Goal: Task Accomplishment & Management: Use online tool/utility

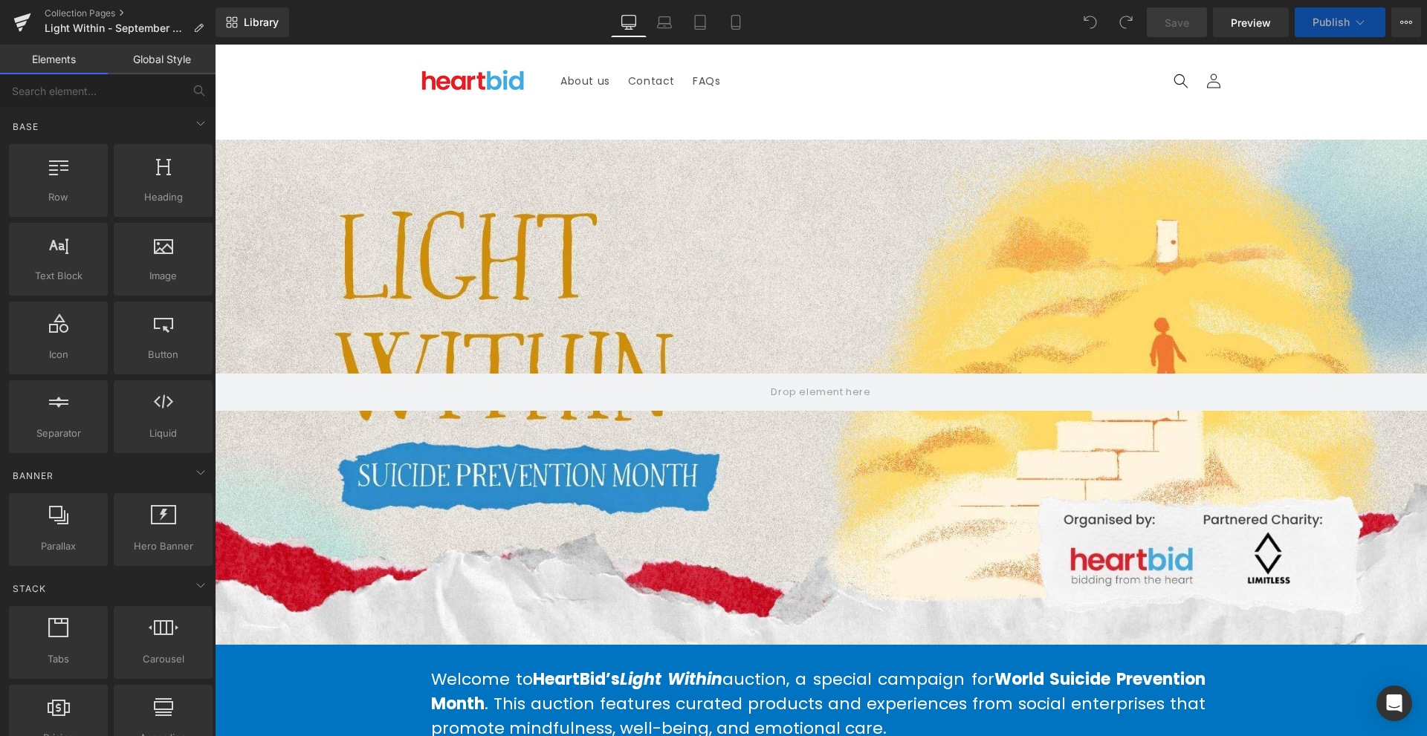
click at [1103, 17] on span at bounding box center [1090, 22] width 30 height 30
click at [1407, 16] on button "View Live Page View with current Template Save Template to Library Schedule Pub…" at bounding box center [1406, 22] width 30 height 30
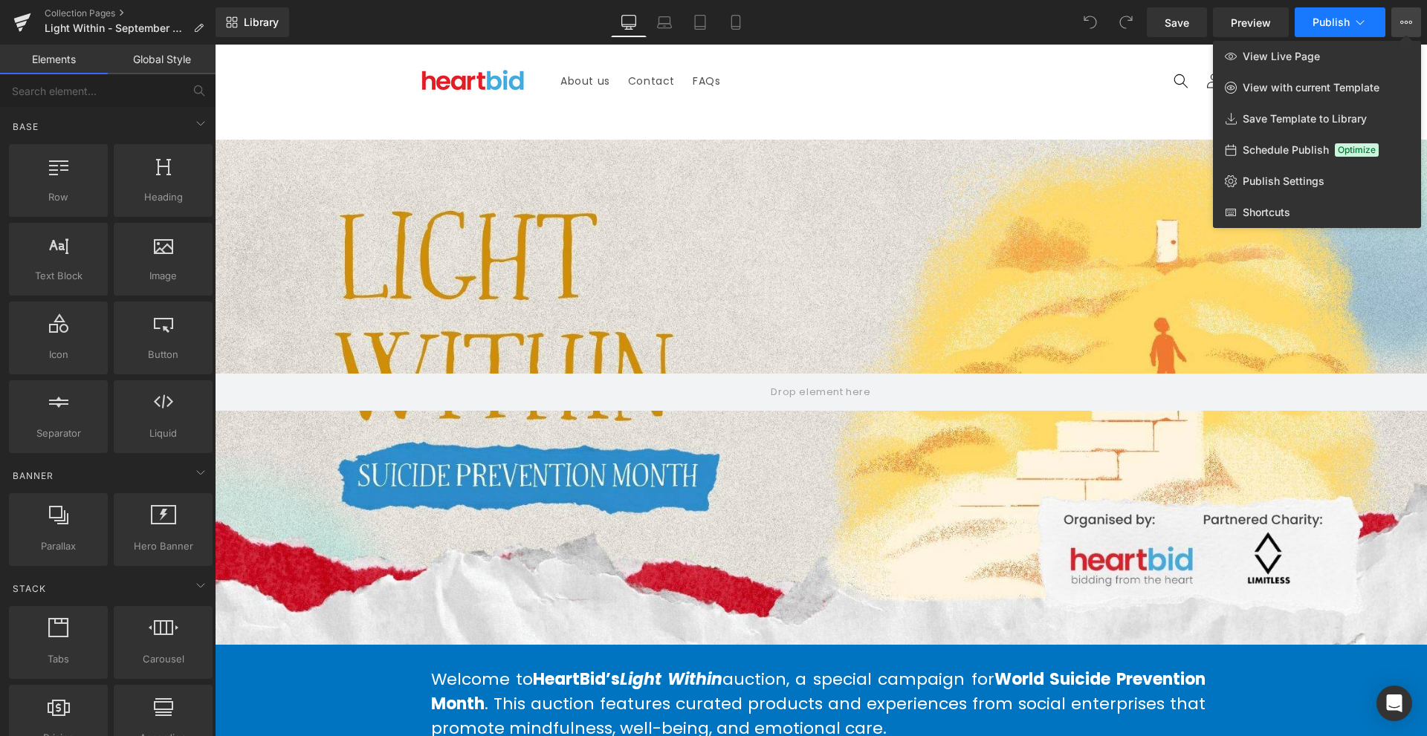
click at [1376, 22] on button "Publish" at bounding box center [1340, 22] width 91 height 30
click at [203, 62] on link "Global Style" at bounding box center [162, 60] width 108 height 30
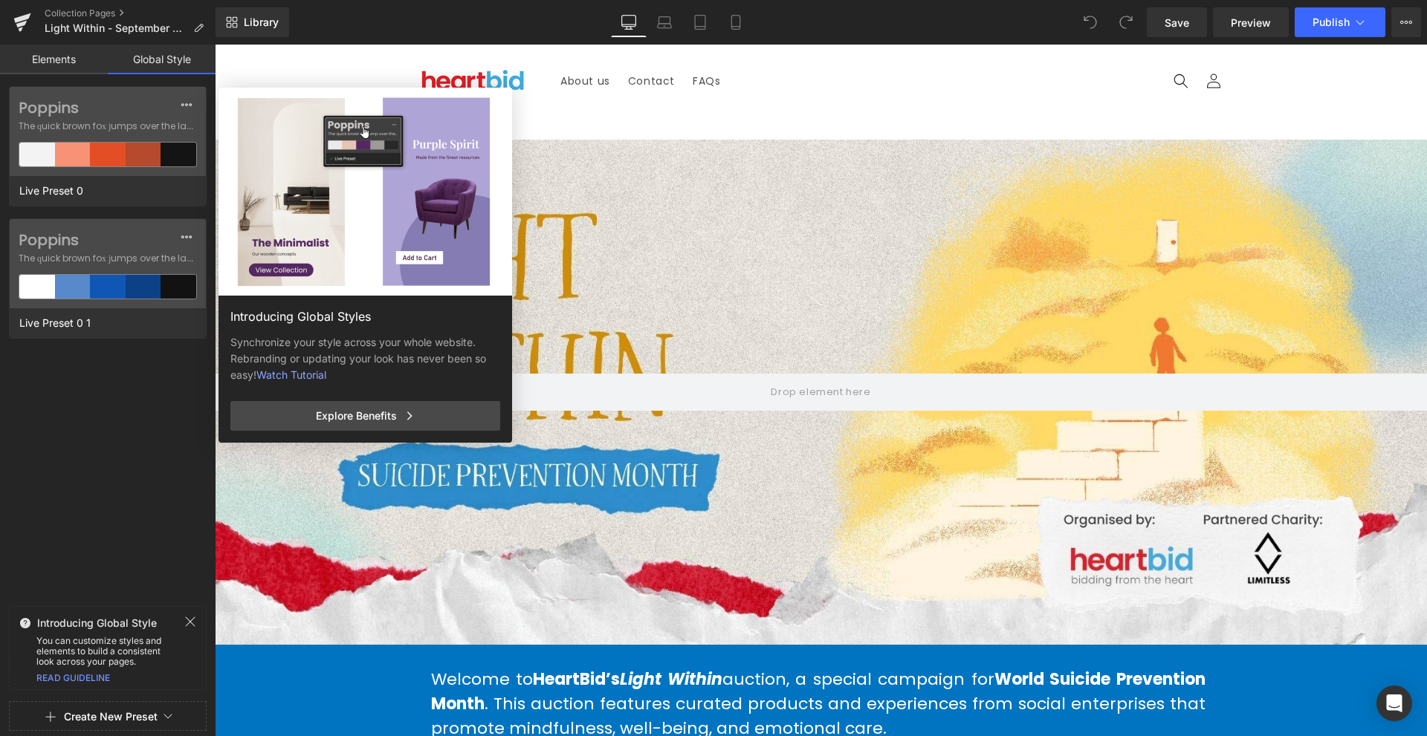
click at [54, 59] on link "Elements" at bounding box center [54, 60] width 108 height 30
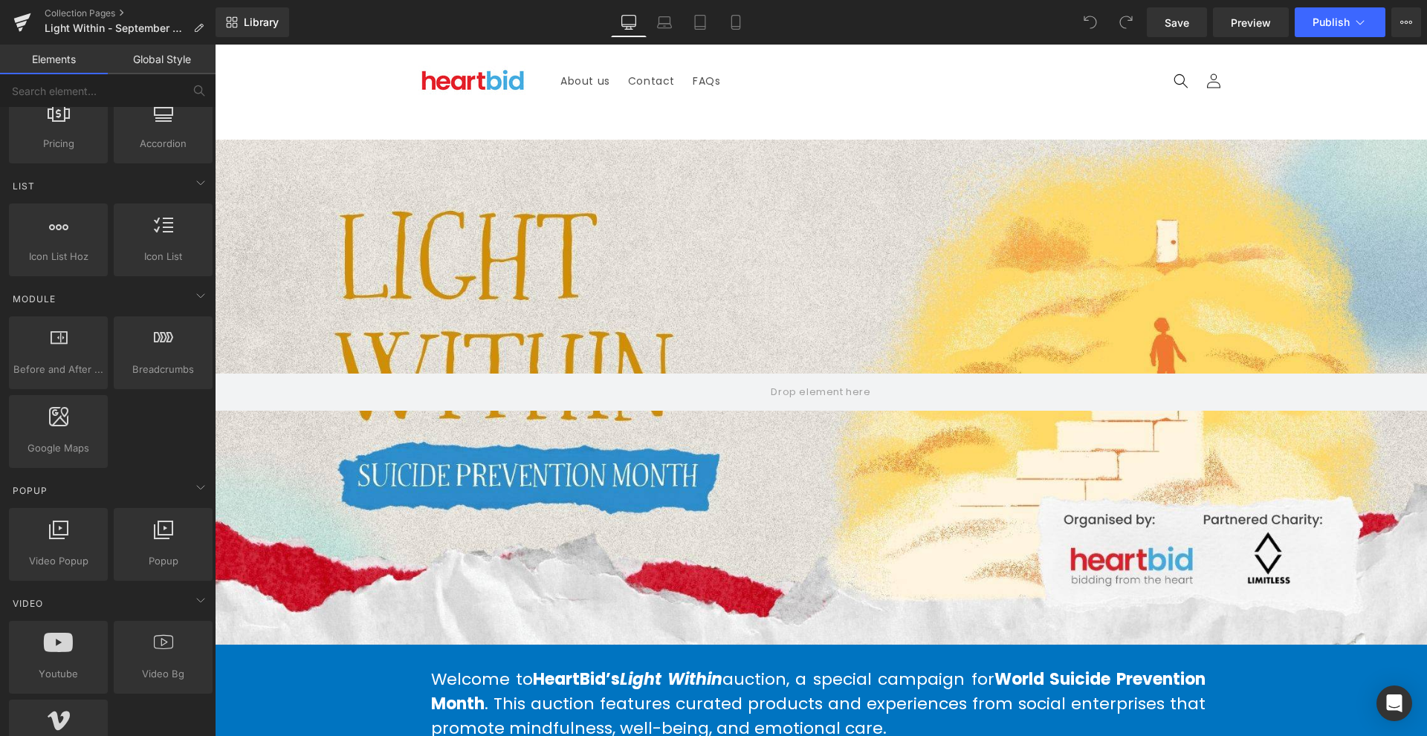
scroll to position [1263, 0]
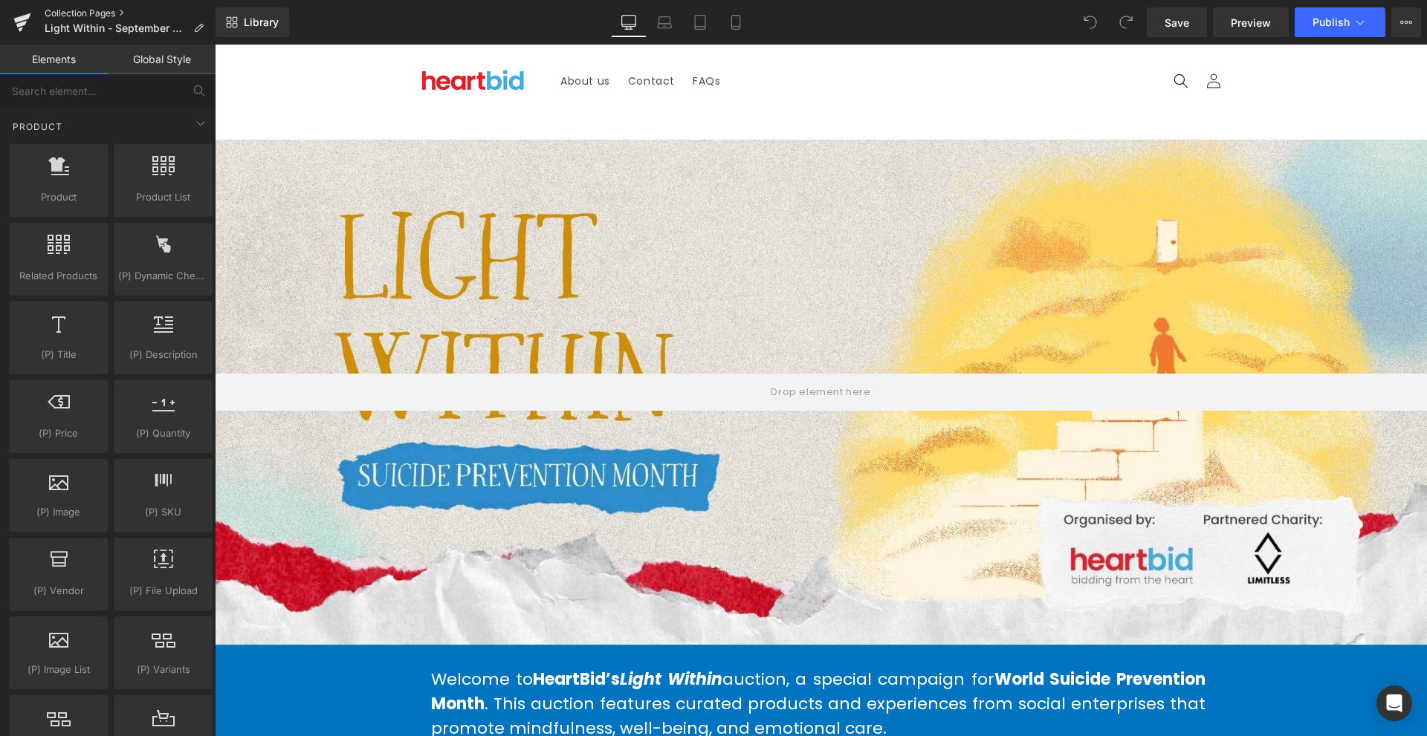
click at [126, 15] on link "Collection Pages" at bounding box center [130, 13] width 171 height 12
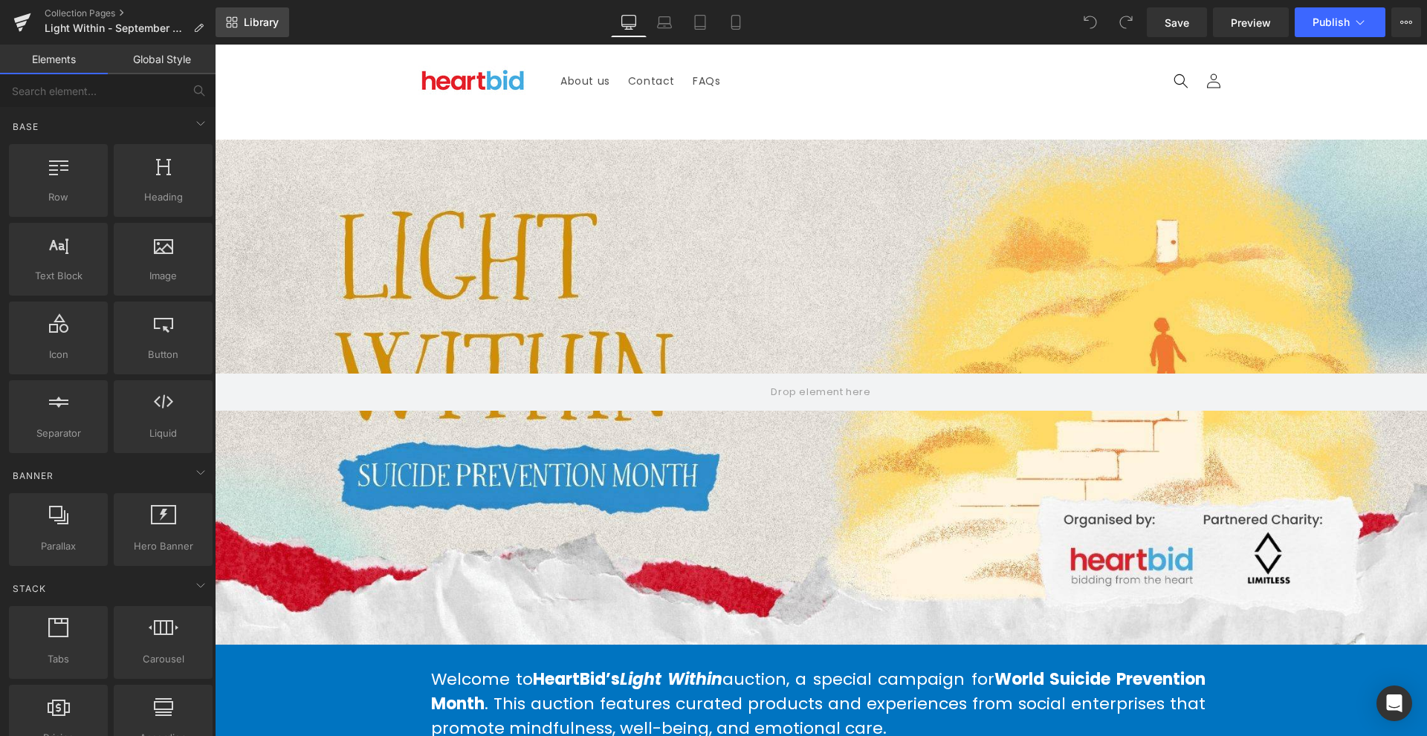
click at [271, 31] on link "Library" at bounding box center [253, 22] width 74 height 30
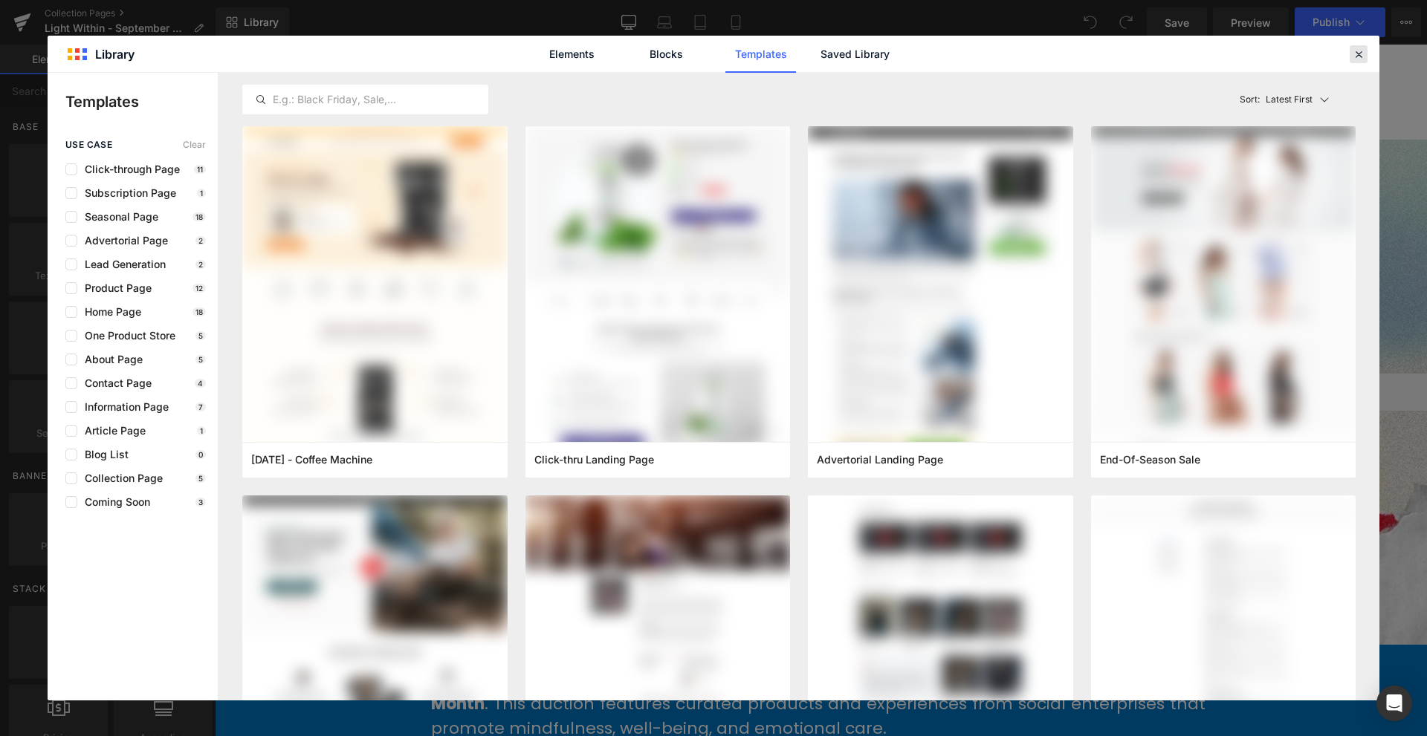
click at [1355, 56] on icon at bounding box center [1358, 54] width 13 height 13
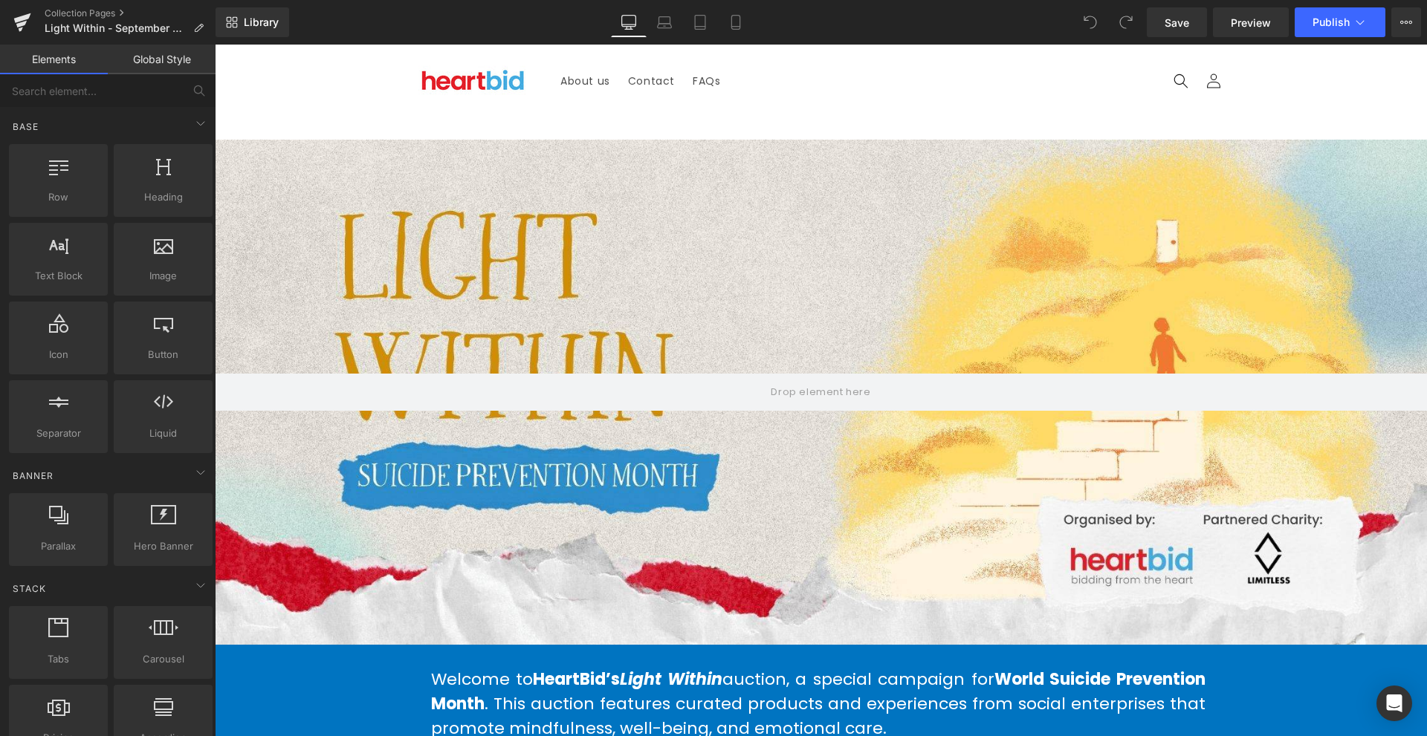
click at [176, 58] on link "Global Style" at bounding box center [162, 60] width 108 height 30
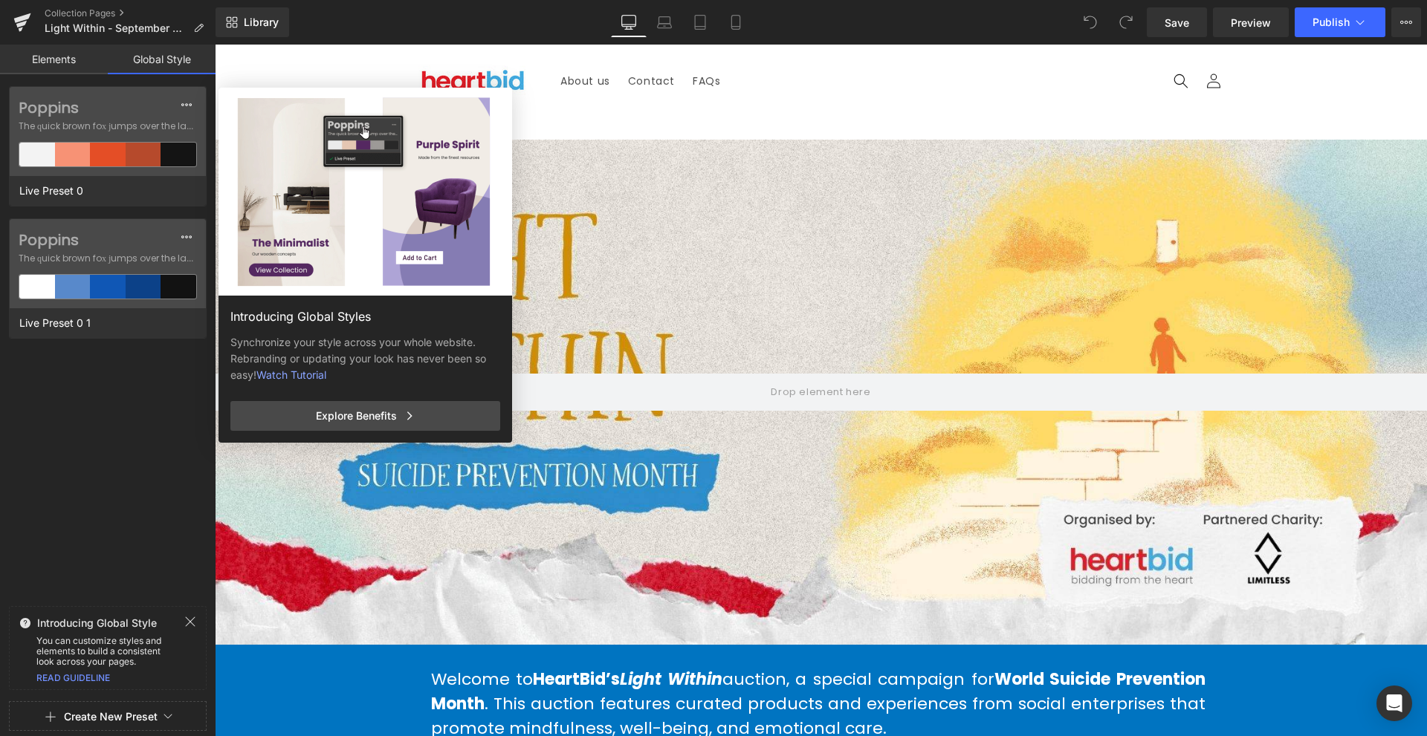
click at [91, 59] on link "Elements" at bounding box center [54, 60] width 108 height 30
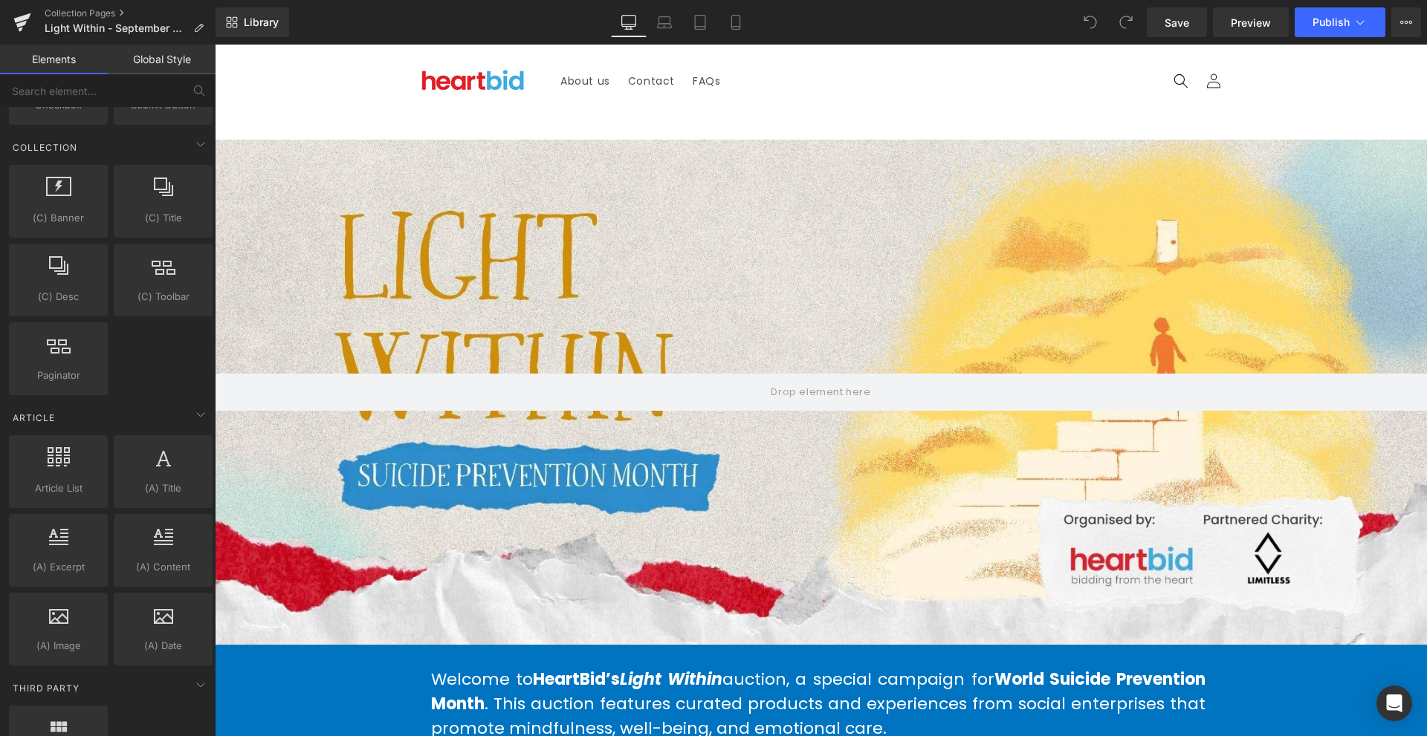
scroll to position [2727, 0]
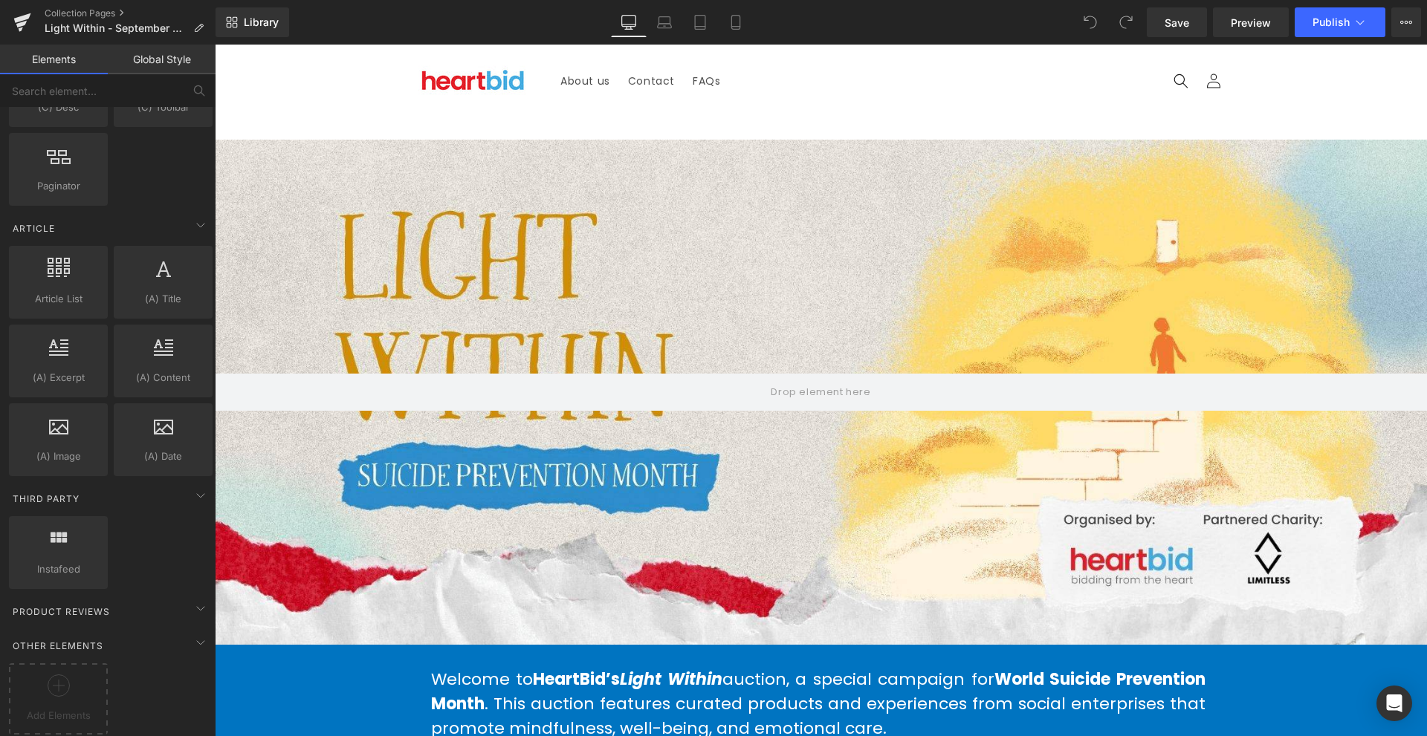
click at [1426, 10] on div "Save Preview Publish Scheduled View Live Page View with current Template Save T…" at bounding box center [1284, 22] width 286 height 30
click at [1416, 14] on button "View Live Page View with current Template Save Template to Library Schedule Pub…" at bounding box center [1406, 22] width 30 height 30
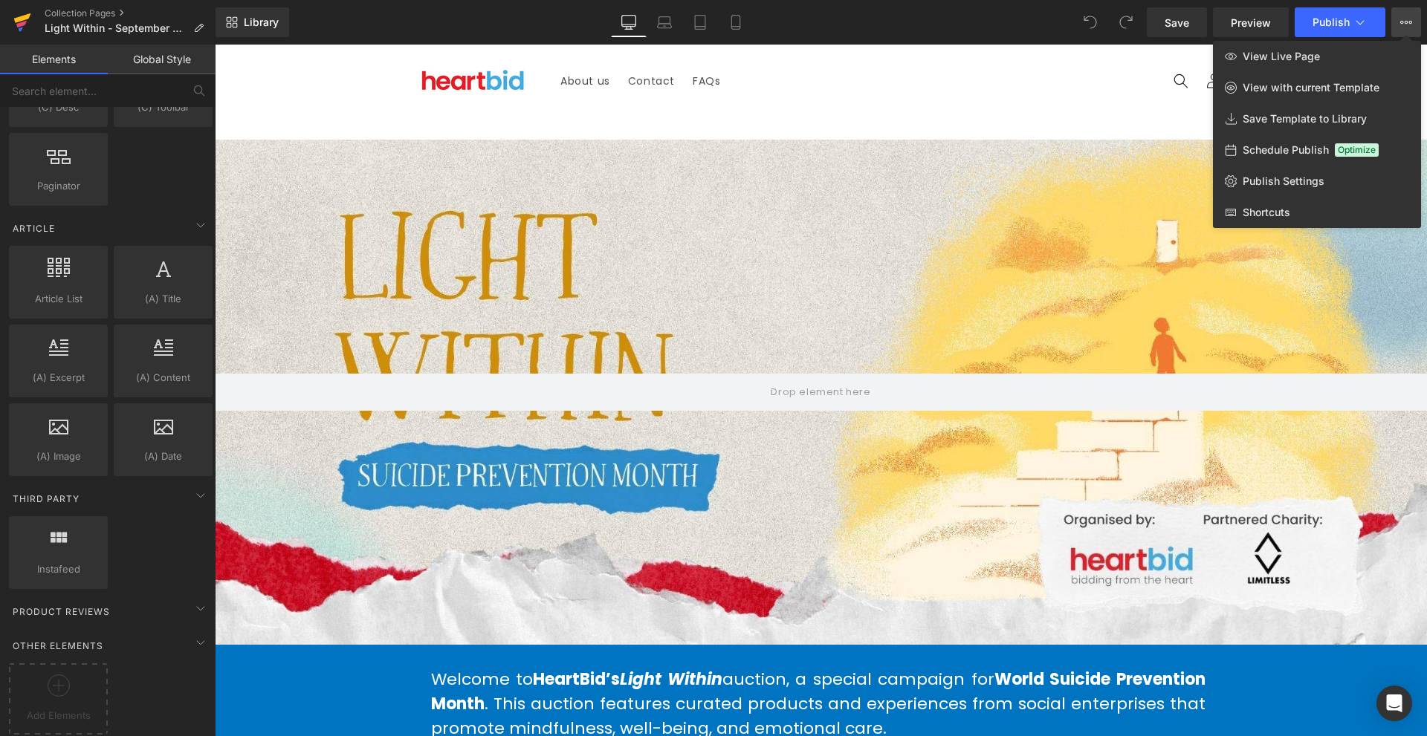
click at [26, 27] on icon at bounding box center [22, 22] width 18 height 37
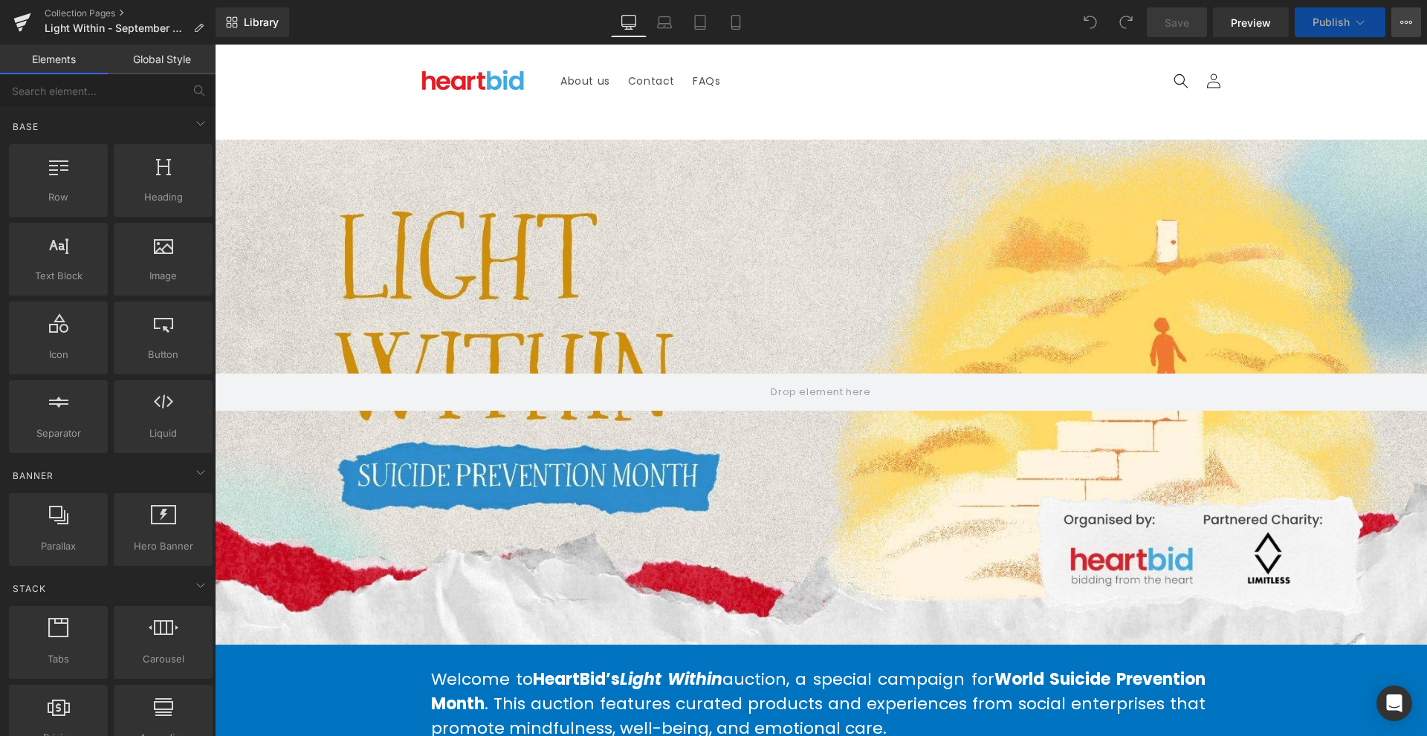
click at [1415, 21] on button "View Live Page View with current Template Save Template to Library Schedule Pub…" at bounding box center [1406, 22] width 30 height 30
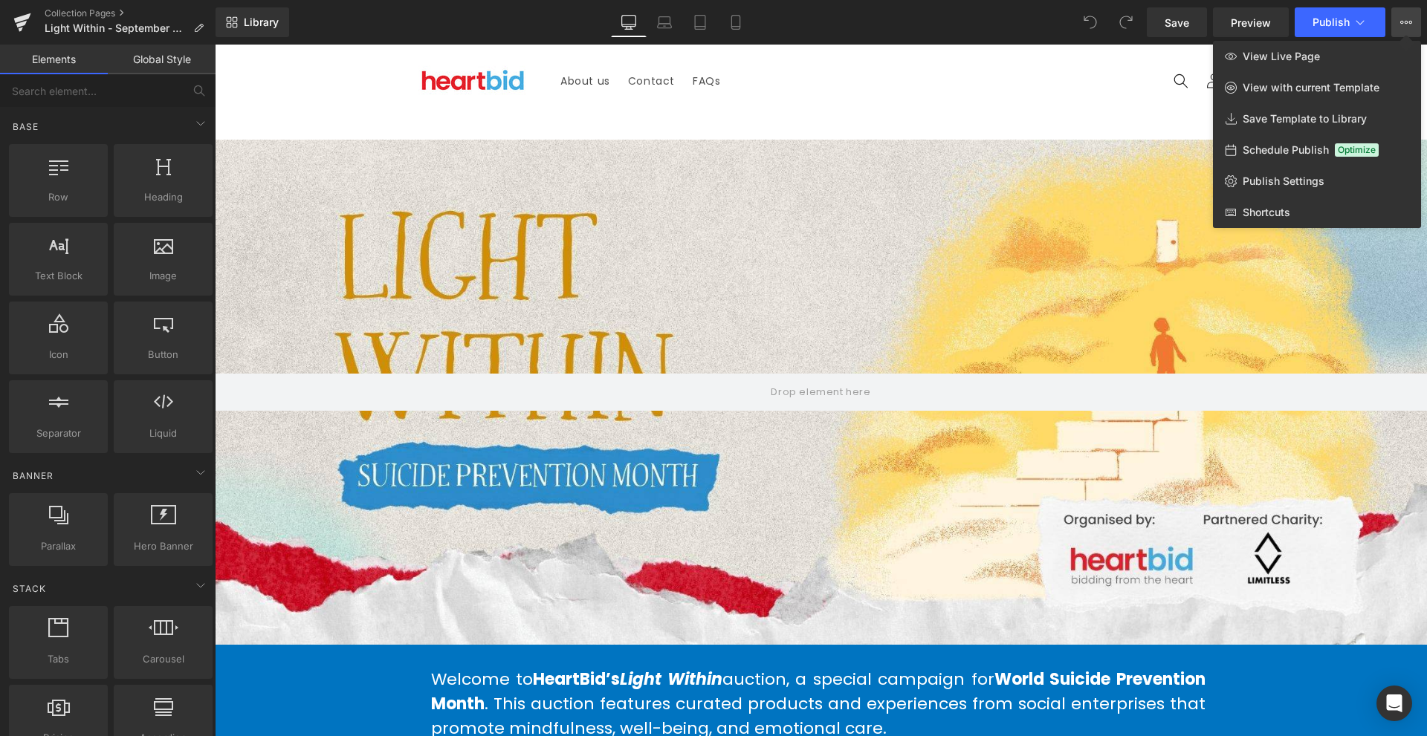
click at [940, 75] on div at bounding box center [821, 391] width 1212 height 692
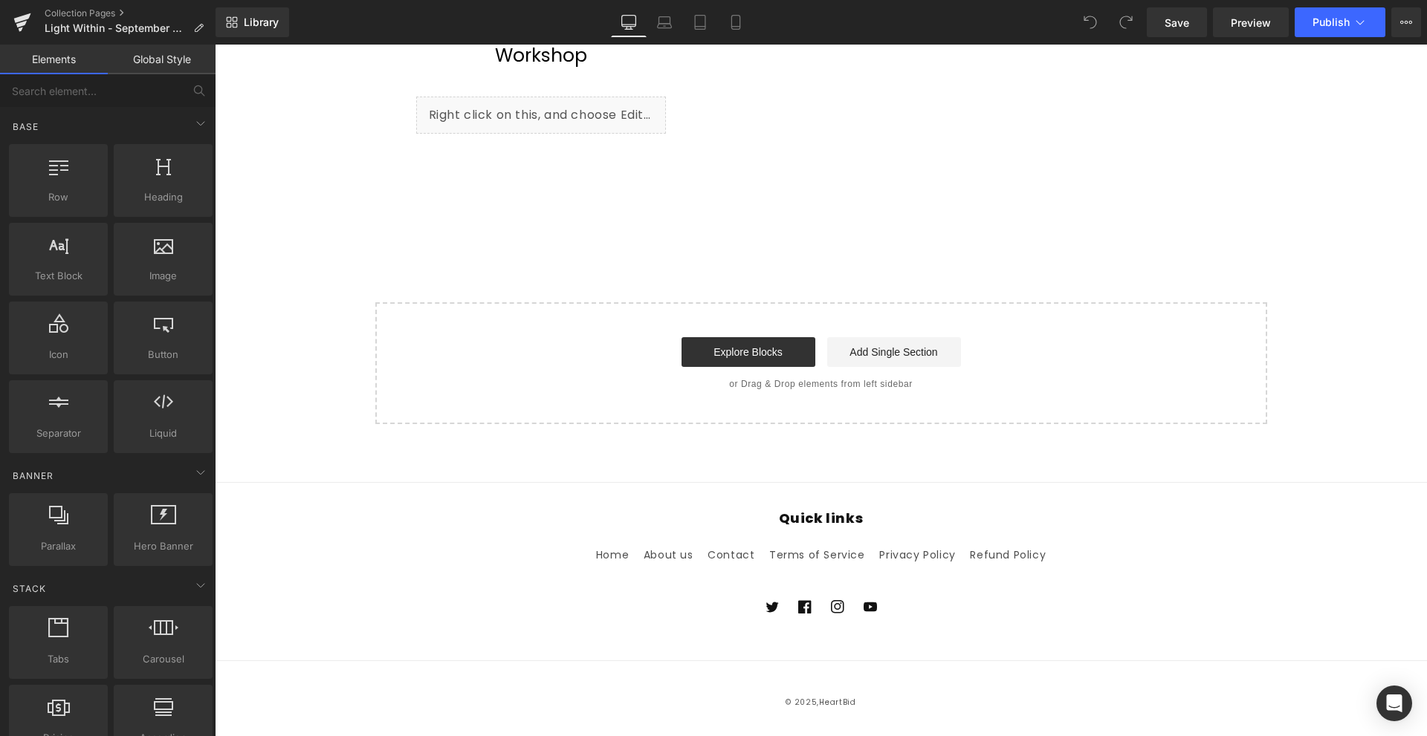
click at [150, 72] on link "Global Style" at bounding box center [162, 60] width 108 height 30
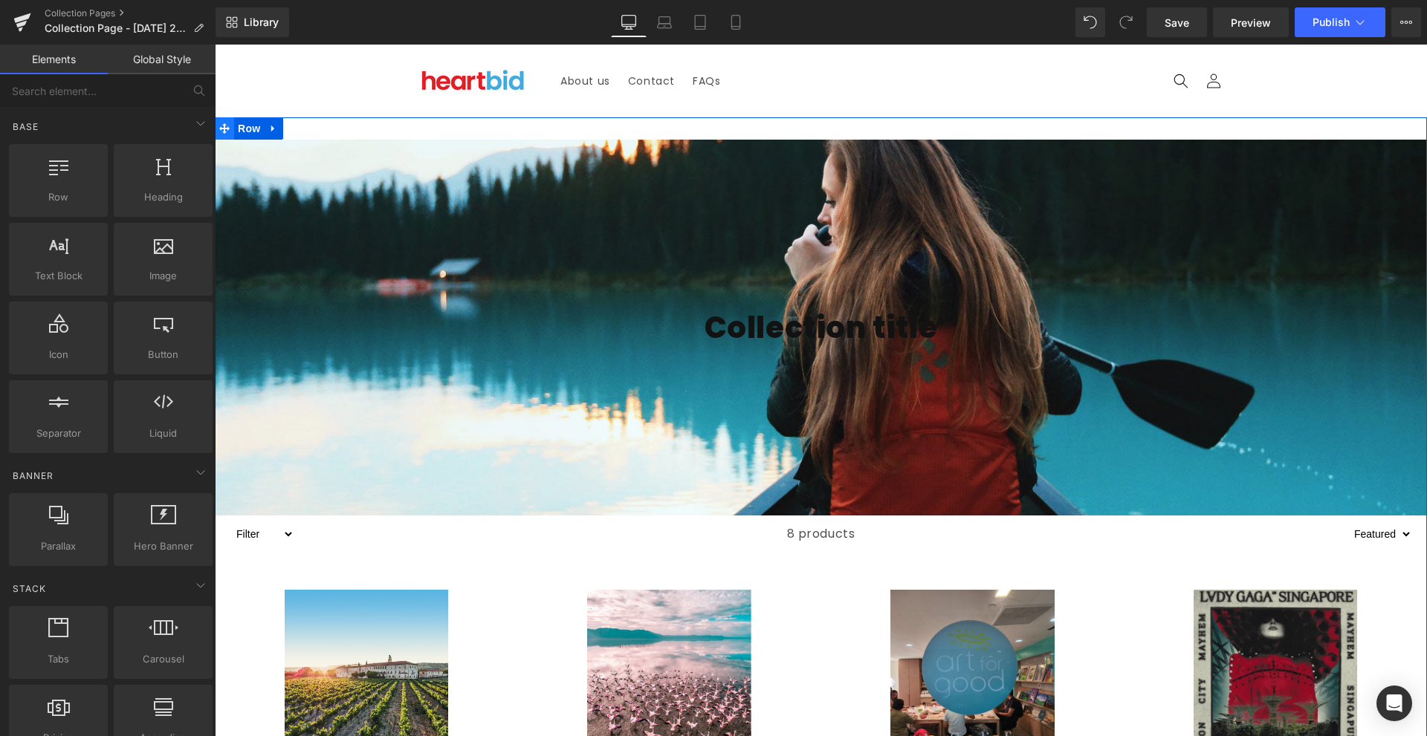
click at [223, 126] on icon at bounding box center [224, 128] width 10 height 11
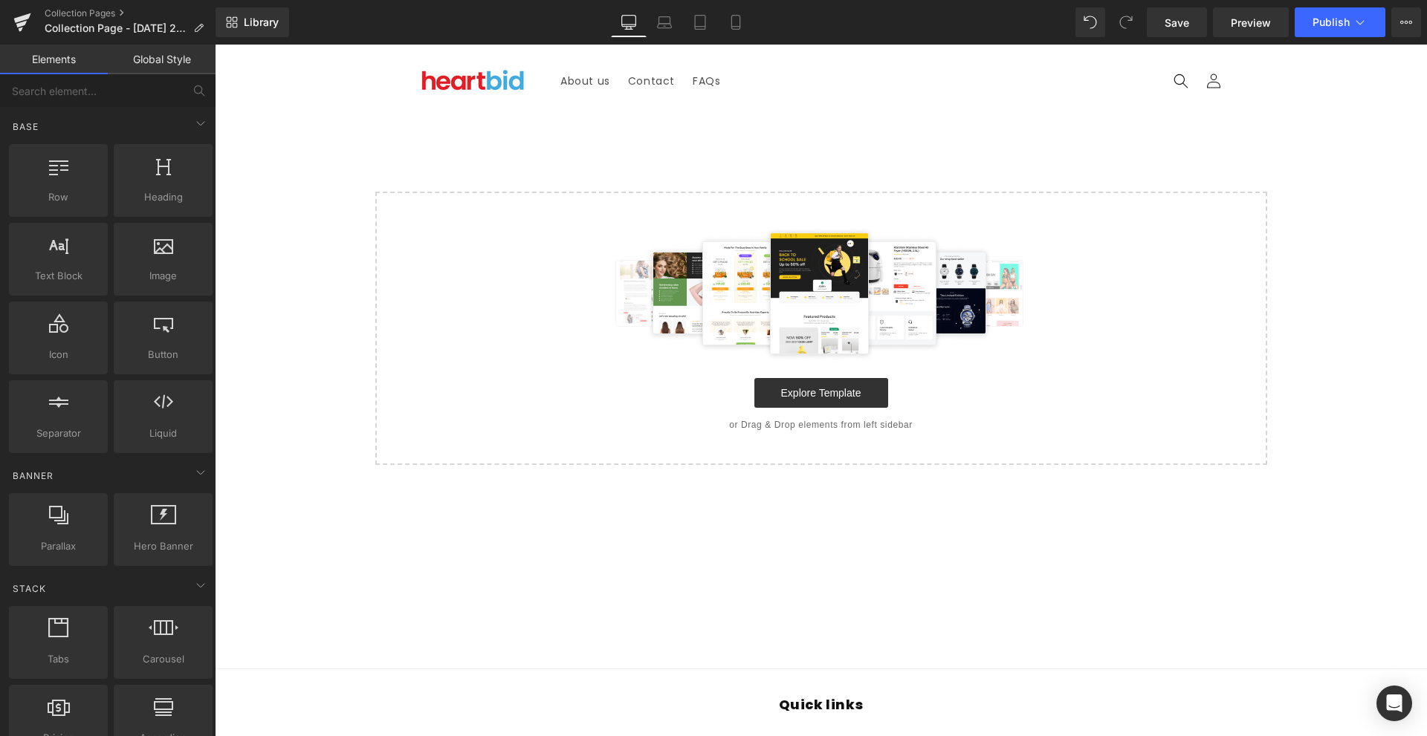
click at [496, 213] on div "Start building your page Explore Template or Drag & Drop elements from left sid…" at bounding box center [821, 328] width 889 height 270
click at [248, 30] on link "Library" at bounding box center [253, 22] width 74 height 30
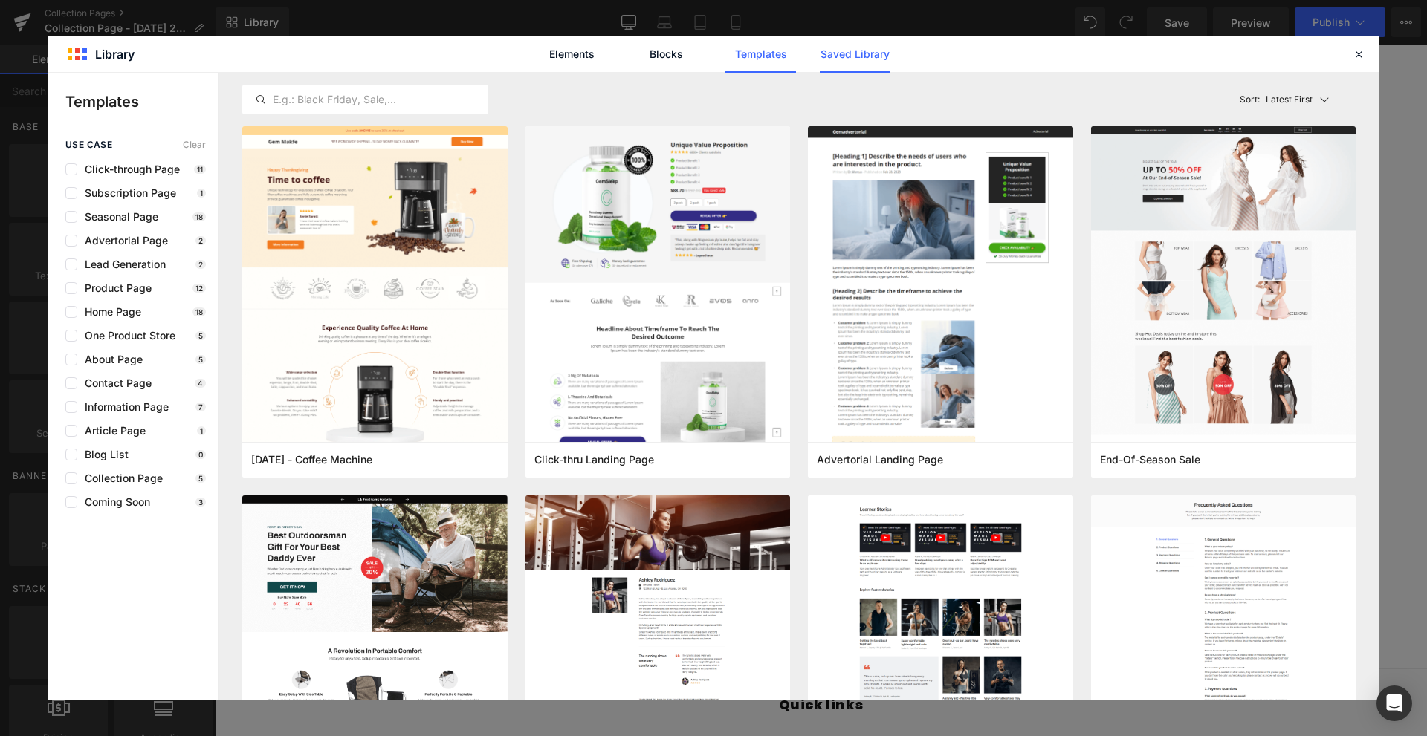
click at [849, 56] on link "Saved Library" at bounding box center [855, 54] width 71 height 37
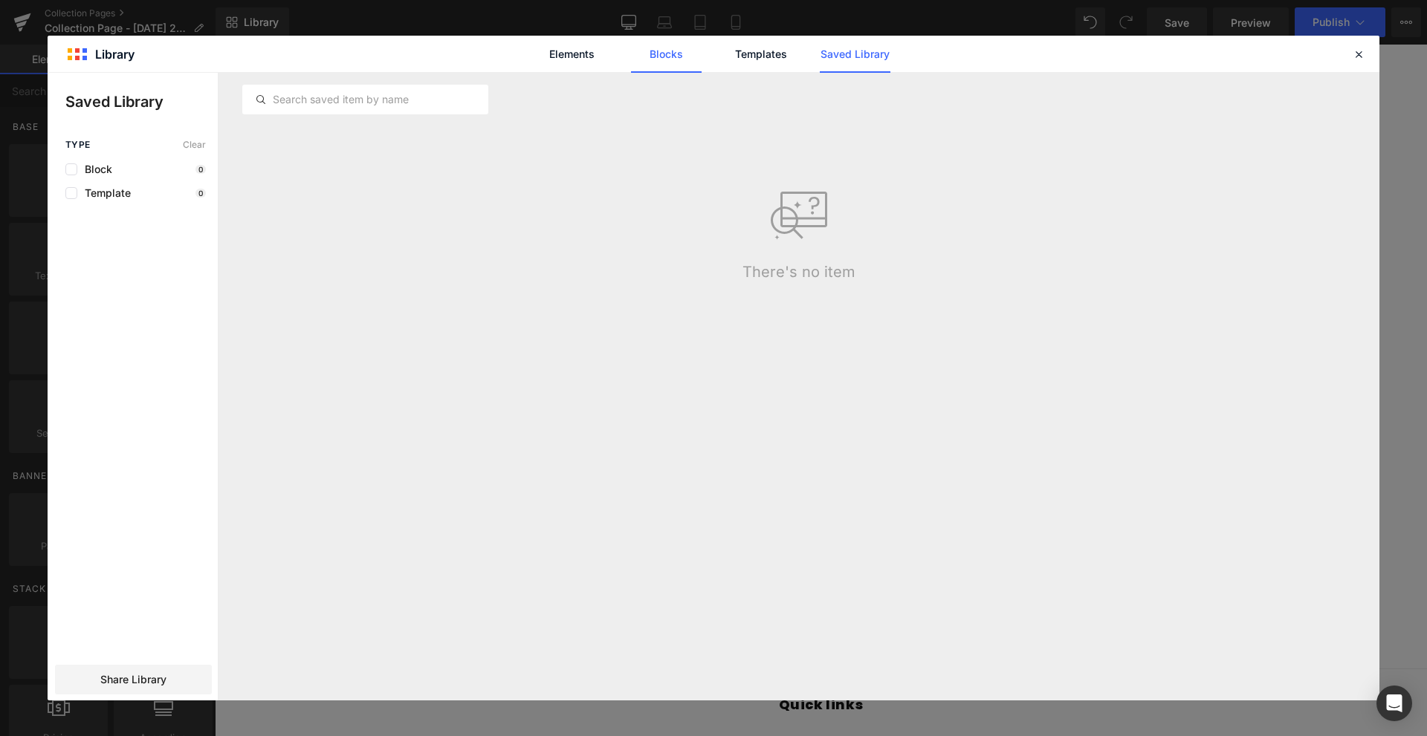
click at [658, 53] on link "Blocks" at bounding box center [666, 54] width 71 height 37
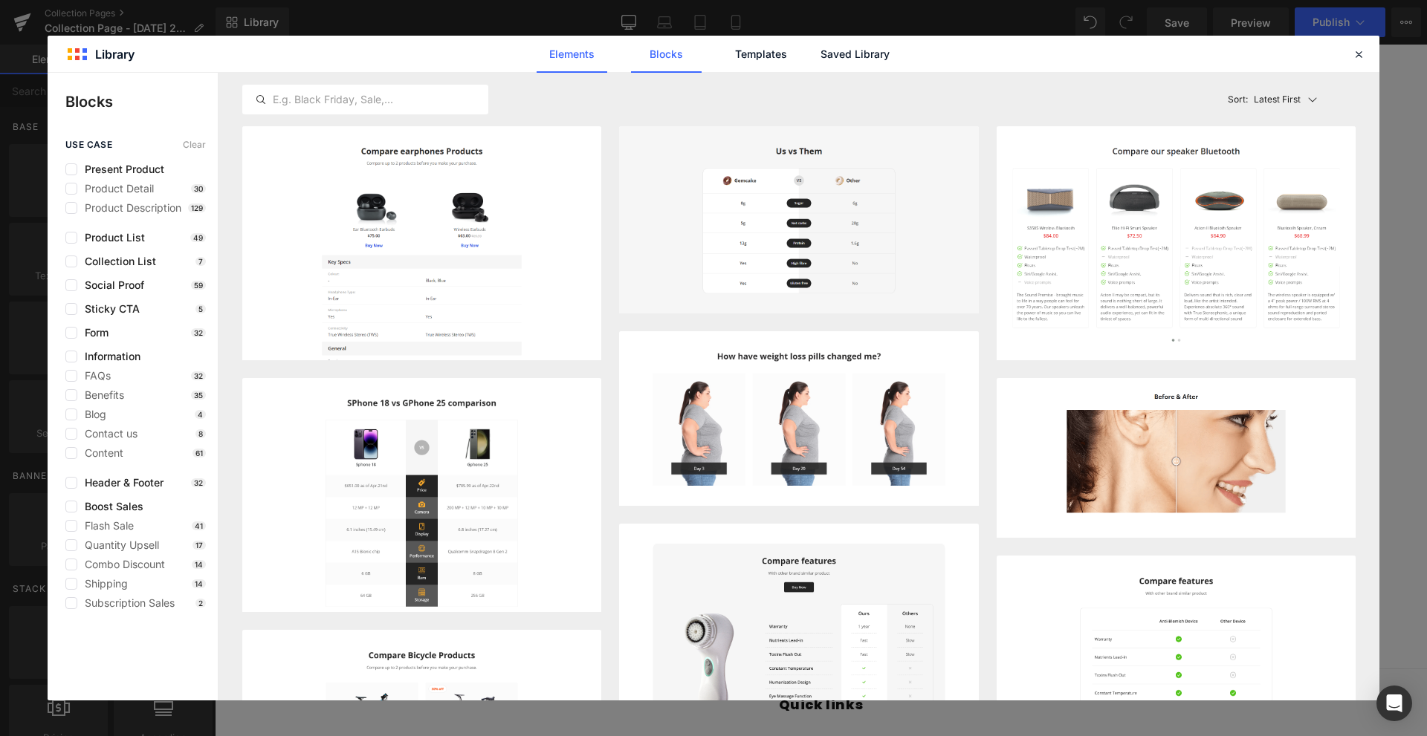
click at [597, 65] on link "Elements" at bounding box center [572, 54] width 71 height 37
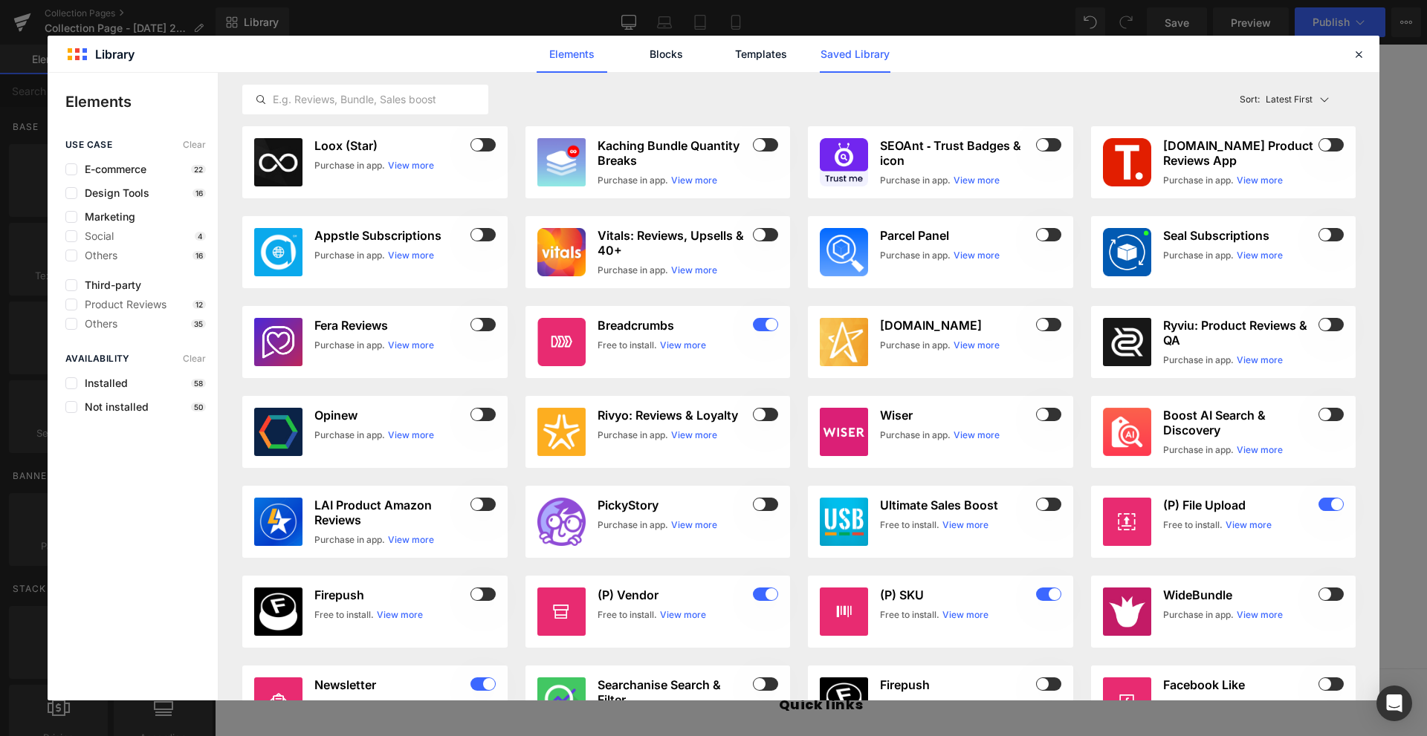
click at [866, 51] on link "Saved Library" at bounding box center [855, 54] width 71 height 37
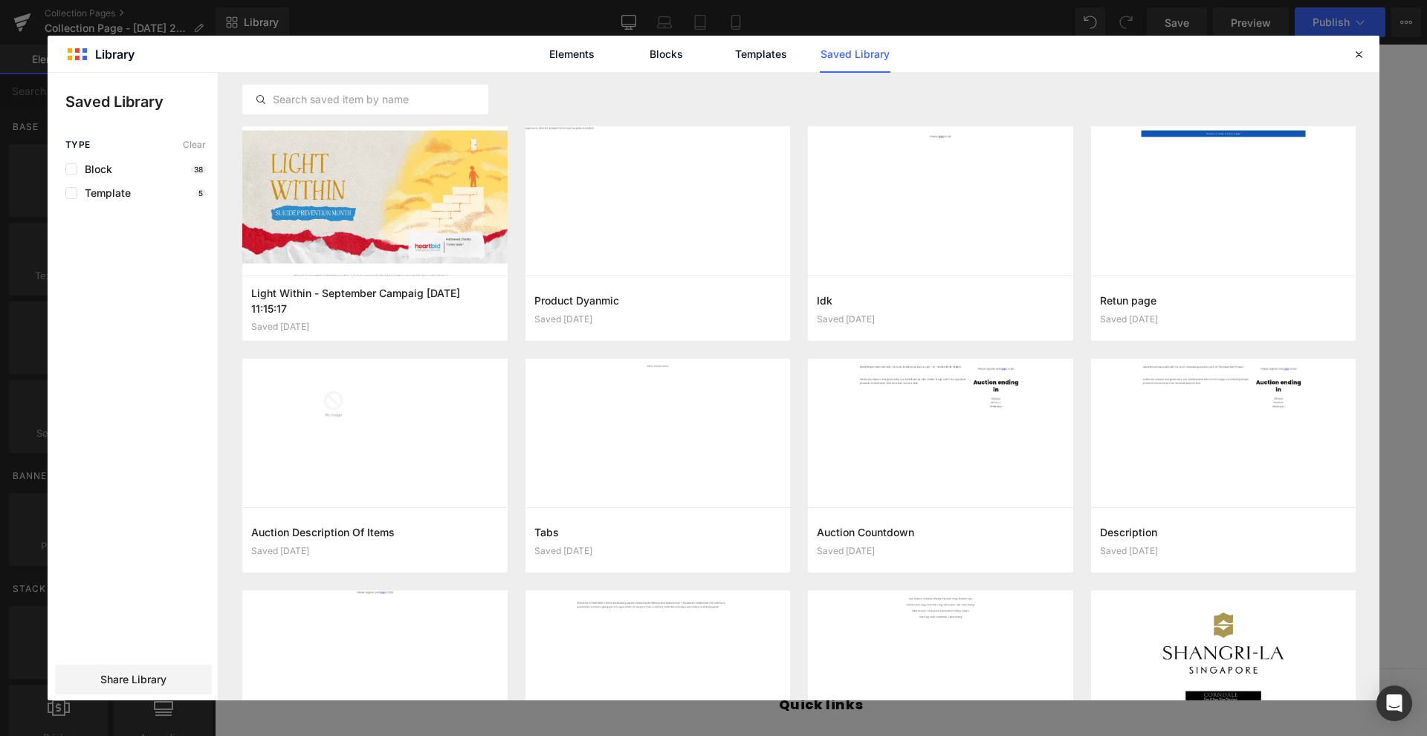
click at [113, 166] on div "Block 38" at bounding box center [135, 169] width 140 height 12
click at [412, 214] on div at bounding box center [374, 200] width 265 height 149
click at [431, 311] on button "Add to page" at bounding box center [360, 309] width 218 height 24
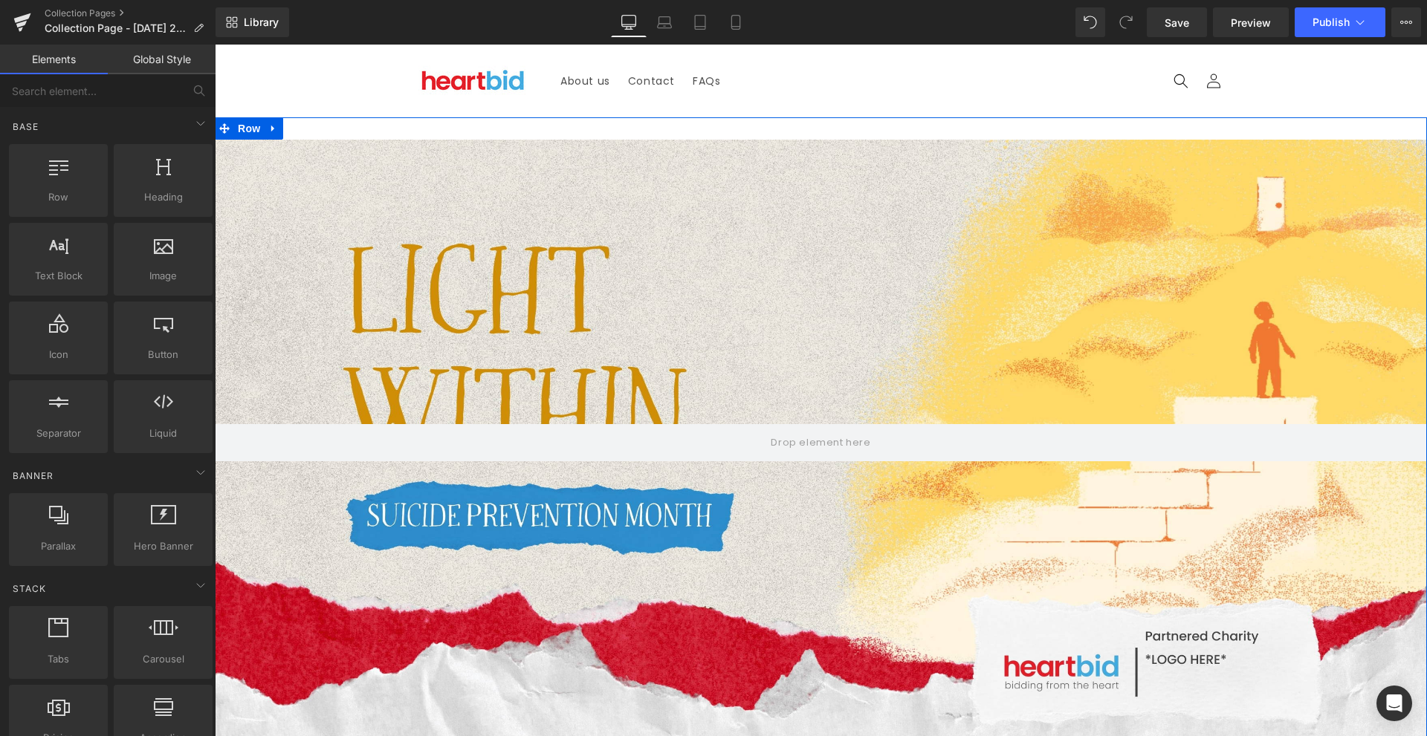
click at [730, 281] on div at bounding box center [821, 443] width 1212 height 606
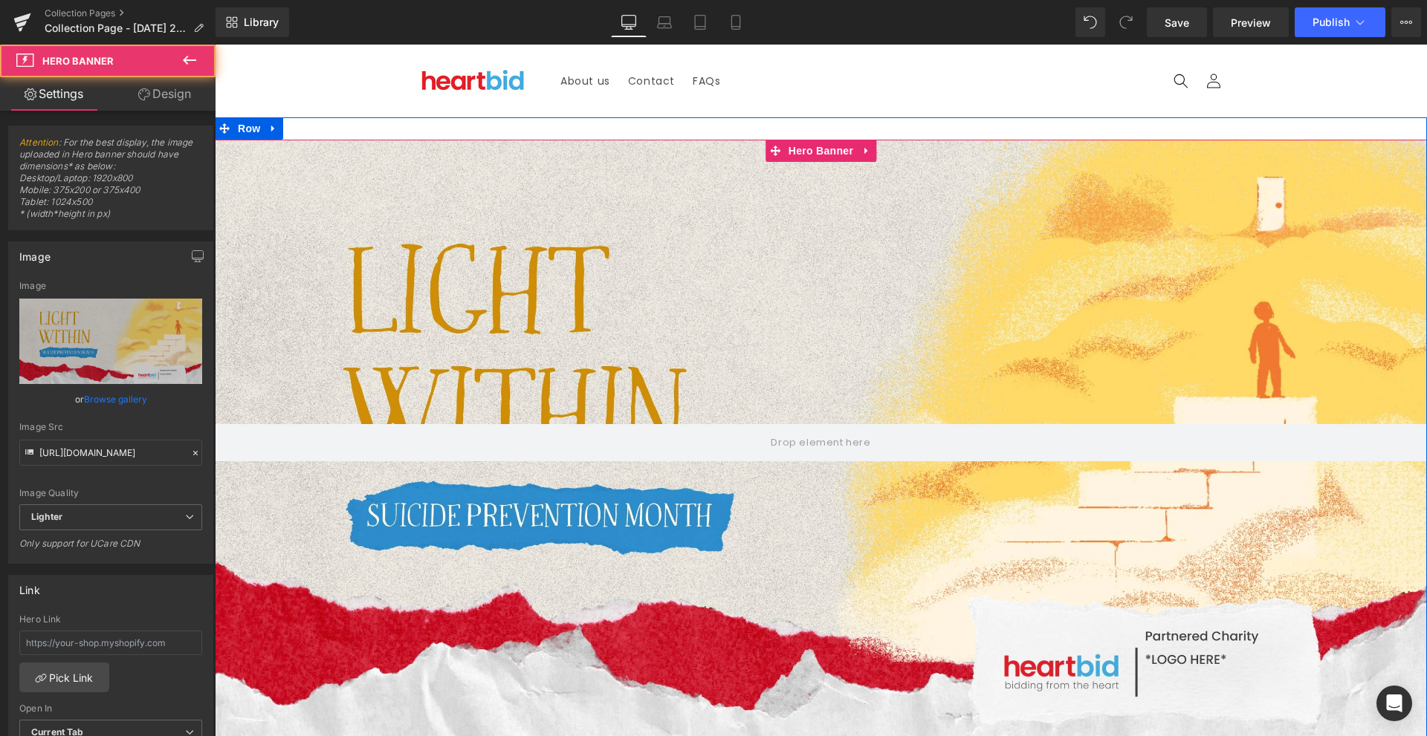
click at [754, 291] on div at bounding box center [821, 443] width 1212 height 606
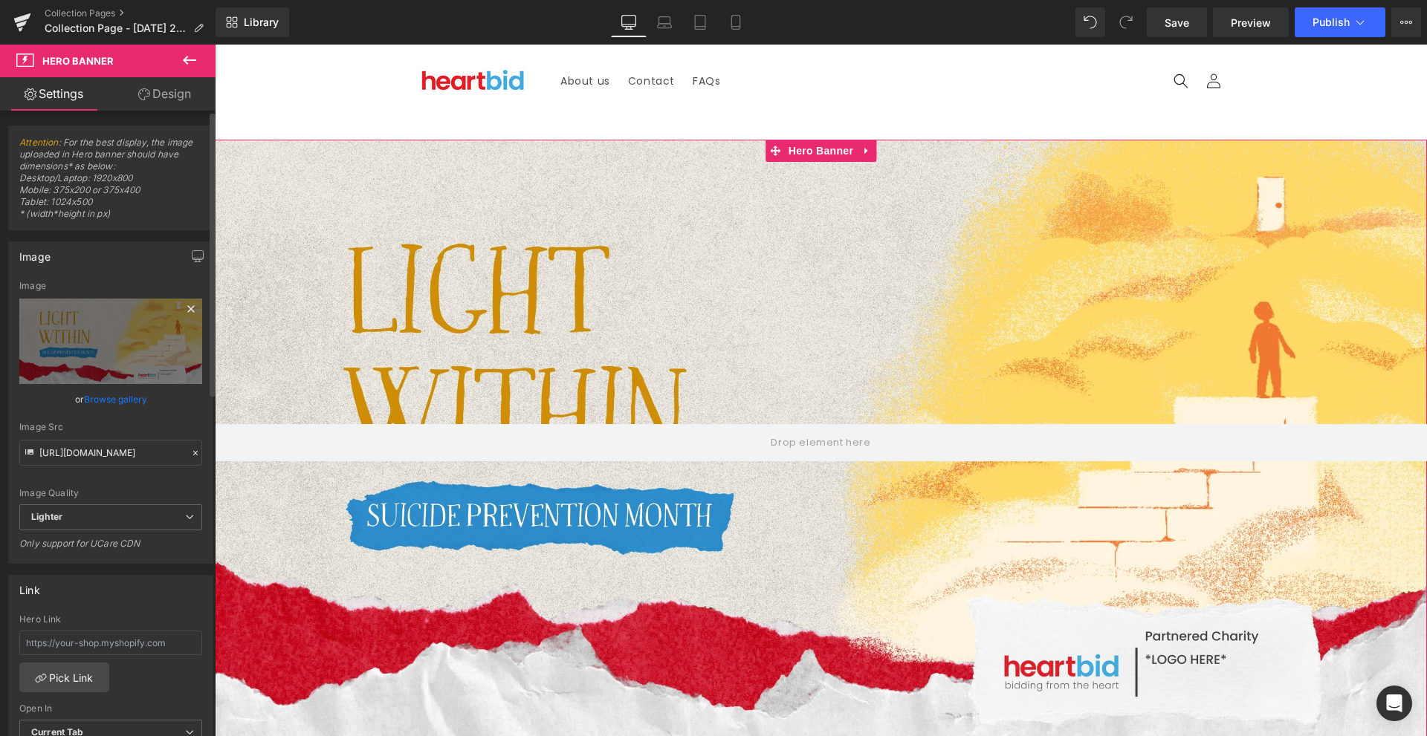
click at [186, 307] on icon at bounding box center [191, 309] width 18 height 18
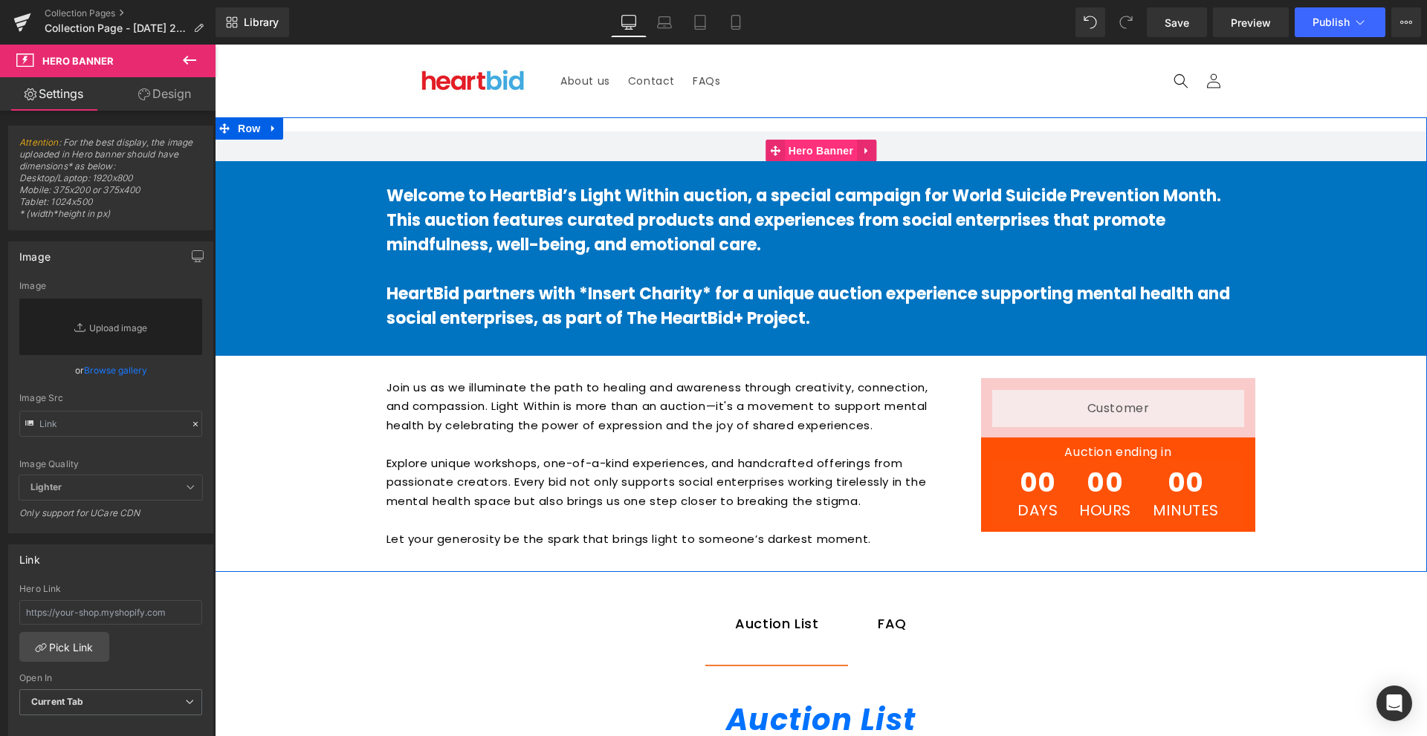
click at [802, 147] on span "Hero Banner" at bounding box center [821, 151] width 72 height 22
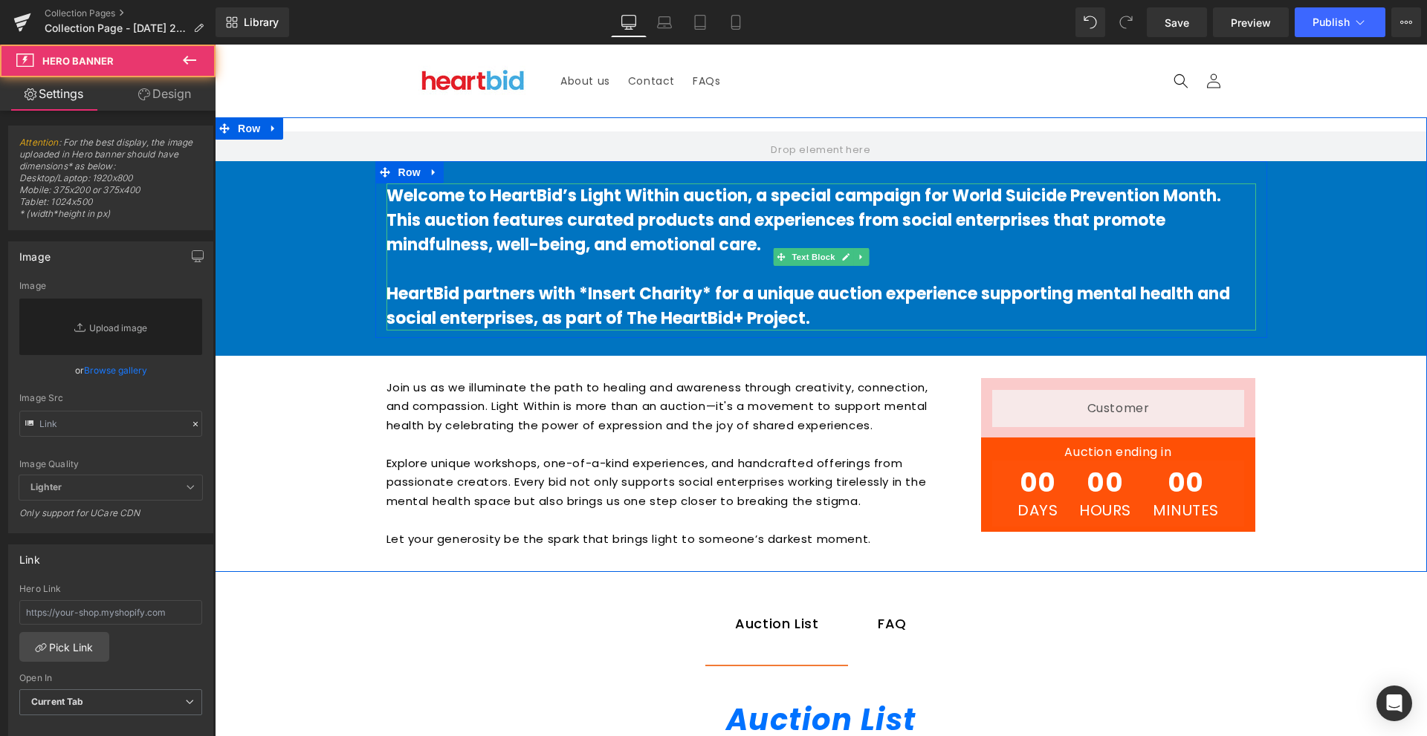
click at [863, 234] on p "Welcome to HeartBid’s Light Within auction, a special campaign for World Suicid…" at bounding box center [820, 221] width 869 height 74
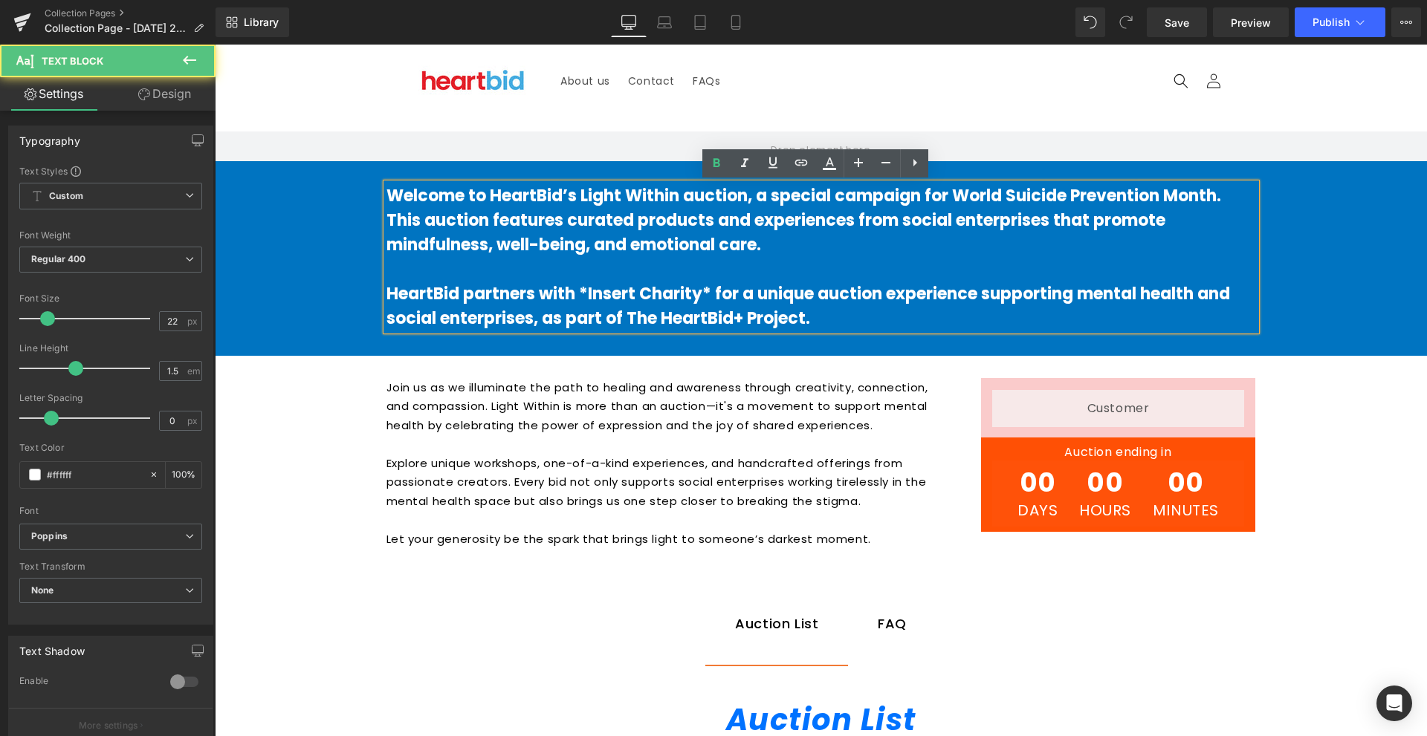
click at [863, 234] on p "Welcome to HeartBid’s Light Within auction, a special campaign for World Suicid…" at bounding box center [820, 221] width 869 height 74
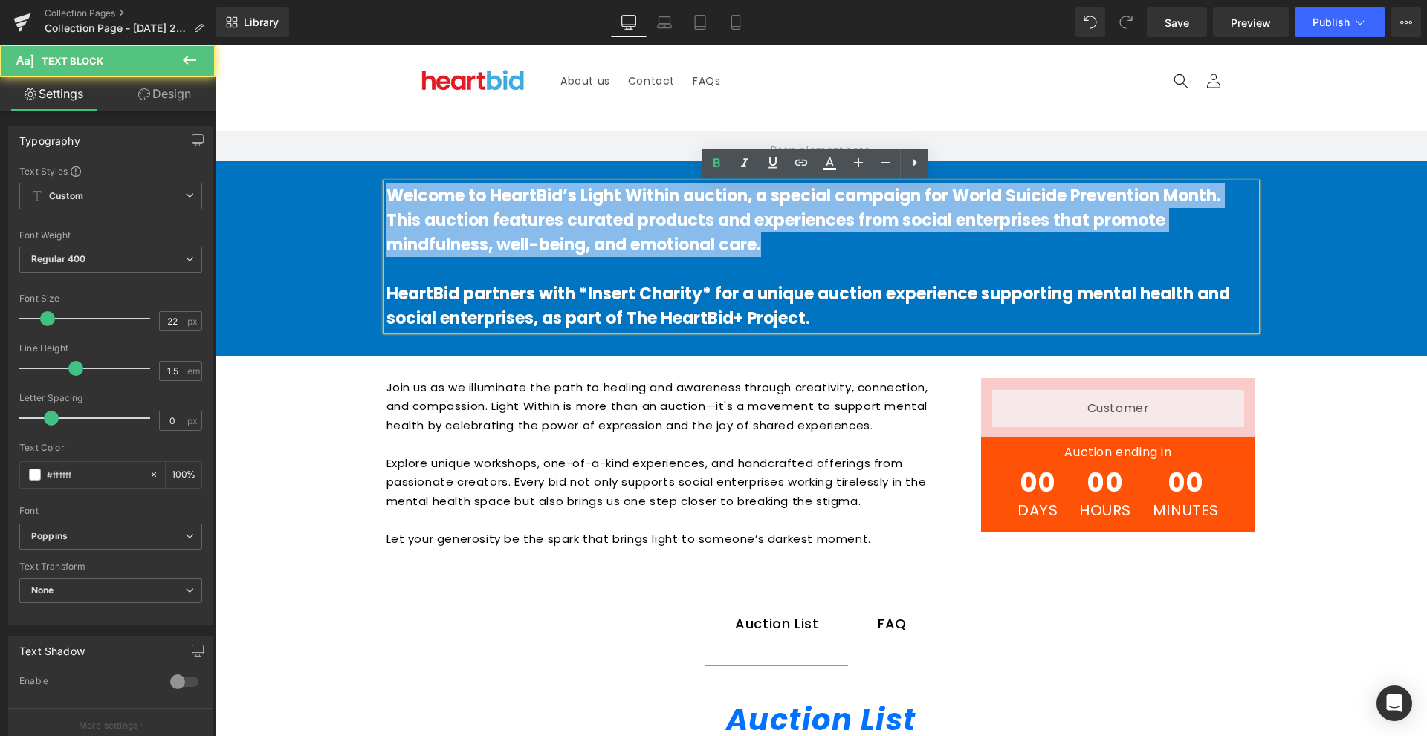
click at [863, 234] on p "Welcome to HeartBid’s Light Within auction, a special campaign for World Suicid…" at bounding box center [820, 221] width 869 height 74
click at [701, 201] on b "Welcome to HeartBid’s Light Within auction, a special campaign for World Suicid…" at bounding box center [803, 220] width 835 height 72
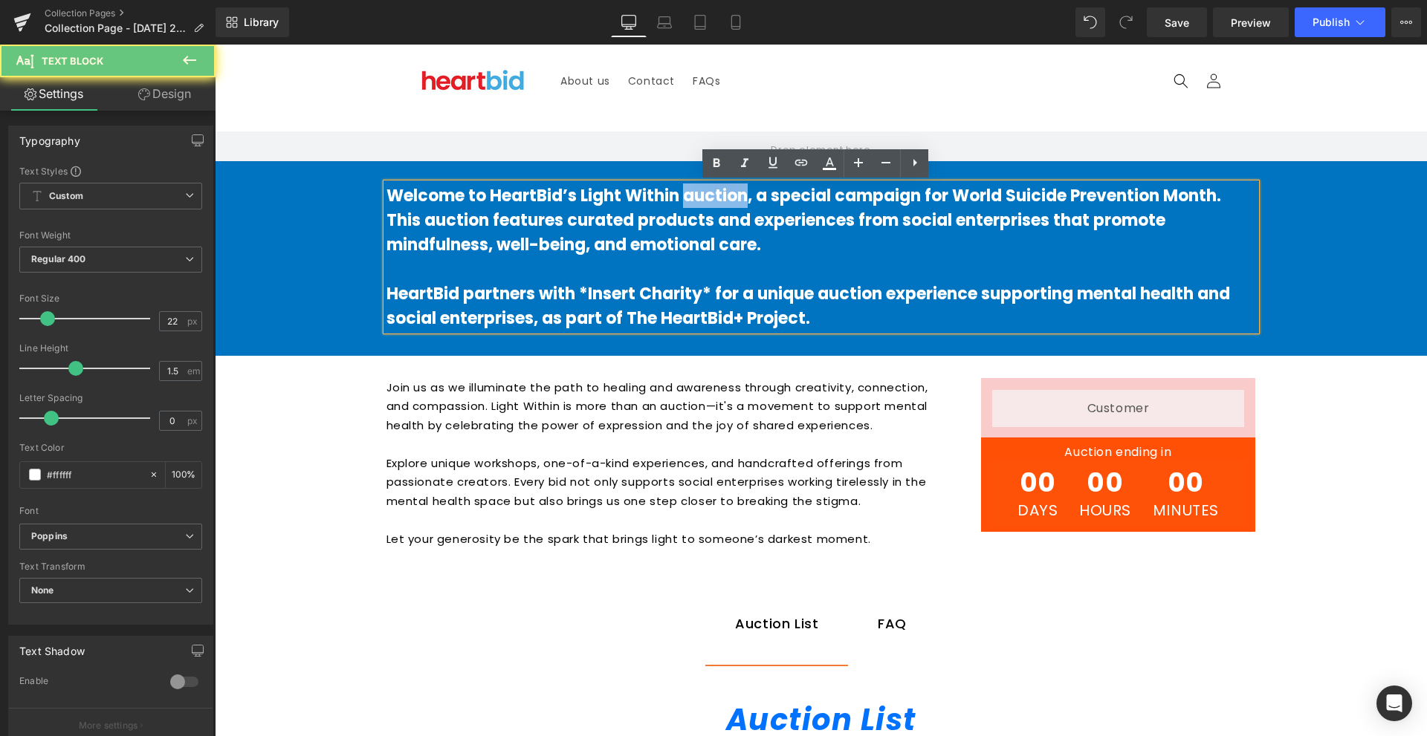
click at [701, 201] on b "Welcome to HeartBid’s Light Within auction, a special campaign for World Suicid…" at bounding box center [803, 220] width 835 height 72
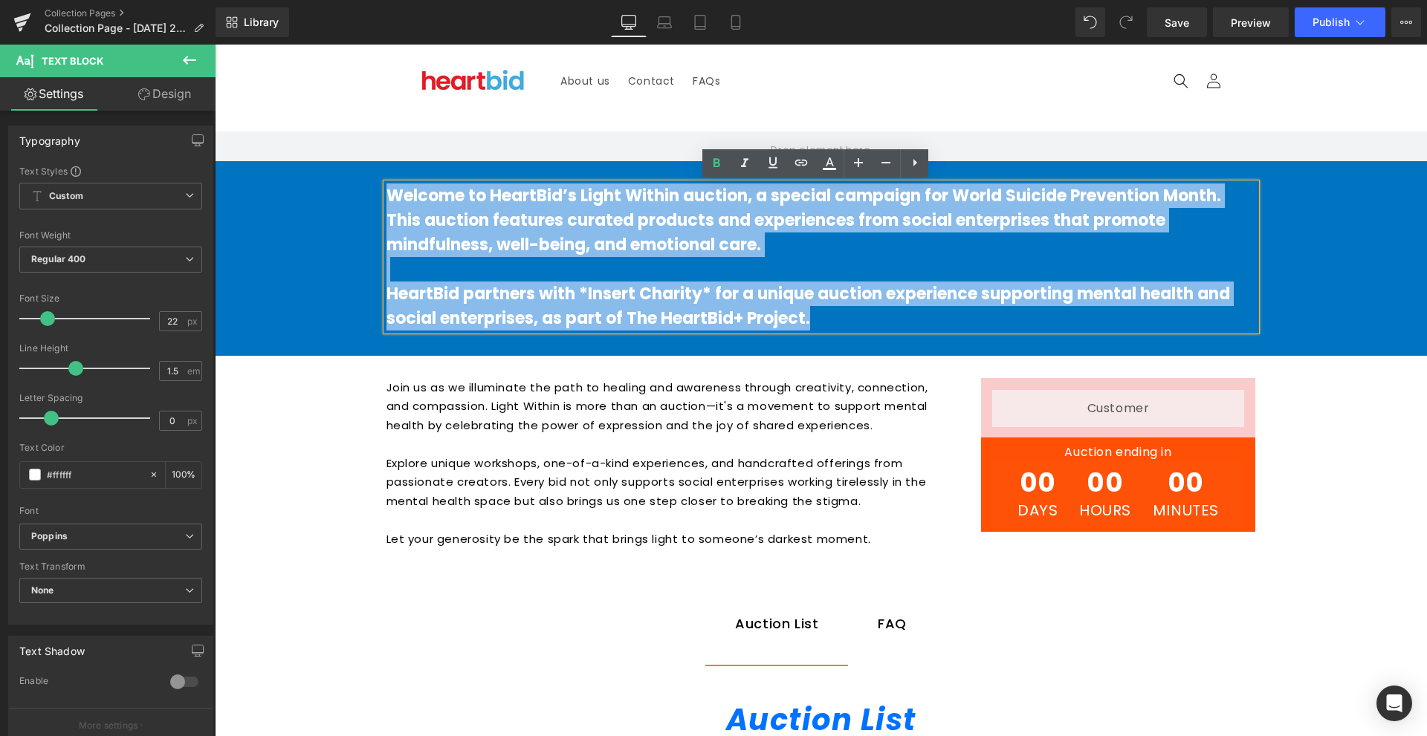
drag, startPoint x: 837, startPoint y: 324, endPoint x: 384, endPoint y: 197, distance: 470.8
click at [386, 197] on div "Welcome to HeartBid’s Light Within auction, a special campaign for World Suicid…" at bounding box center [820, 257] width 869 height 147
copy div "Welcome to HeartBid’s Light Within auction, a special campaign for World Suicid…"
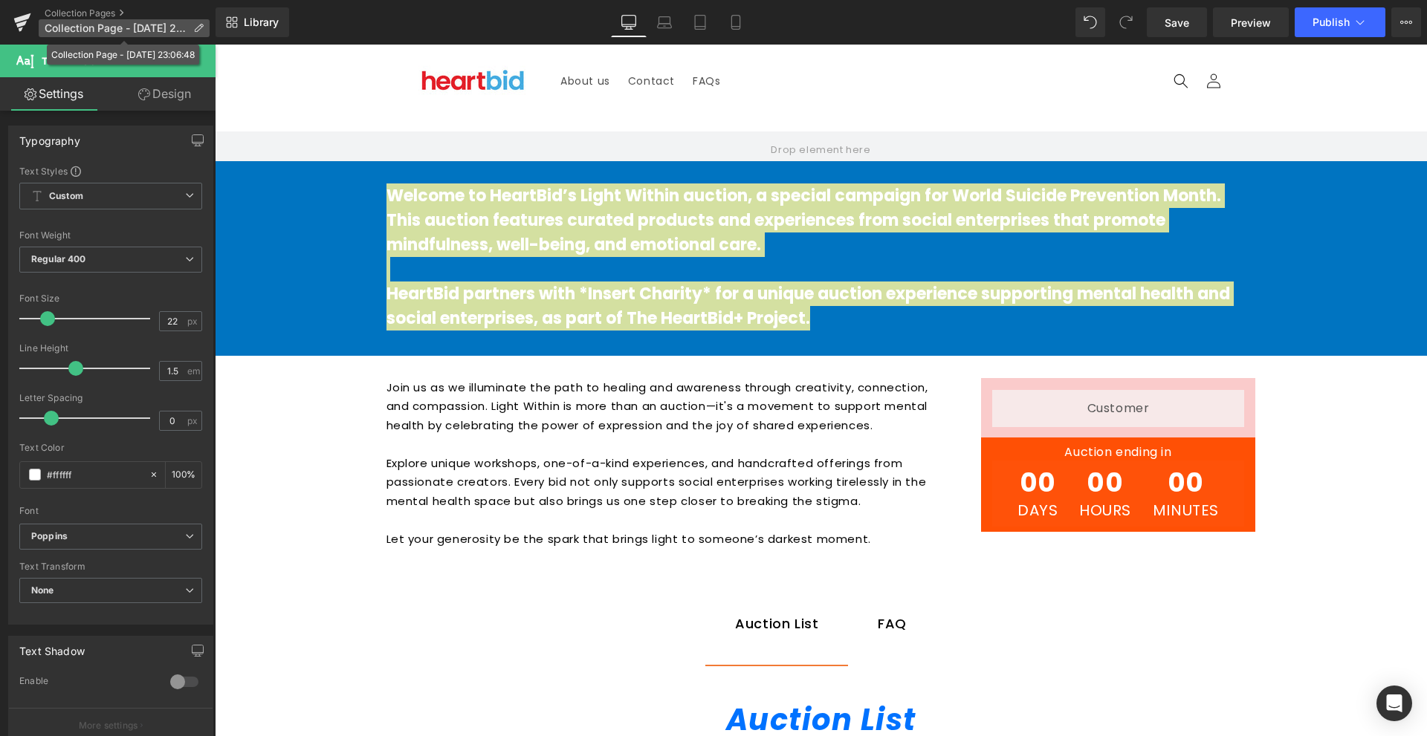
click at [161, 26] on span "Collection Page - Oct 12, 23:06:48" at bounding box center [116, 28] width 143 height 12
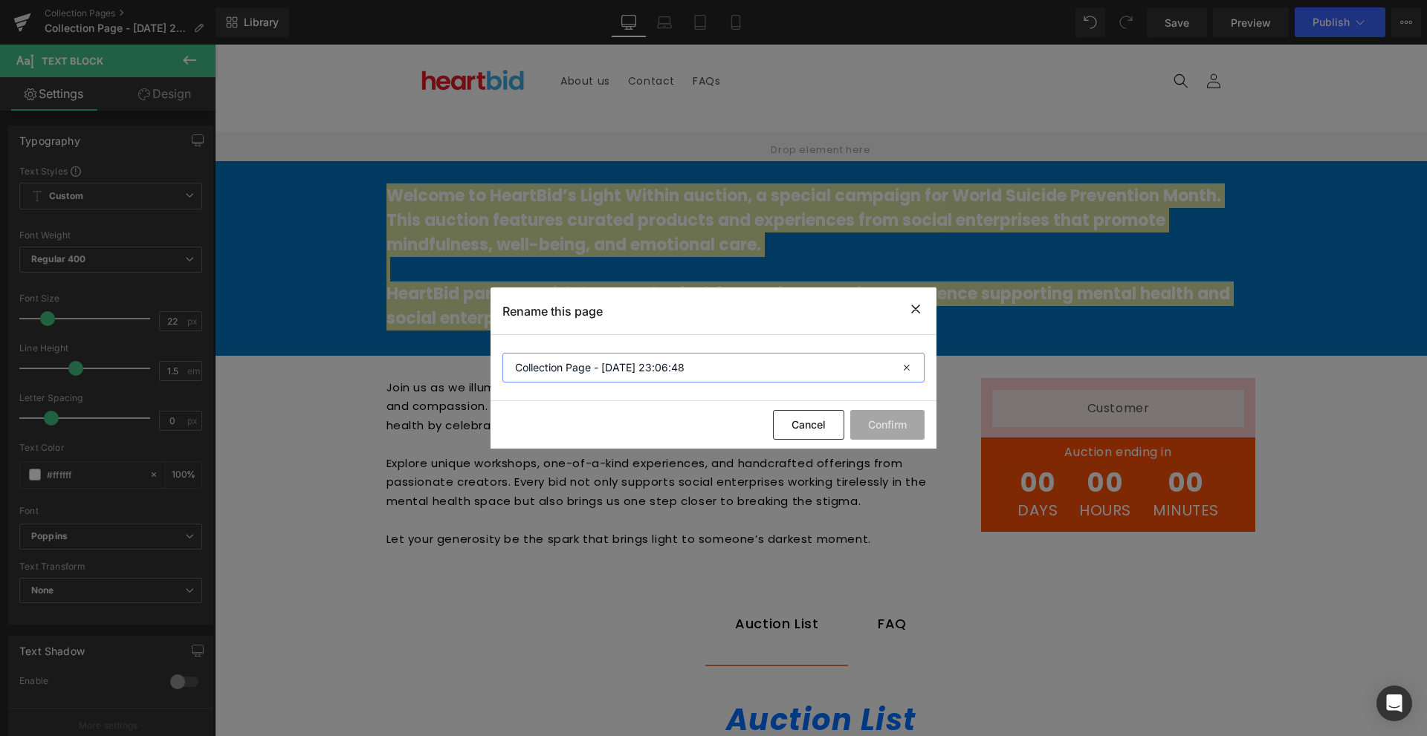
click at [638, 372] on input "Collection Page - Oct 12, 23:06:48" at bounding box center [713, 368] width 422 height 30
paste input "A Symphony of Flight and Flora"
type input "A Symphony of Flight and Flora"
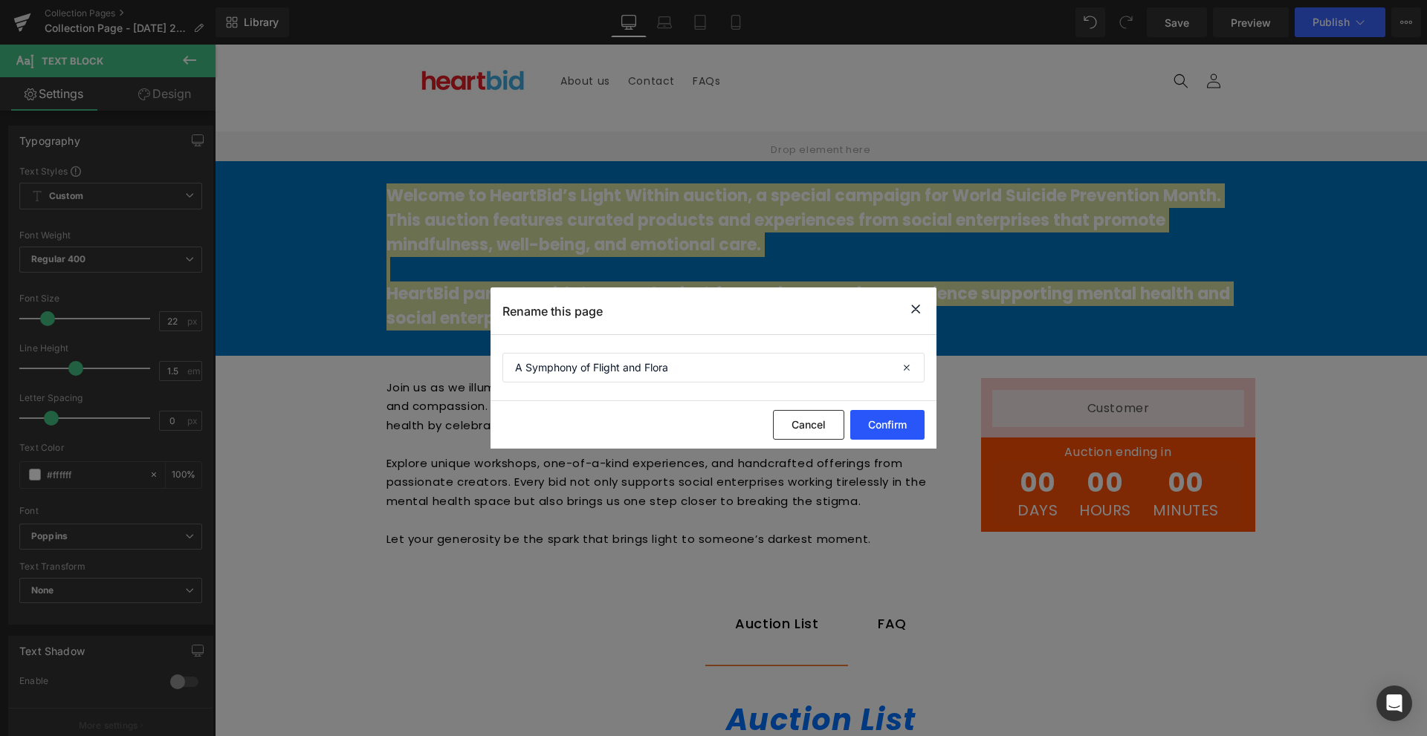
click at [888, 424] on button "Confirm" at bounding box center [887, 425] width 74 height 30
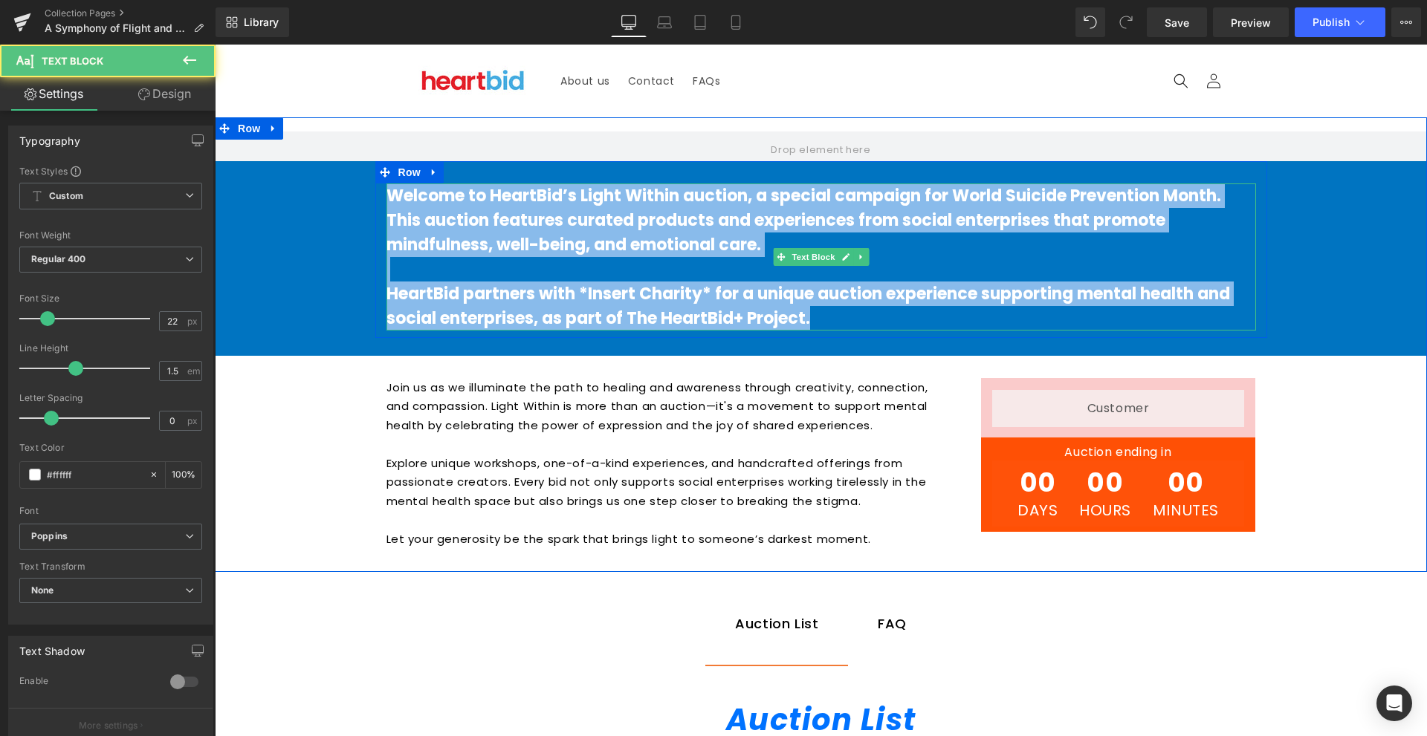
click at [861, 307] on p "HeartBid partners with *Insert Charity* for a unique auction experience support…" at bounding box center [820, 306] width 869 height 49
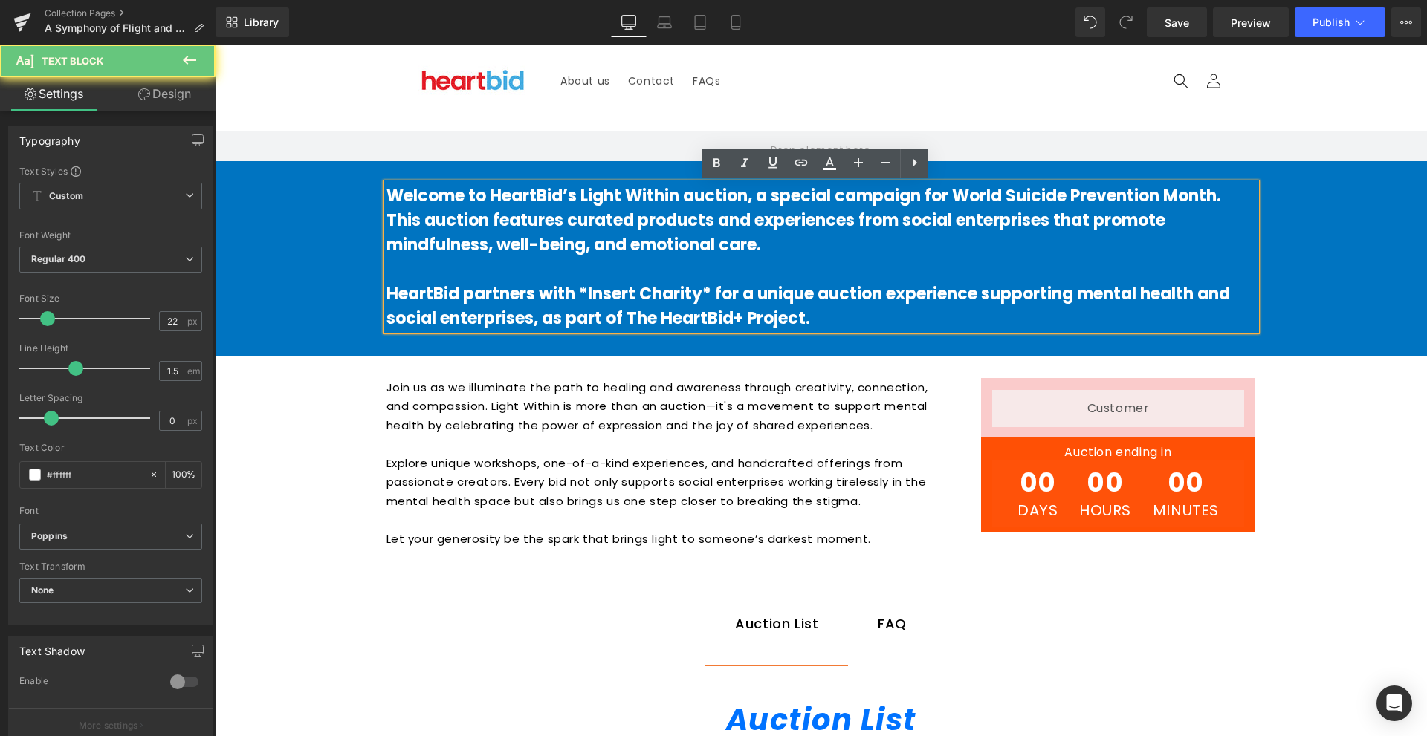
click at [861, 307] on p "HeartBid partners with *Insert Charity* for a unique auction experience support…" at bounding box center [820, 306] width 869 height 49
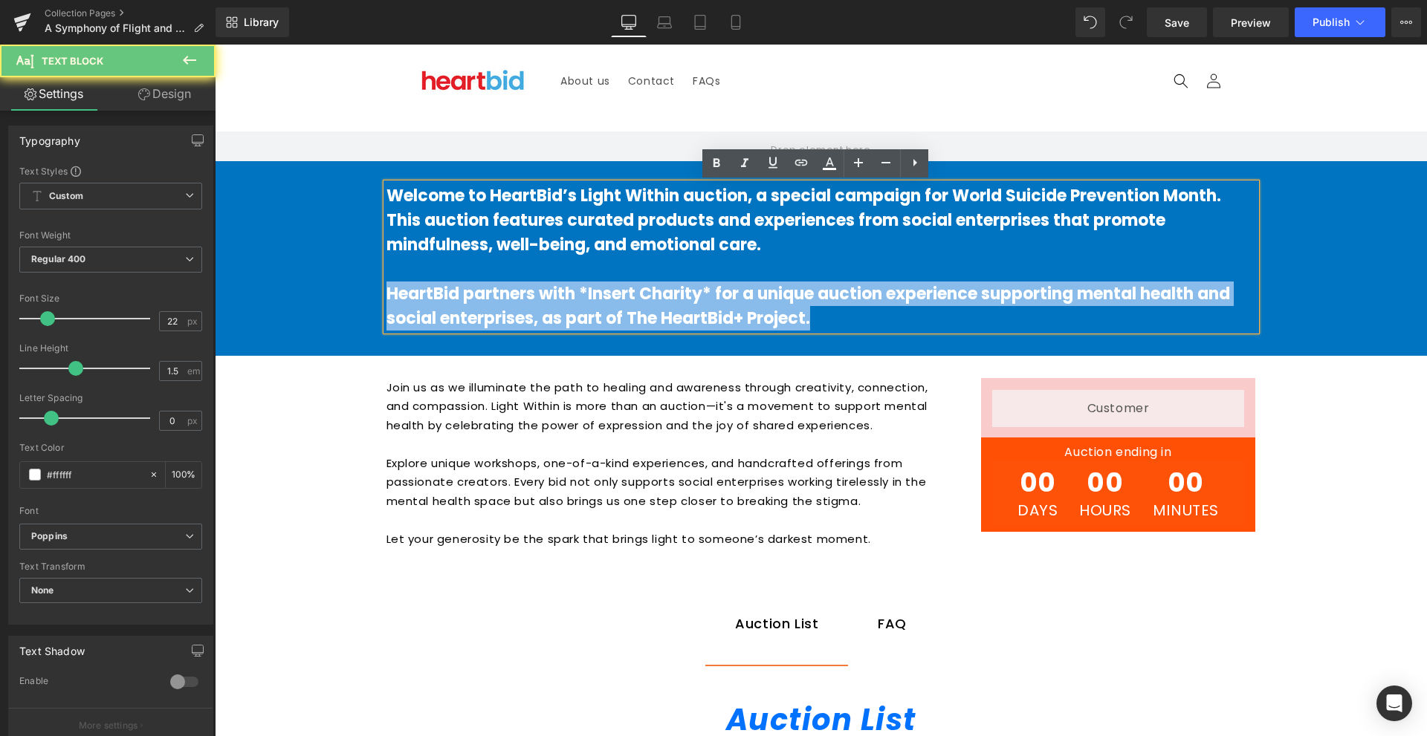
click at [861, 307] on p "HeartBid partners with *Insert Charity* for a unique auction experience support…" at bounding box center [820, 306] width 869 height 49
click at [852, 311] on p "HeartBid partners with *Insert Charity* for a unique auction experience support…" at bounding box center [820, 306] width 869 height 49
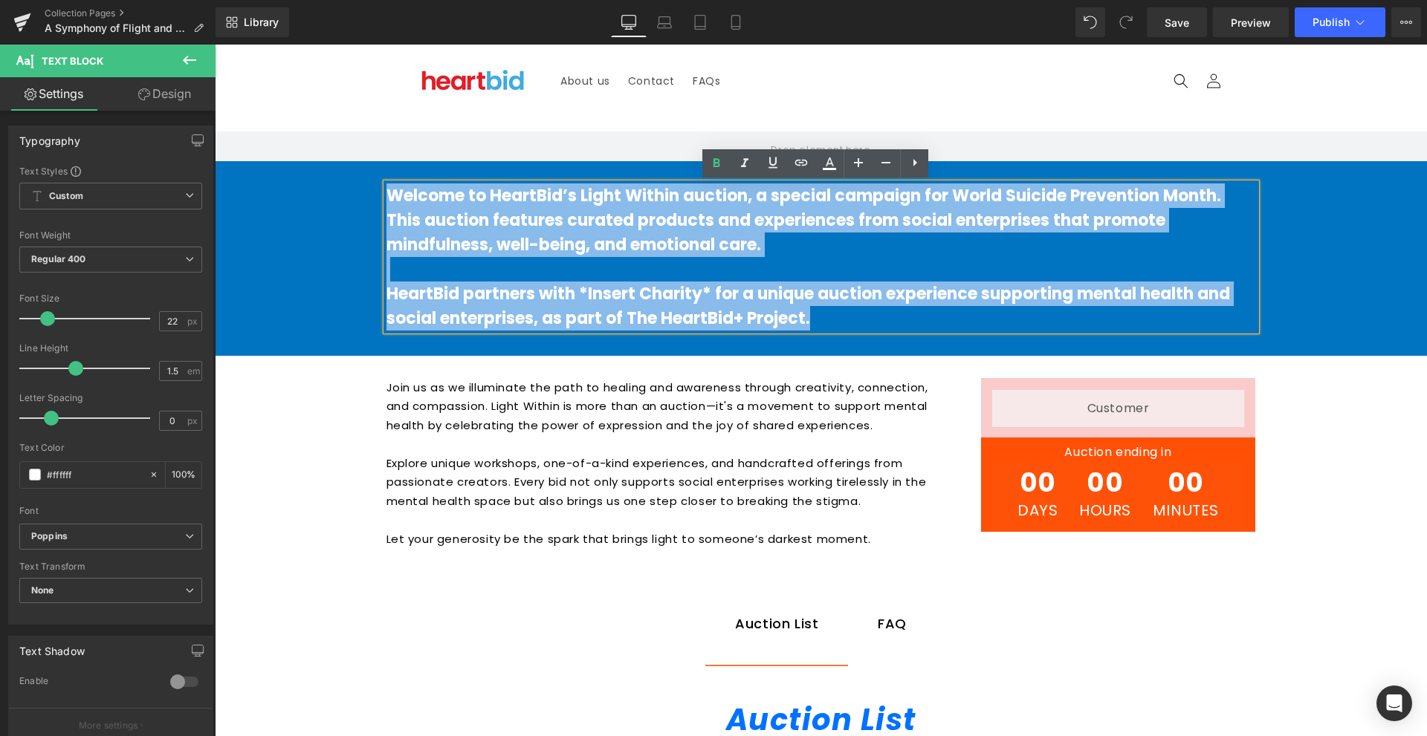
drag, startPoint x: 851, startPoint y: 317, endPoint x: 350, endPoint y: 193, distance: 516.0
click at [350, 193] on div "Welcome to HeartBid’s Light Within auction, a special campaign for World Suicid…" at bounding box center [821, 249] width 1212 height 177
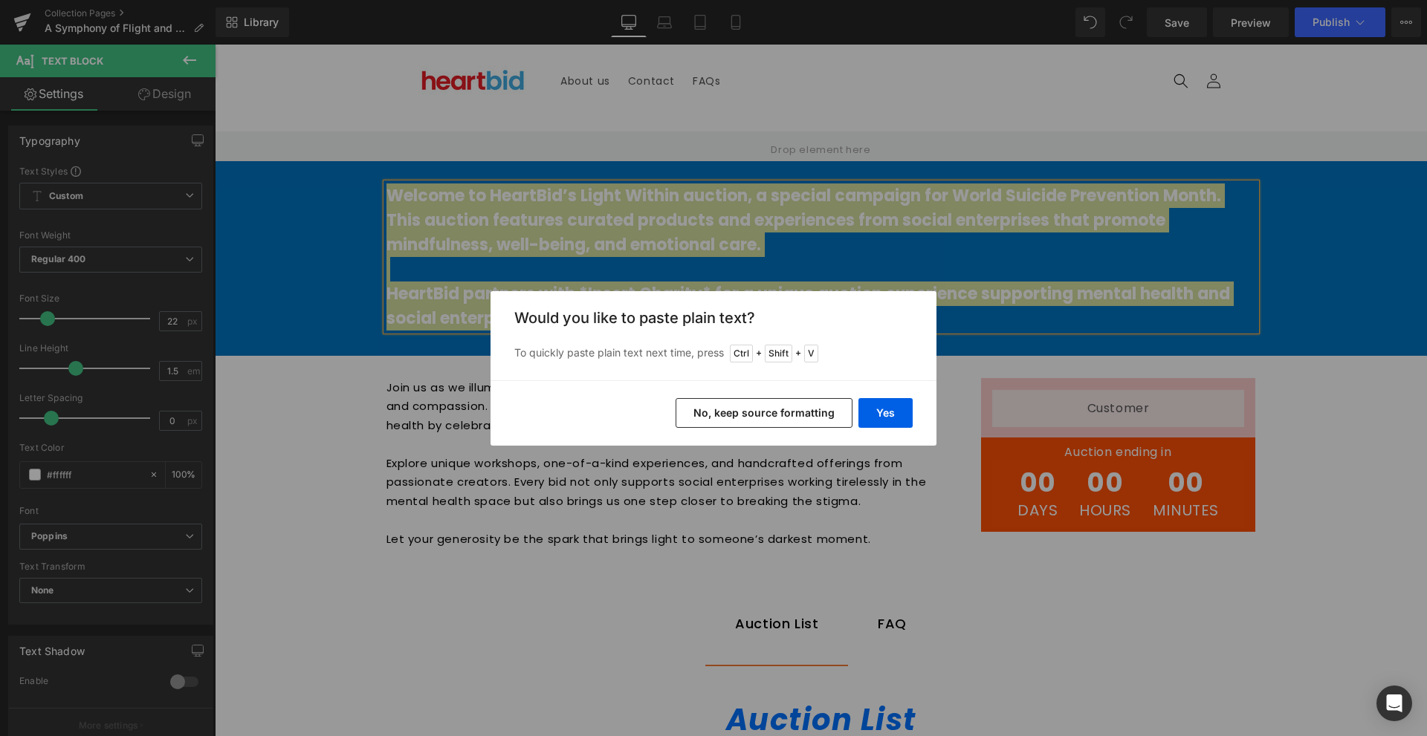
click at [823, 405] on button "No, keep source formatting" at bounding box center [763, 413] width 177 height 30
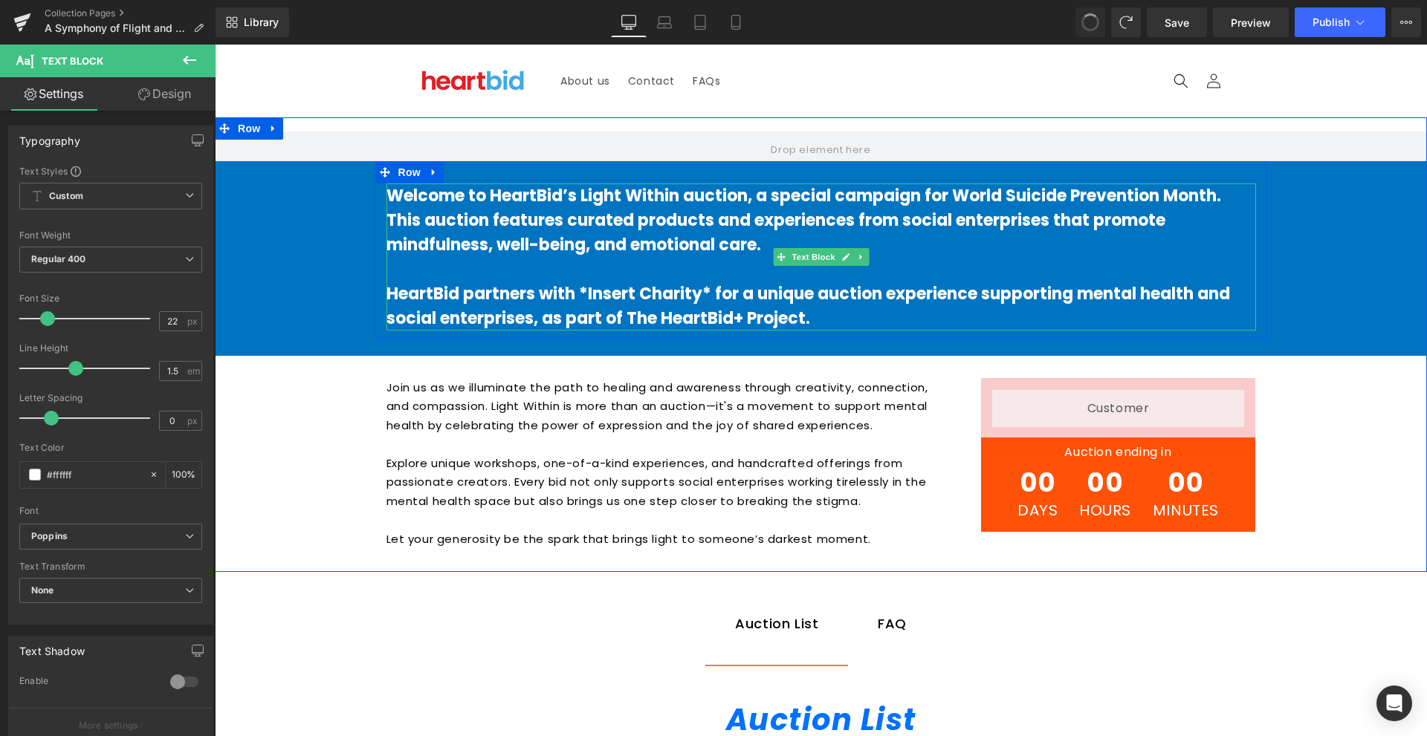
click at [643, 219] on b "Welcome to HeartBid’s Light Within auction, a special campaign for World Suicid…" at bounding box center [803, 220] width 835 height 72
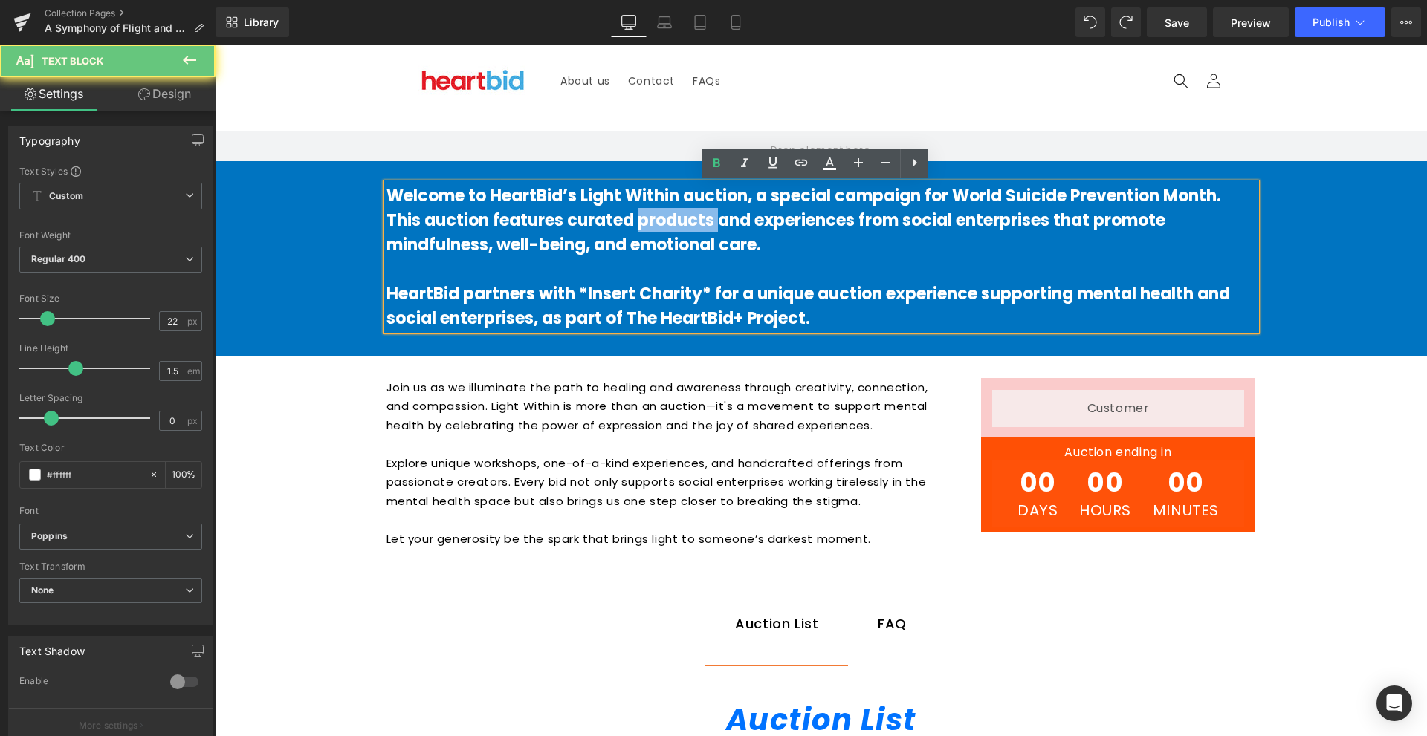
click at [643, 219] on b "Welcome to HeartBid’s Light Within auction, a special campaign for World Suicid…" at bounding box center [803, 220] width 835 height 72
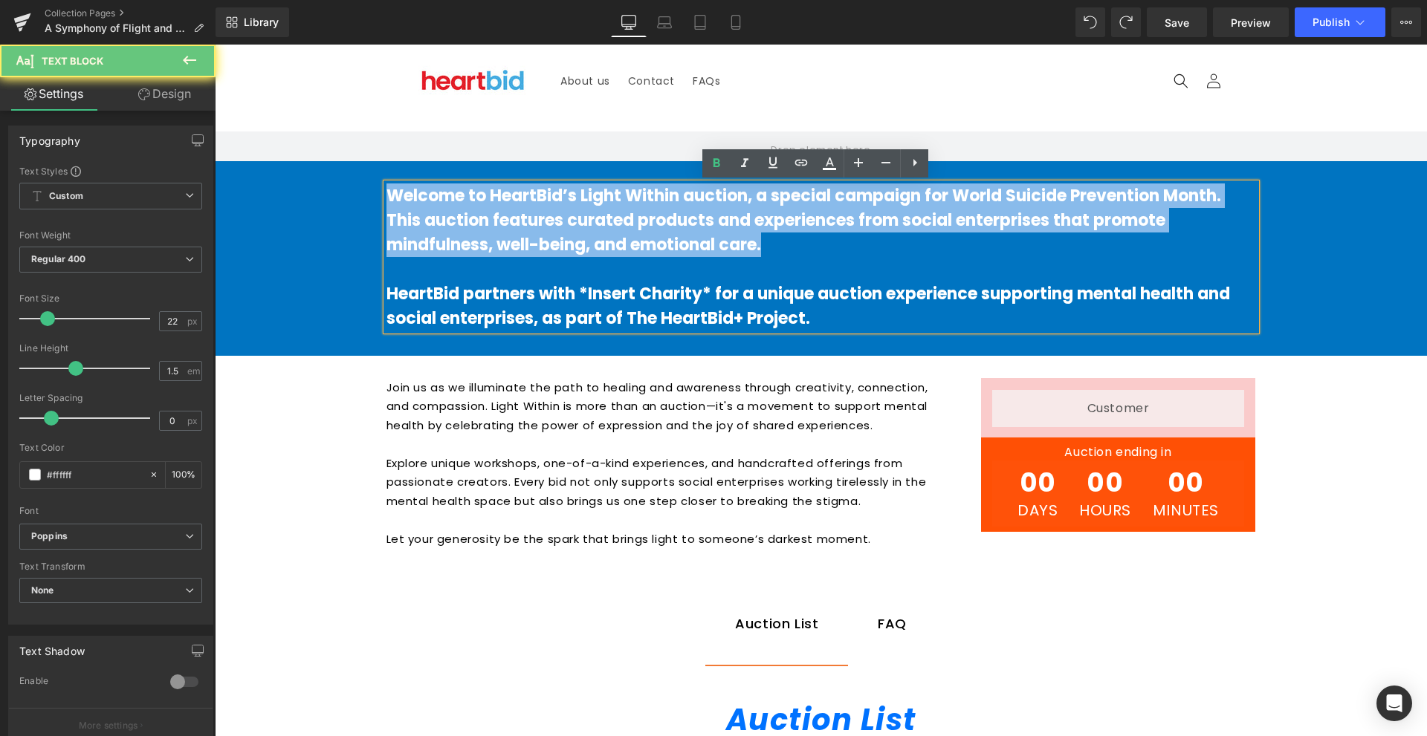
click at [643, 219] on b "Welcome to HeartBid’s Light Within auction, a special campaign for World Suicid…" at bounding box center [803, 220] width 835 height 72
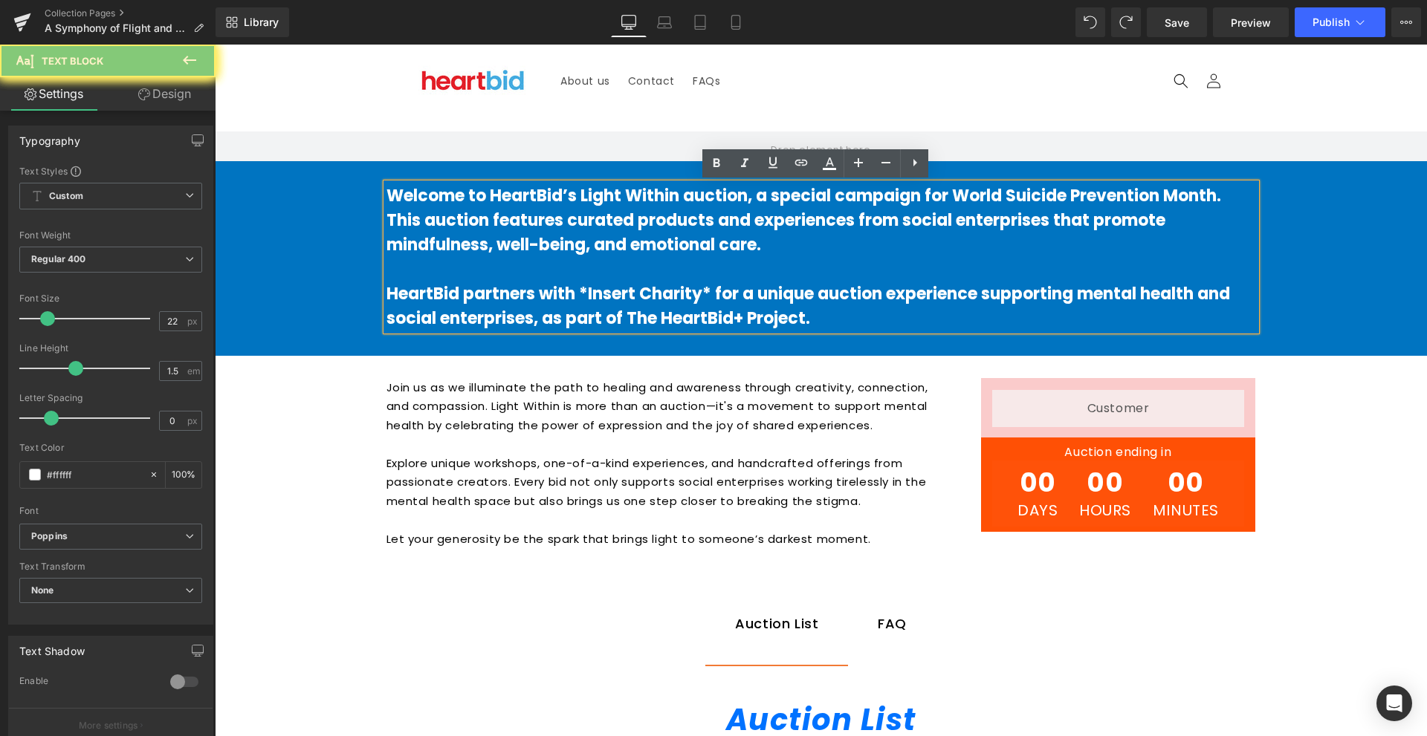
click at [843, 300] on b "HeartBid partners with *Insert Charity* for a unique auction experience support…" at bounding box center [807, 306] width 843 height 48
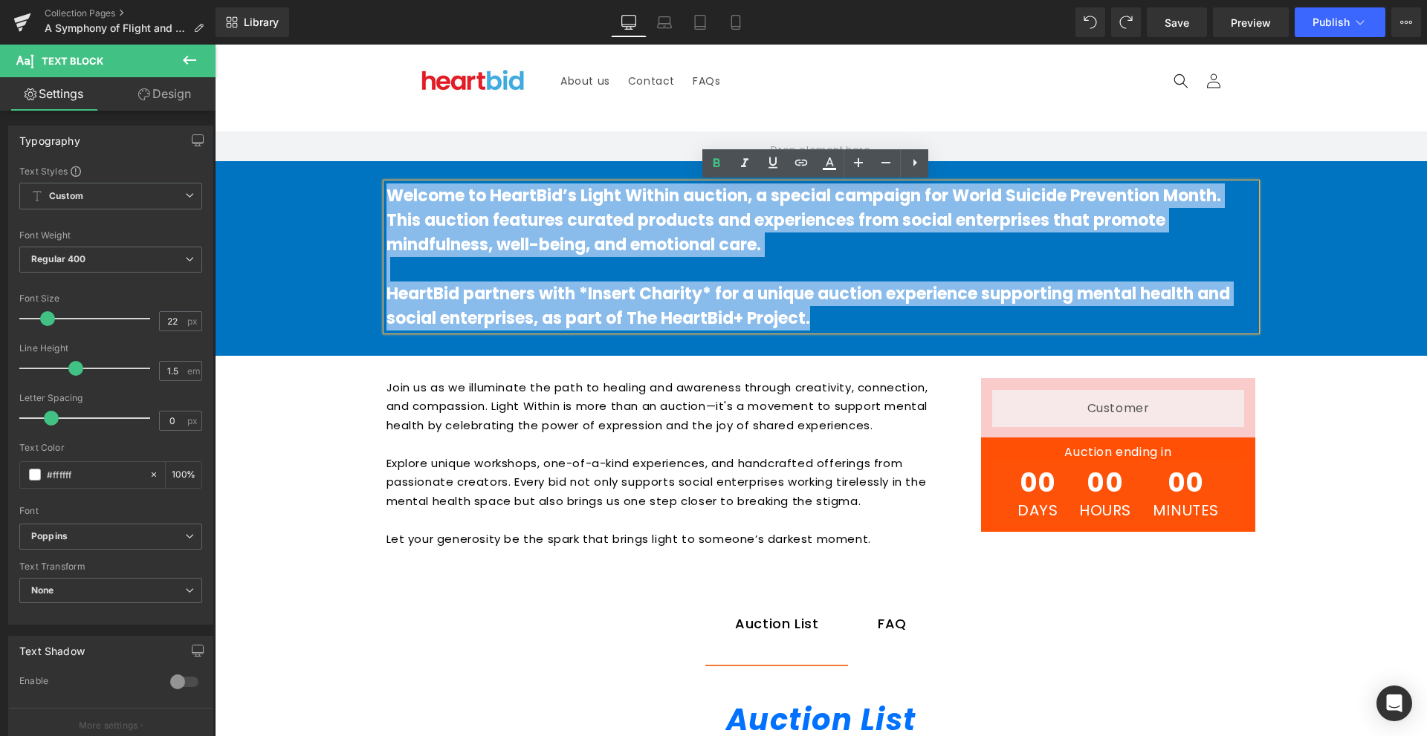
drag, startPoint x: 823, startPoint y: 321, endPoint x: 238, endPoint y: 166, distance: 605.8
click at [238, 166] on div "Welcome to HeartBid’s Light Within auction, a special campaign for World Suicid…" at bounding box center [821, 249] width 1212 height 177
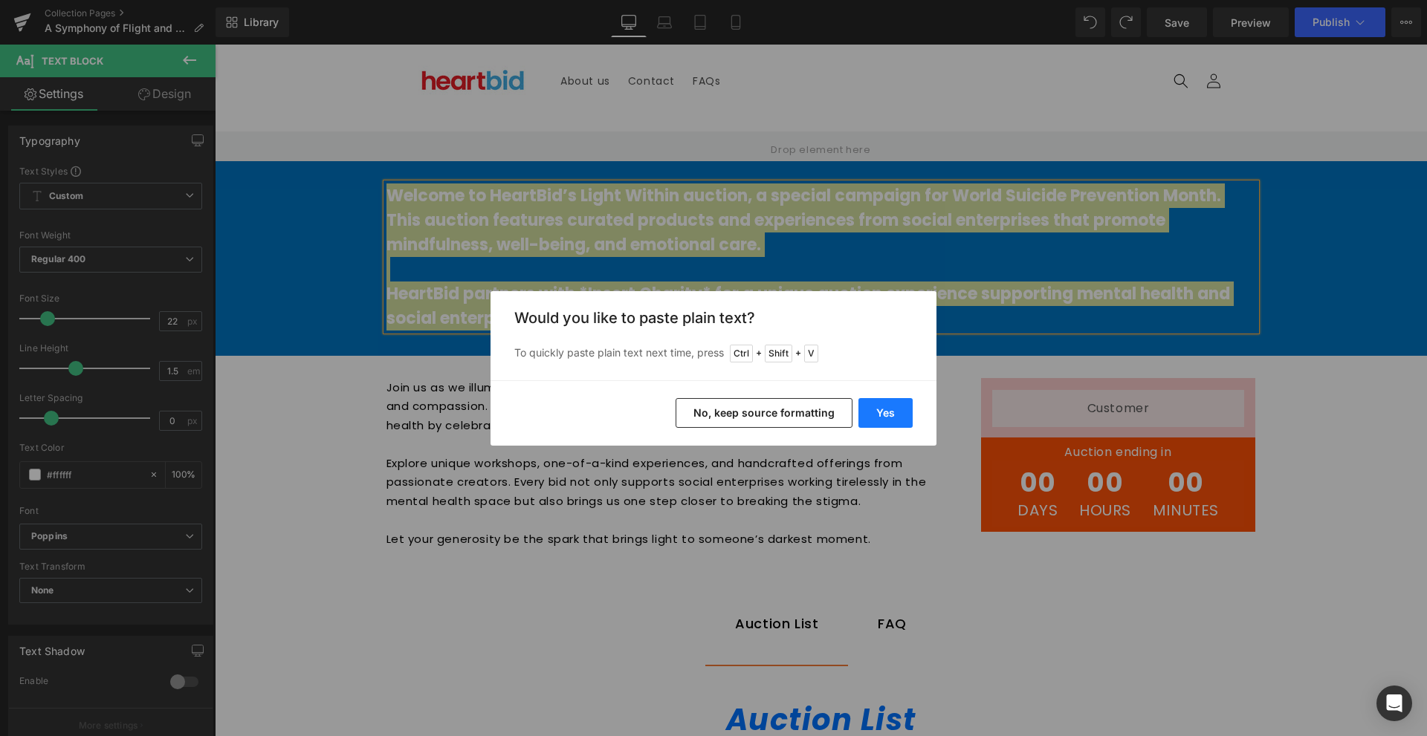
click at [884, 409] on button "Yes" at bounding box center [885, 413] width 54 height 30
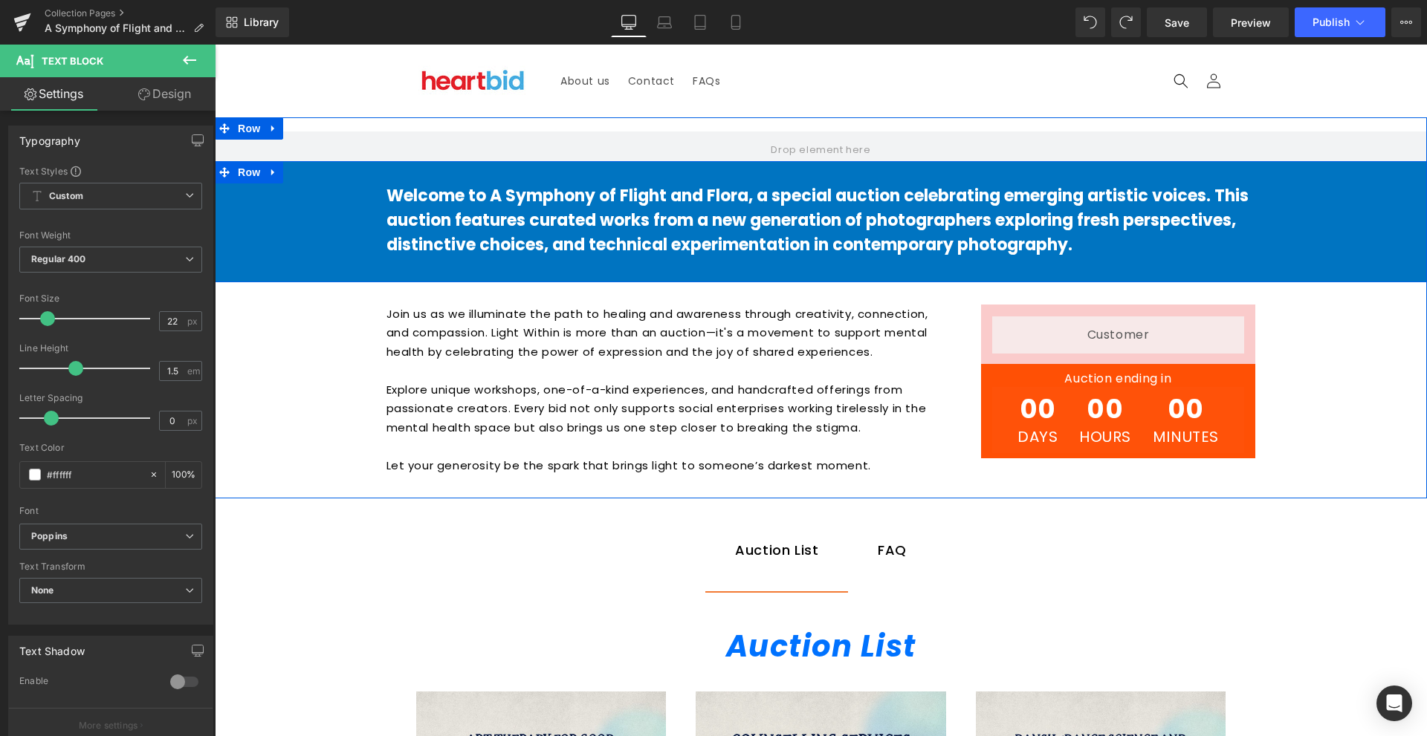
click at [1361, 232] on div "Welcome to A Symphony of Flight and Flora, a special auction celebrating emergi…" at bounding box center [821, 212] width 1212 height 103
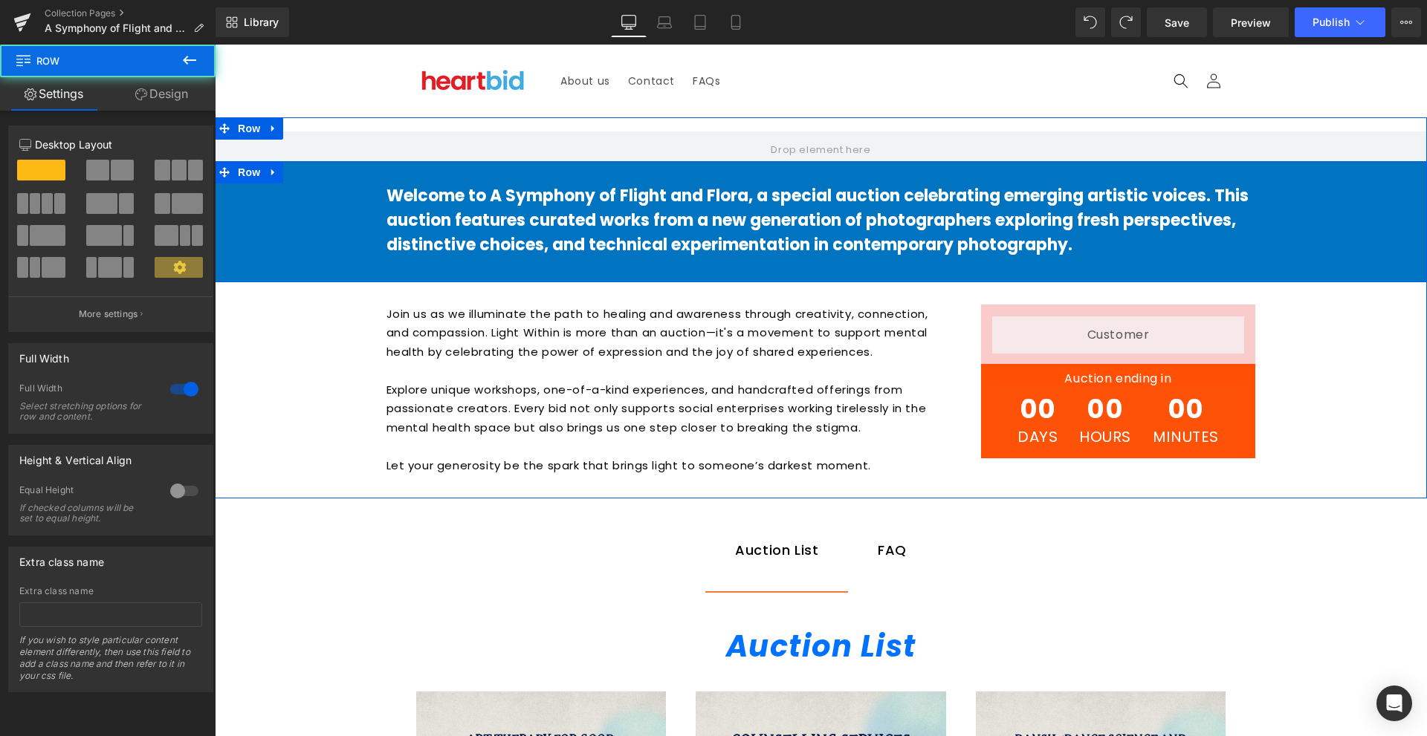
click at [1173, 203] on b "Welcome to A Symphony of Flight and Flora, a special auction celebrating emergi…" at bounding box center [817, 220] width 862 height 72
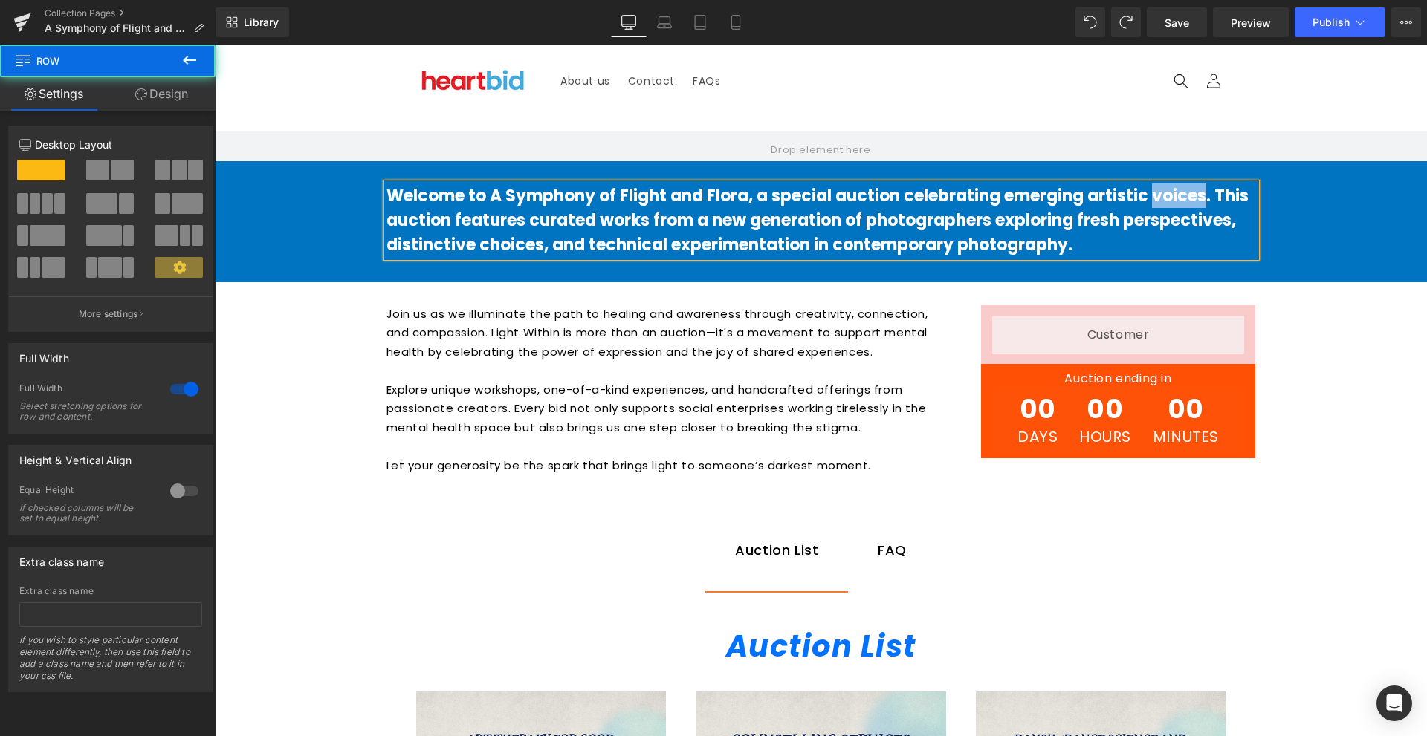
click at [1173, 203] on b "Welcome to A Symphony of Flight and Flora, a special auction celebrating emergi…" at bounding box center [817, 220] width 862 height 72
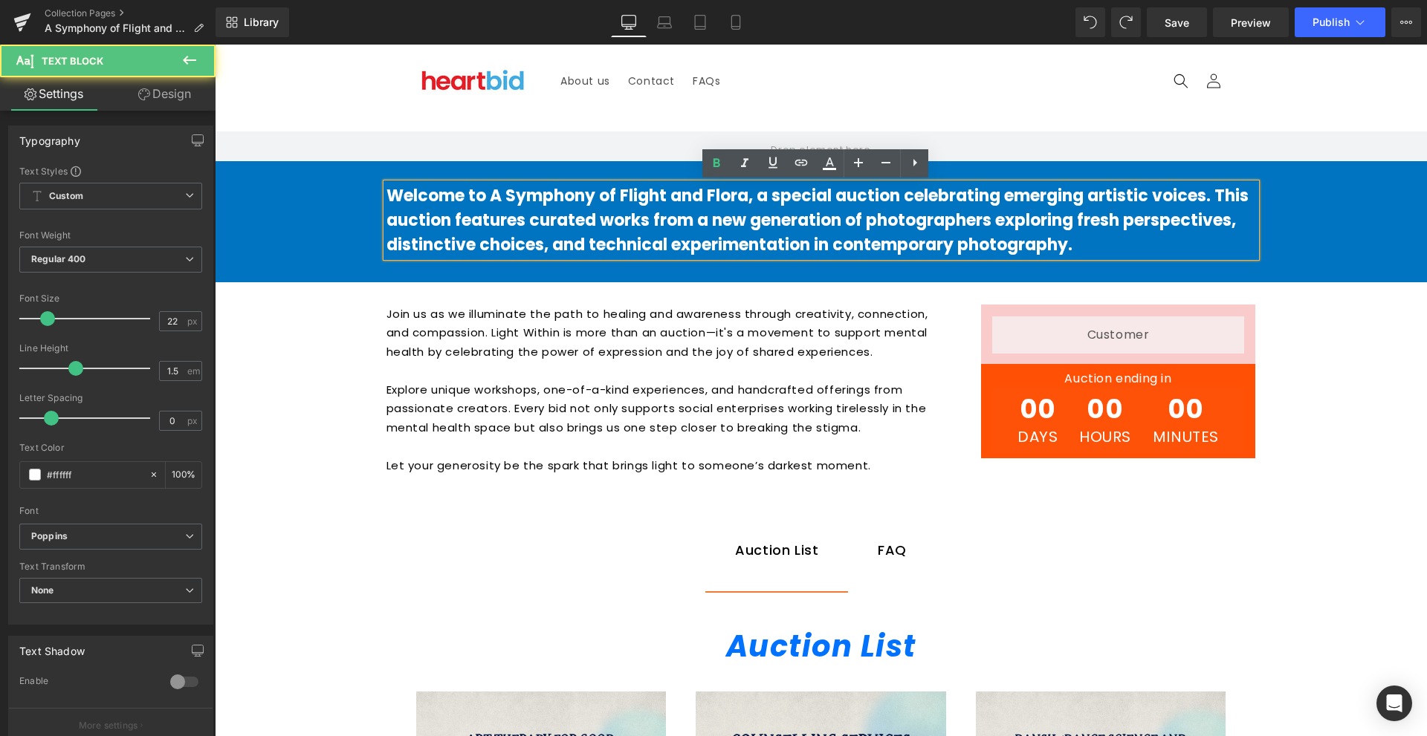
click at [1210, 198] on b "Welcome to A Symphony of Flight and Flora, a special auction celebrating emergi…" at bounding box center [817, 220] width 862 height 72
click at [1216, 197] on b "Welcome to A Symphony of Flight and Flora, a special auction celebrating emergi…" at bounding box center [817, 220] width 862 height 72
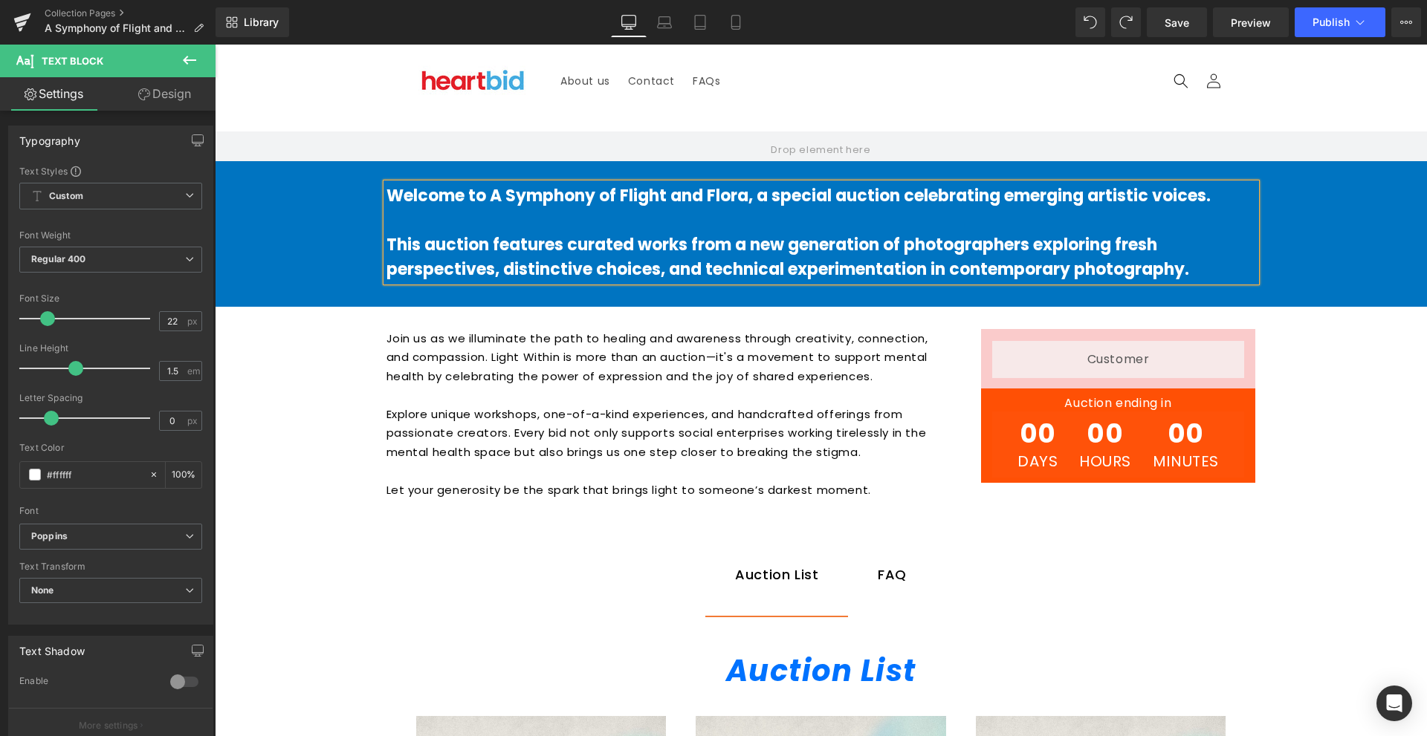
click at [1345, 341] on div "Hero Banner Welcome to A Symphony of Flight and Flora, a special auction celebr…" at bounding box center [821, 328] width 1212 height 376
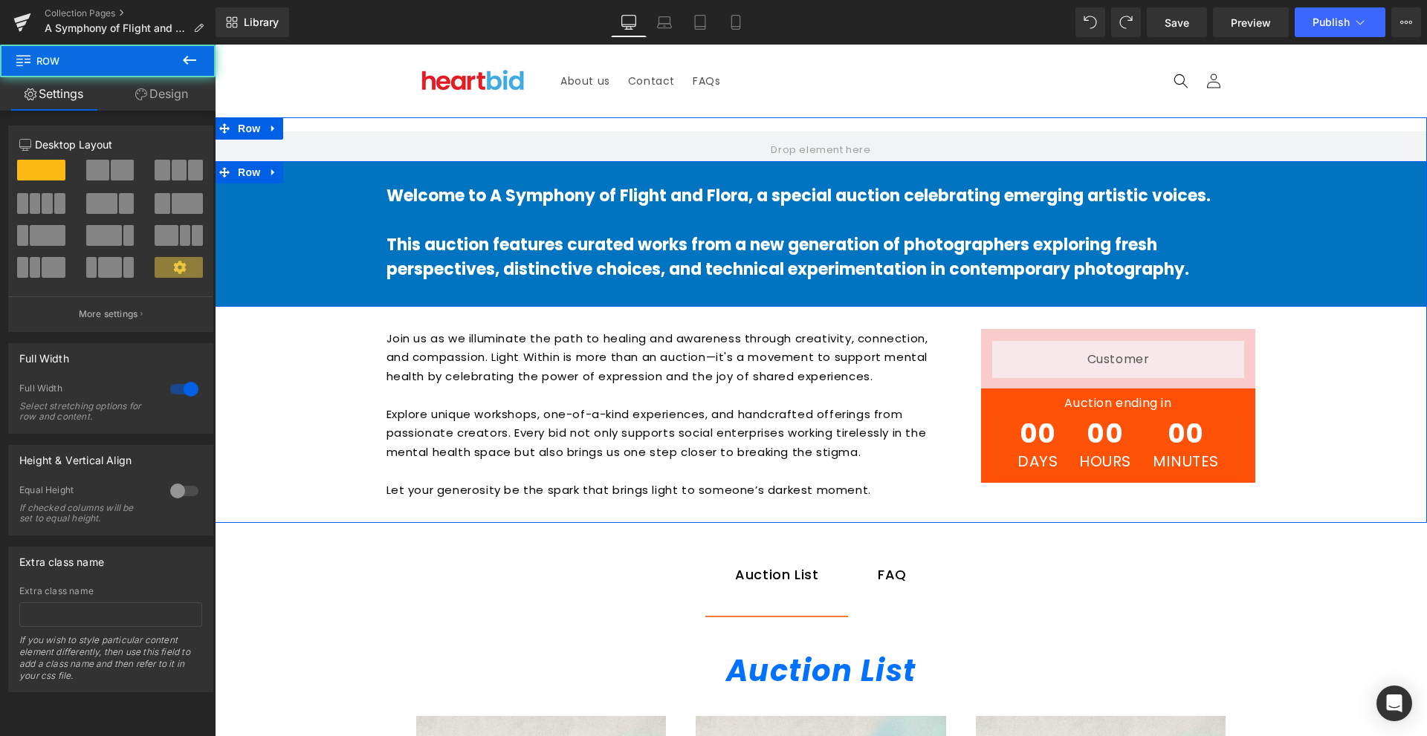
click at [273, 220] on div "Welcome to A Symphony of Flight and Flora, a special auction celebrating emergi…" at bounding box center [821, 225] width 1212 height 128
click at [332, 192] on div "Welcome to A Symphony of Flight and Flora, a special auction celebrating emergi…" at bounding box center [821, 225] width 1212 height 128
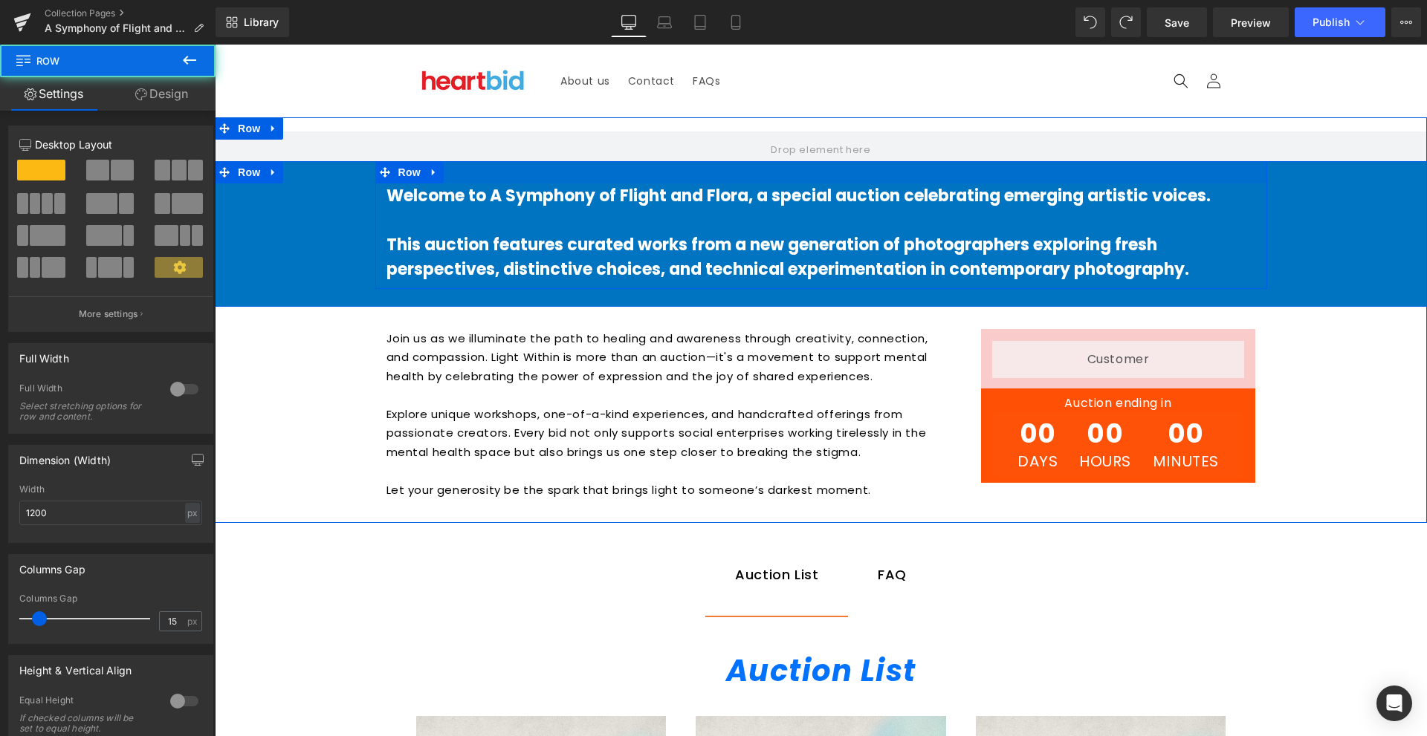
click at [589, 171] on div at bounding box center [821, 172] width 892 height 22
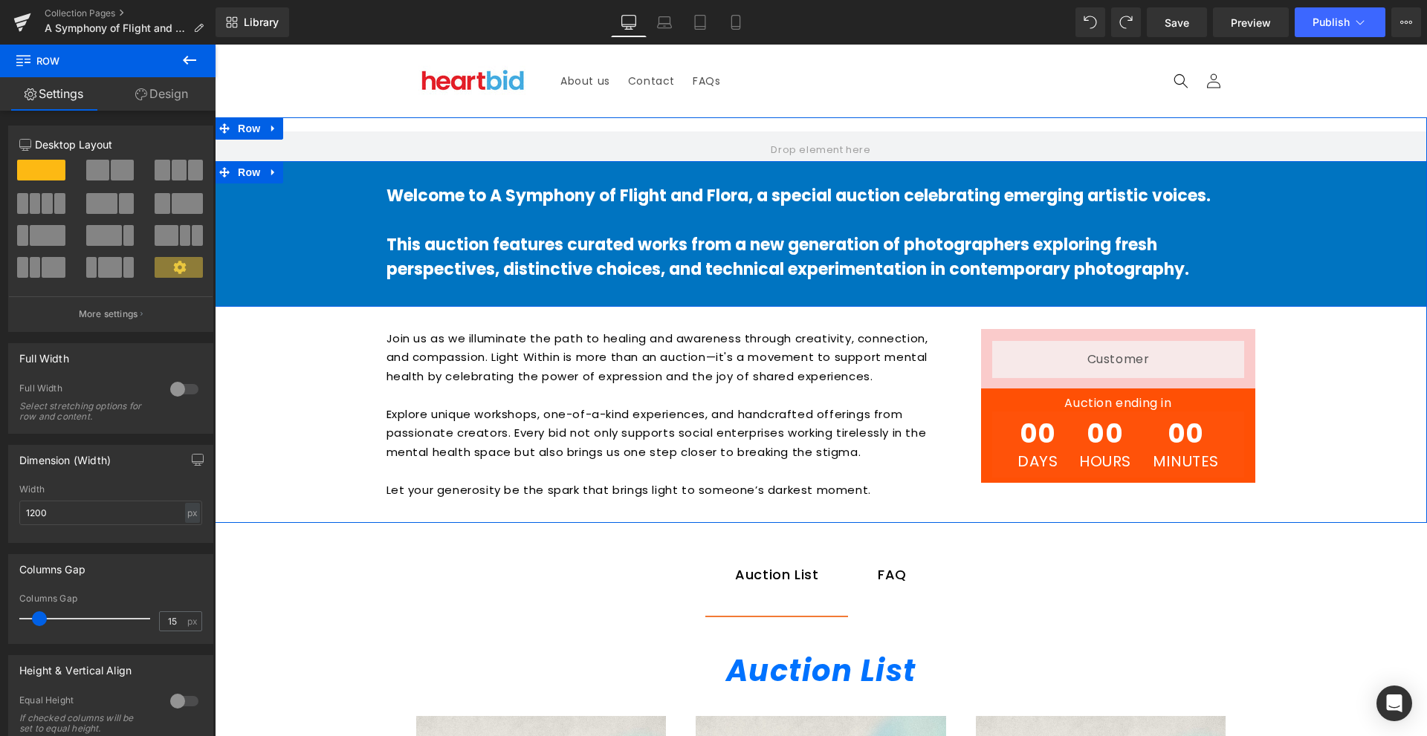
click at [342, 165] on div "Welcome to A Symphony of Flight and Flora, a special auction celebrating emergi…" at bounding box center [821, 225] width 1212 height 128
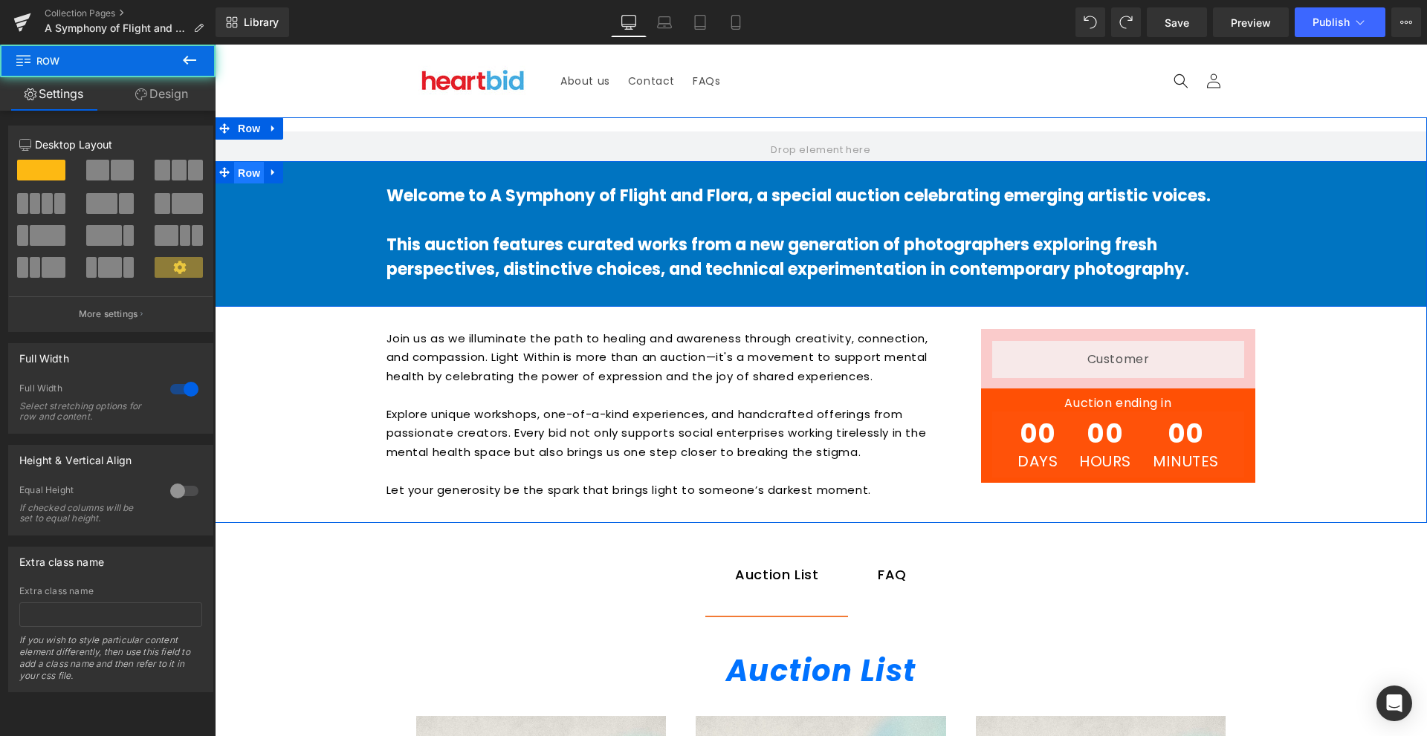
click at [240, 169] on span "Row" at bounding box center [249, 173] width 30 height 22
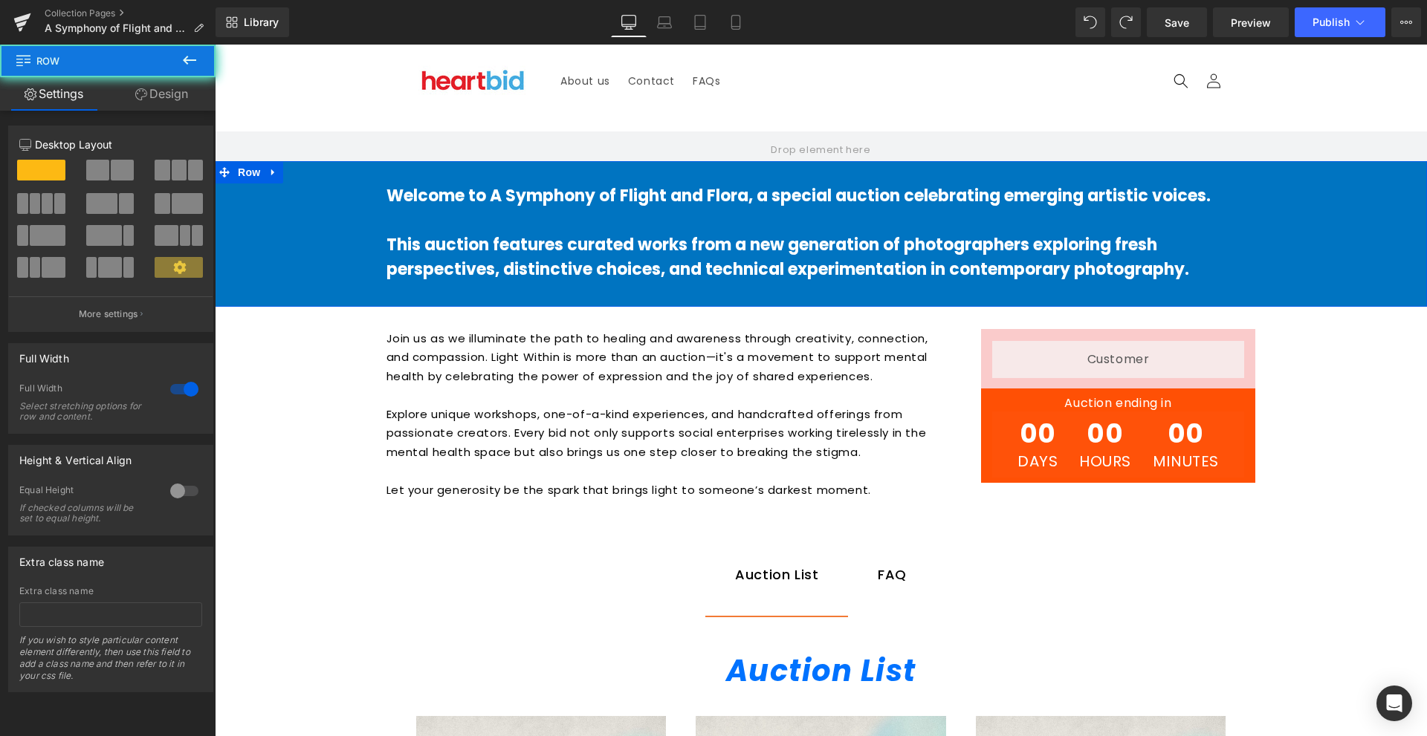
click at [184, 101] on link "Design" at bounding box center [162, 93] width 108 height 33
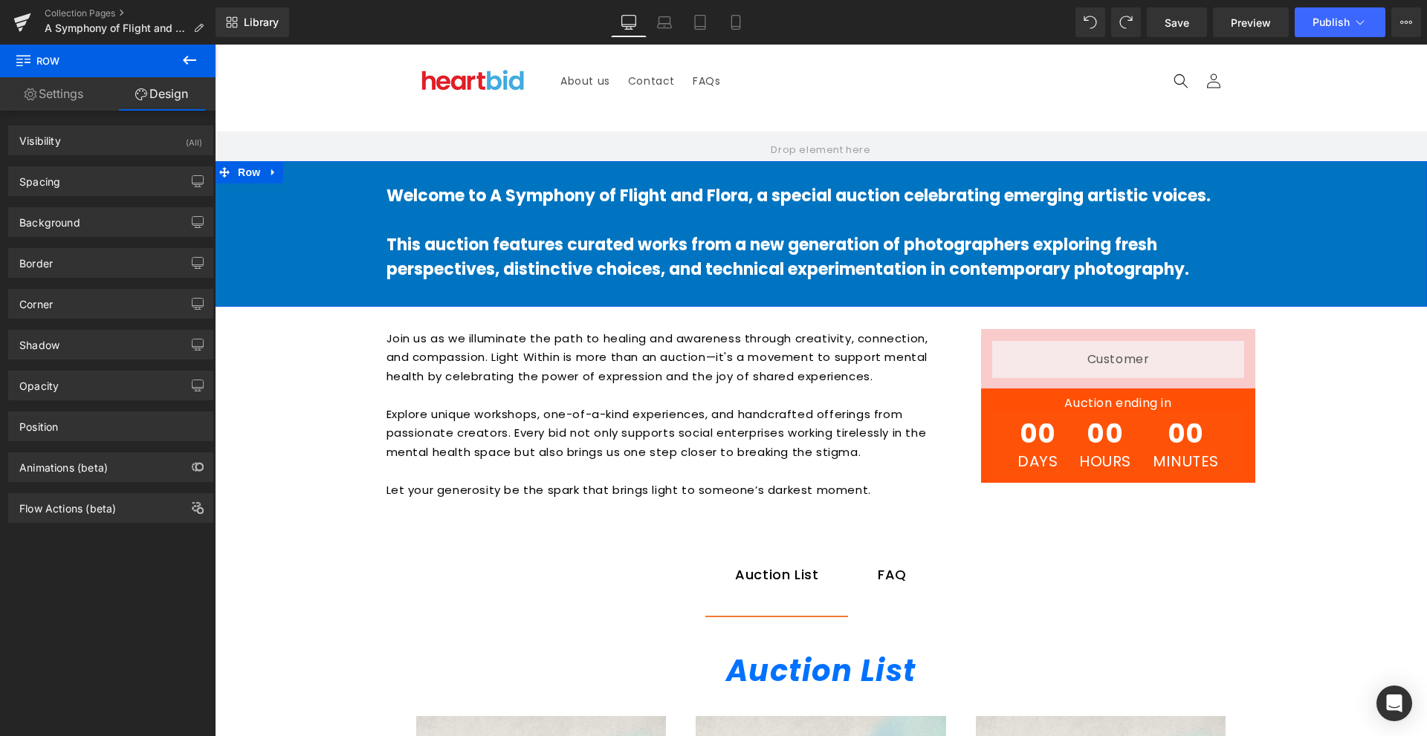
type input "#0074c1"
type input "100"
click at [137, 230] on div "Background" at bounding box center [111, 222] width 204 height 28
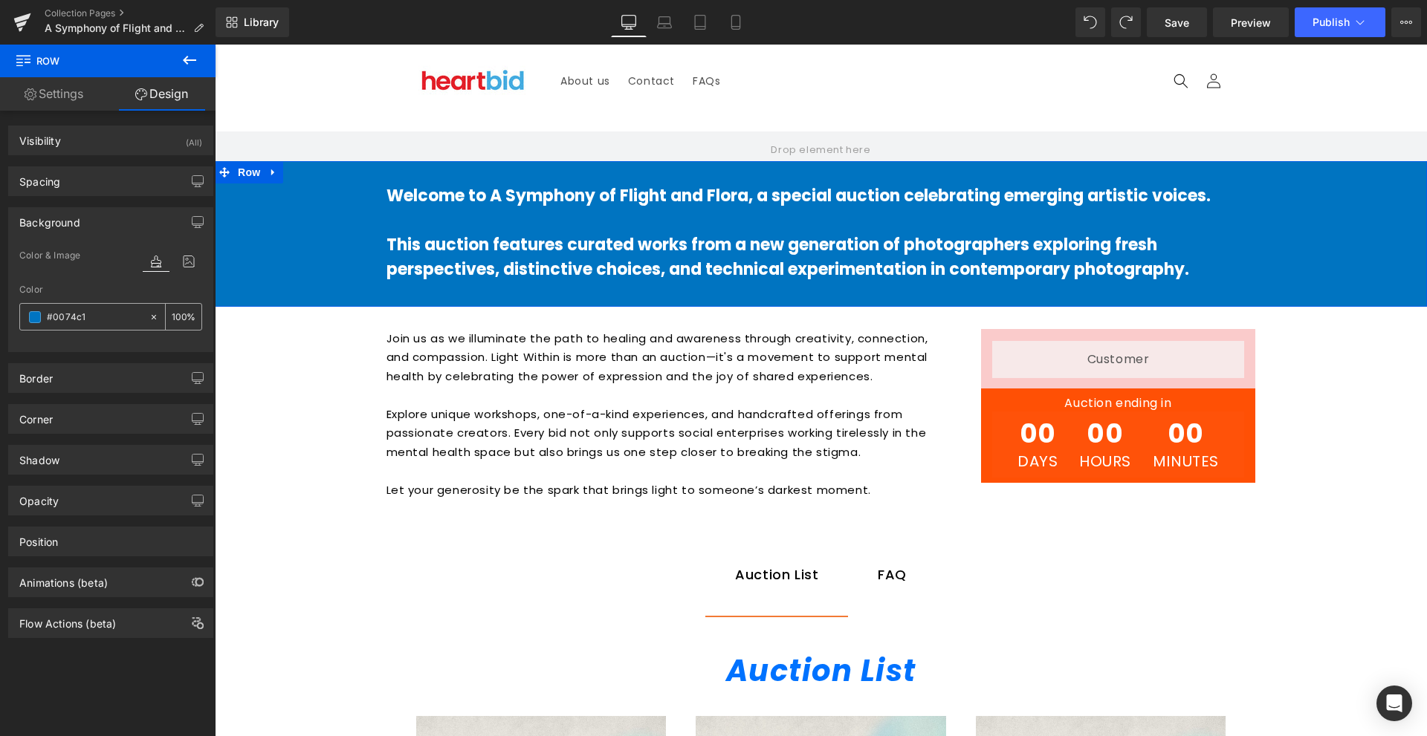
click at [48, 320] on input "#0074c1" at bounding box center [94, 317] width 95 height 16
click at [560, 380] on p "Join us as we illuminate the path to healing and awareness through creativity, …" at bounding box center [669, 357] width 566 height 57
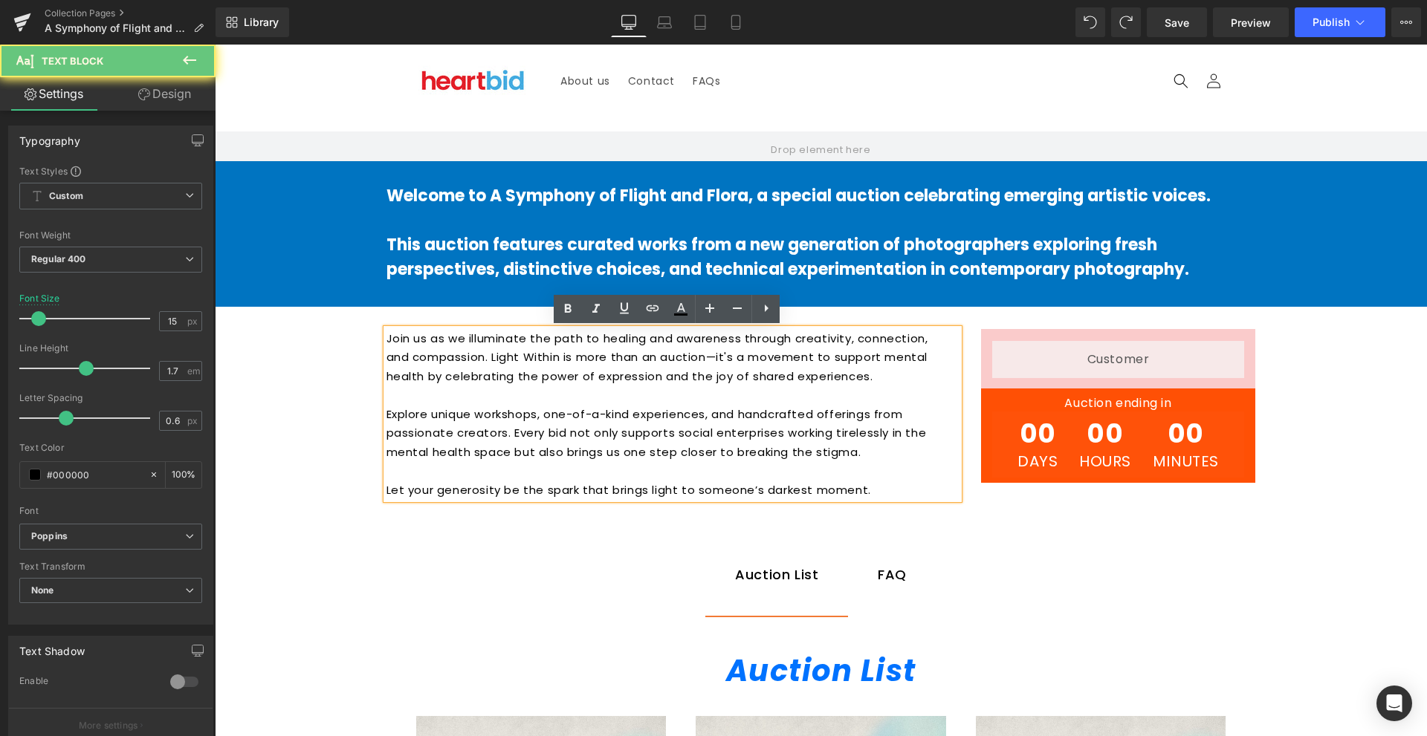
click at [560, 380] on p "Join us as we illuminate the path to healing and awareness through creativity, …" at bounding box center [669, 357] width 566 height 57
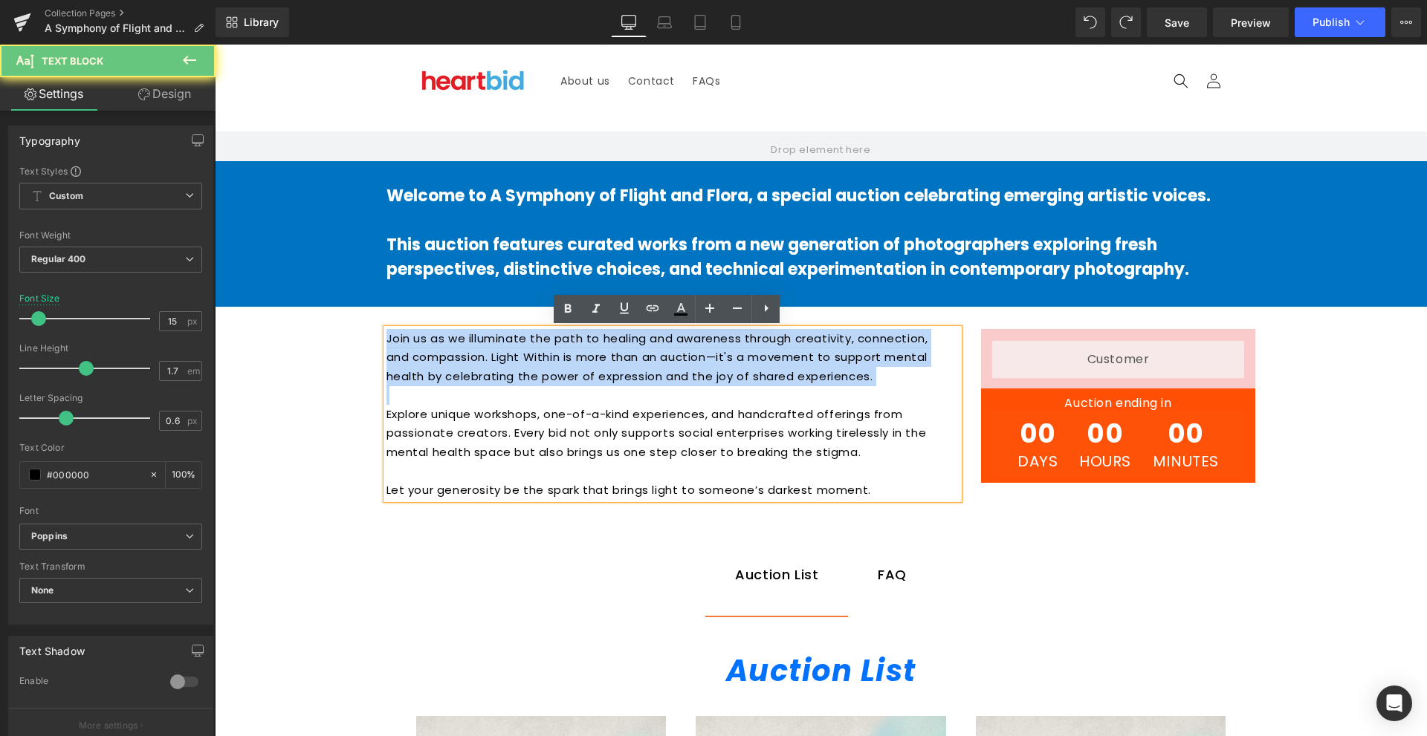
click at [560, 380] on p "Join us as we illuminate the path to healing and awareness through creativity, …" at bounding box center [669, 357] width 566 height 57
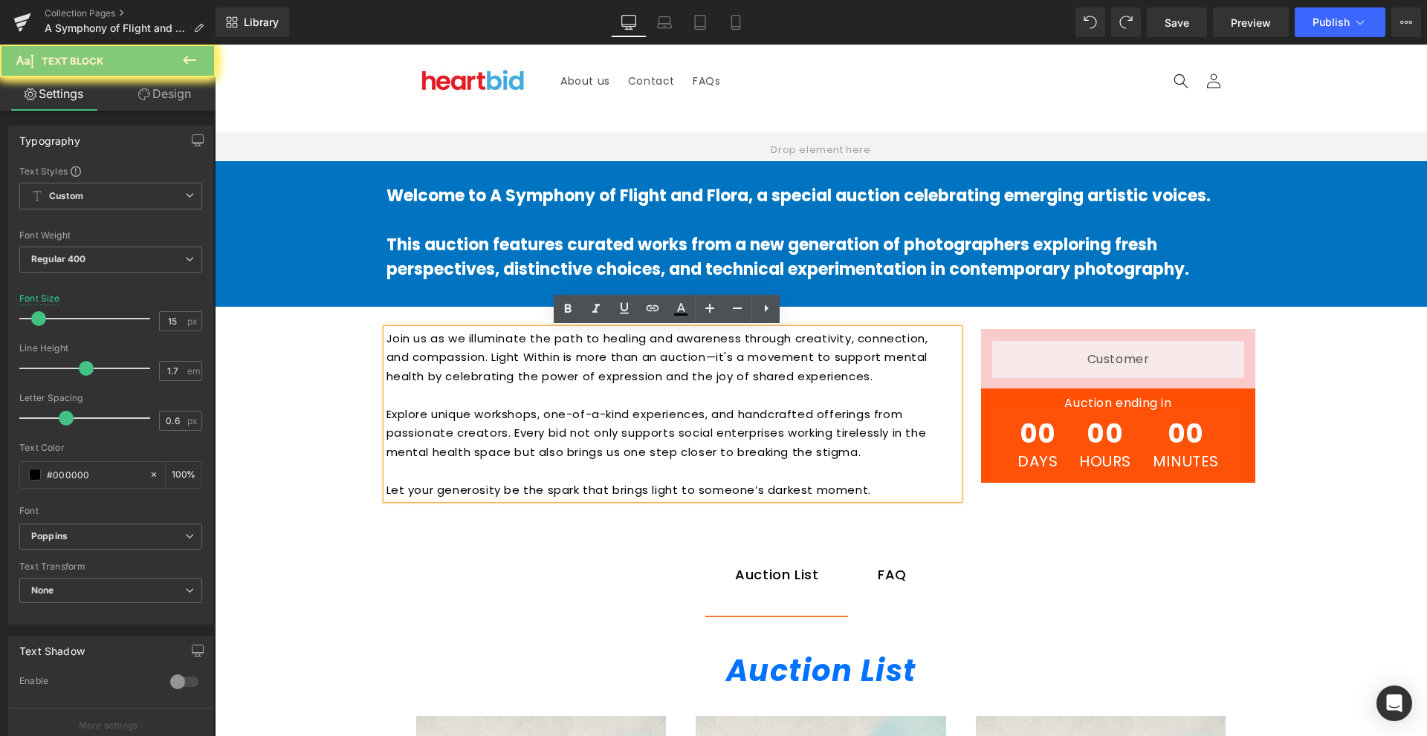
click at [915, 478] on p at bounding box center [669, 470] width 566 height 19
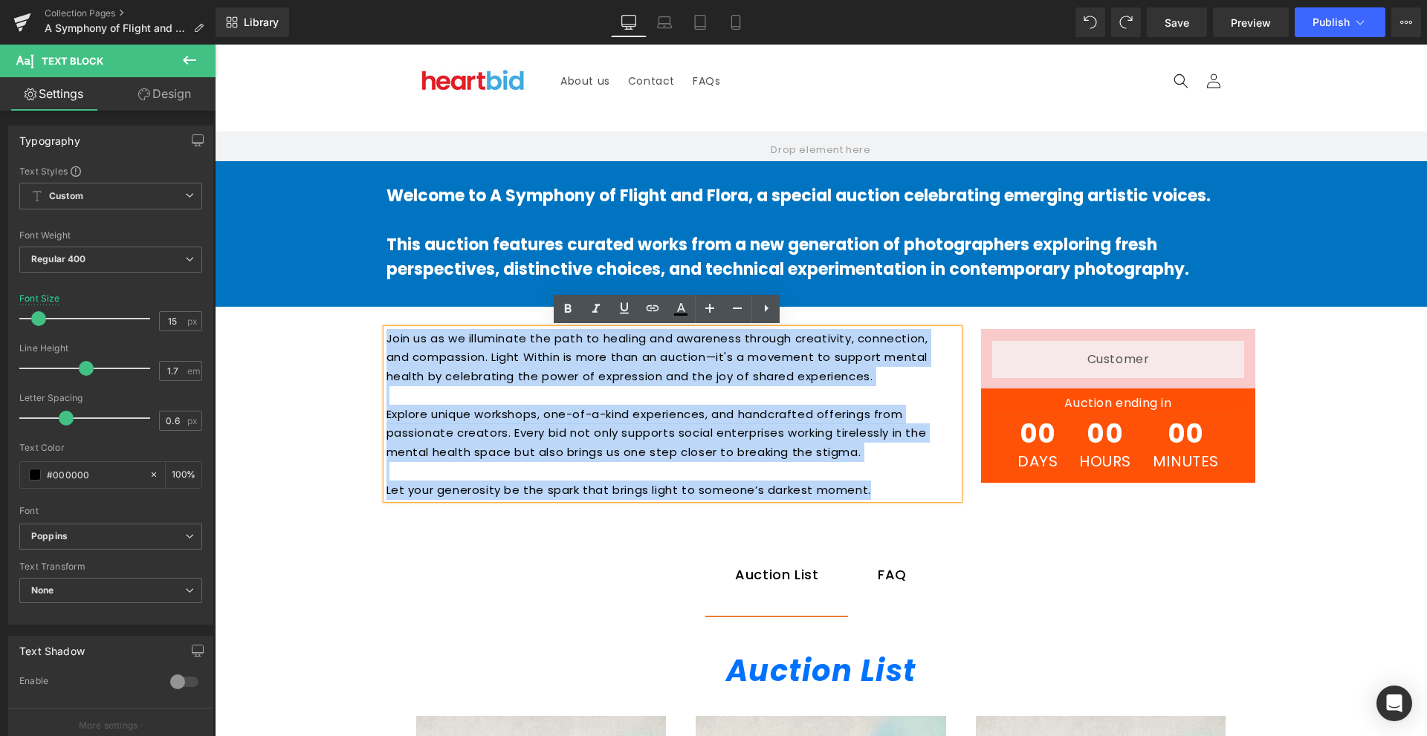
drag, startPoint x: 899, startPoint y: 499, endPoint x: 383, endPoint y: 332, distance: 542.1
click at [386, 332] on div "Join us as we illuminate the path to healing and awareness through creativity, …" at bounding box center [672, 414] width 572 height 171
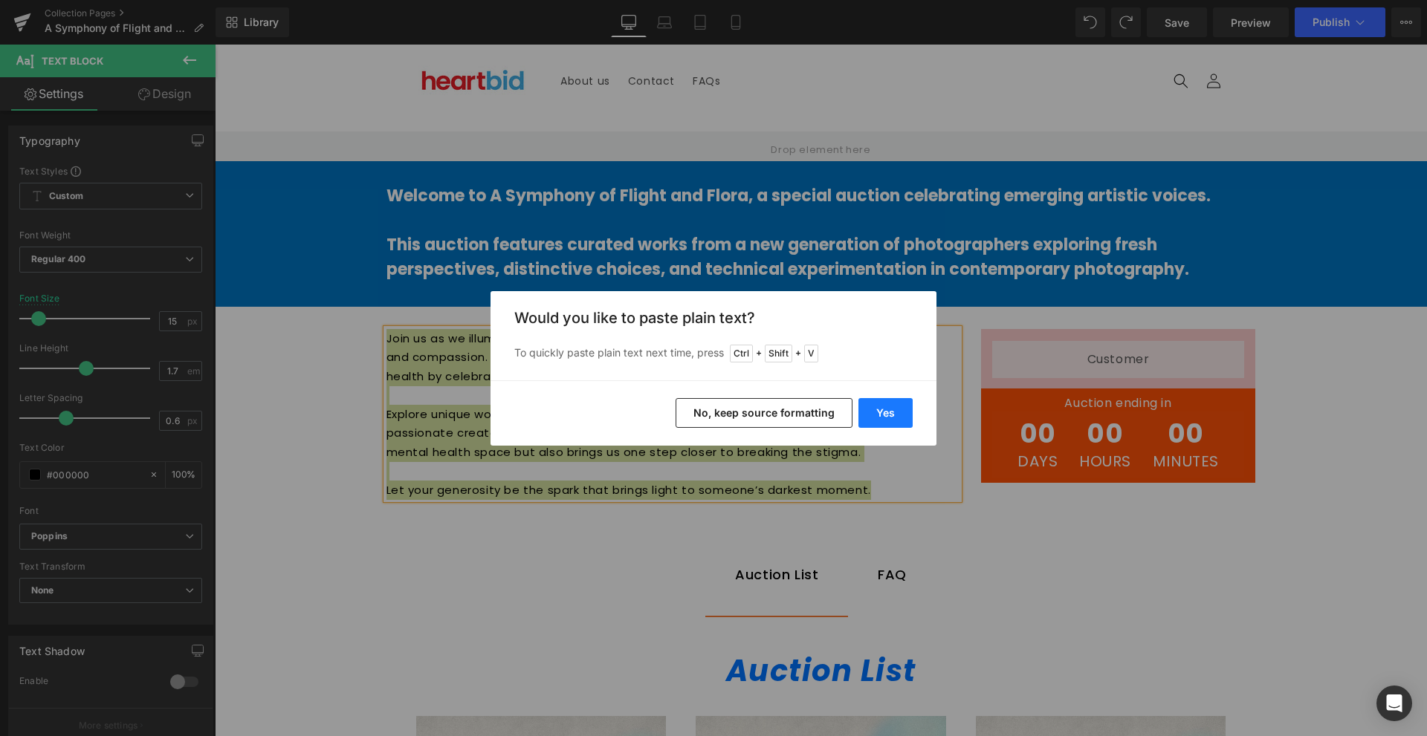
click at [890, 409] on button "Yes" at bounding box center [885, 413] width 54 height 30
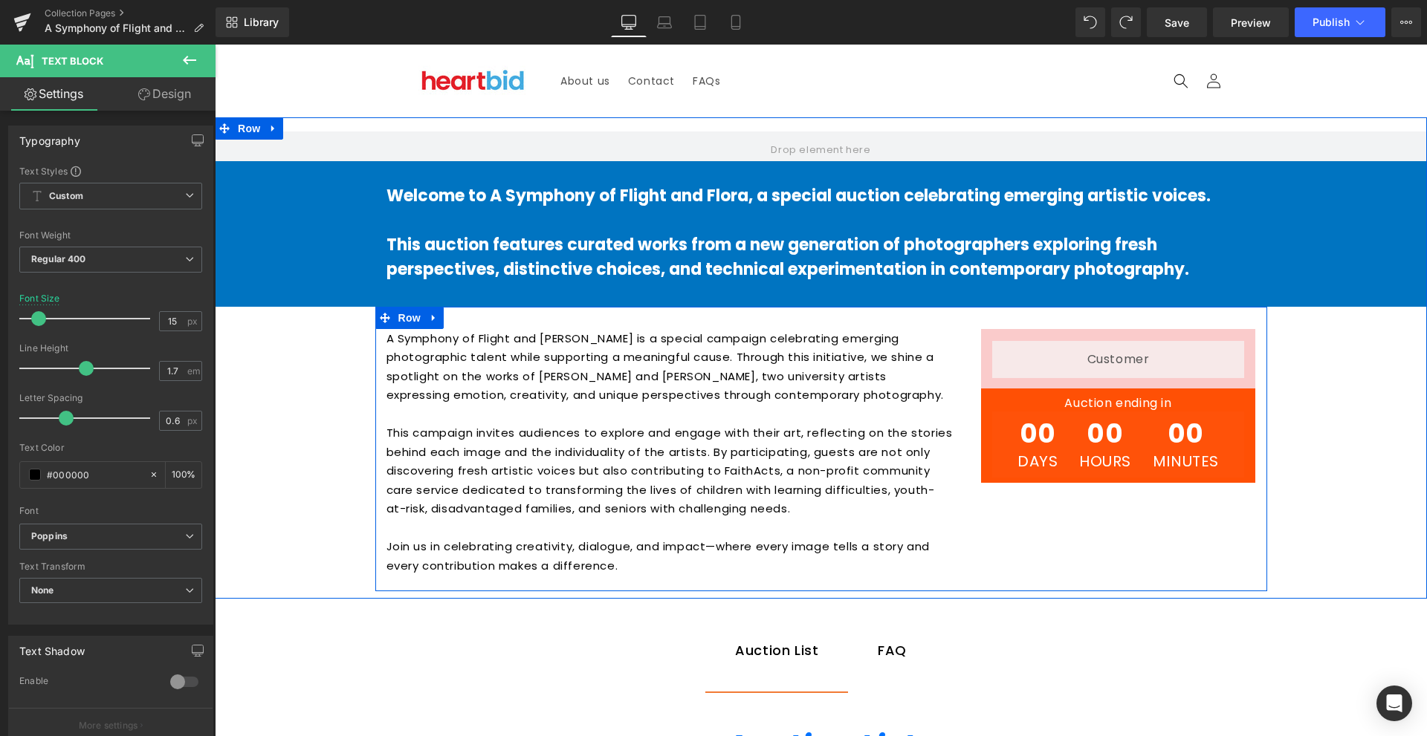
click at [1038, 472] on div "00 Days" at bounding box center [1037, 445] width 58 height 66
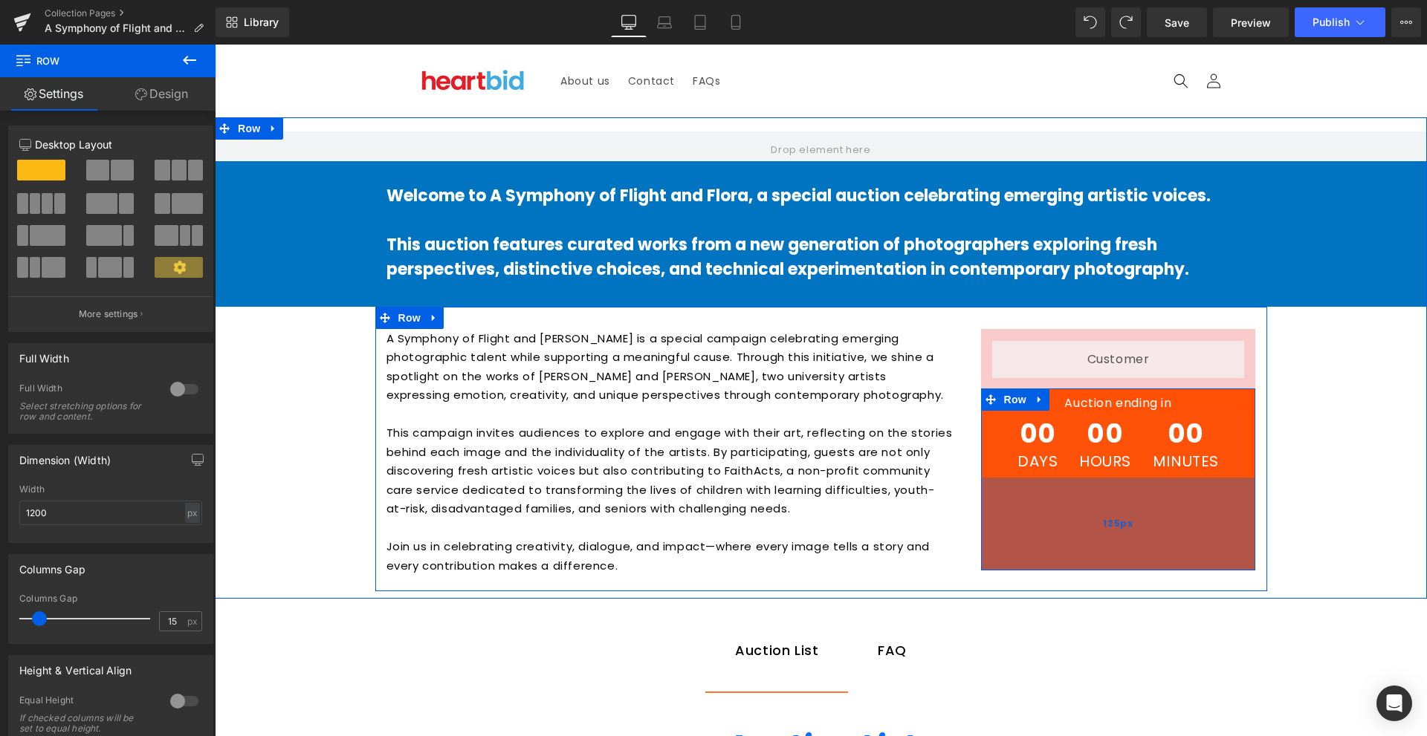
drag, startPoint x: 1025, startPoint y: 480, endPoint x: 1043, endPoint y: 568, distance: 89.6
click at [1043, 568] on div "125px" at bounding box center [1118, 524] width 275 height 93
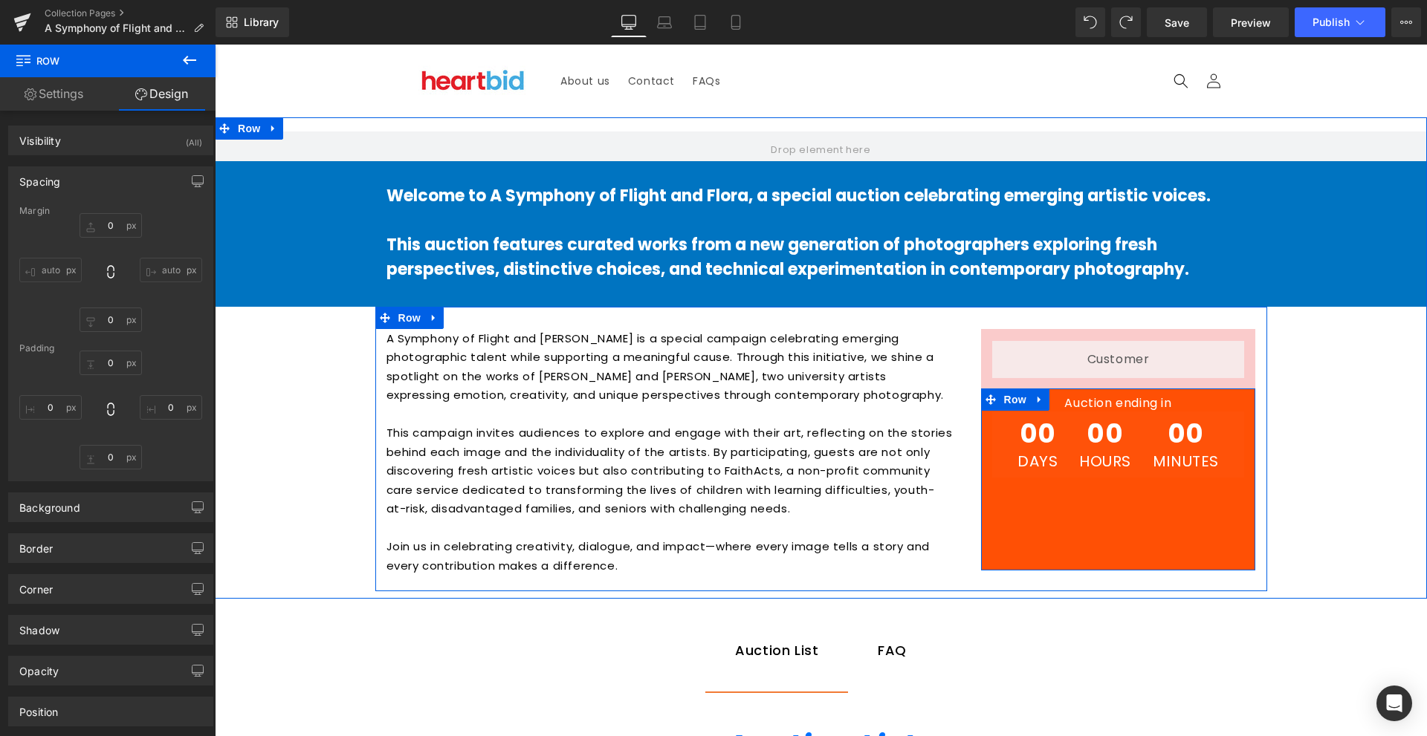
type input "0"
type input "10"
type input "0"
type input "125"
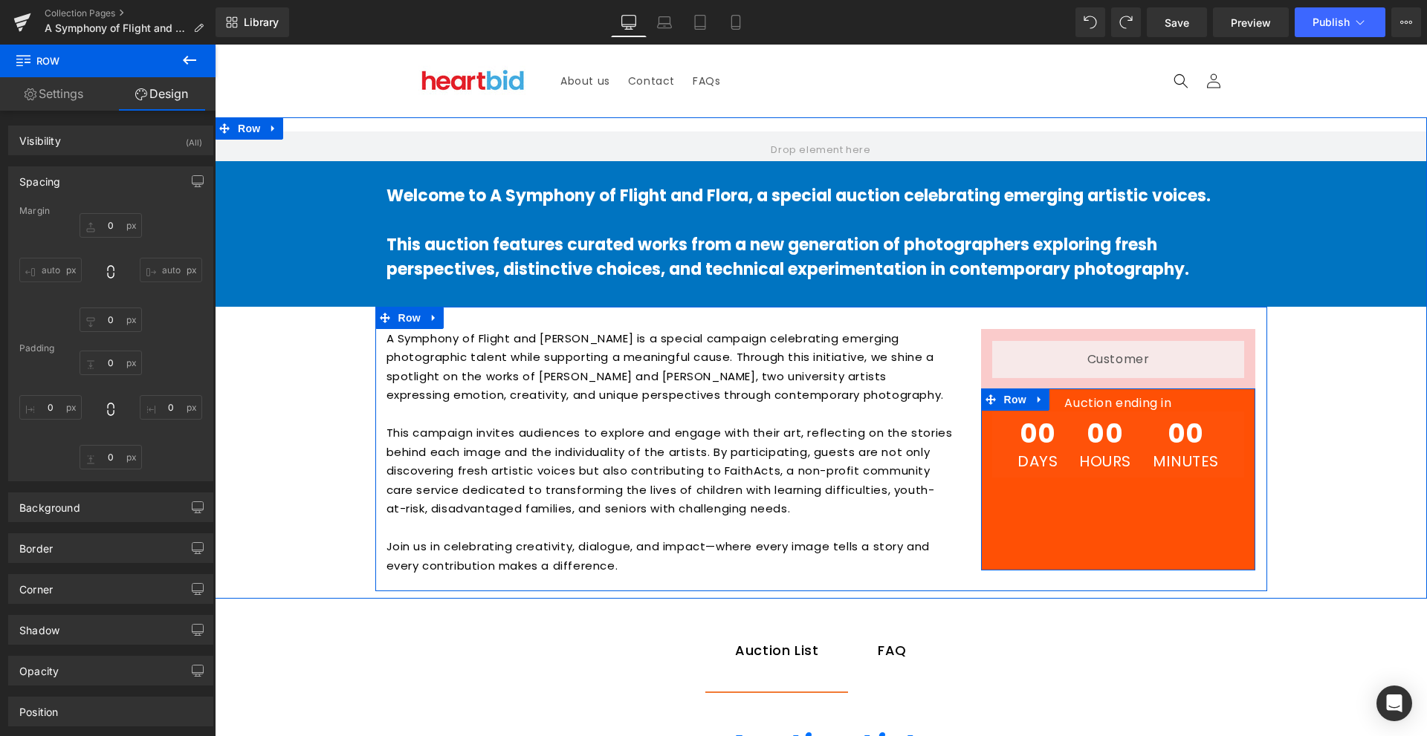
type input "0"
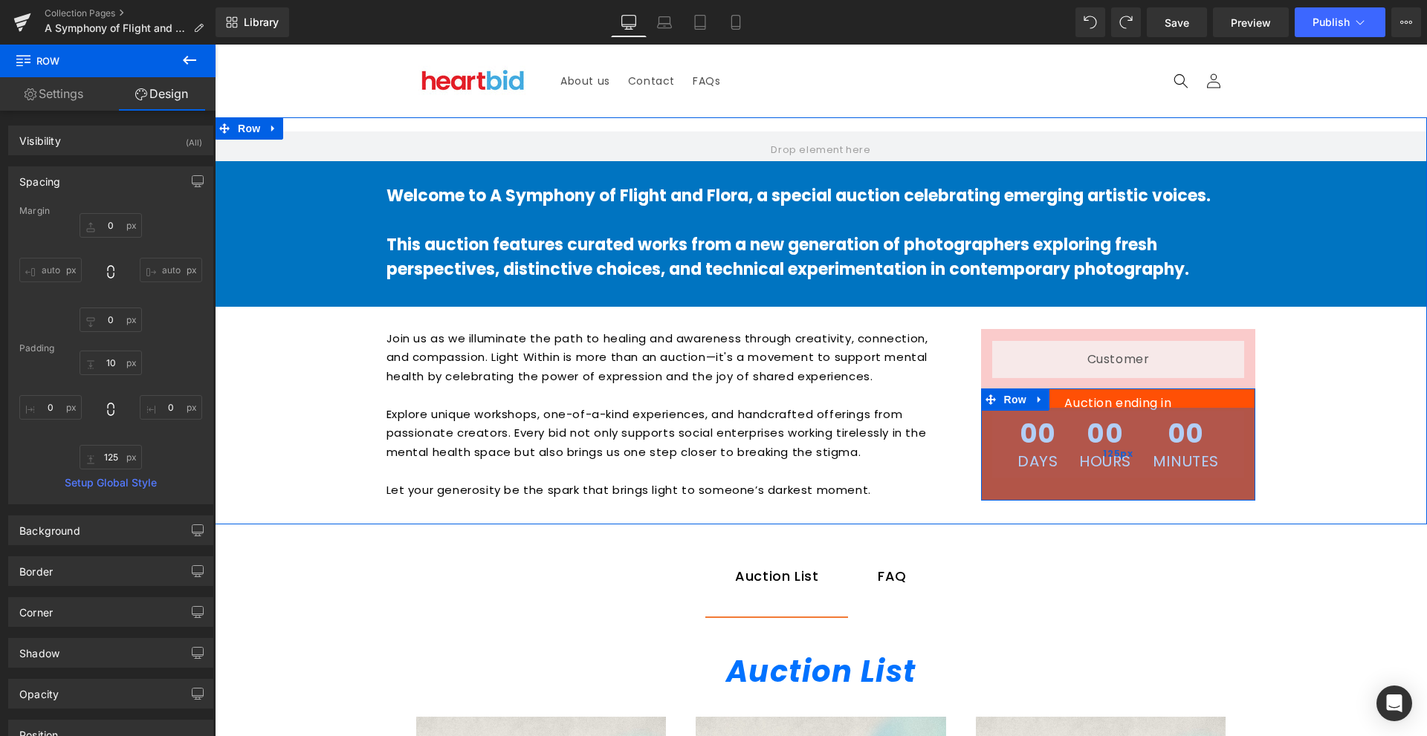
type input "0"
type input "10"
type input "0"
type input "31"
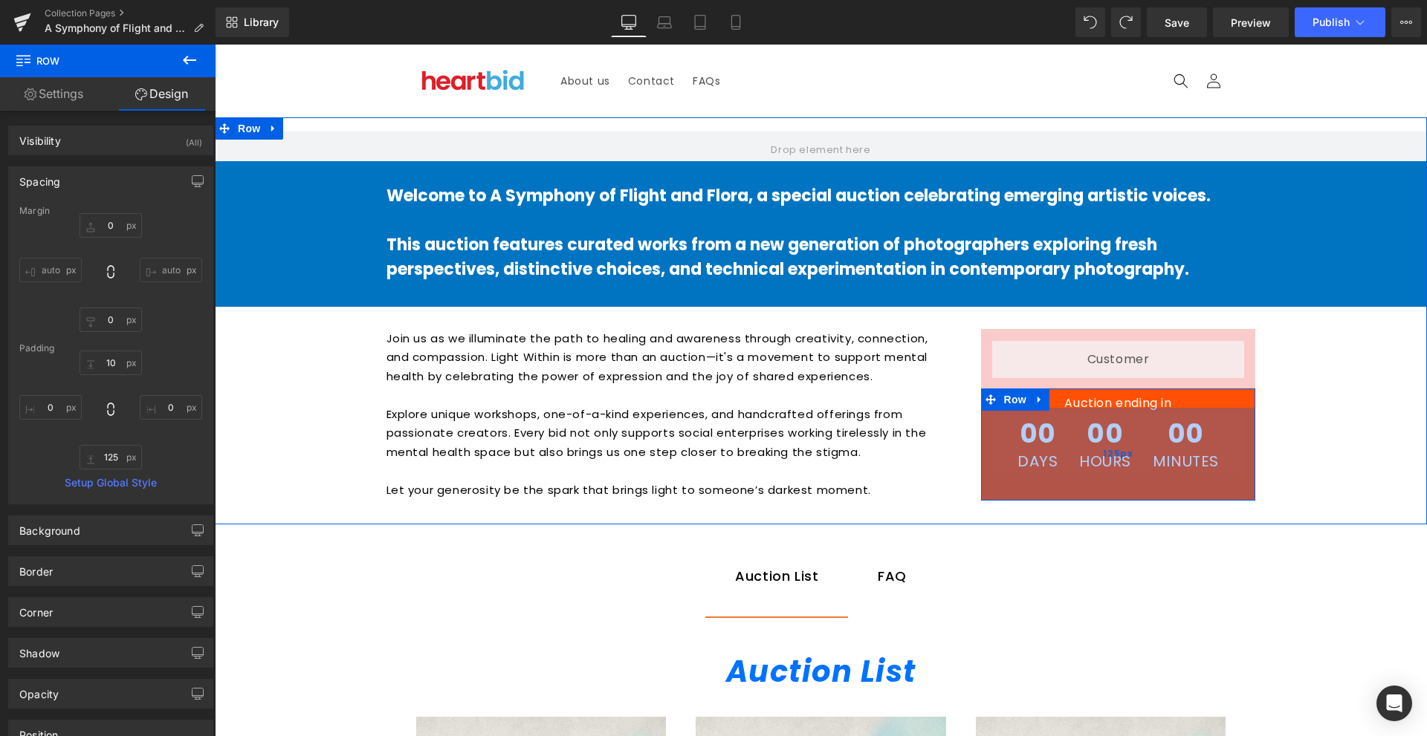
type input "0"
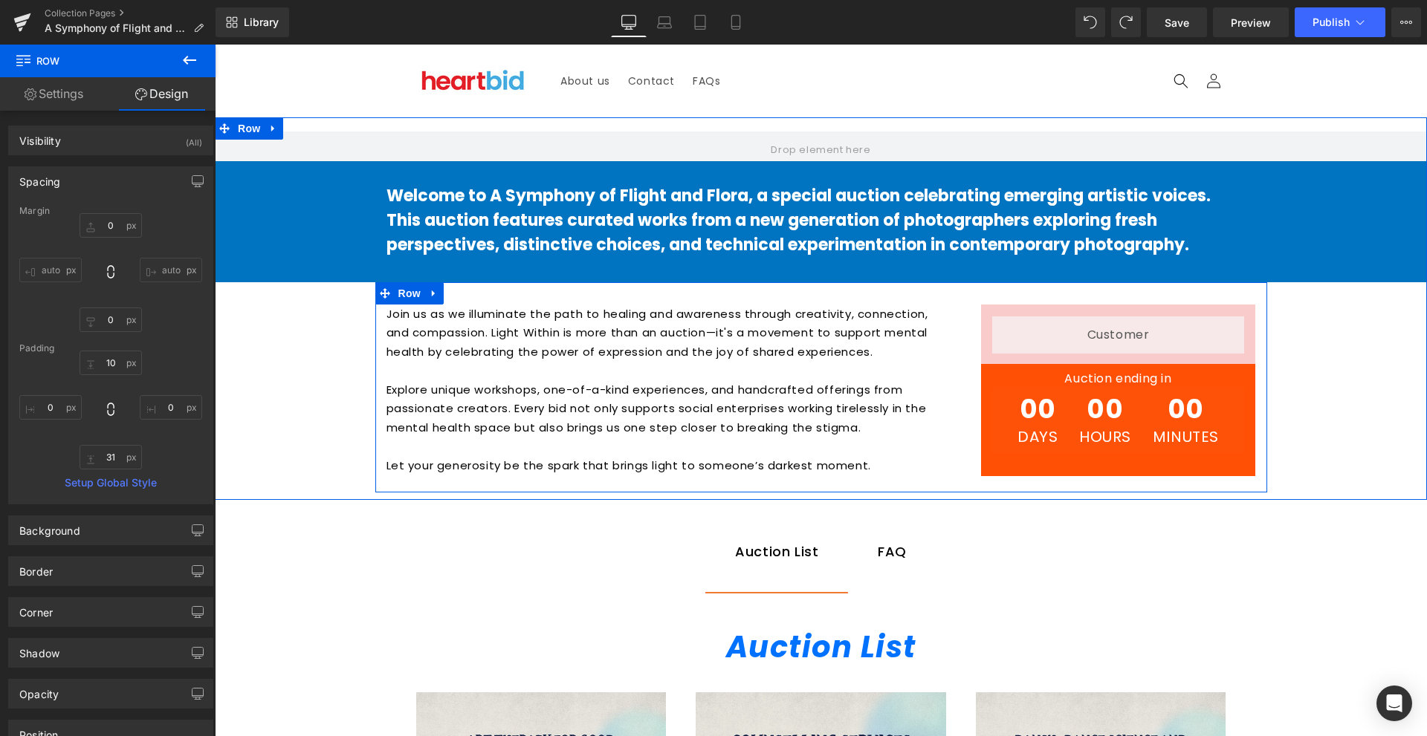
click at [647, 343] on p "Join us as we illuminate the path to healing and awareness through creativity, …" at bounding box center [669, 333] width 566 height 57
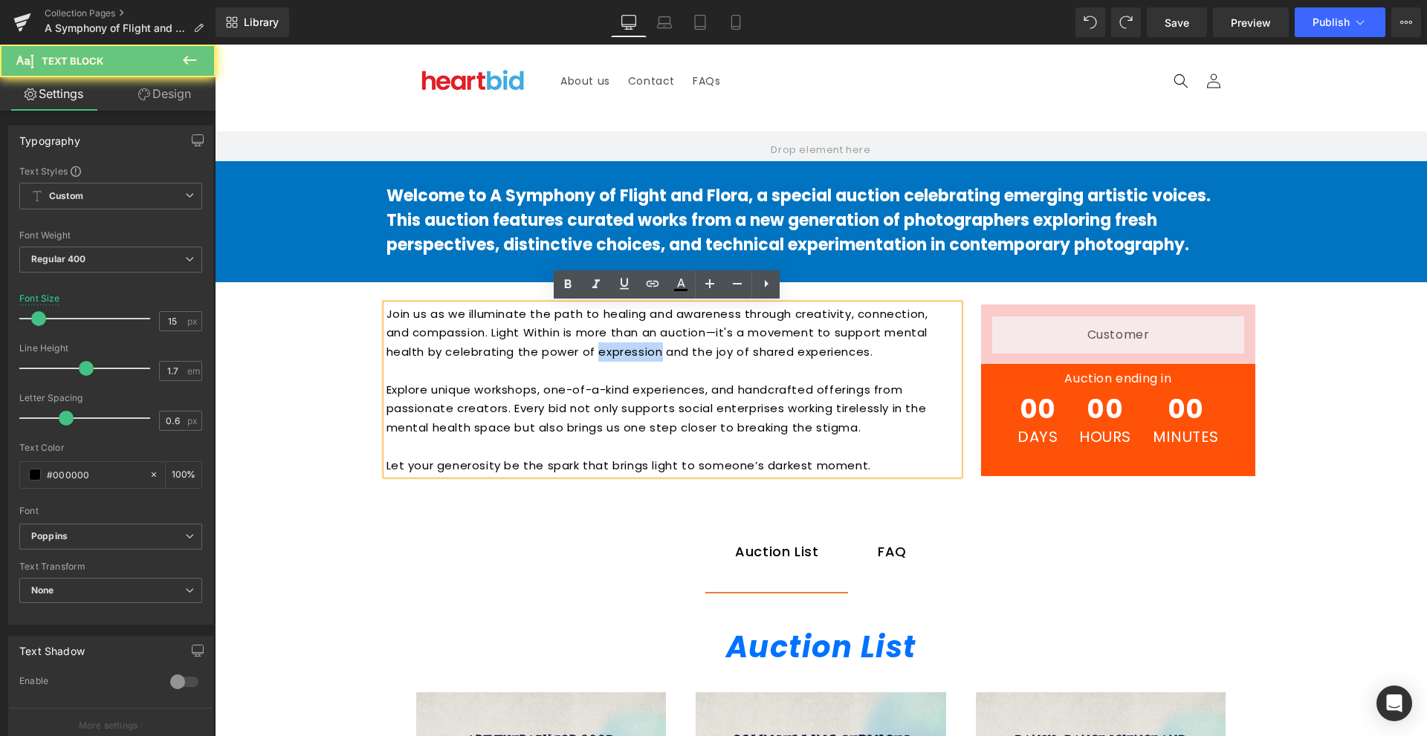
click at [647, 343] on p "Join us as we illuminate the path to healing and awareness through creativity, …" at bounding box center [669, 333] width 566 height 57
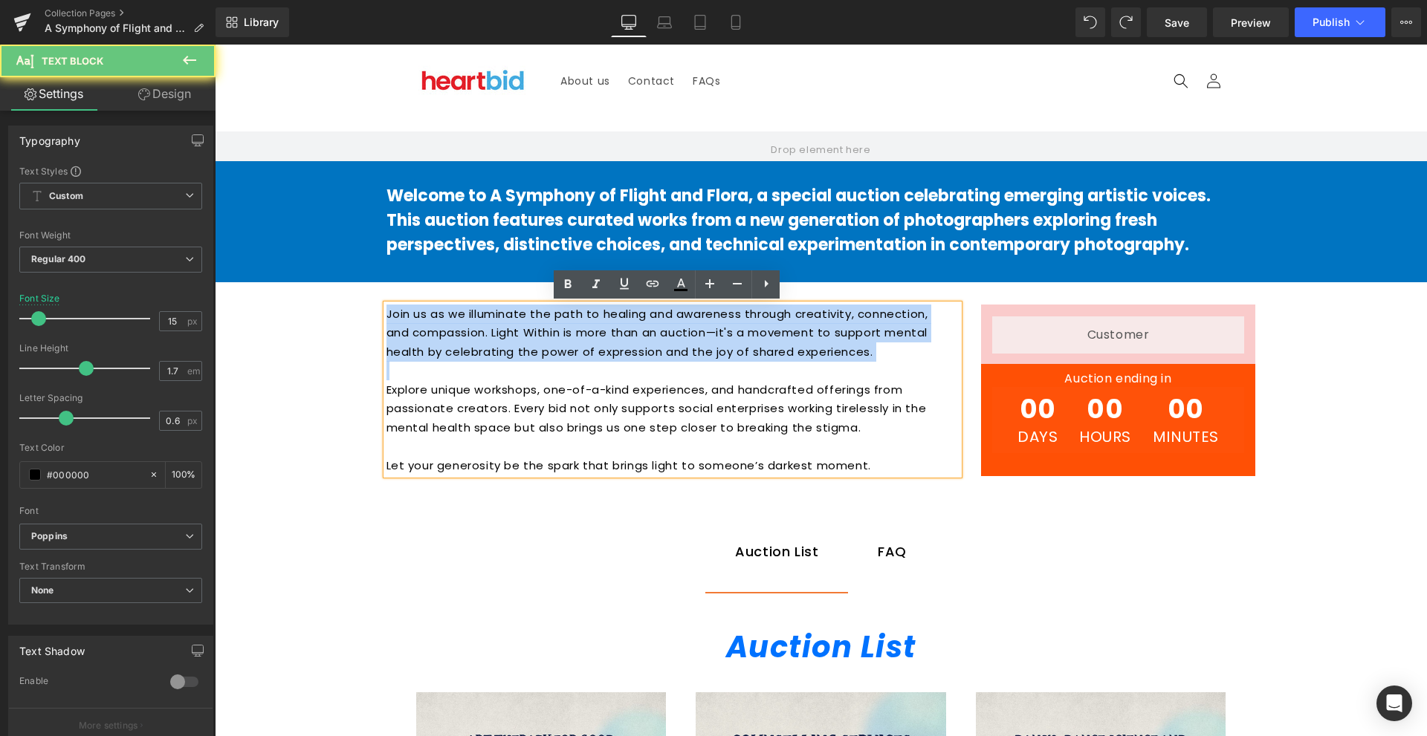
click at [647, 343] on p "Join us as we illuminate the path to healing and awareness through creativity, …" at bounding box center [669, 333] width 566 height 57
drag, startPoint x: 797, startPoint y: 375, endPoint x: 896, endPoint y: 360, distance: 100.1
click at [797, 375] on p at bounding box center [669, 370] width 566 height 19
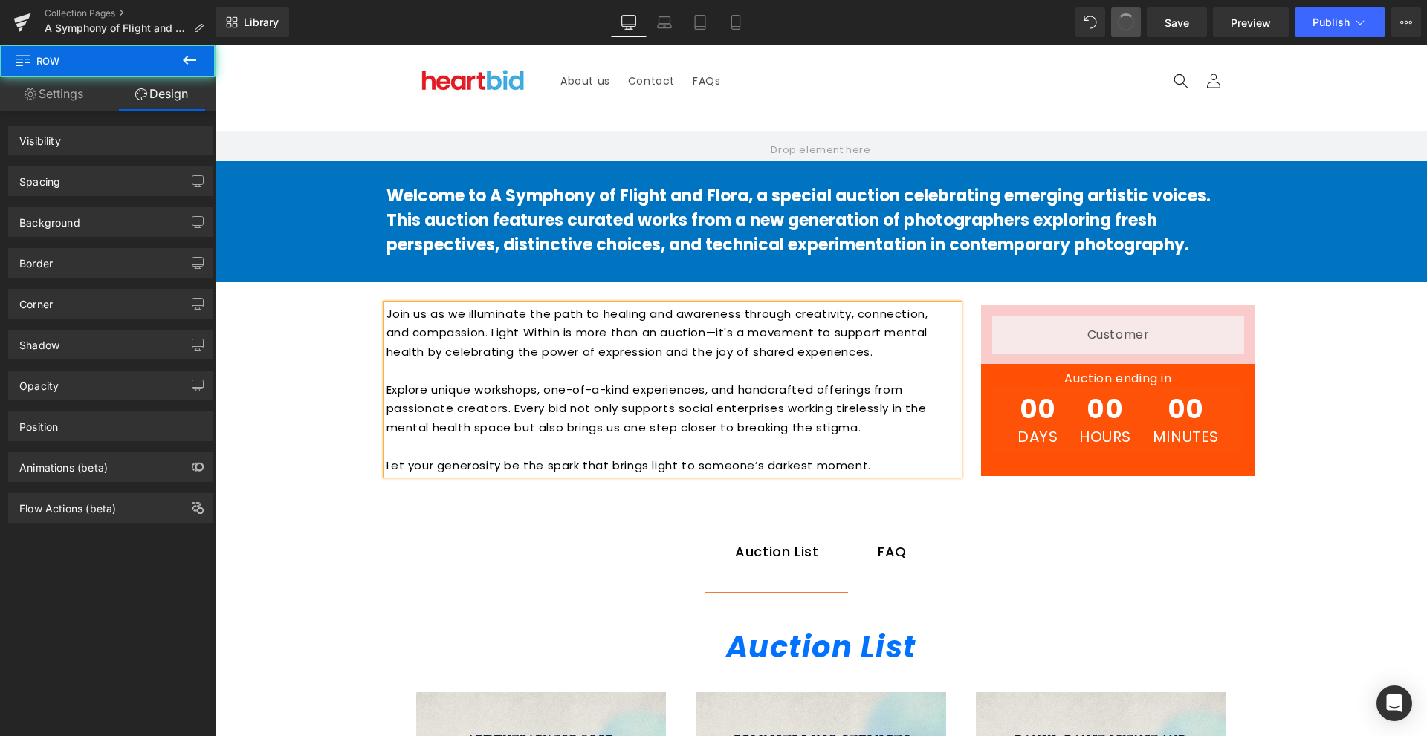
click at [1120, 21] on span at bounding box center [1125, 22] width 25 height 25
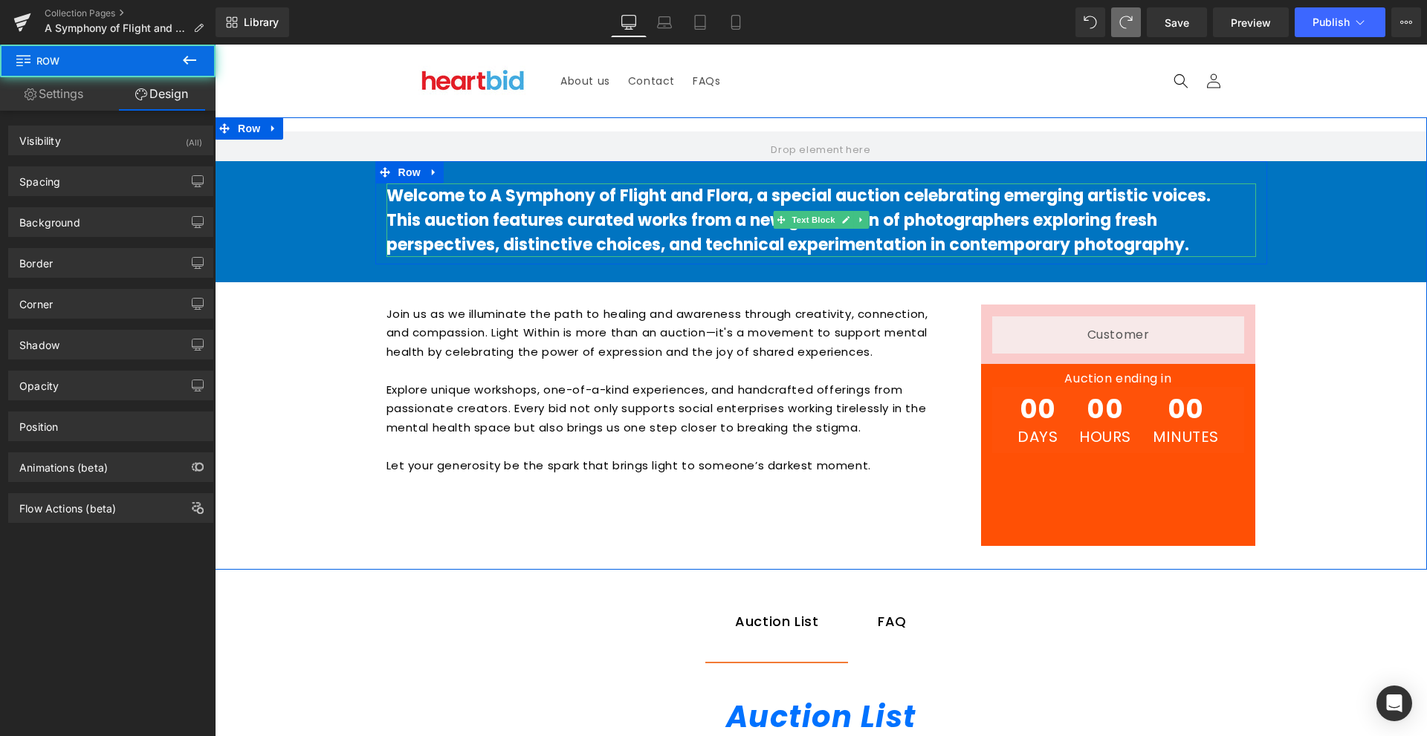
click at [1176, 210] on p "This auction features curated works from a new generation of photographers expl…" at bounding box center [820, 232] width 869 height 49
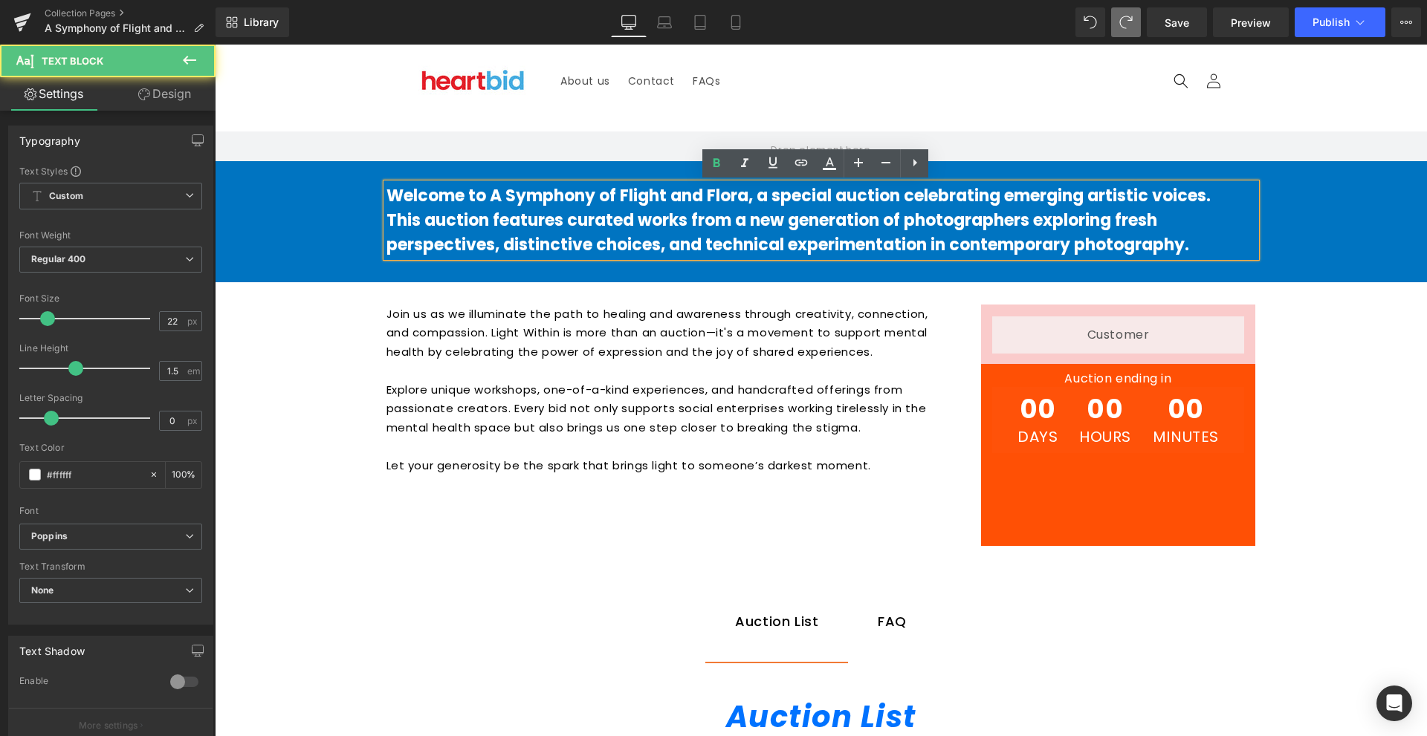
click at [1240, 206] on p "Welcome to A Symphony of Flight and Flora, a special auction celebrating emergi…" at bounding box center [820, 196] width 869 height 25
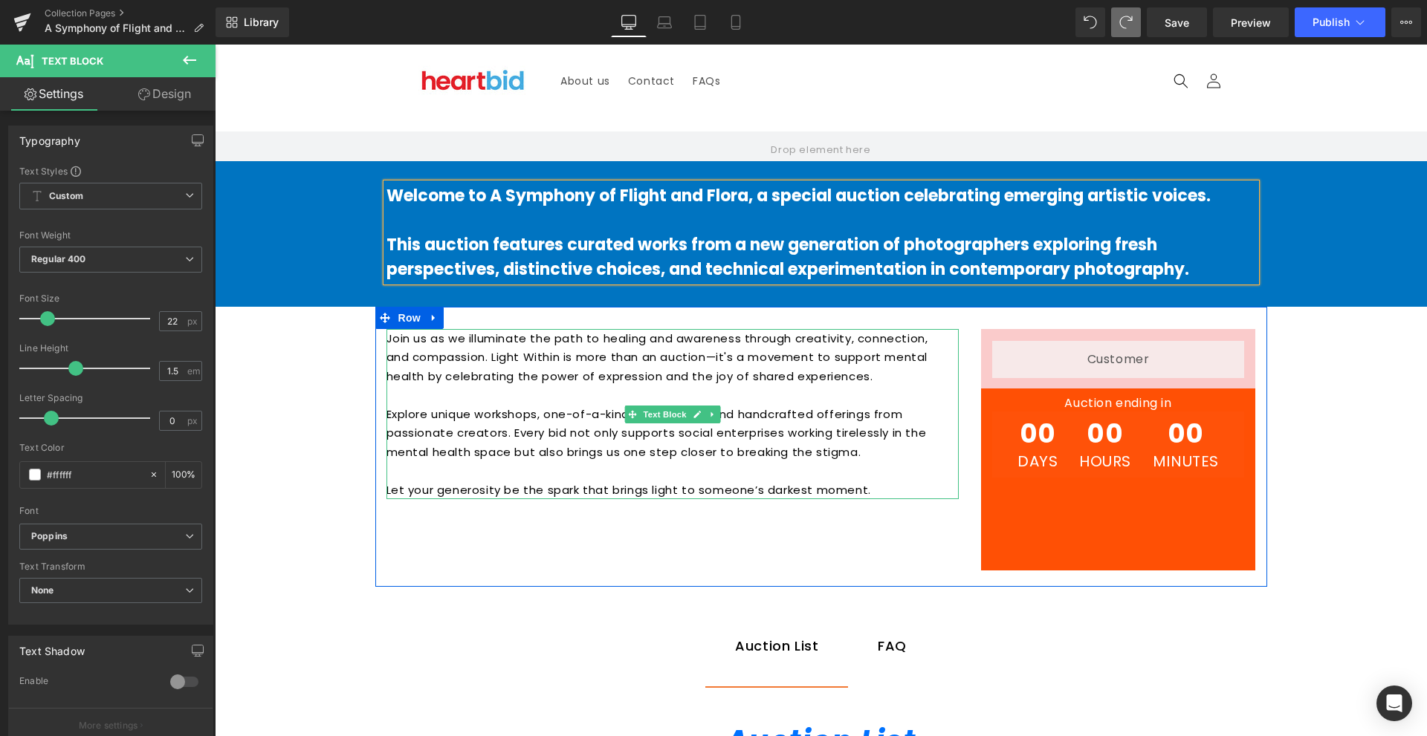
click at [778, 412] on p "Explore unique workshops, one-of-a-kind experiences, and handcrafted offerings …" at bounding box center [669, 433] width 566 height 57
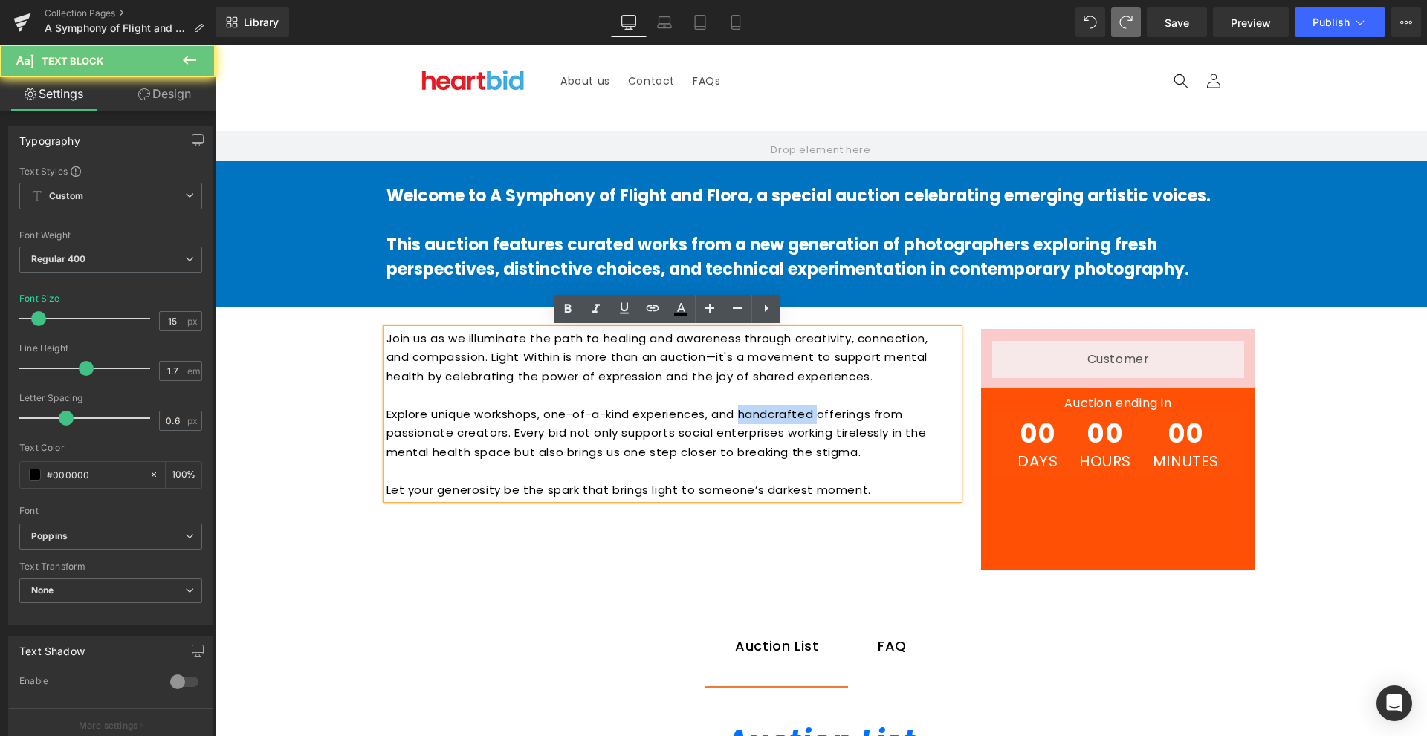
click at [778, 412] on p "Explore unique workshops, one-of-a-kind experiences, and handcrafted offerings …" at bounding box center [669, 433] width 566 height 57
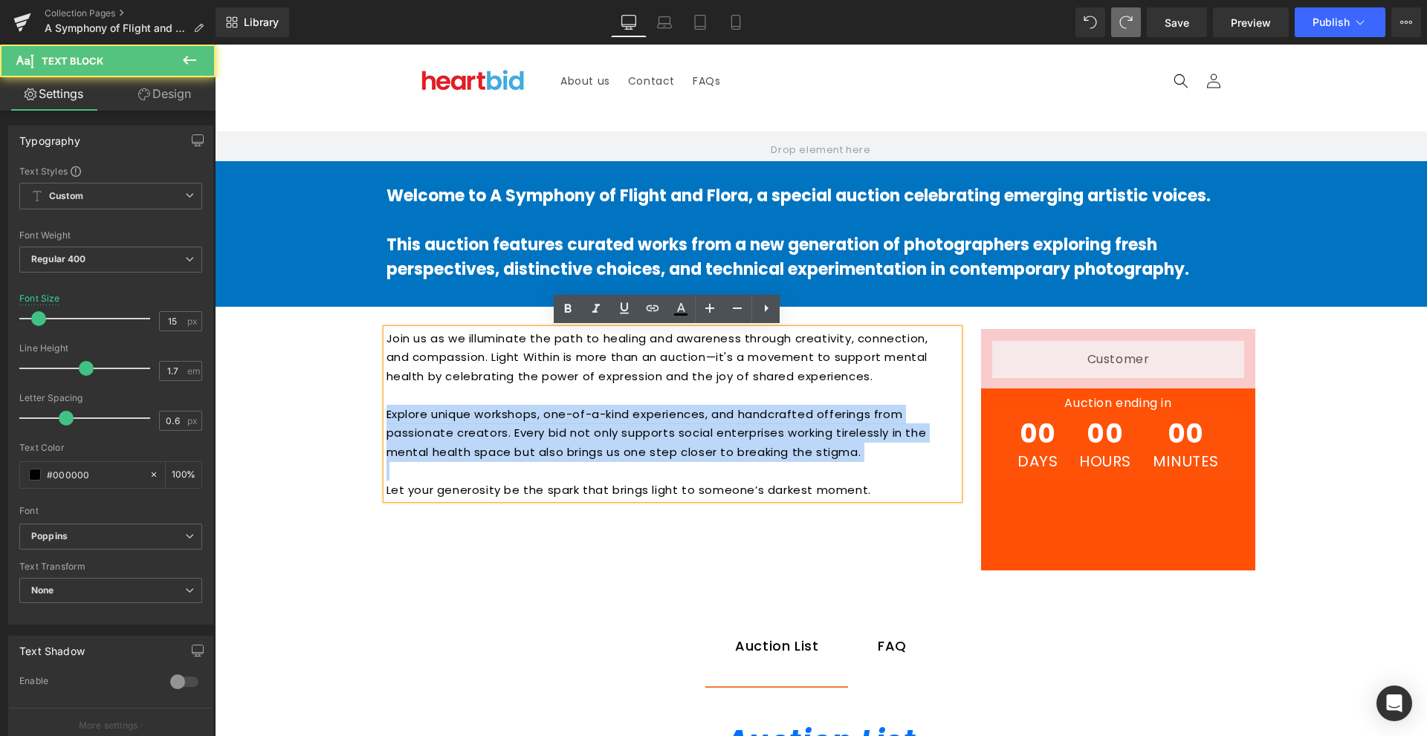
click at [778, 412] on p "Explore unique workshops, one-of-a-kind experiences, and handcrafted offerings …" at bounding box center [669, 433] width 566 height 57
click at [835, 513] on div "Join us as we illuminate the path to healing and awareness through creativity, …" at bounding box center [821, 447] width 892 height 280
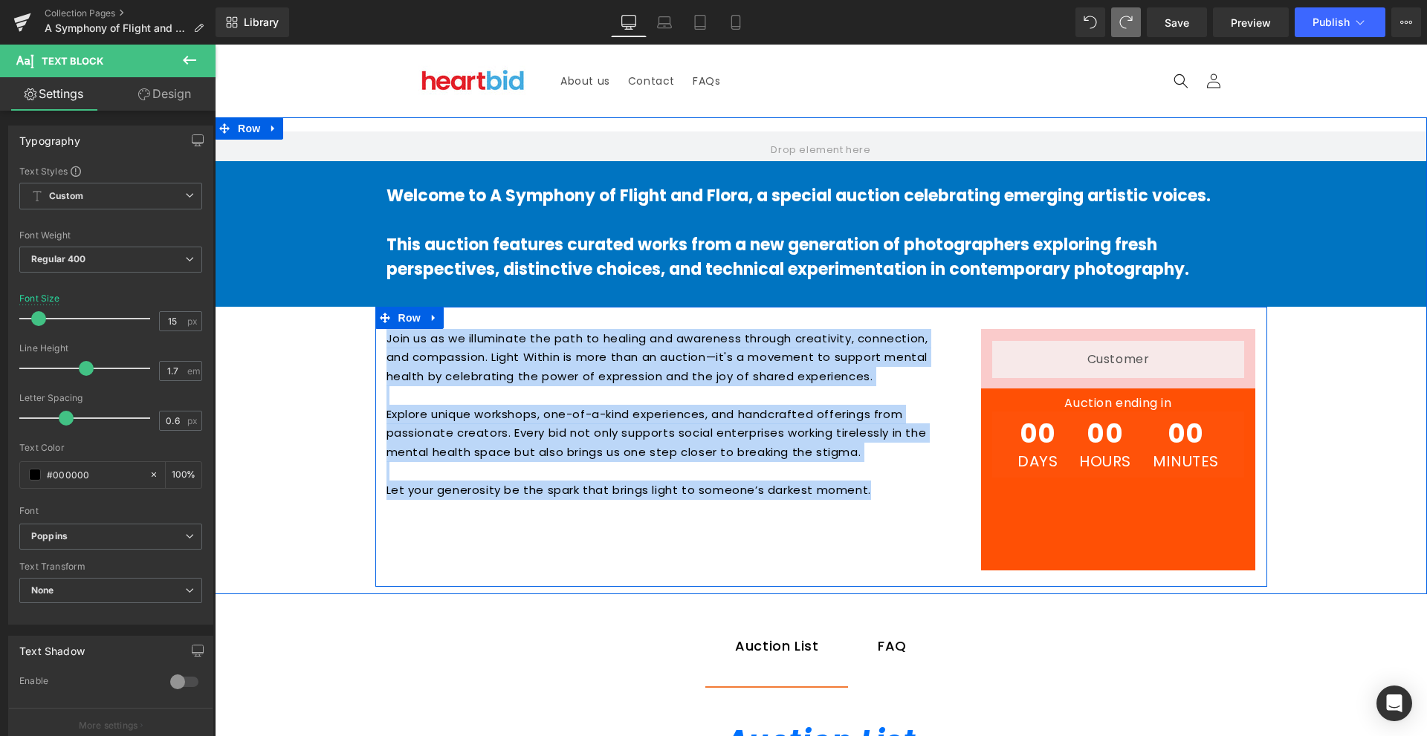
drag, startPoint x: 866, startPoint y: 485, endPoint x: 380, endPoint y: 343, distance: 507.2
click at [380, 343] on div "Join us as we illuminate the path to healing and awareness through creativity, …" at bounding box center [672, 414] width 594 height 171
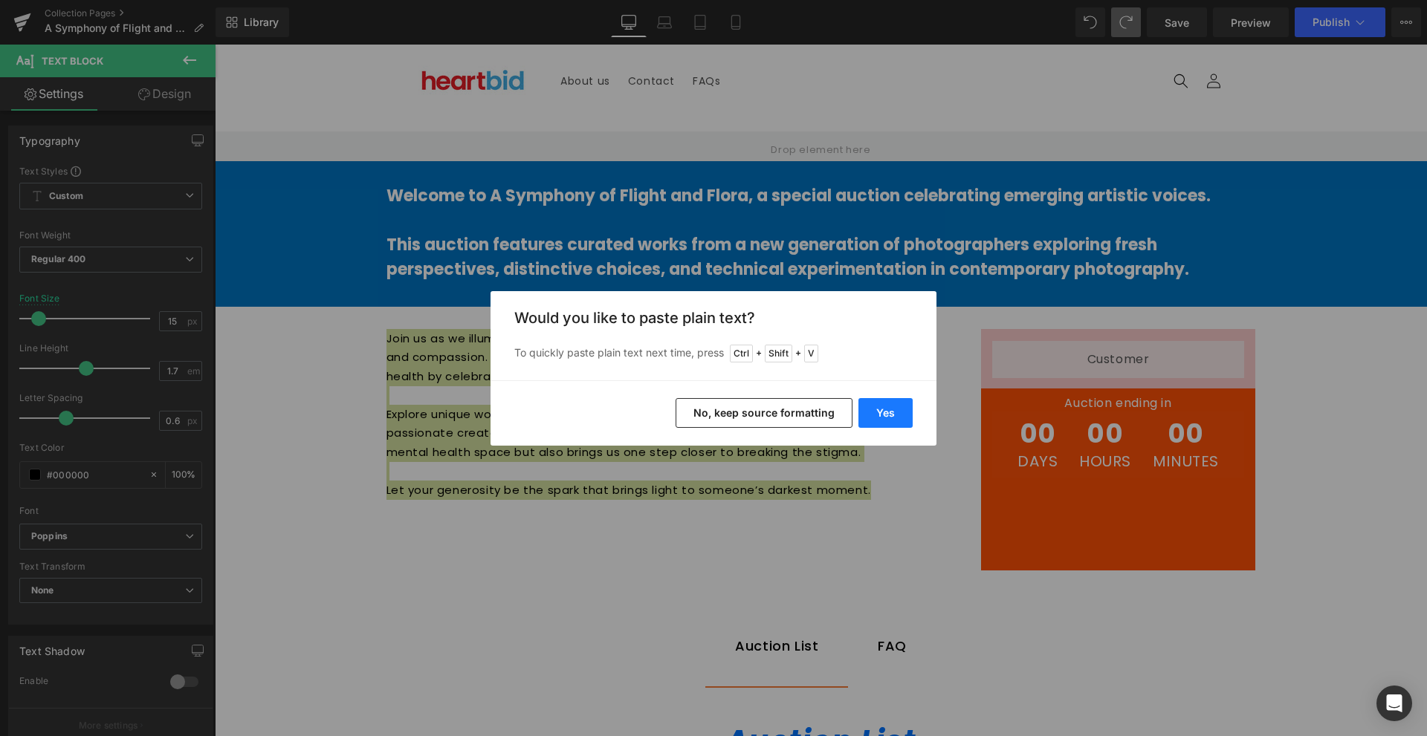
click at [890, 408] on button "Yes" at bounding box center [885, 413] width 54 height 30
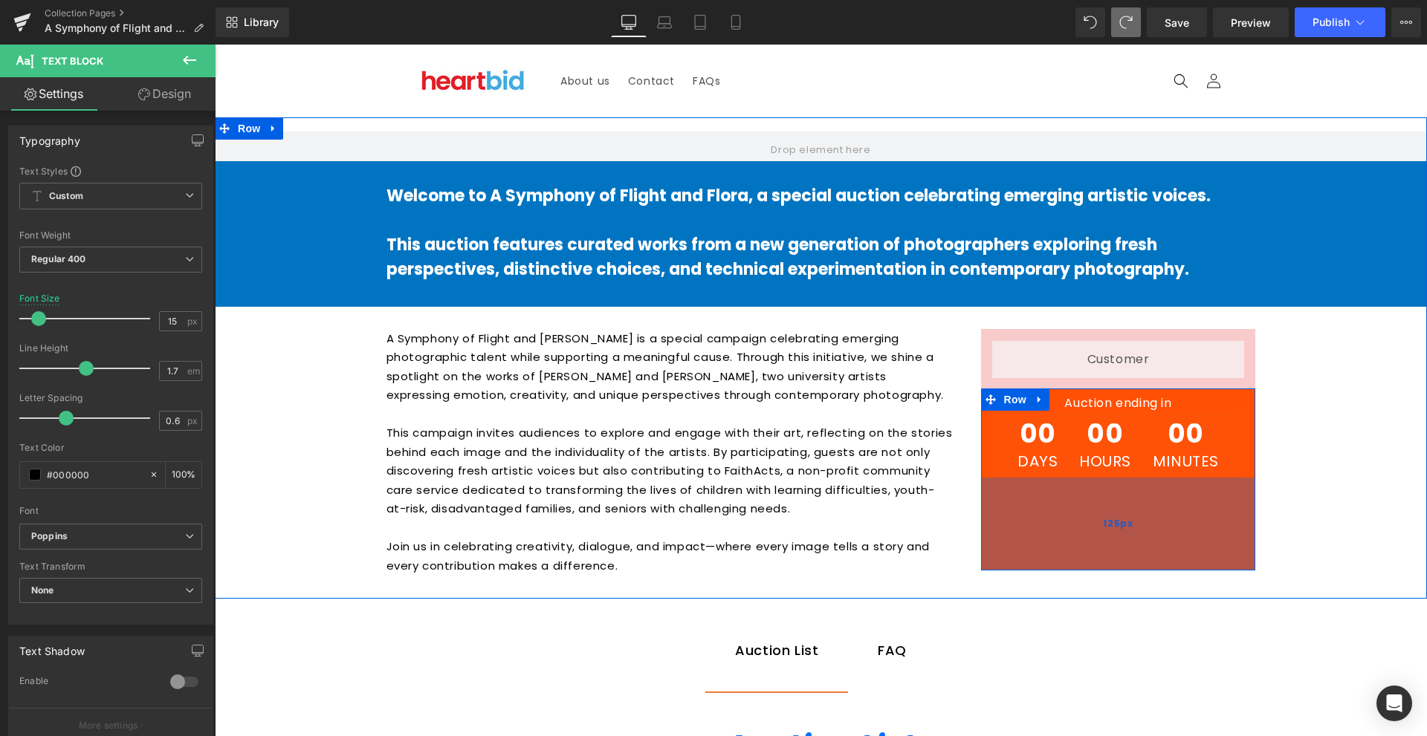
click at [1040, 507] on div "125px" at bounding box center [1118, 524] width 275 height 93
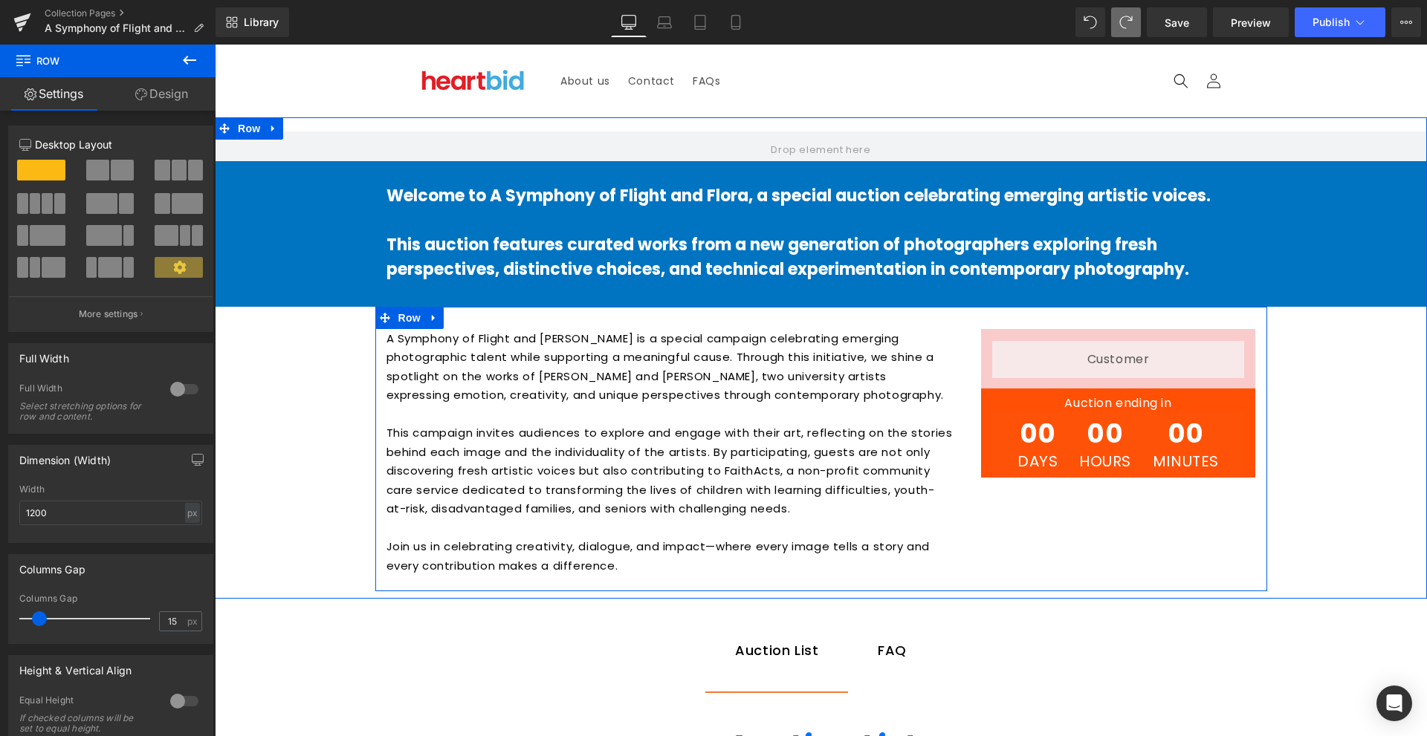
drag, startPoint x: 1092, startPoint y: 541, endPoint x: 1110, endPoint y: 483, distance: 60.9
click at [1110, 483] on div "A Symphony of Flight and [PERSON_NAME] is a special campaign celebrating emergi…" at bounding box center [821, 449] width 892 height 285
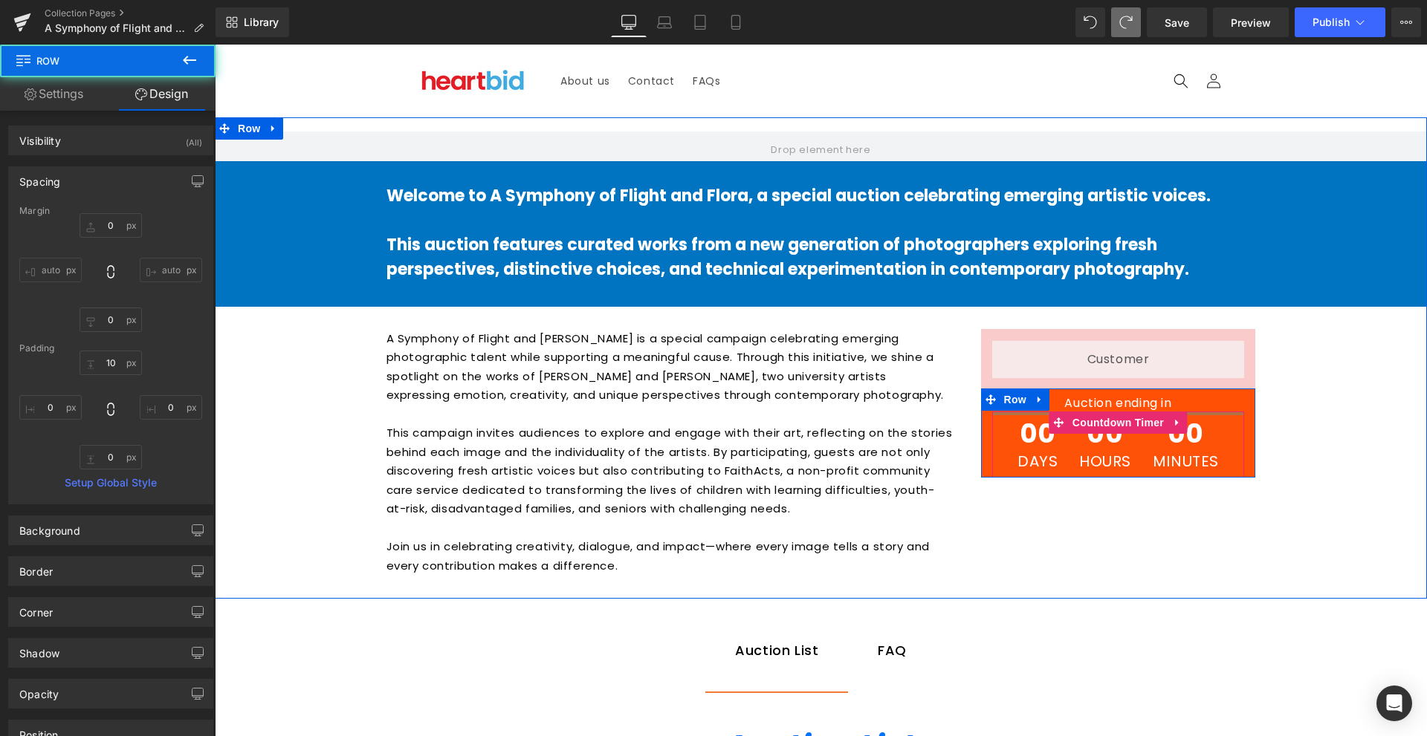
click at [1215, 412] on div at bounding box center [1118, 414] width 253 height 4
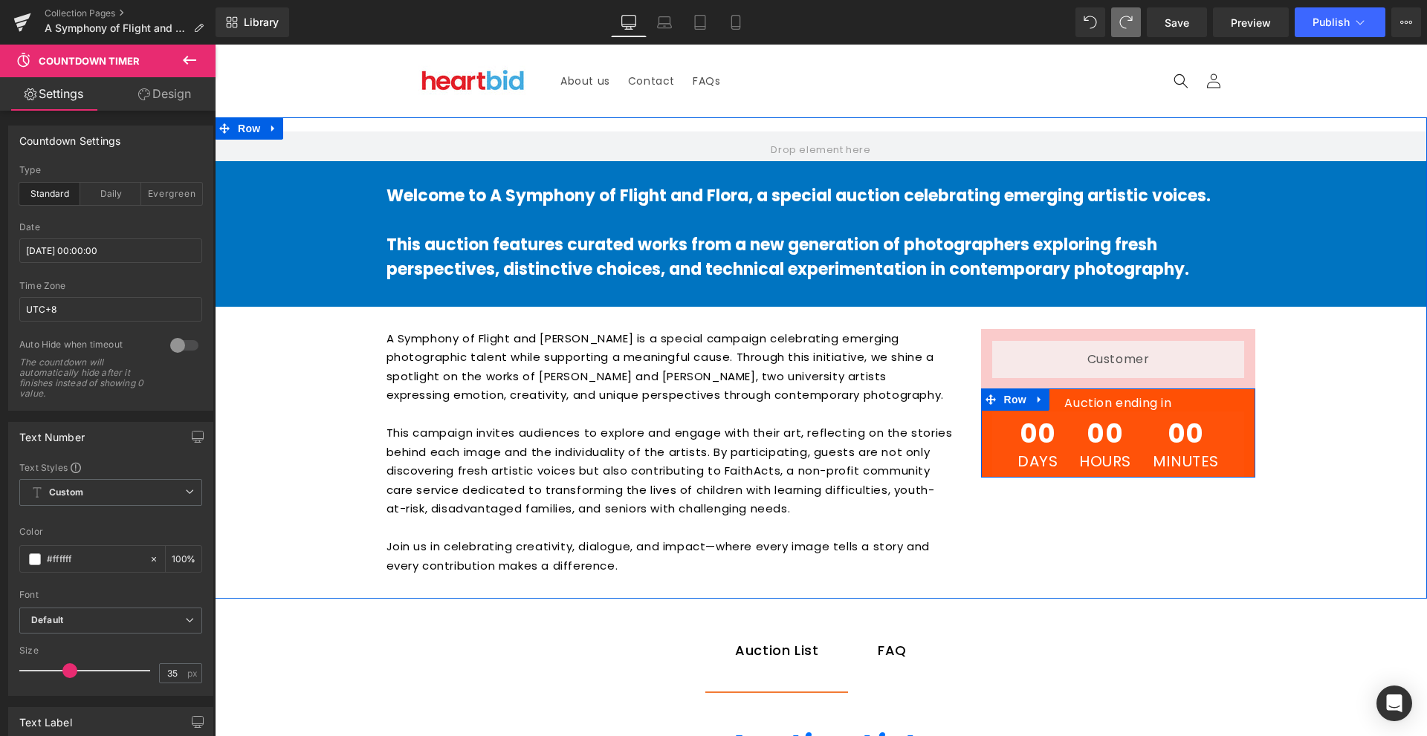
click at [1228, 391] on div at bounding box center [1118, 392] width 275 height 7
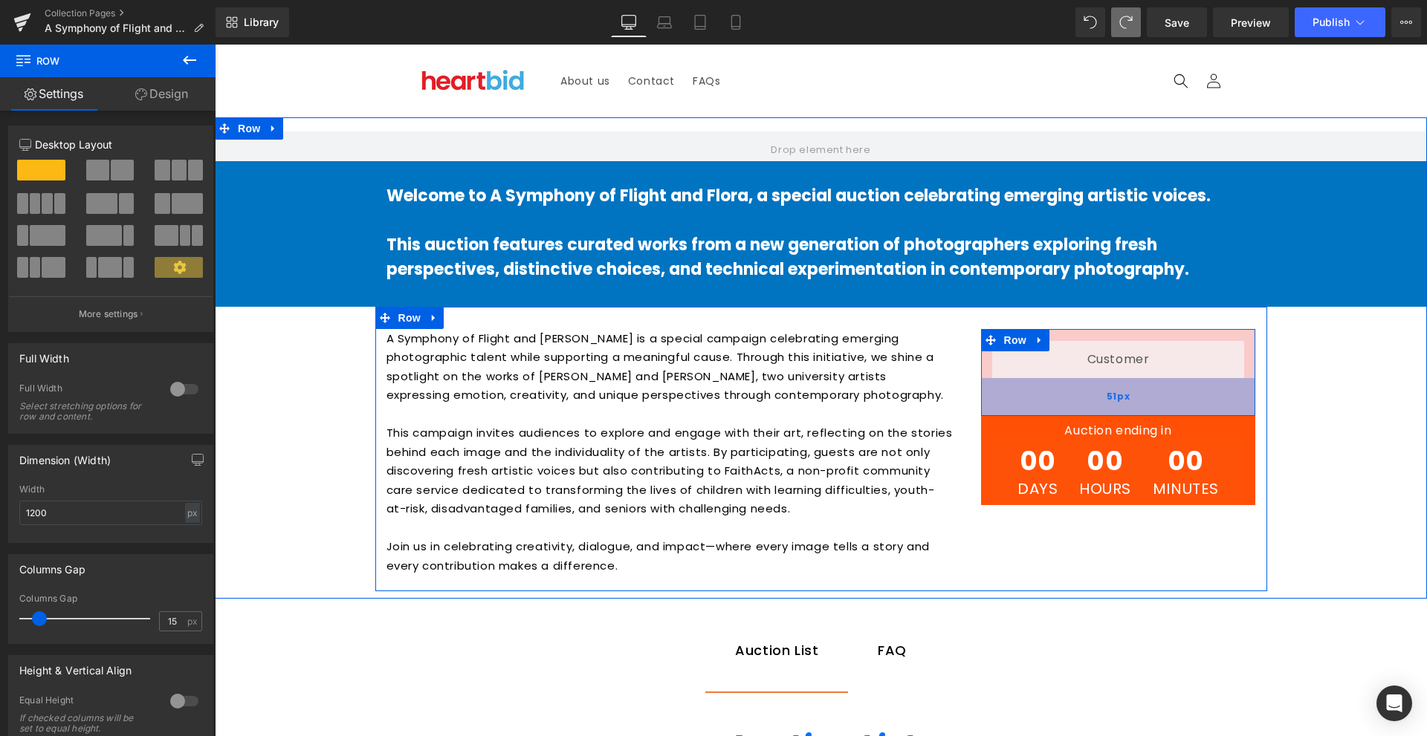
drag, startPoint x: 1202, startPoint y: 383, endPoint x: 1191, endPoint y: 411, distance: 30.1
click at [1191, 411] on div "51px" at bounding box center [1118, 397] width 275 height 38
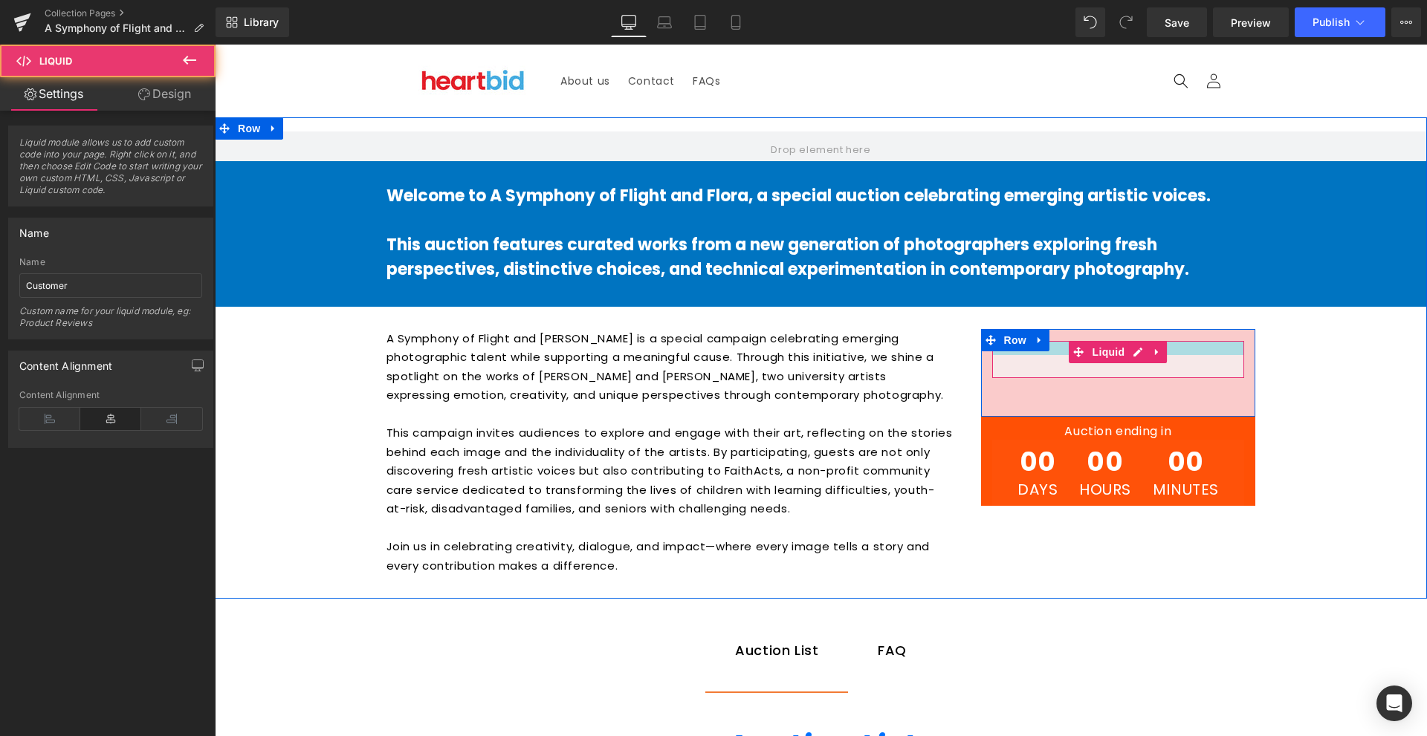
drag, startPoint x: 1171, startPoint y: 343, endPoint x: 1169, endPoint y: 357, distance: 14.3
click at [1169, 357] on div "Liquid" at bounding box center [1118, 359] width 253 height 37
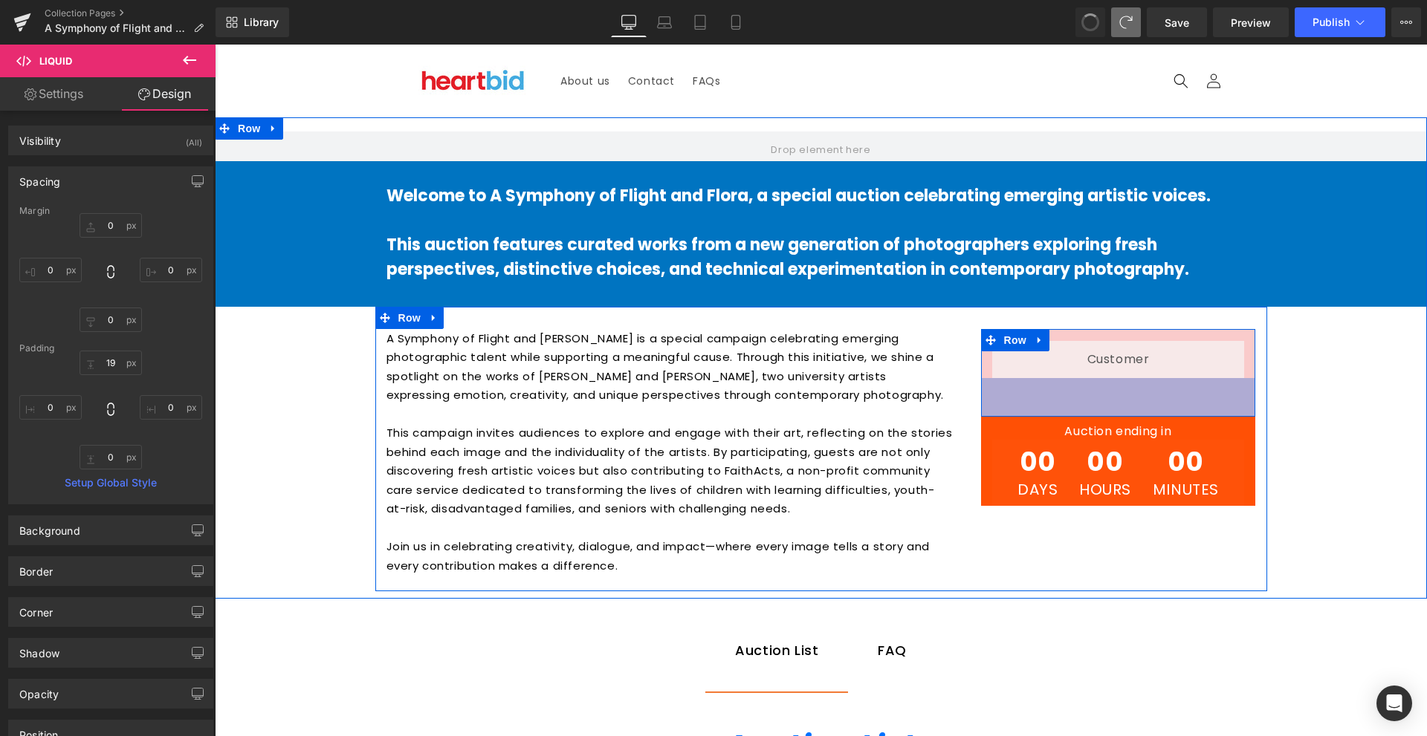
type input "0"
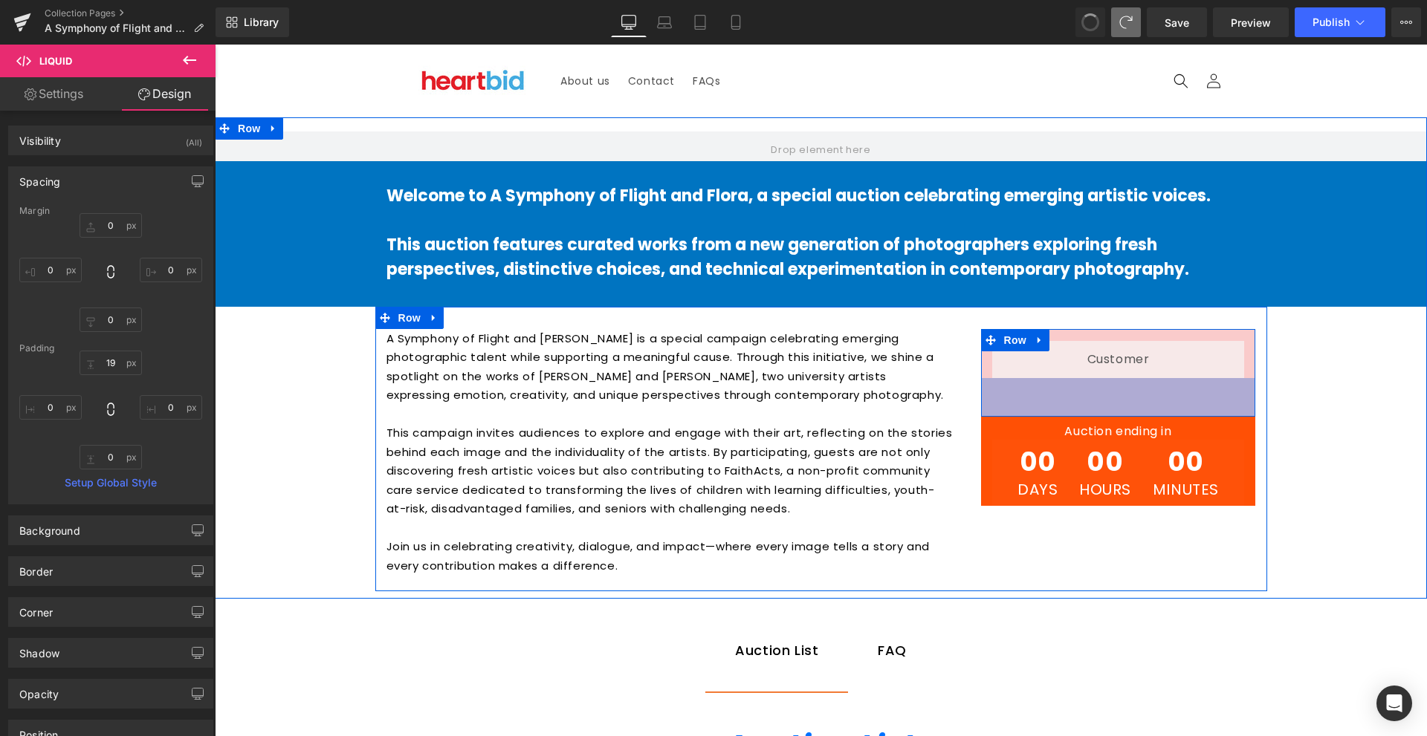
type input "0"
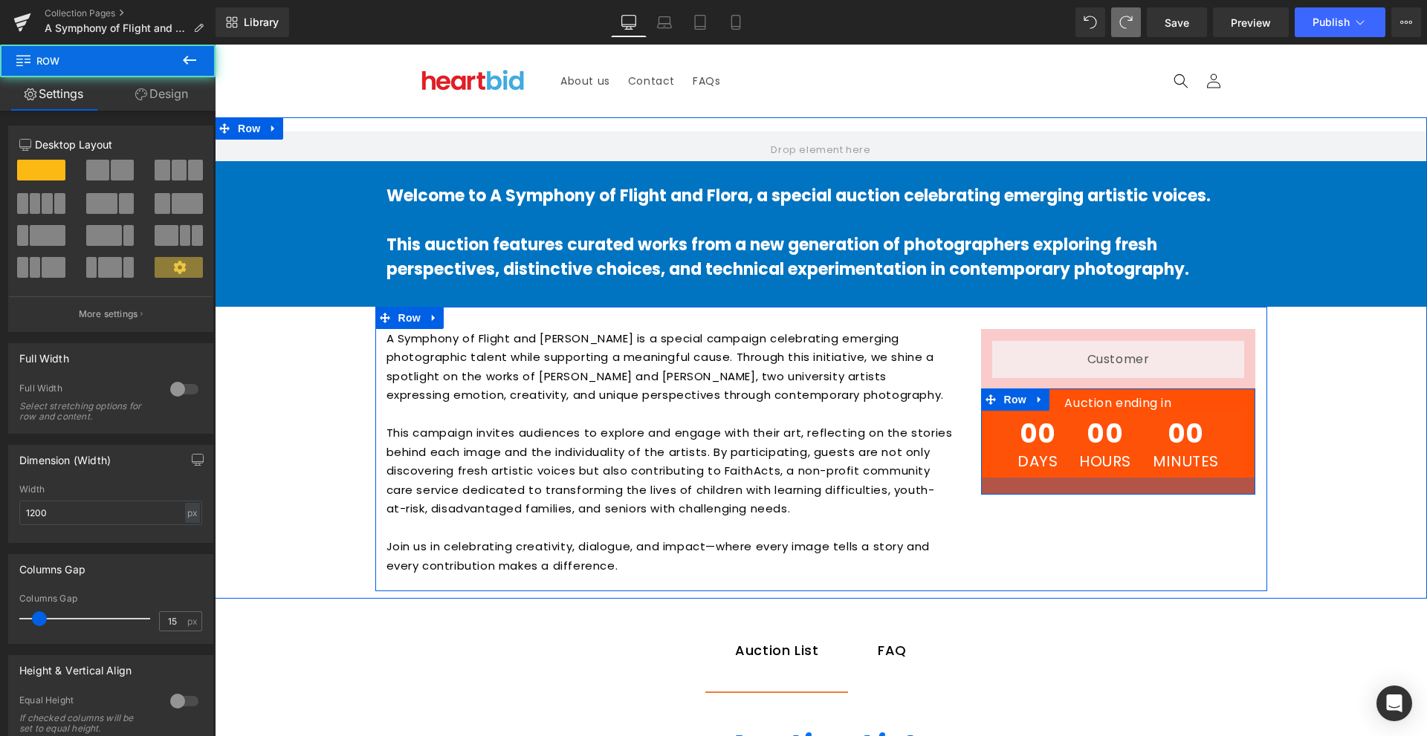
drag, startPoint x: 1143, startPoint y: 475, endPoint x: 1138, endPoint y: 492, distance: 17.9
click at [1138, 492] on div at bounding box center [1118, 486] width 275 height 17
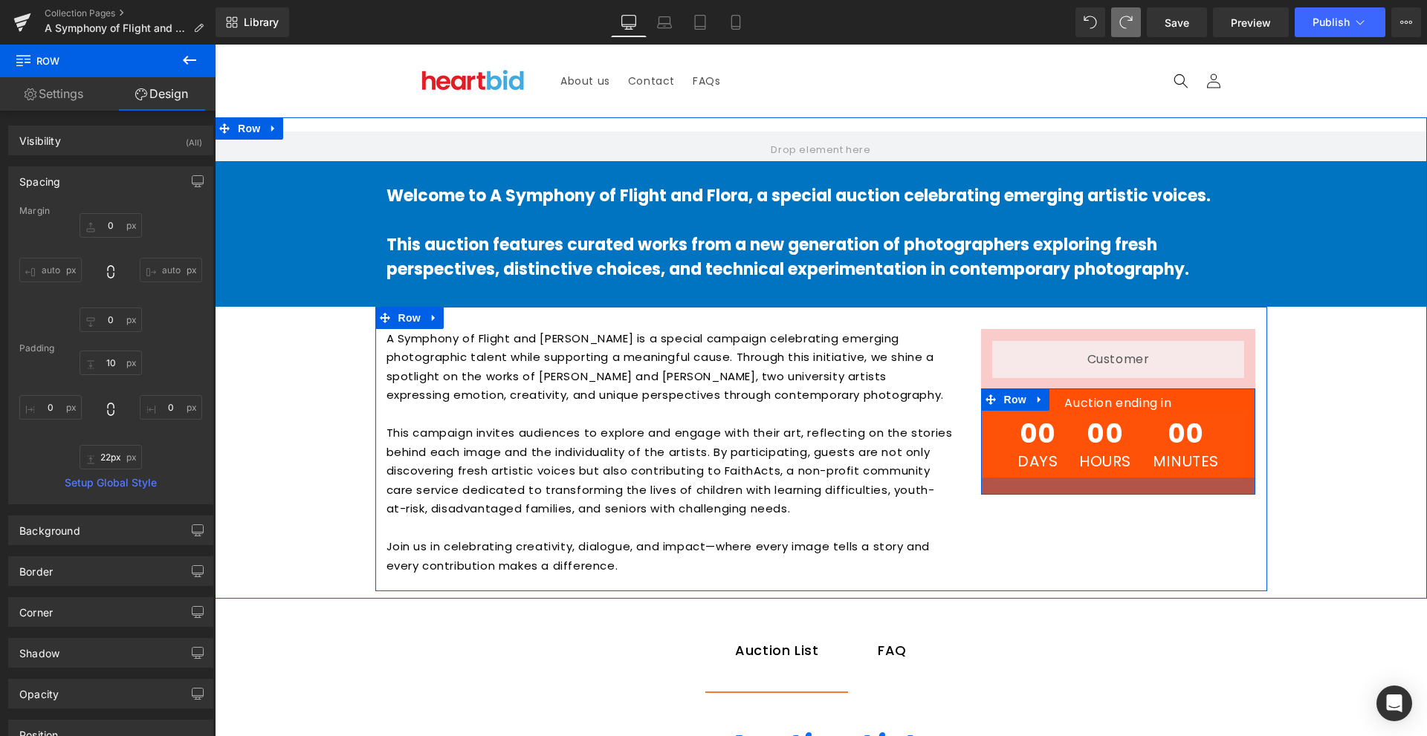
type input "21px"
click at [1137, 490] on div at bounding box center [1118, 486] width 275 height 17
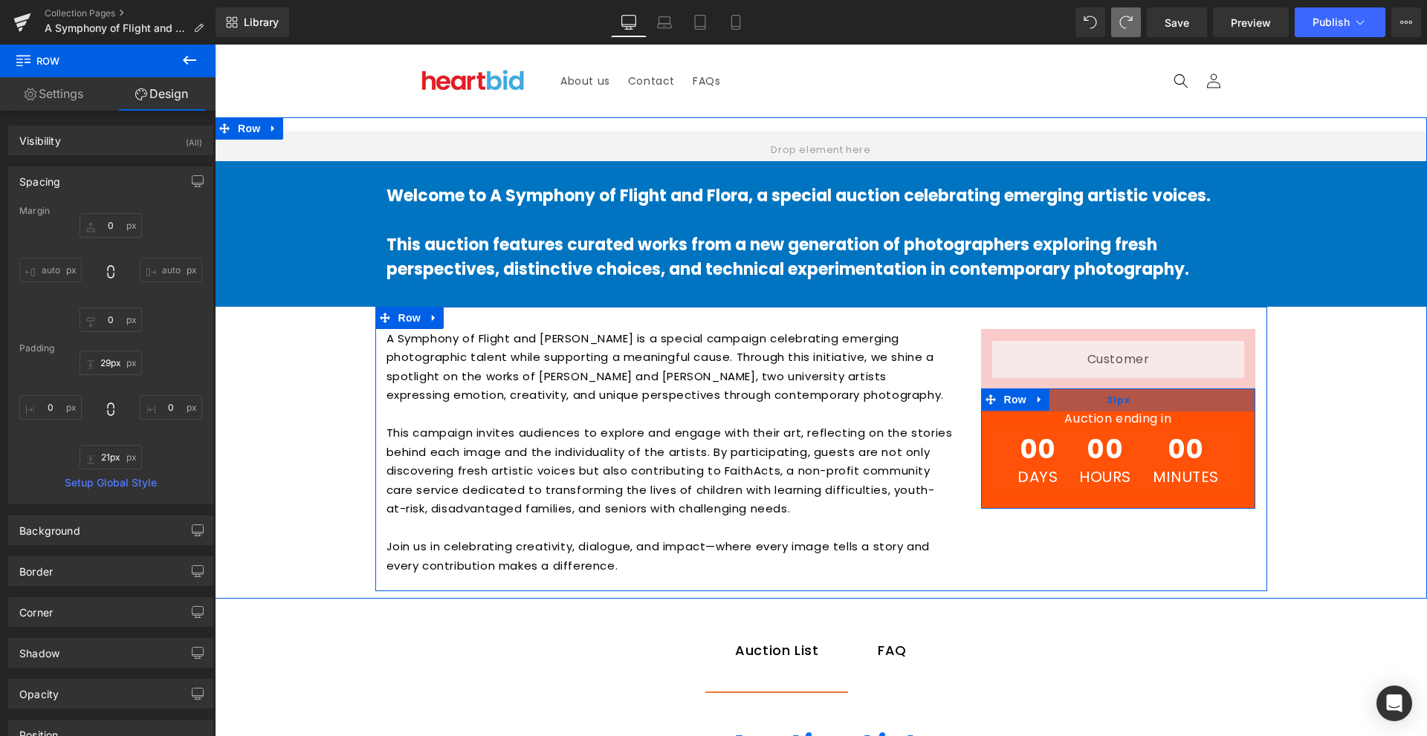
type input "28px"
drag, startPoint x: 1192, startPoint y: 395, endPoint x: 1188, endPoint y: 409, distance: 13.9
click at [1188, 409] on div at bounding box center [1118, 399] width 275 height 21
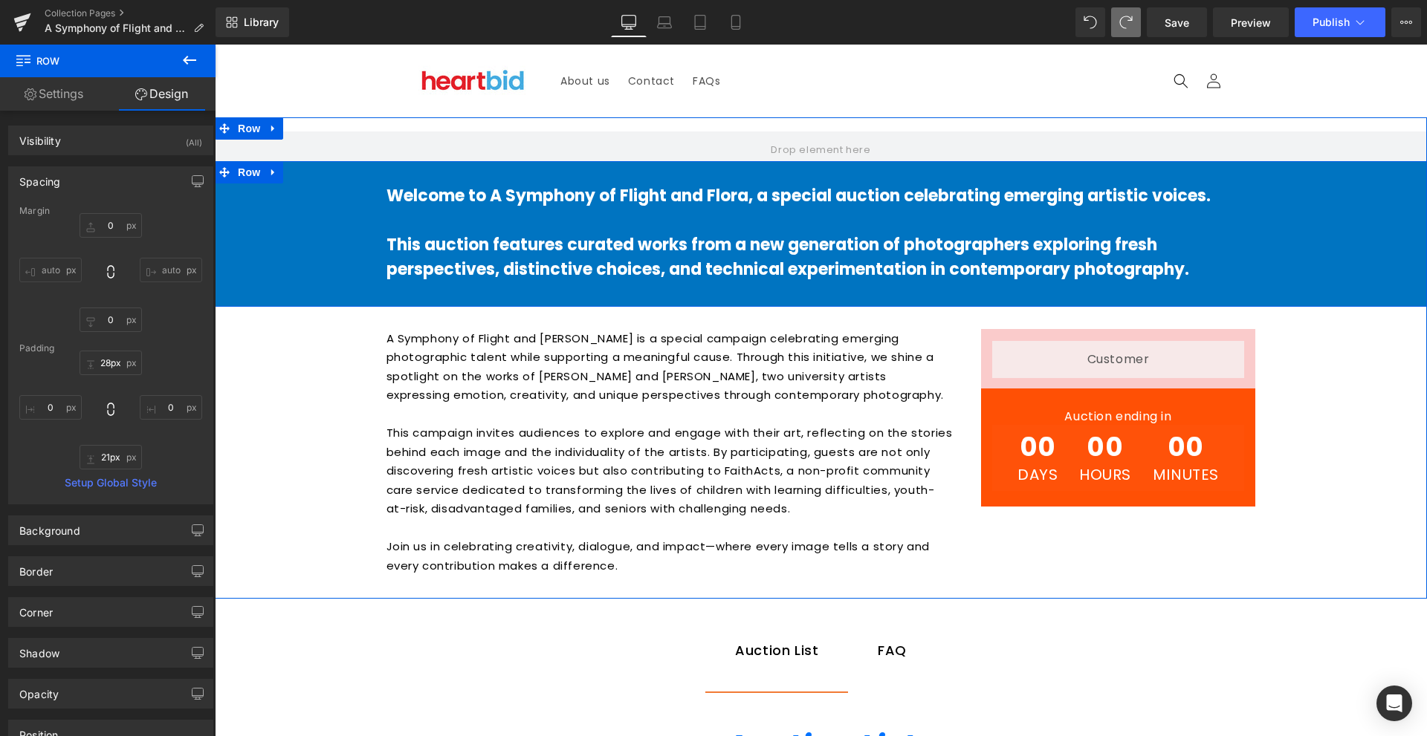
click at [310, 216] on div "Welcome to A Symphony of Flight and Flora, a special auction celebrating emergi…" at bounding box center [821, 225] width 1212 height 128
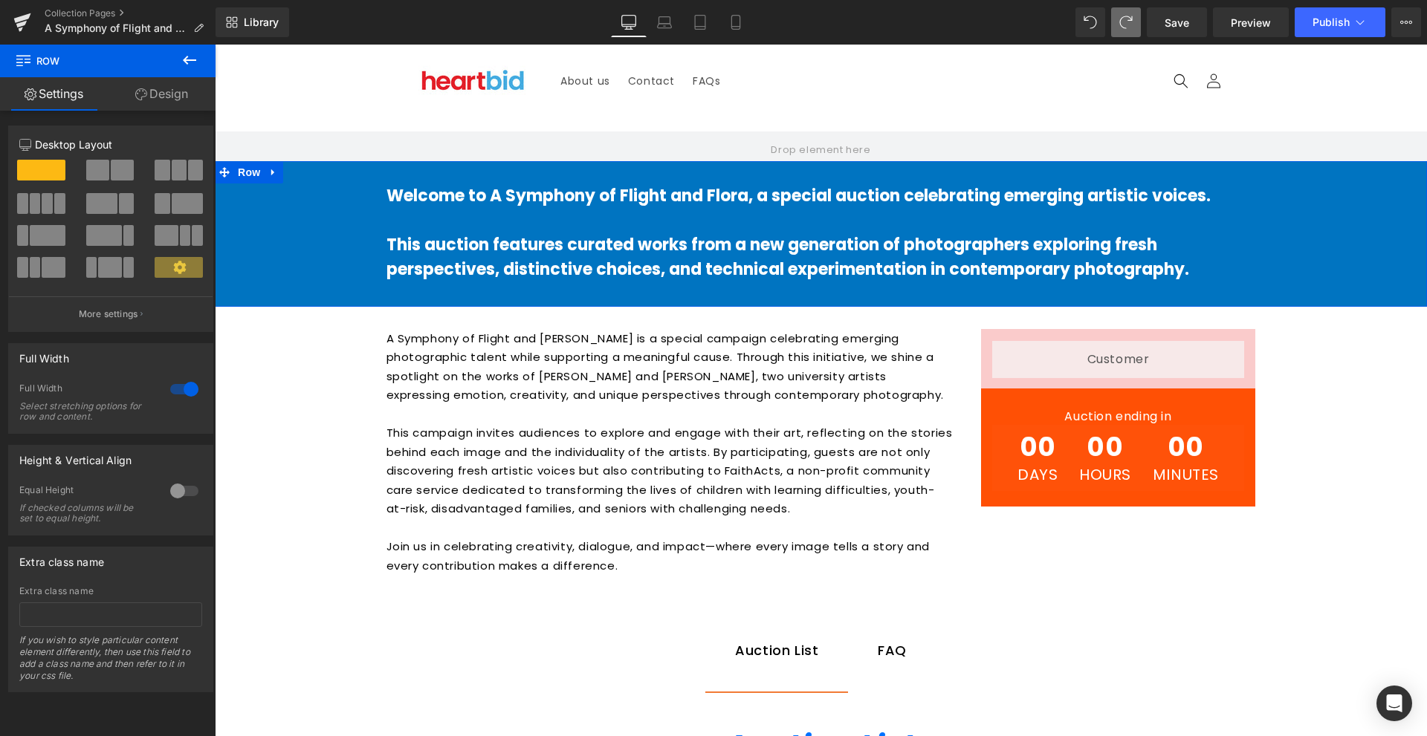
click at [177, 100] on link "Design" at bounding box center [162, 93] width 108 height 33
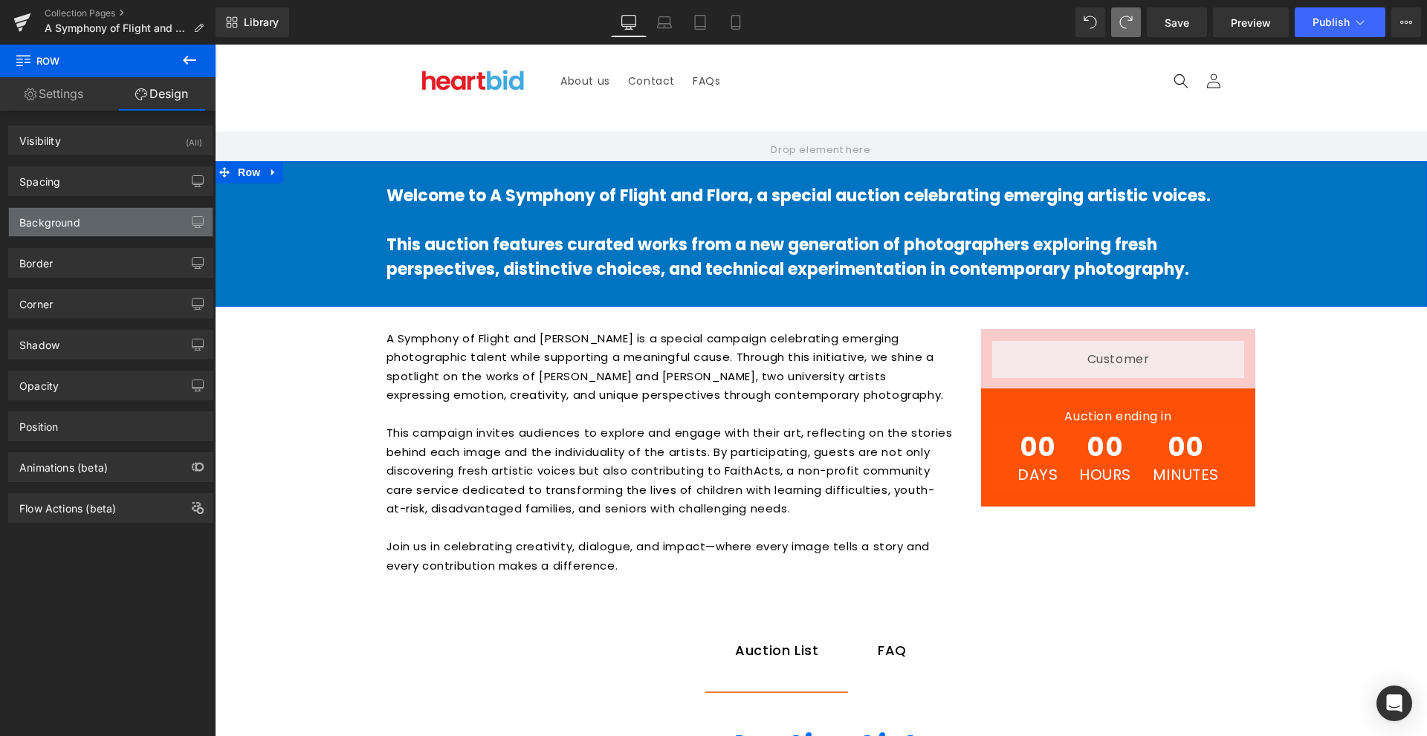
click at [141, 220] on div "Background" at bounding box center [111, 222] width 204 height 28
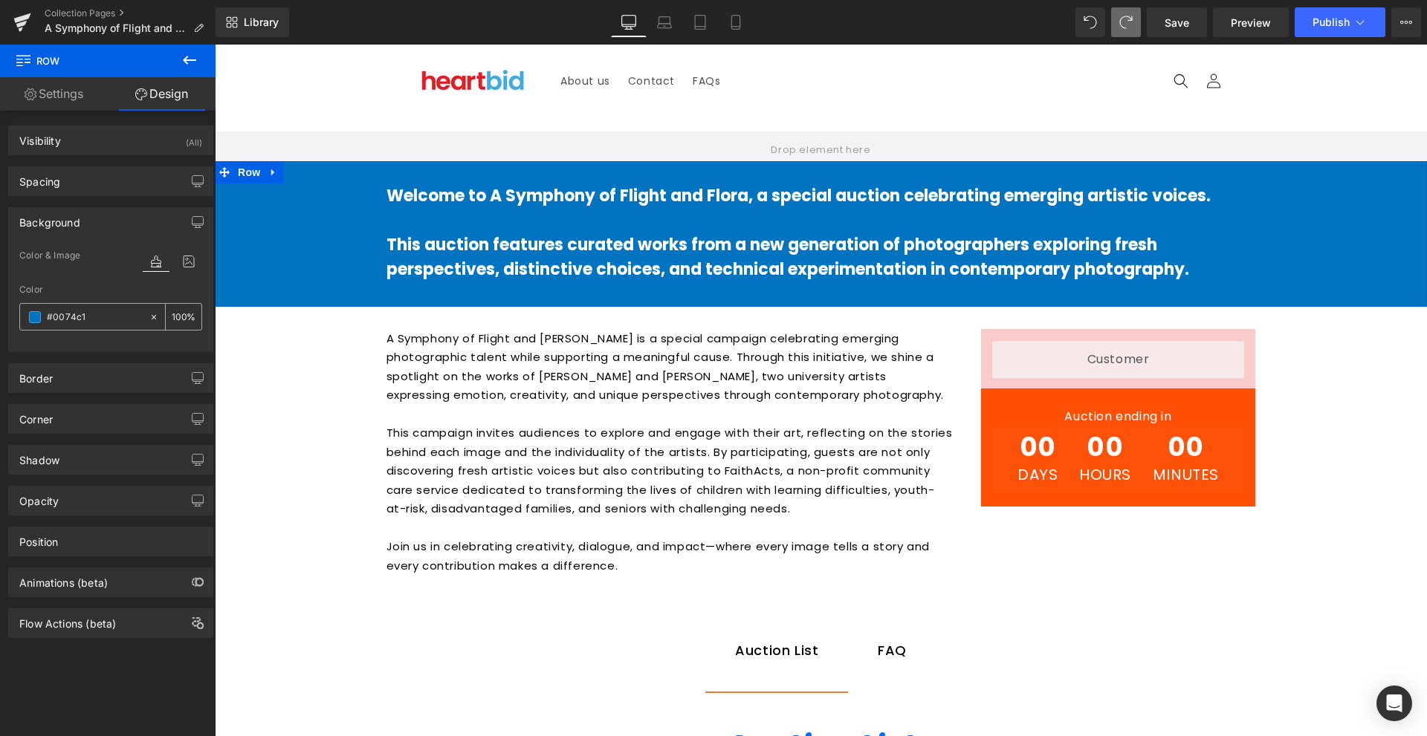
click at [103, 317] on input "#0074c1" at bounding box center [94, 317] width 95 height 16
click at [38, 320] on span at bounding box center [35, 317] width 12 height 12
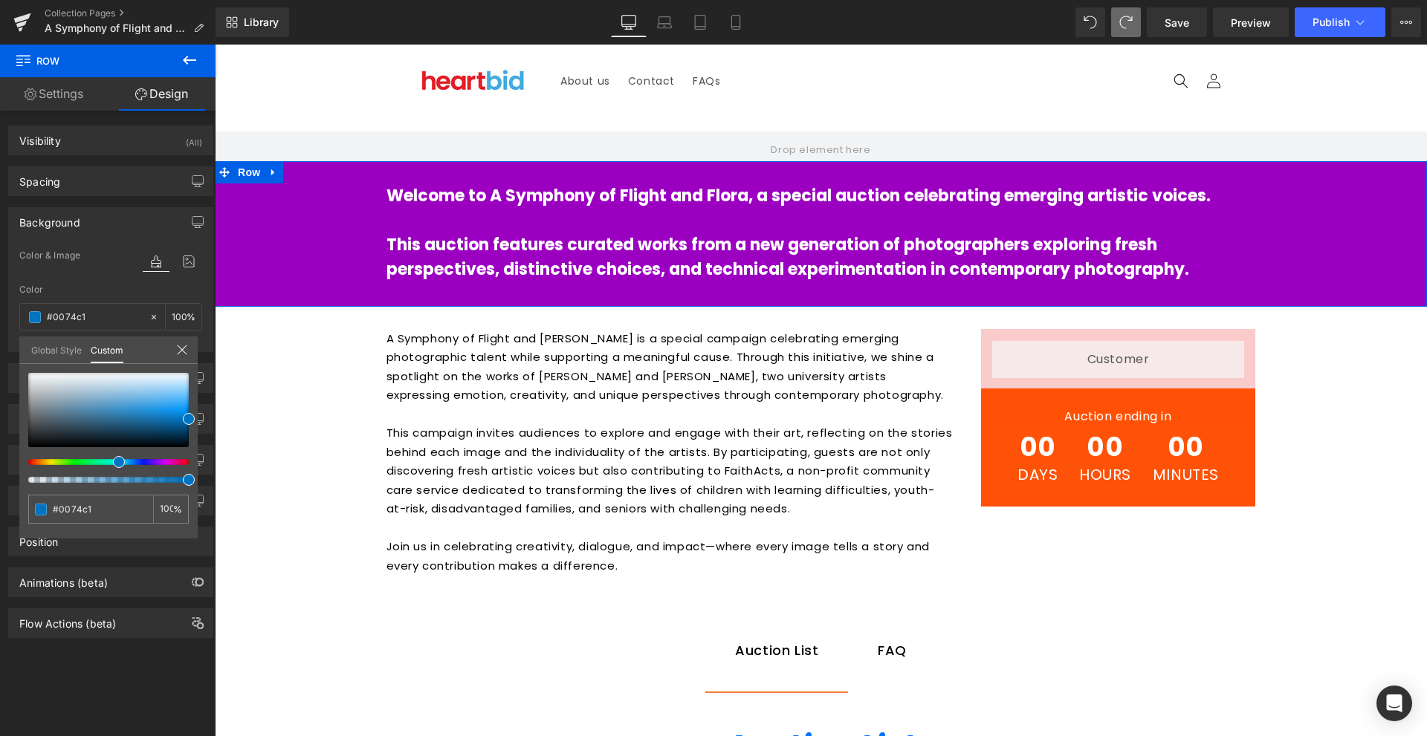
type input "#9b00c1"
type input "#a100c1"
type input "#bb00c1"
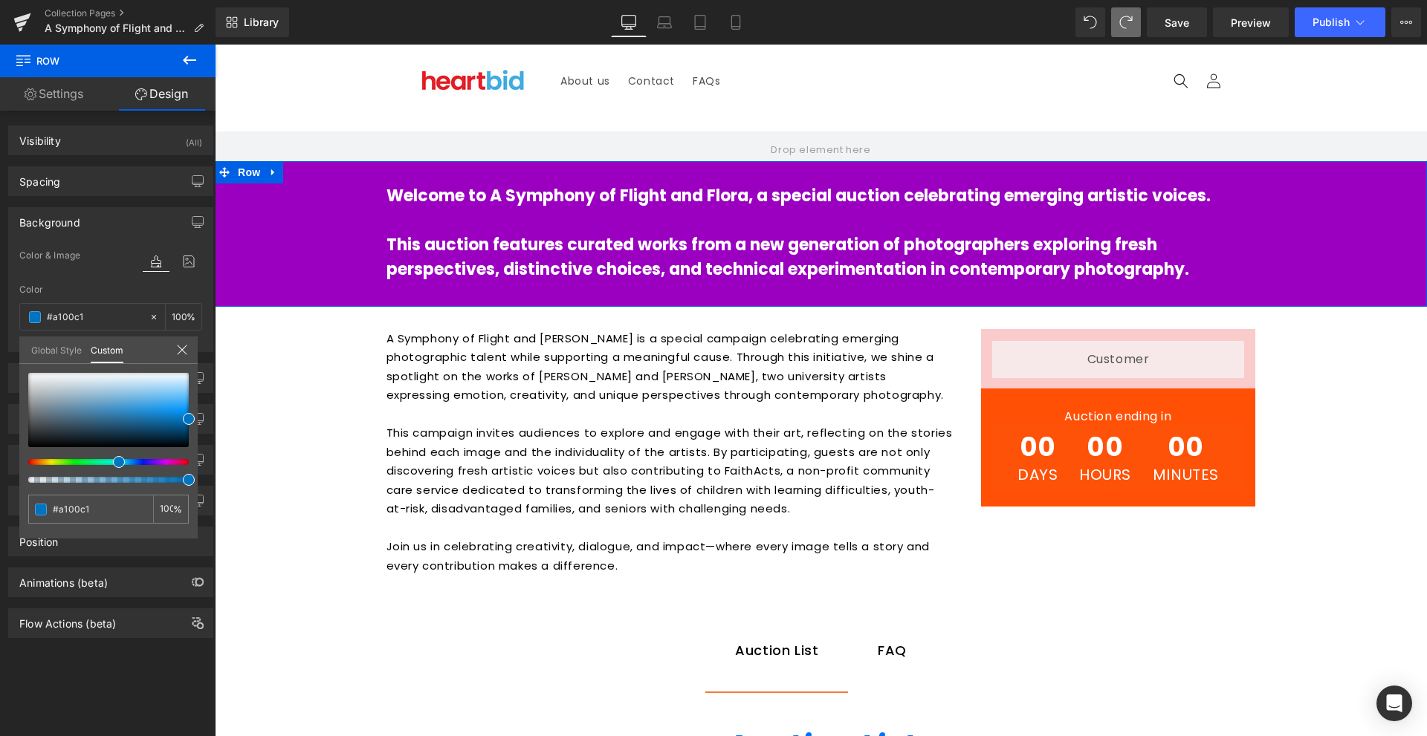
type input "#bb00c1"
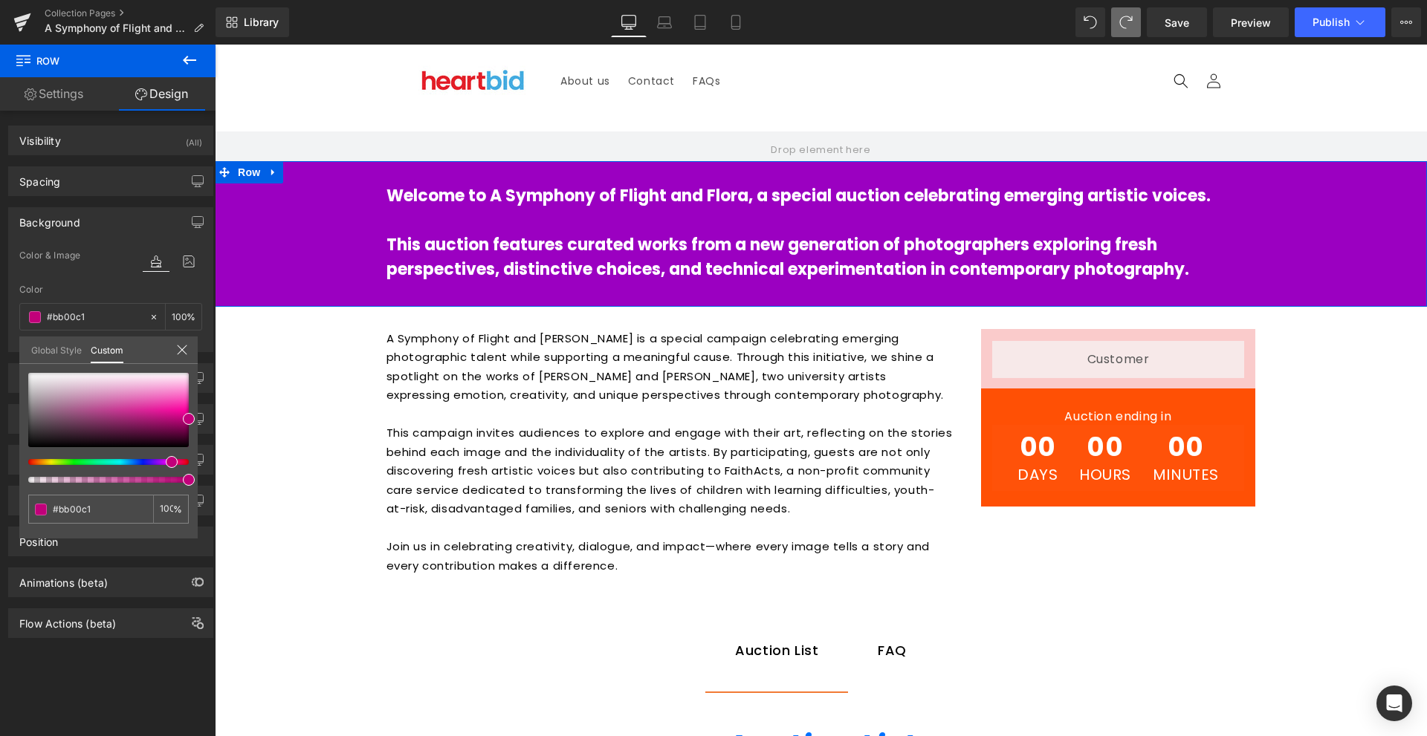
type input "#c10097"
type input "#c10087"
type input "#c10071"
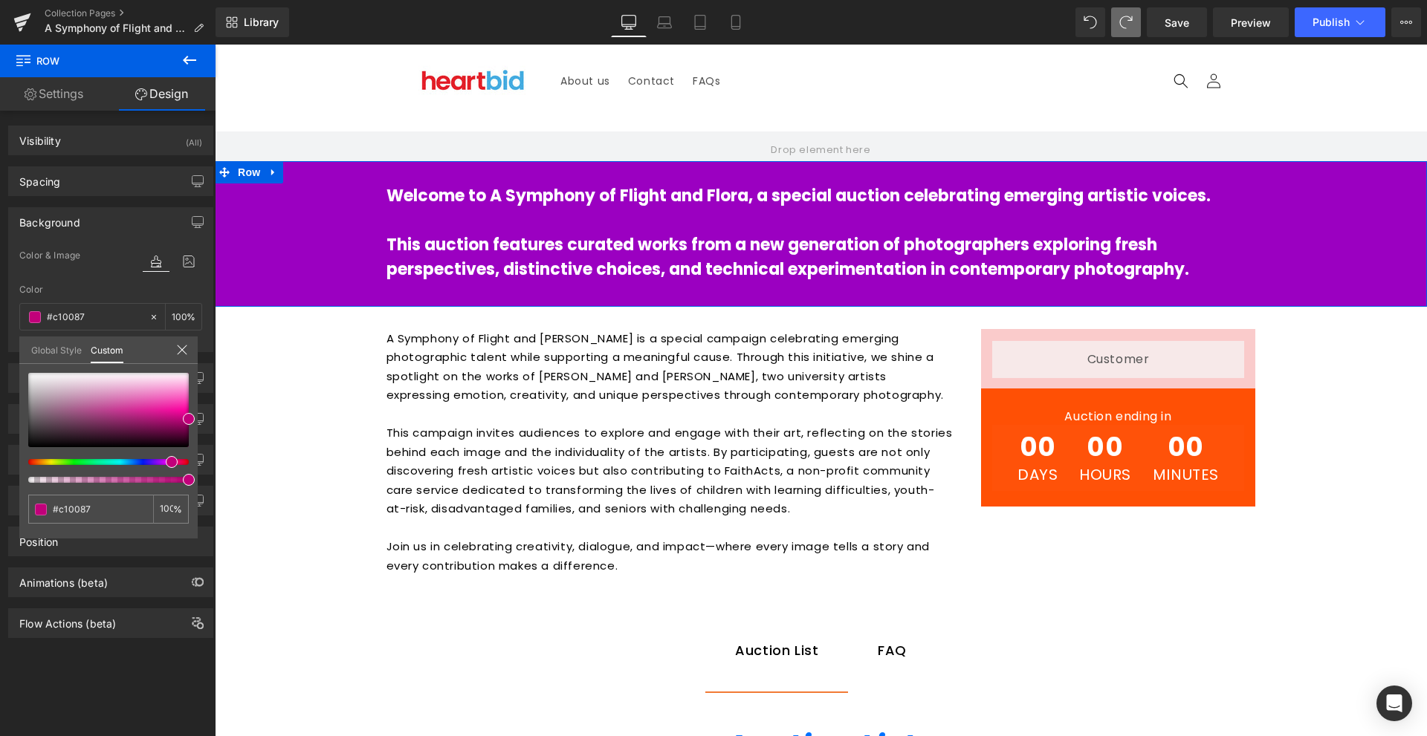
type input "#c10071"
type input "#c1006a"
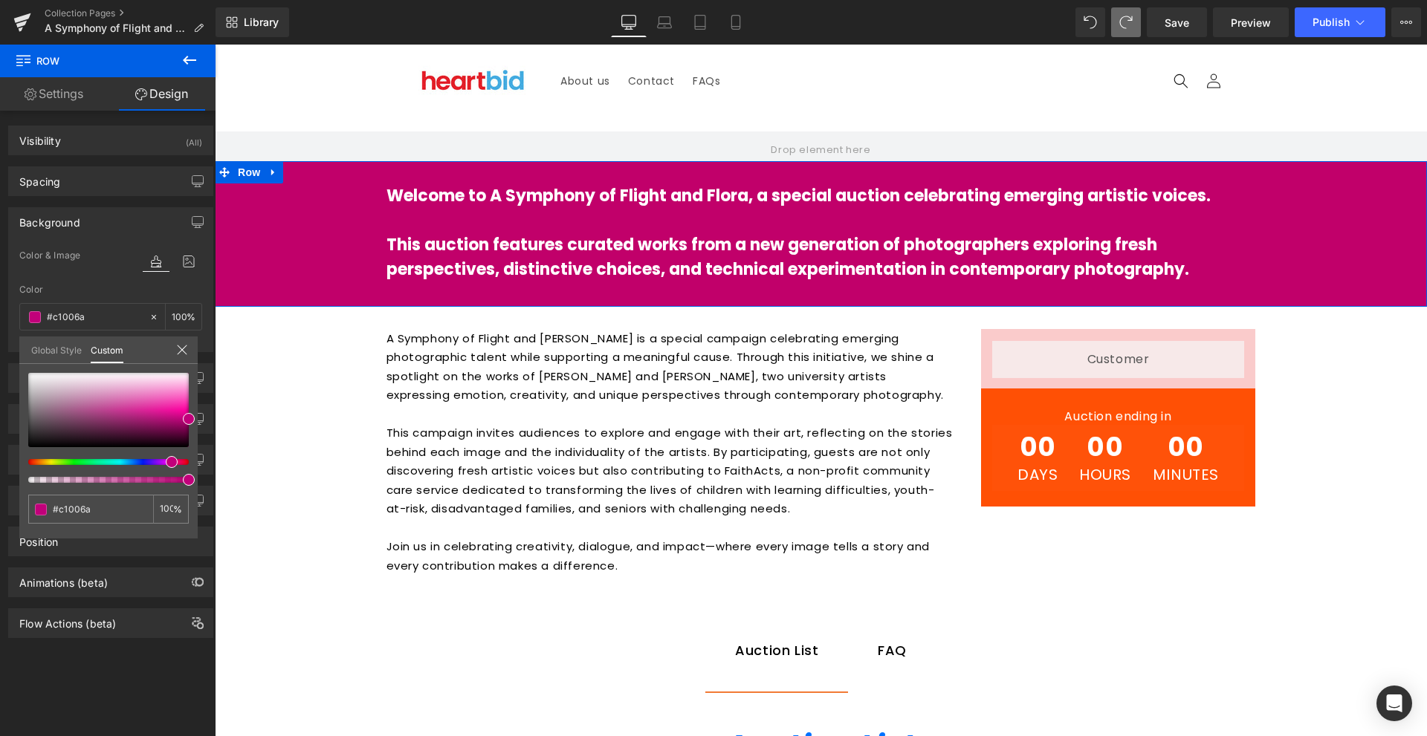
type input "#c10060"
type input "#c1005a"
type input "#c10057"
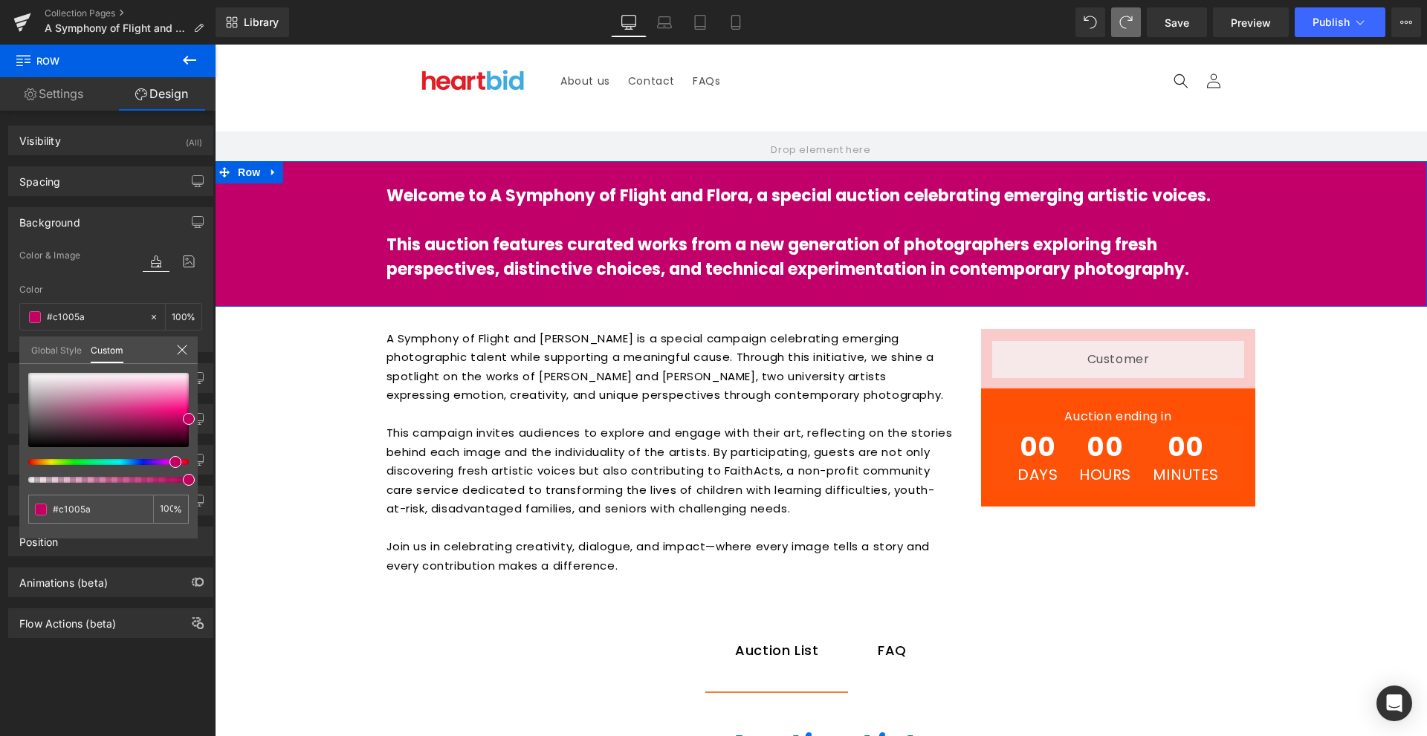
type input "#c10057"
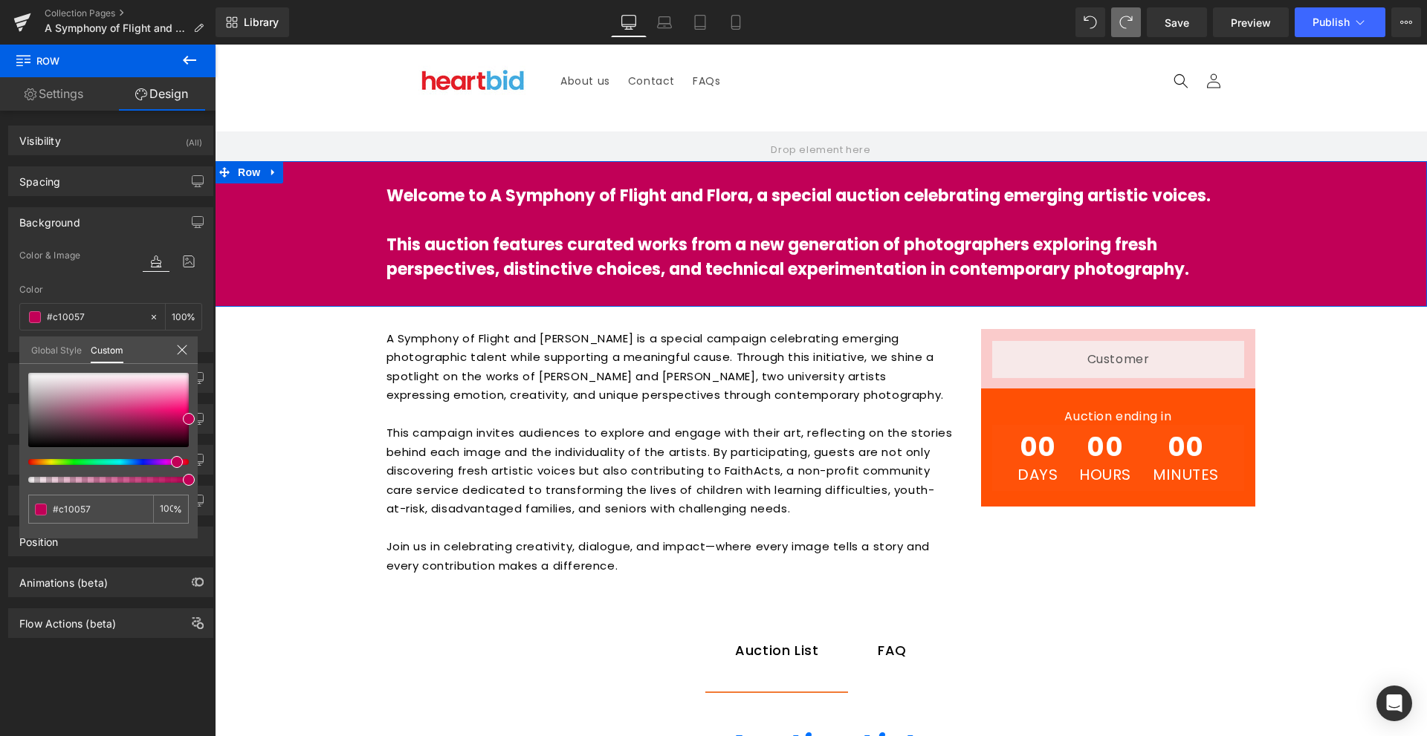
type input "#c1005a"
type input "#c10071"
type input "#c10081"
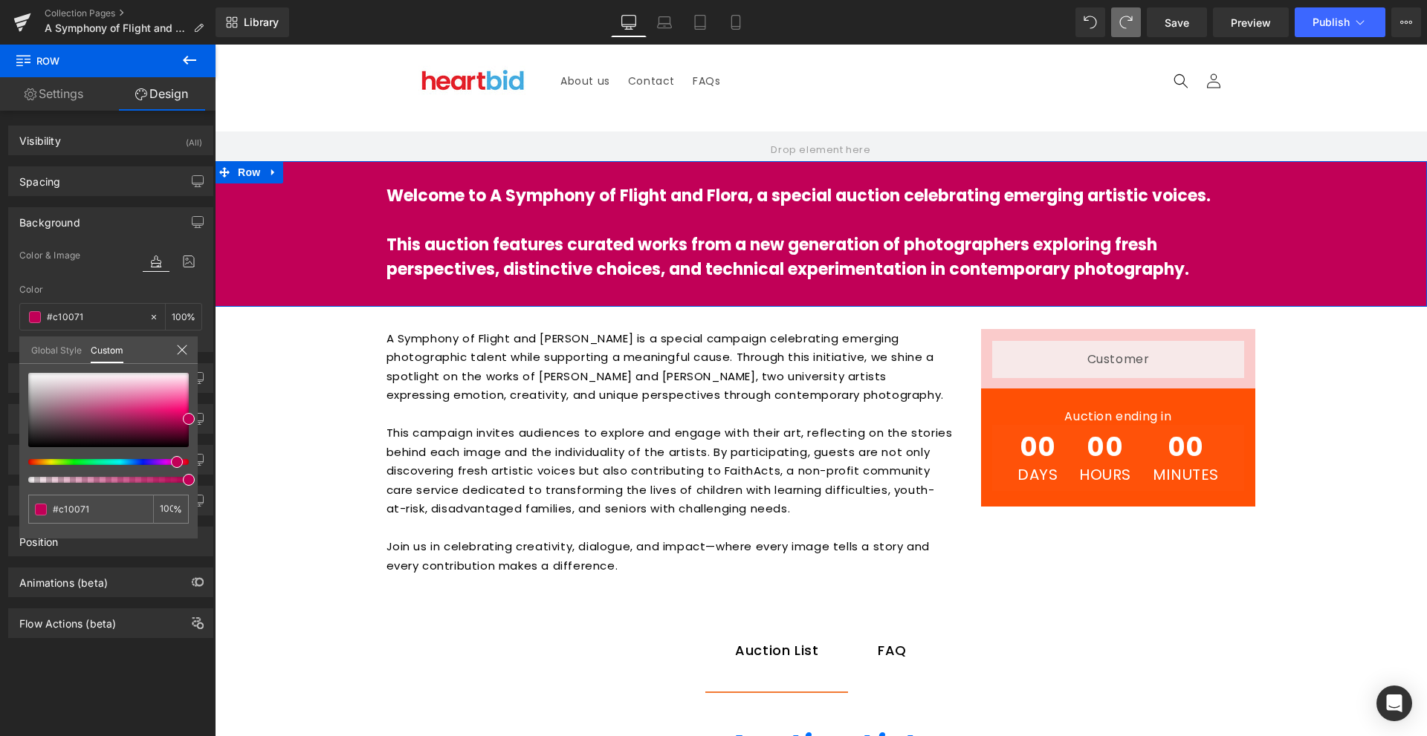
type input "#c10081"
drag, startPoint x: 151, startPoint y: 462, endPoint x: 165, endPoint y: 467, distance: 15.0
click at [165, 467] on div at bounding box center [108, 428] width 161 height 110
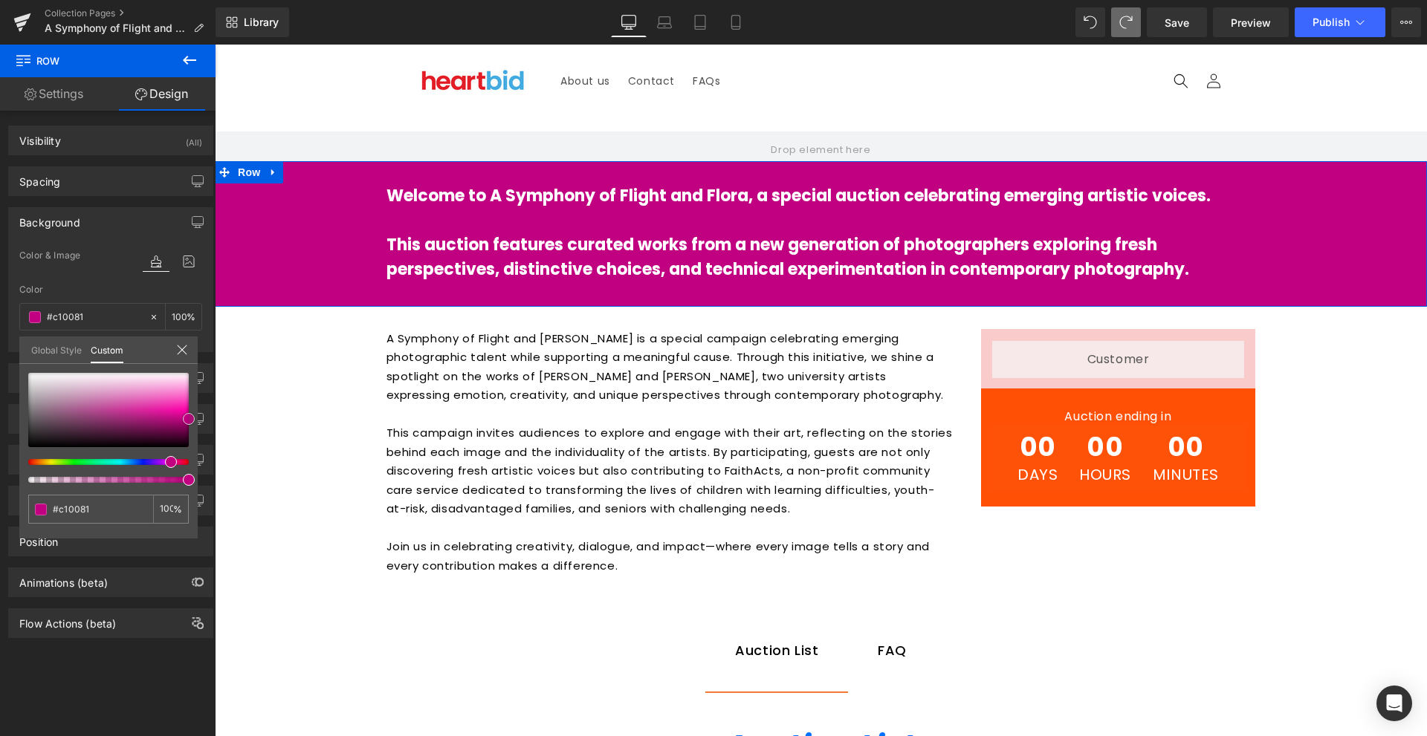
type input "#b10678"
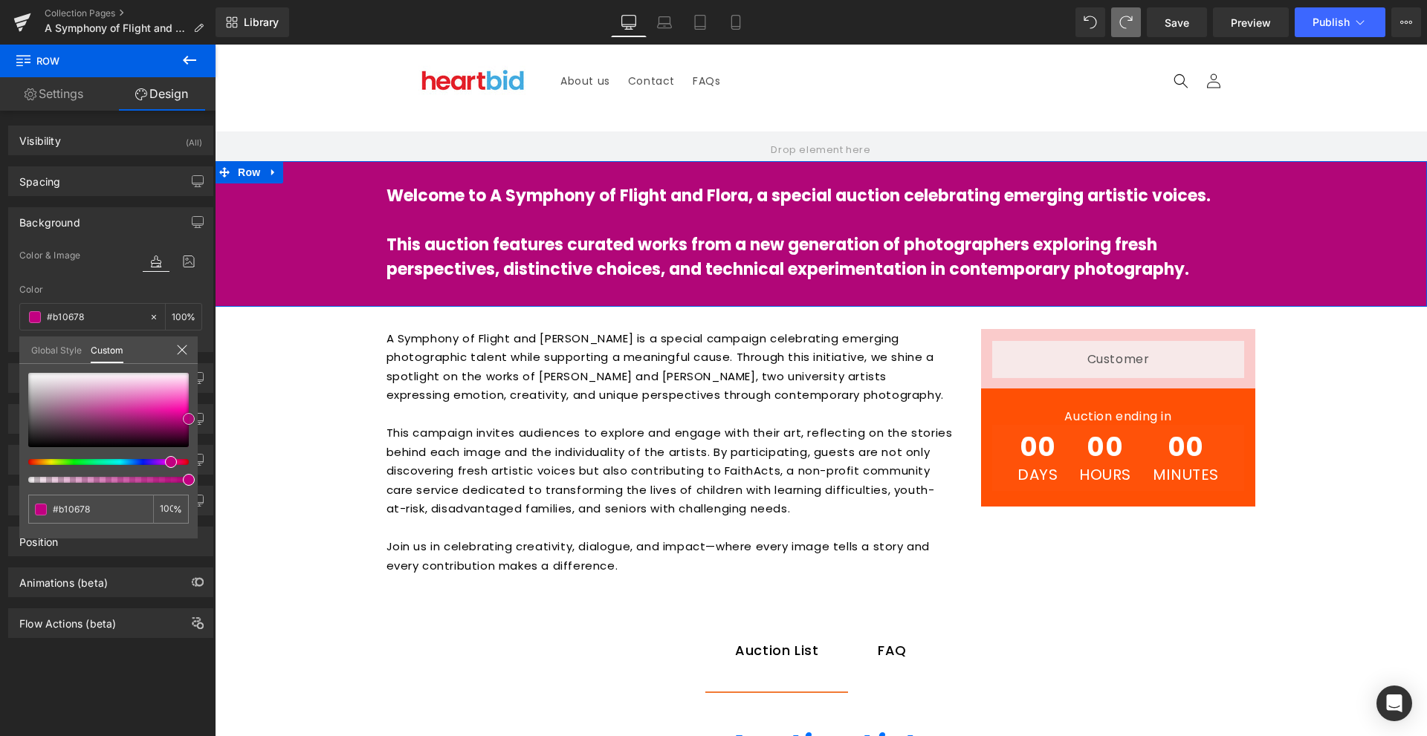
type input "#bb0a80"
type input "#de4eae"
type input "#de62b5"
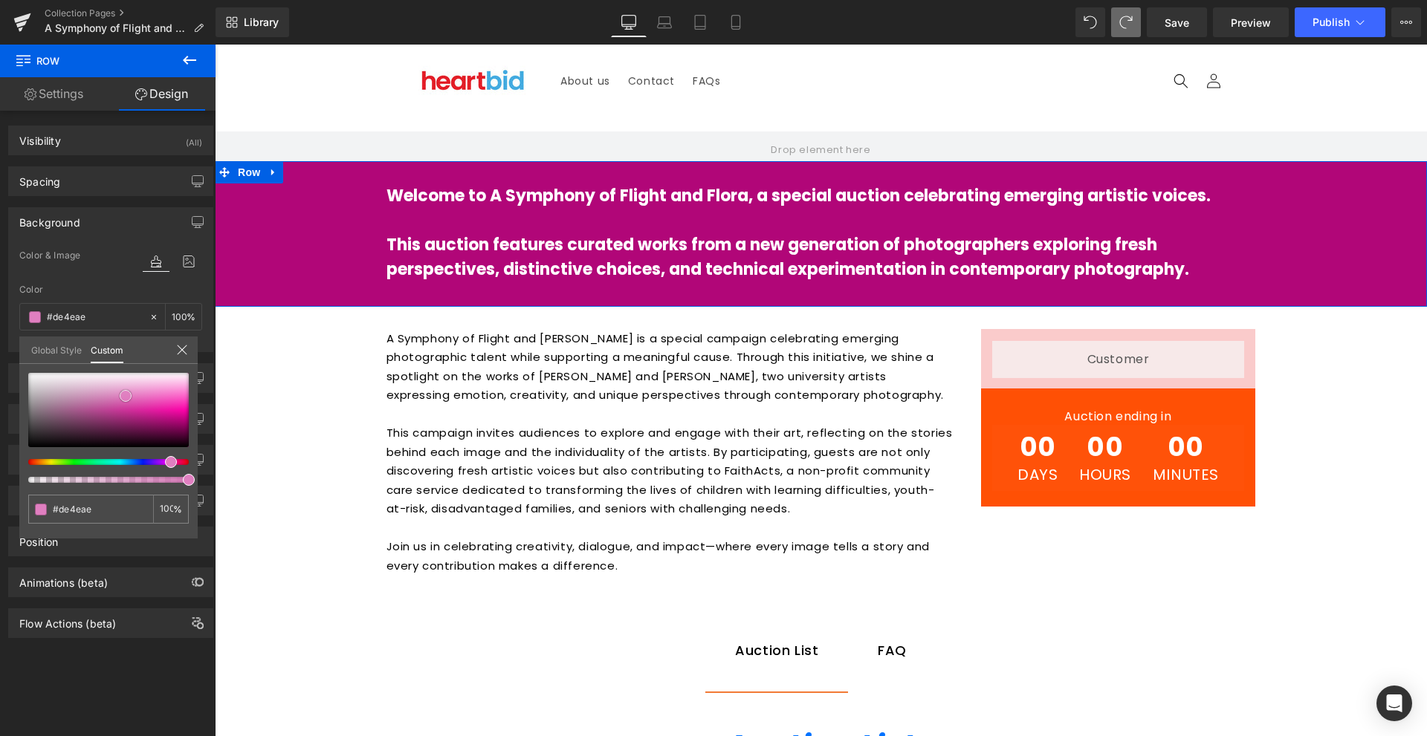
type input "#de62b5"
type input "#e07fc0"
type input "#e1a7cd"
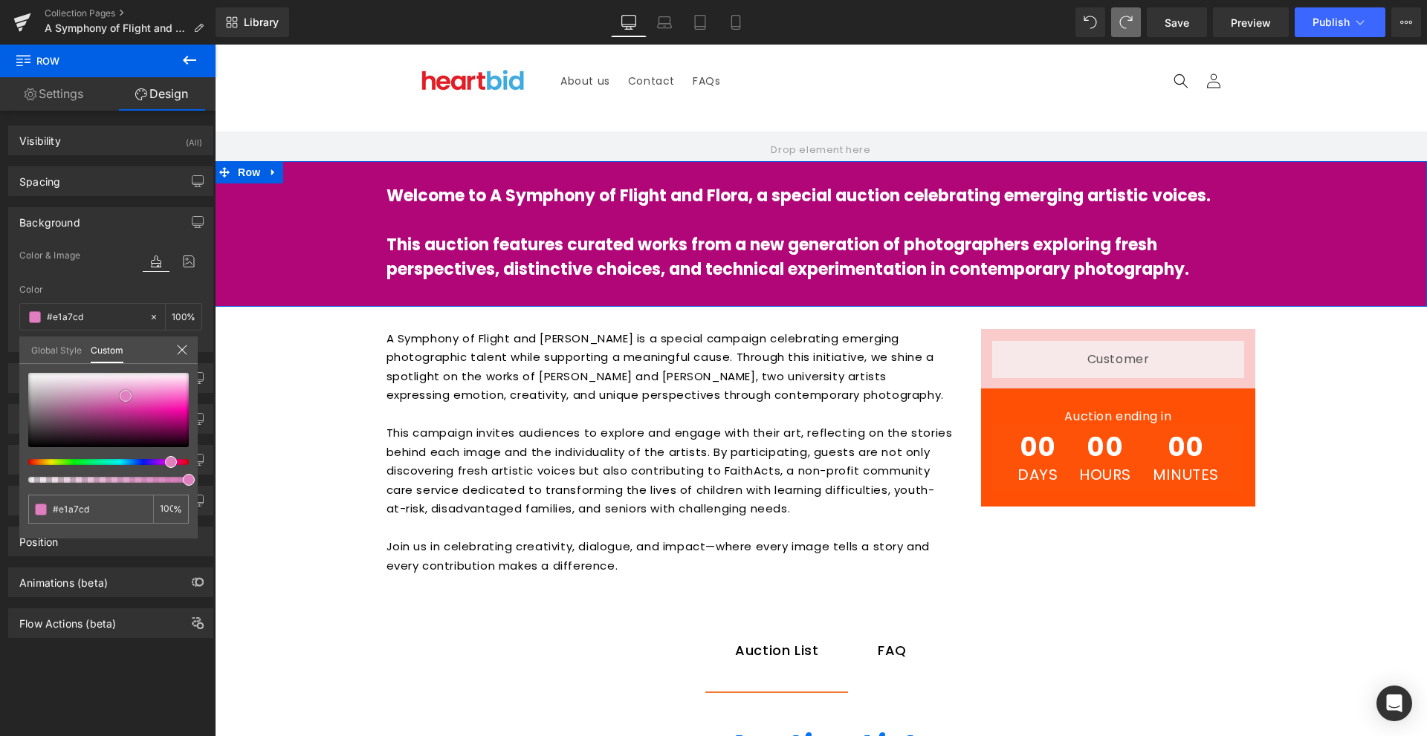
type input "#e2b5d1"
type input "#e3b9d3"
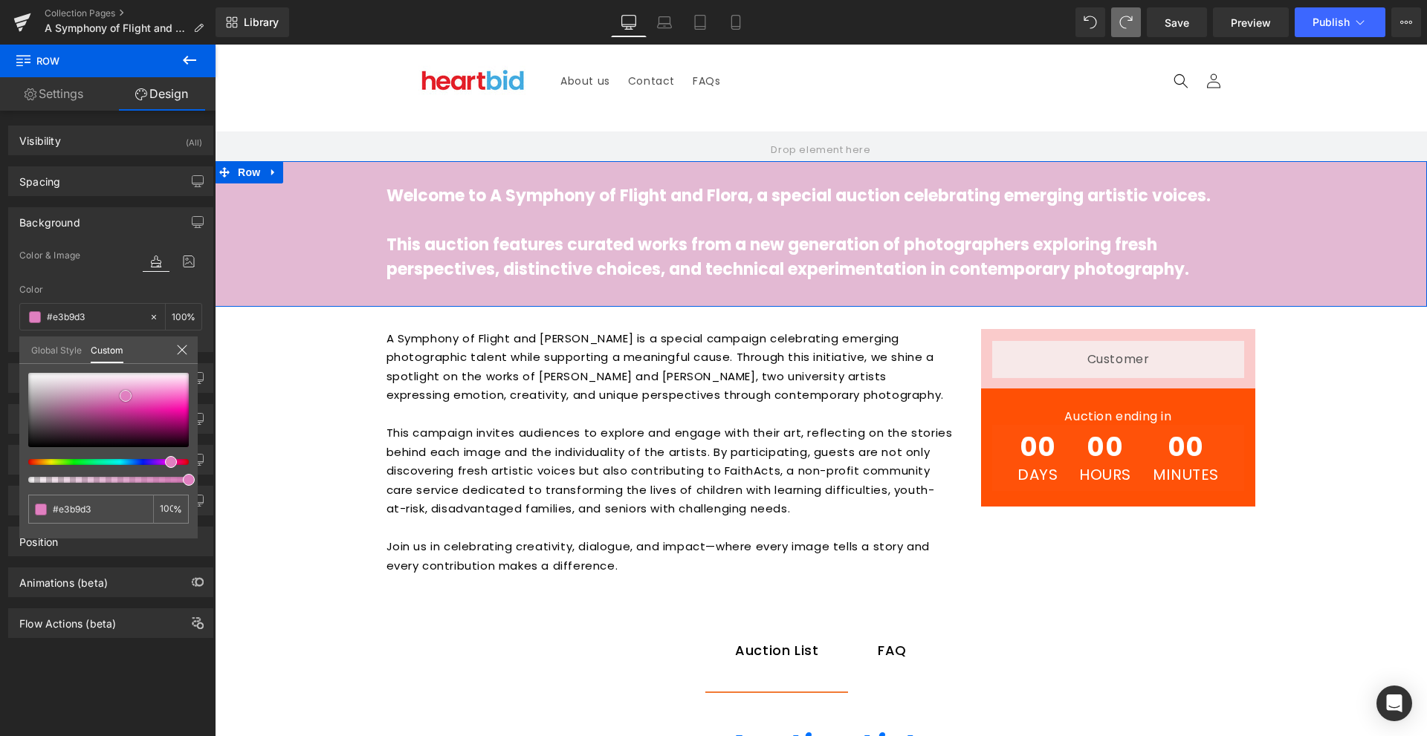
type input "#e6cbdb"
type input "#f4f0f2"
type input "#f8f6f7"
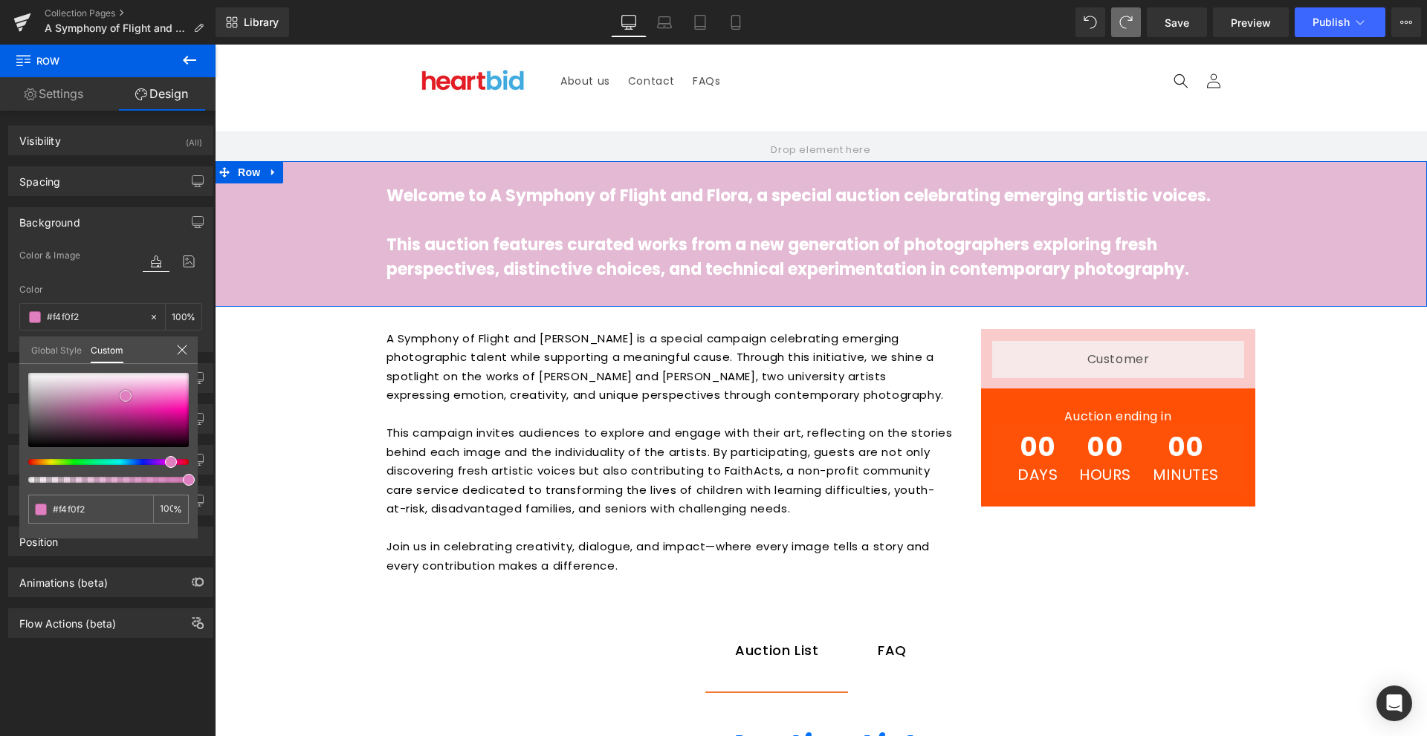
type input "#f8f6f7"
type input "#faf9f9"
type input "#f5f4f4"
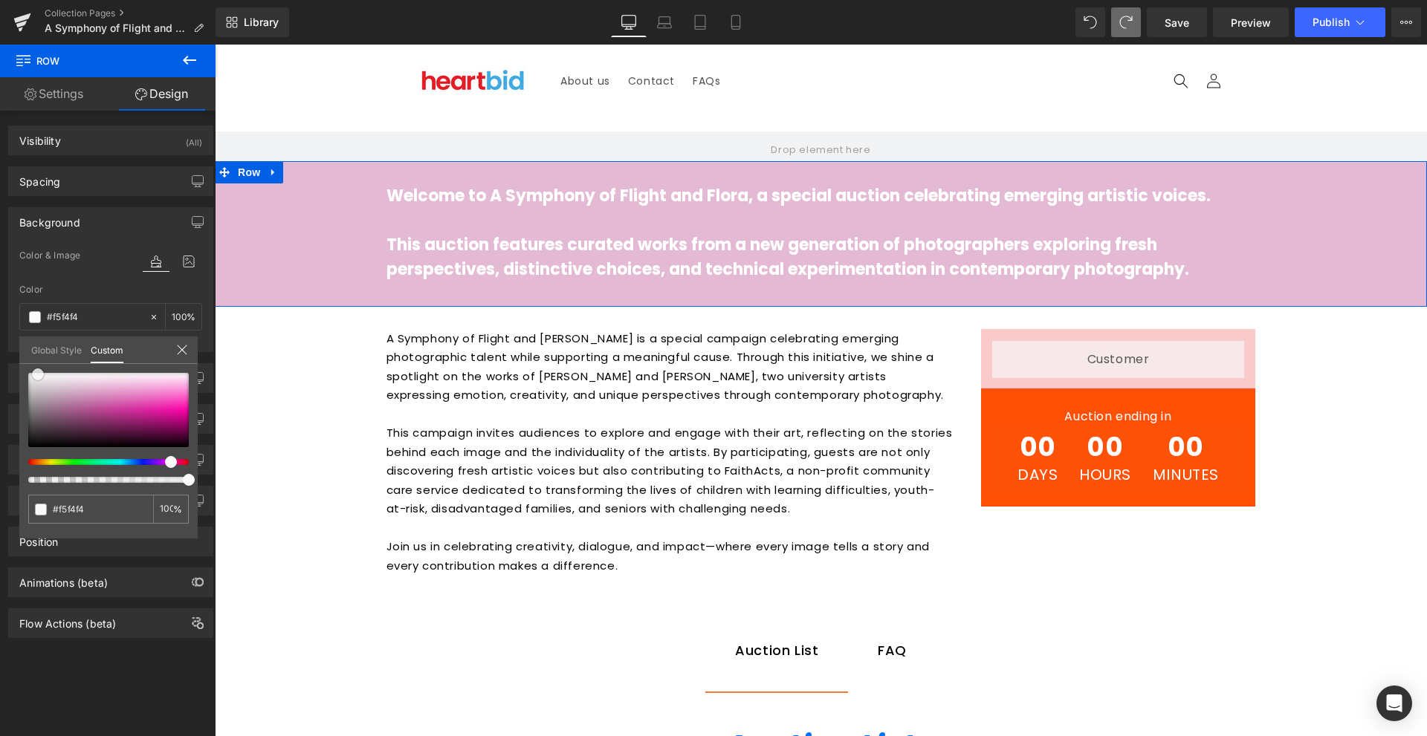
type input "#eaeaea"
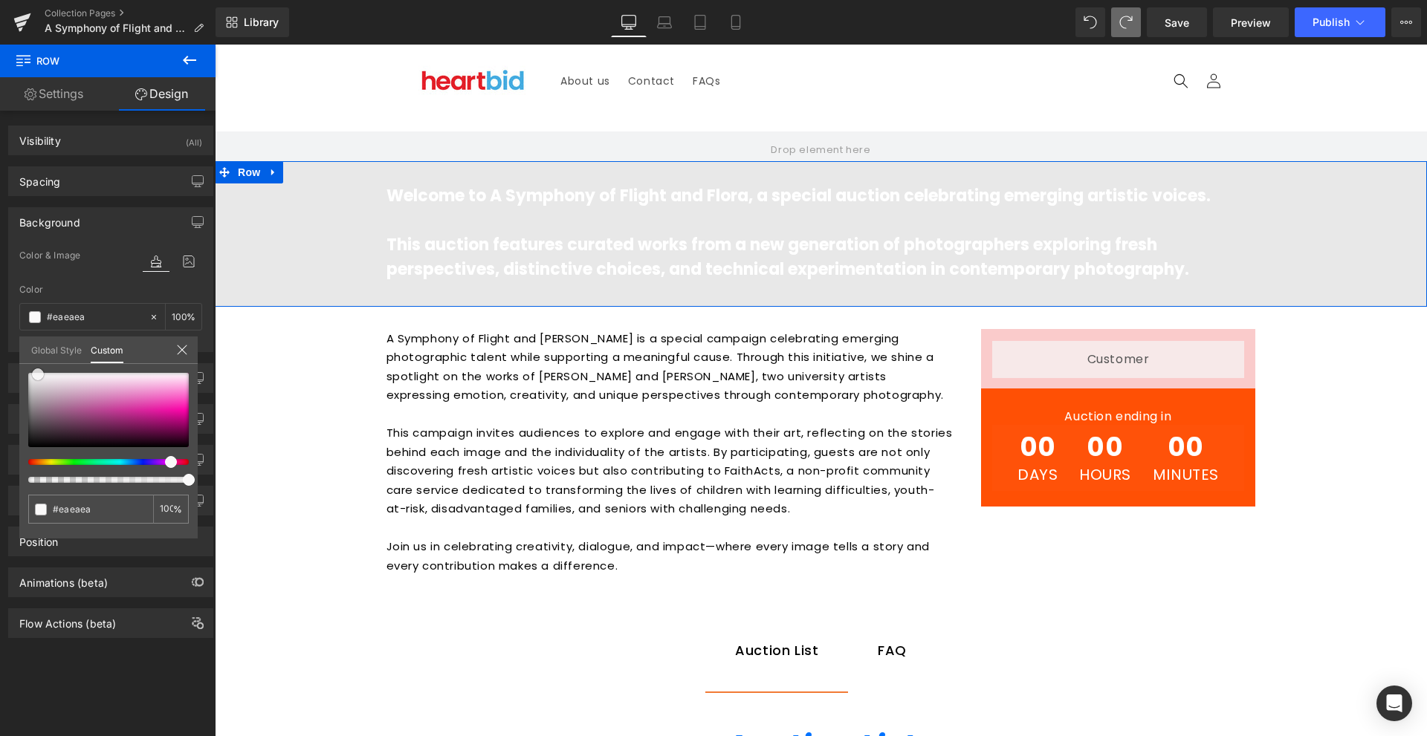
type input "#e8e8e8"
type input "#e0e0e0"
type input "#d8d8d8"
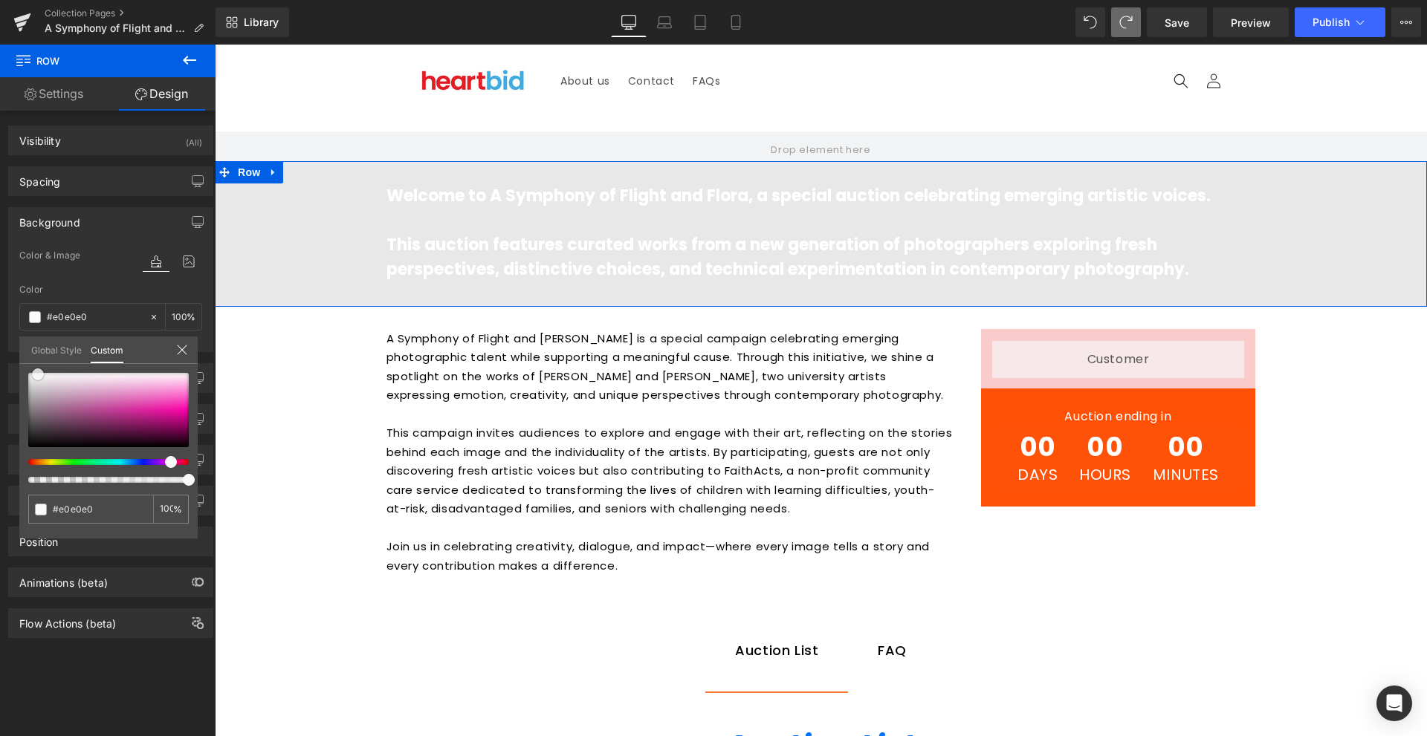
type input "#d8d8d8"
type input "#d6d6d6"
type input "#d3d3d3"
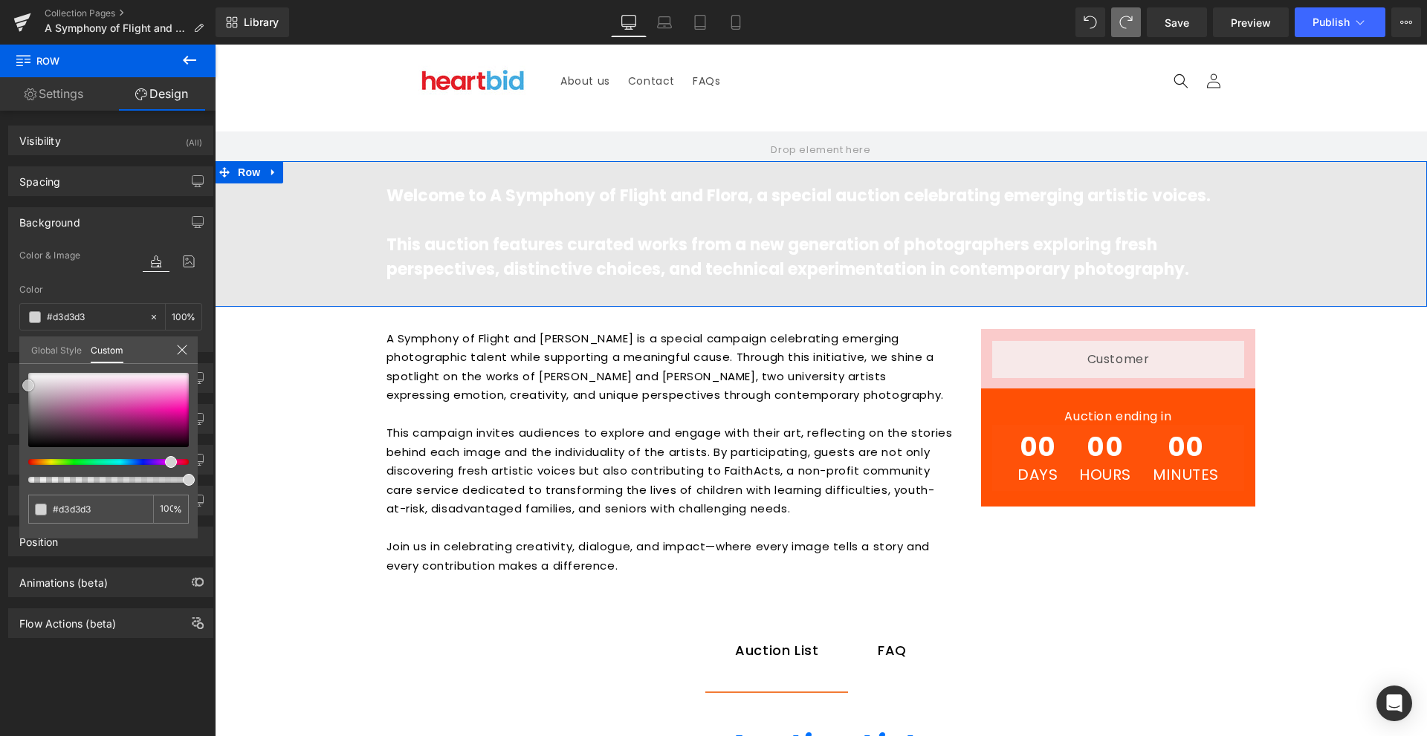
type input "#d4d2d4"
type input "#d3ced3"
type input "#d2cad2"
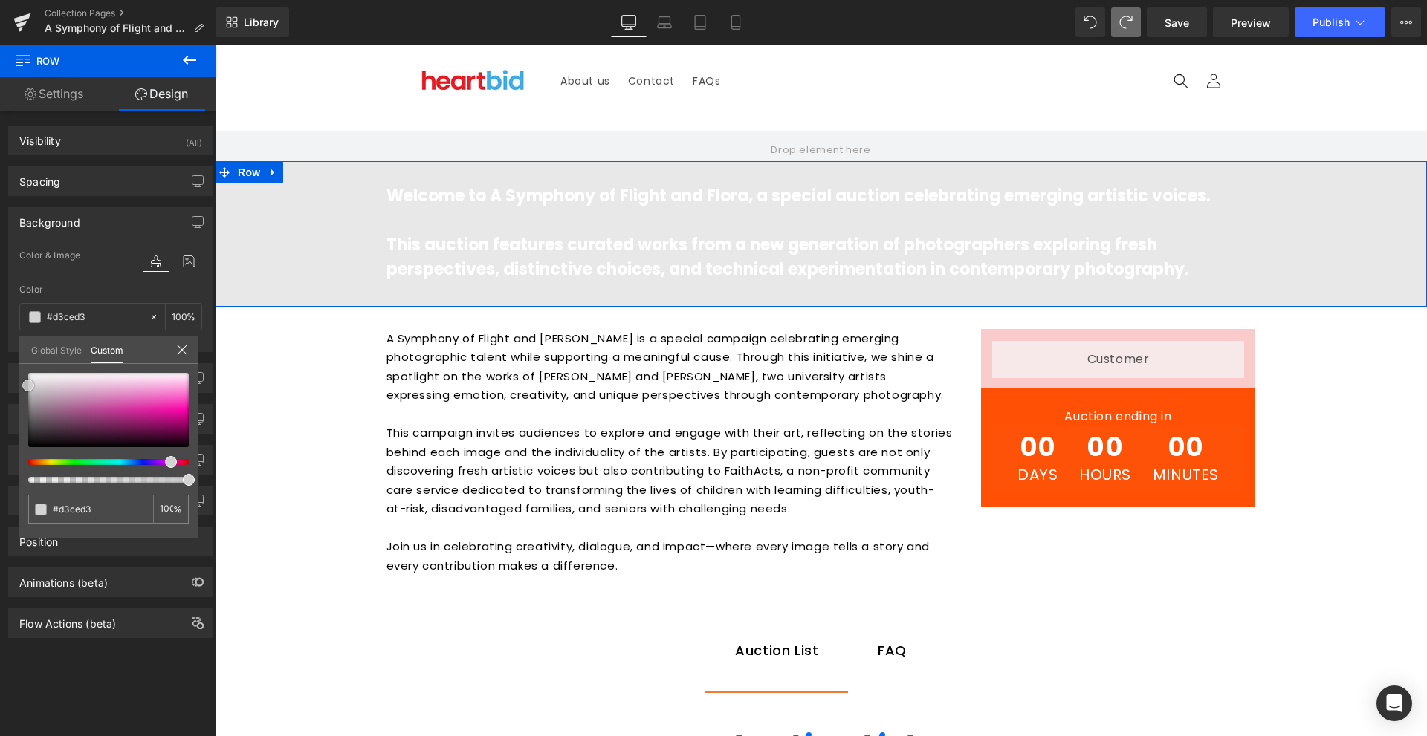
type input "#d2cad2"
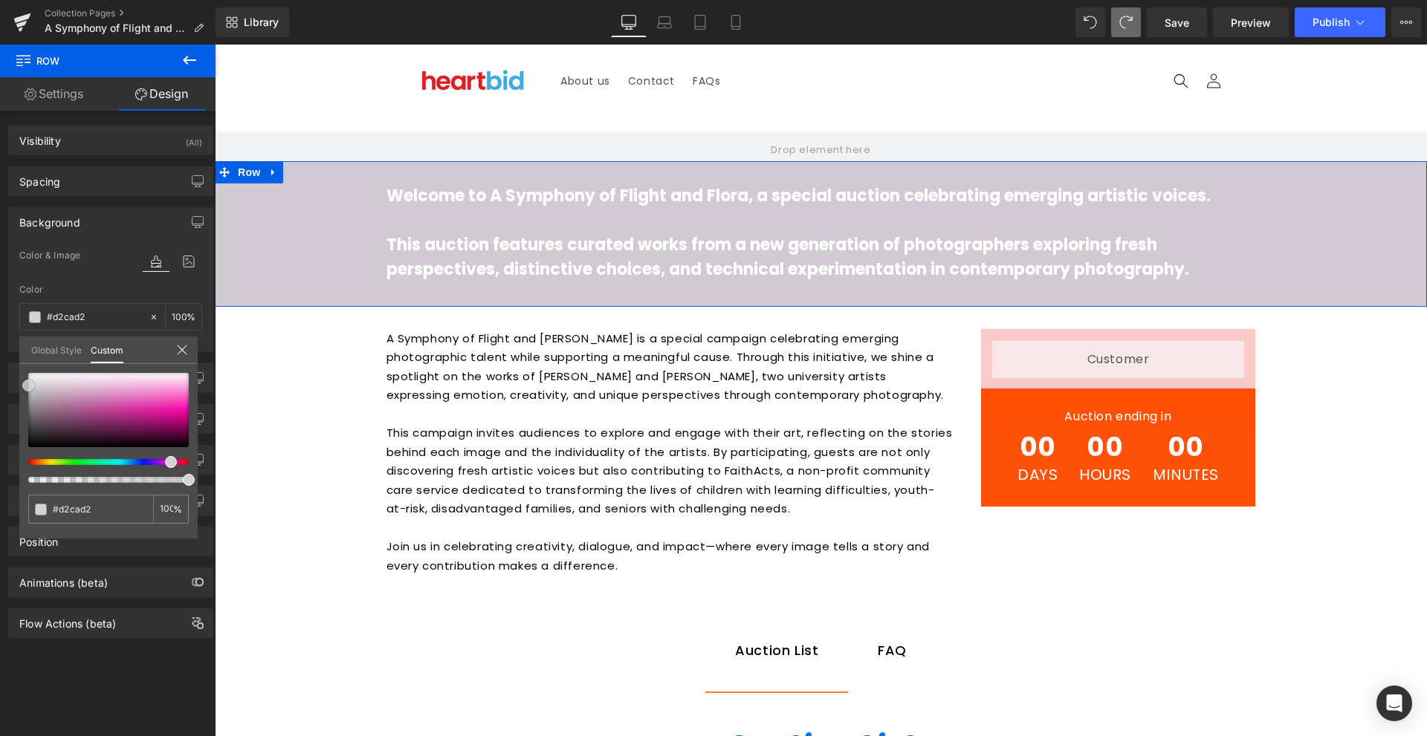
type input "#d2c5d2"
type input "#d3bfd3"
type input "#d1bcd1"
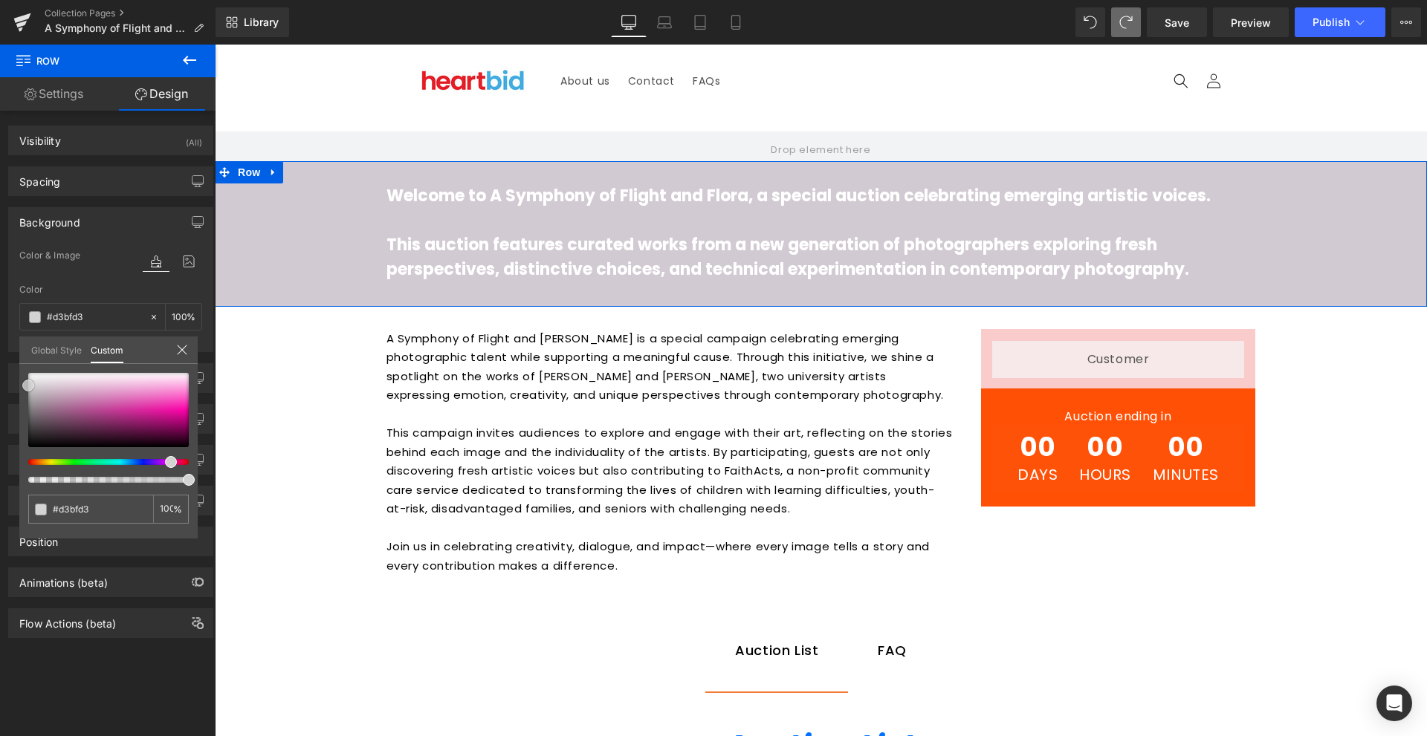
type input "#d1bcd1"
type input "#d0b8d0"
type input "#d2b6d2"
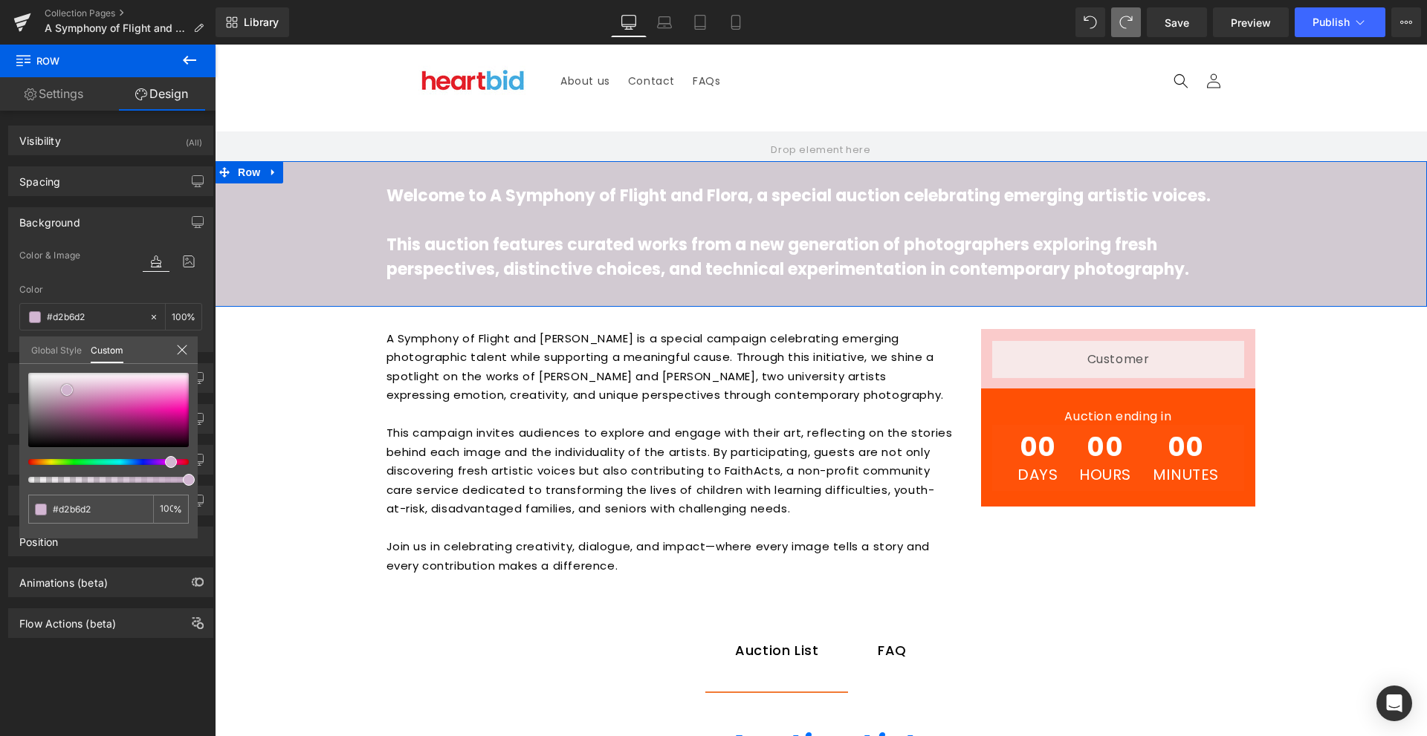
type input "#d2b1d2"
type input "#d0a8d0"
type input "#ce96ce"
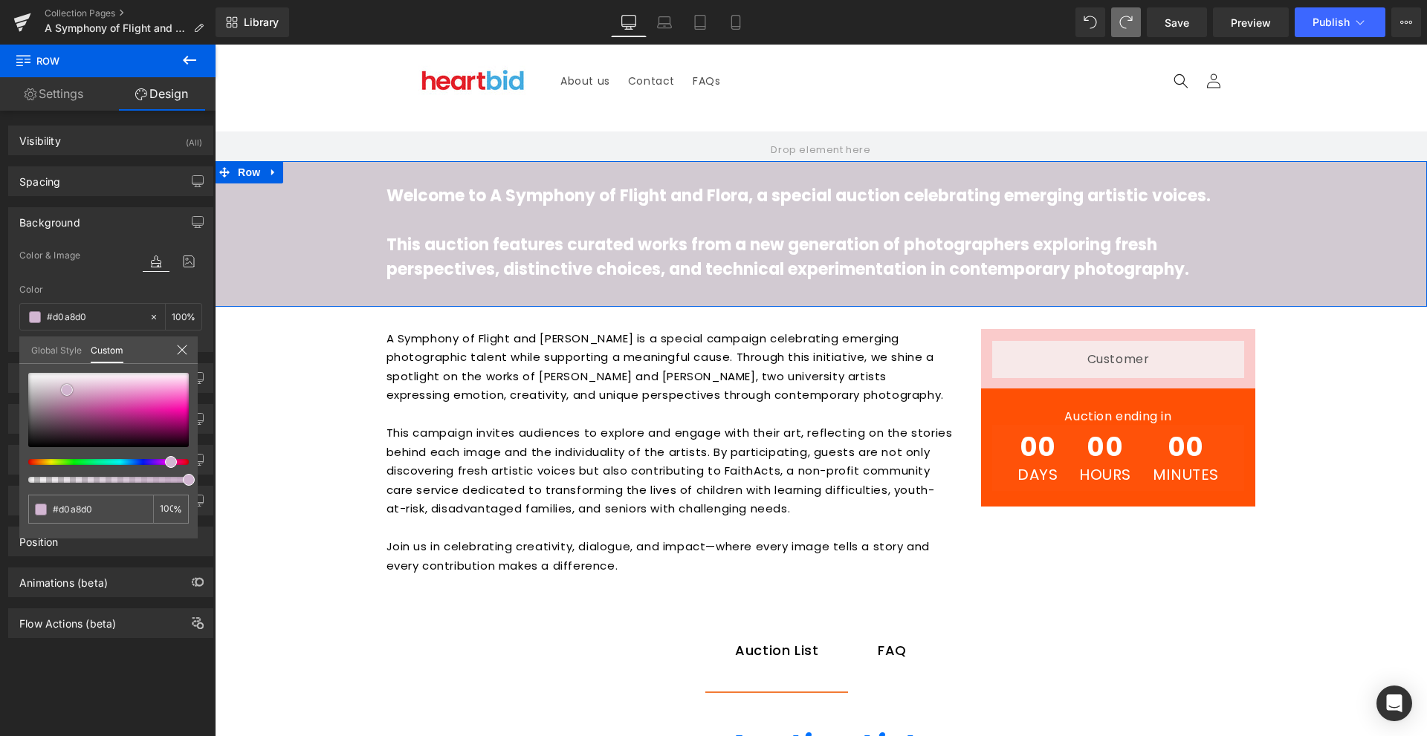
type input "#ce96ce"
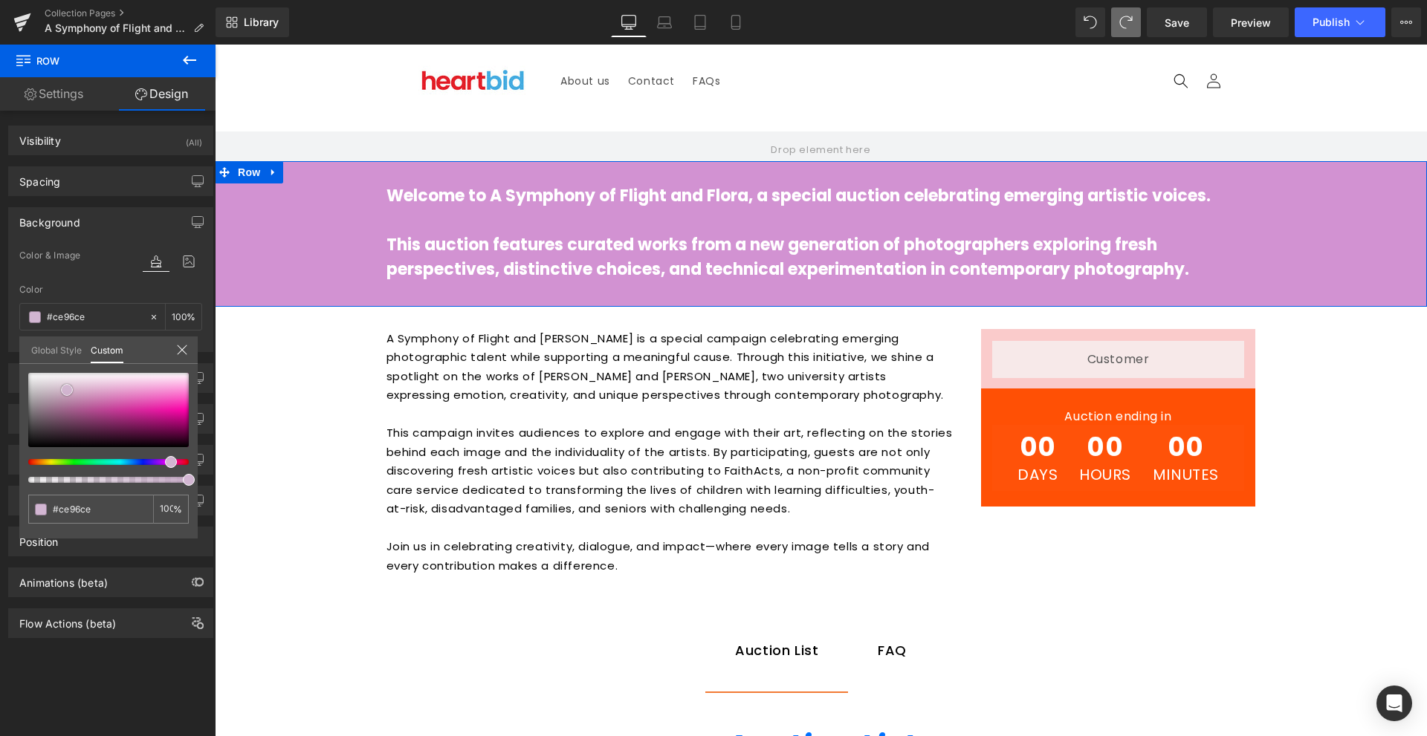
type input "#d292d2"
type input "#d18ed1"
type input "#d18dd1"
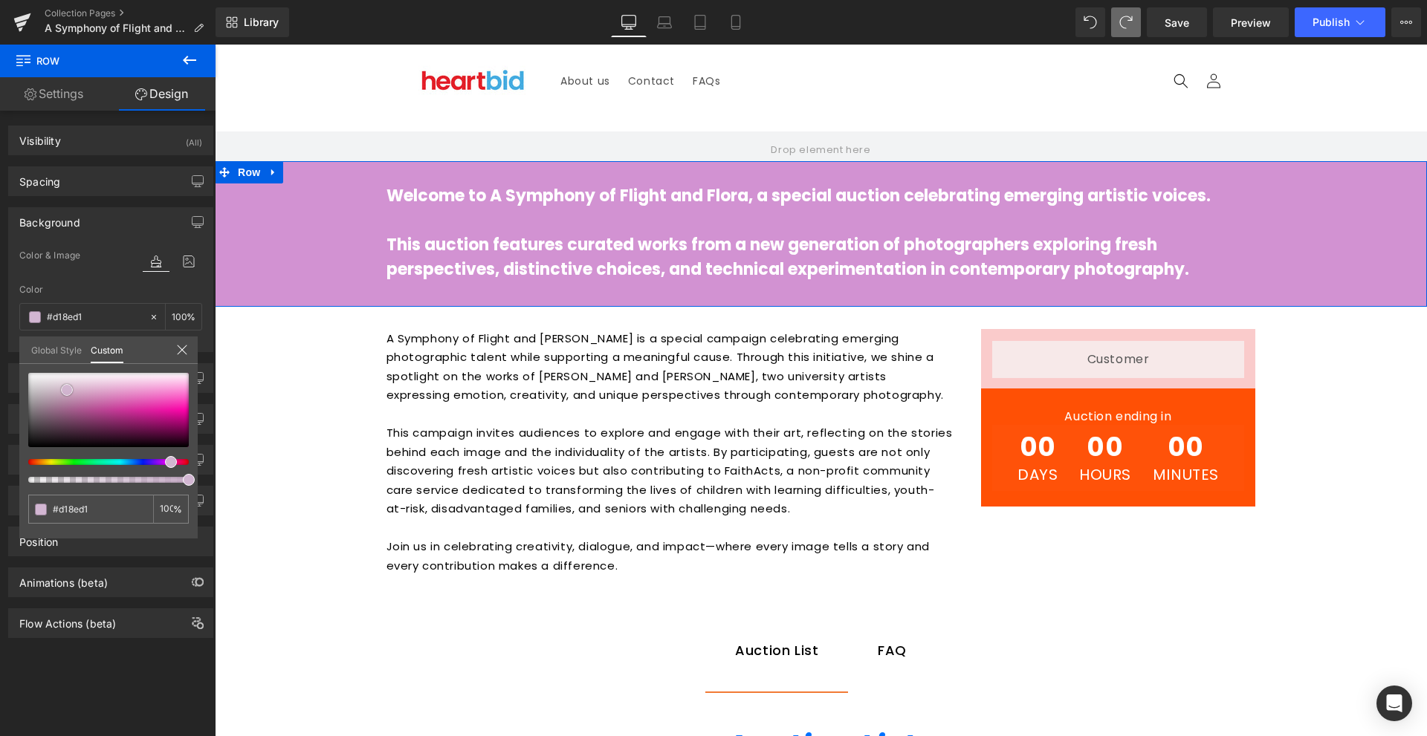
type input "#d18dd1"
type input "#d38cd3"
type input "#d891d8"
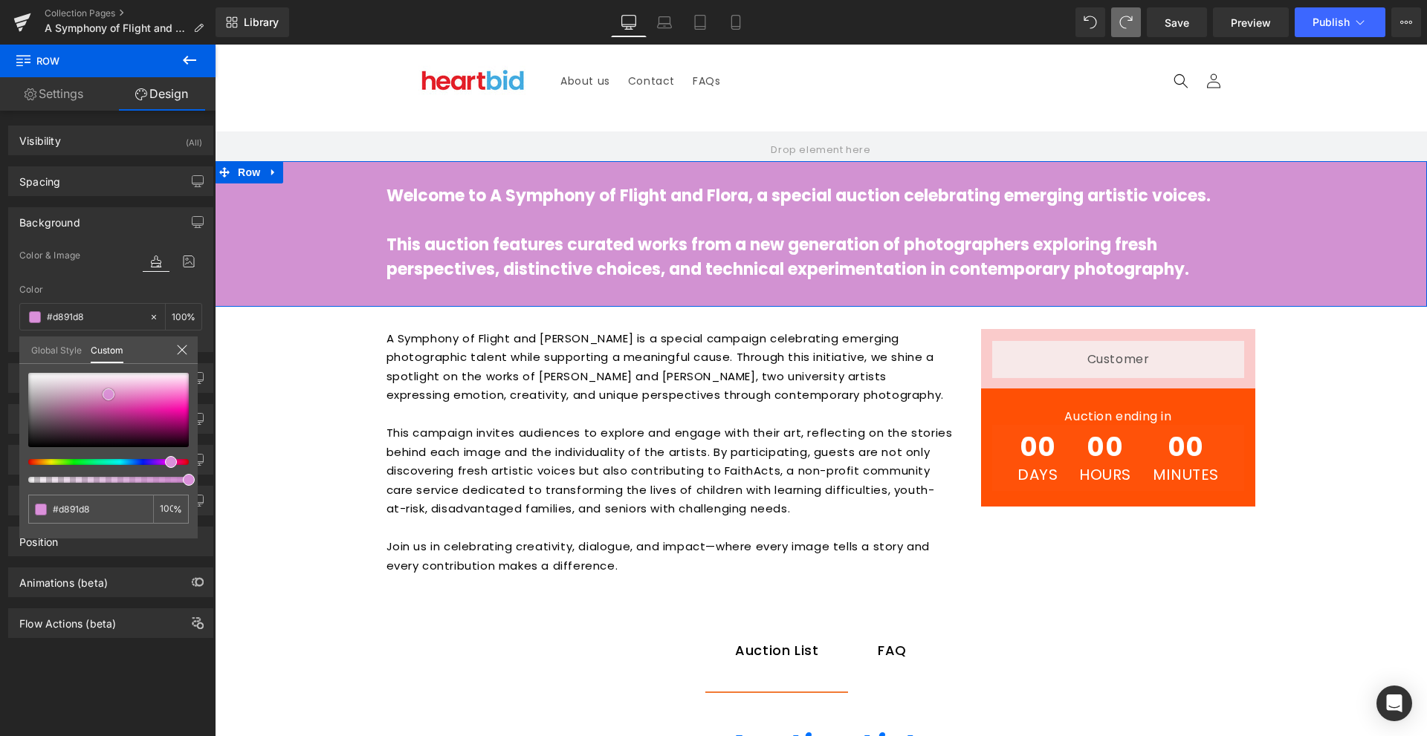
type input "#da90da"
type input "#db93db"
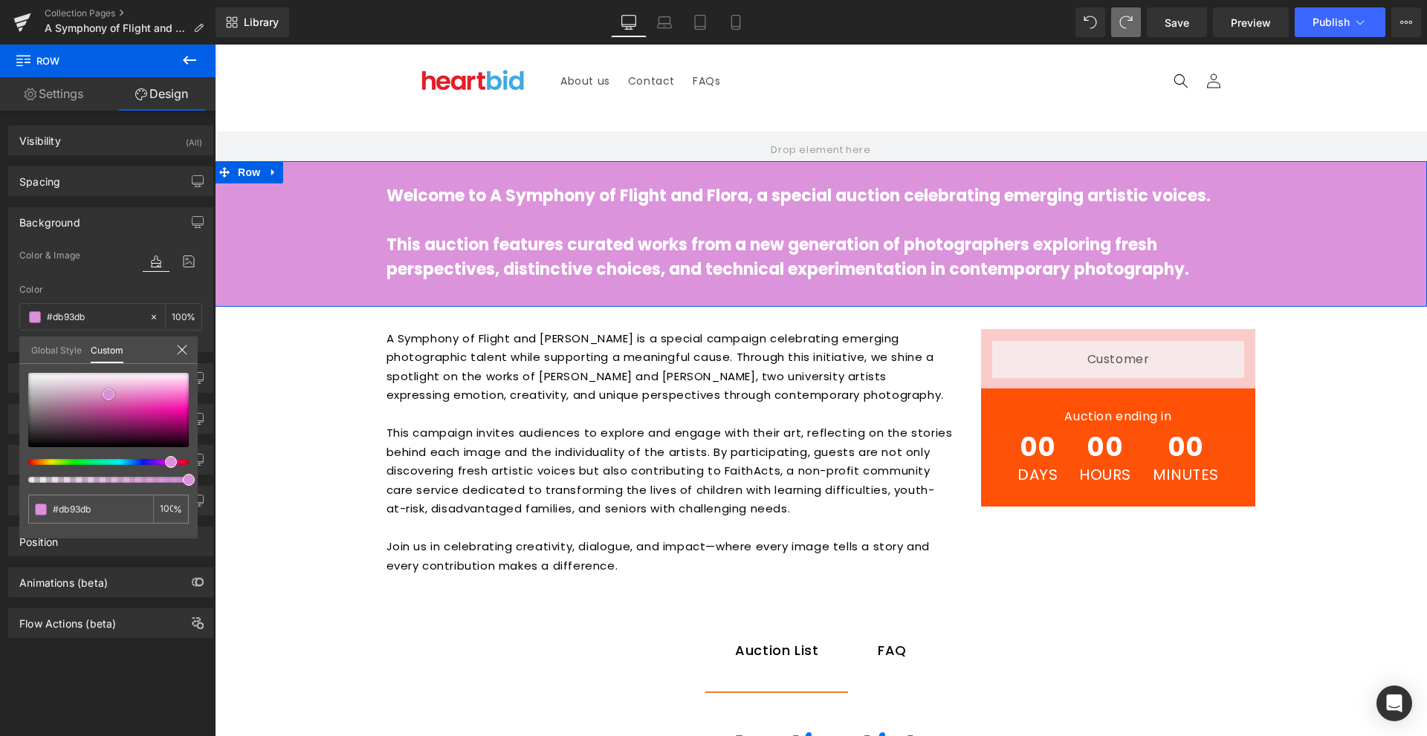
type input "#dc93dc"
type input "#e2a0e2"
type input "#eab7ea"
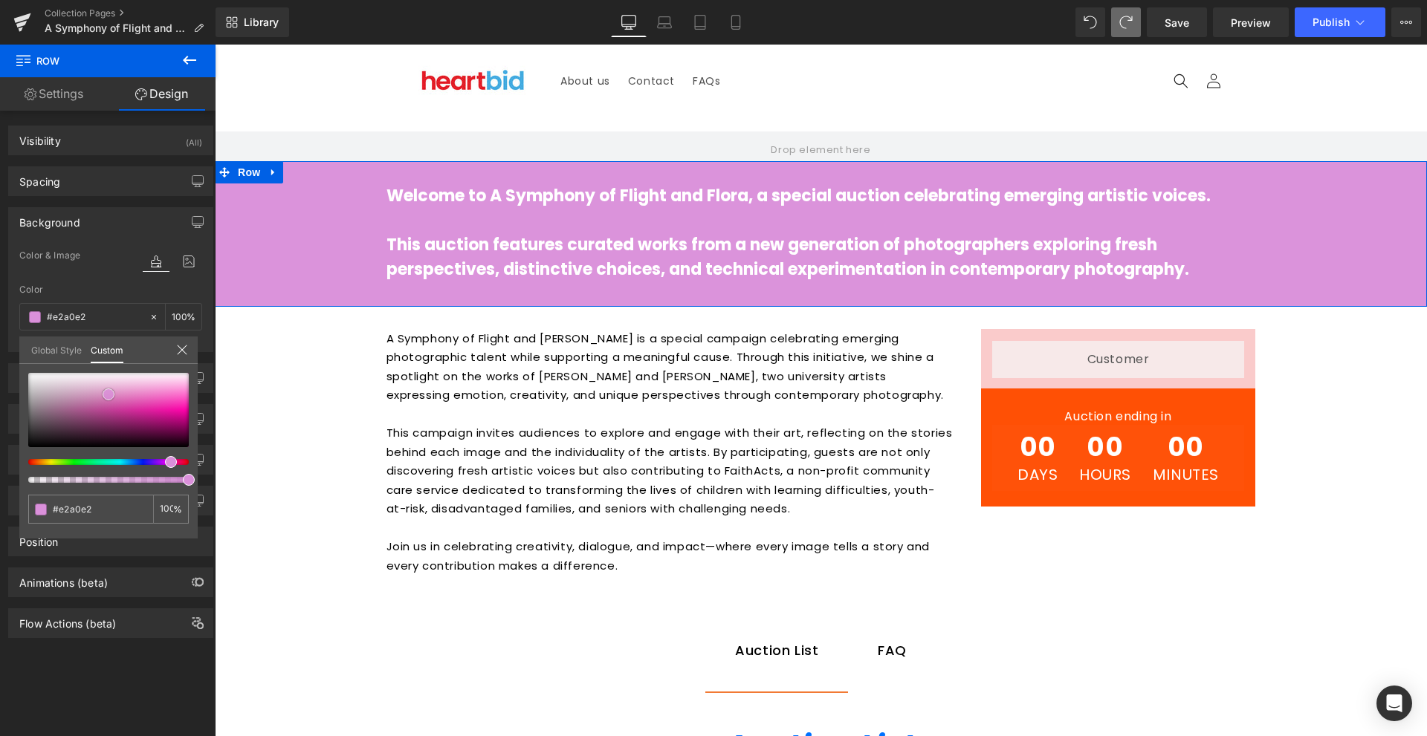
type input "#eab7ea"
type input "#ecbaec"
type input "#edbeed"
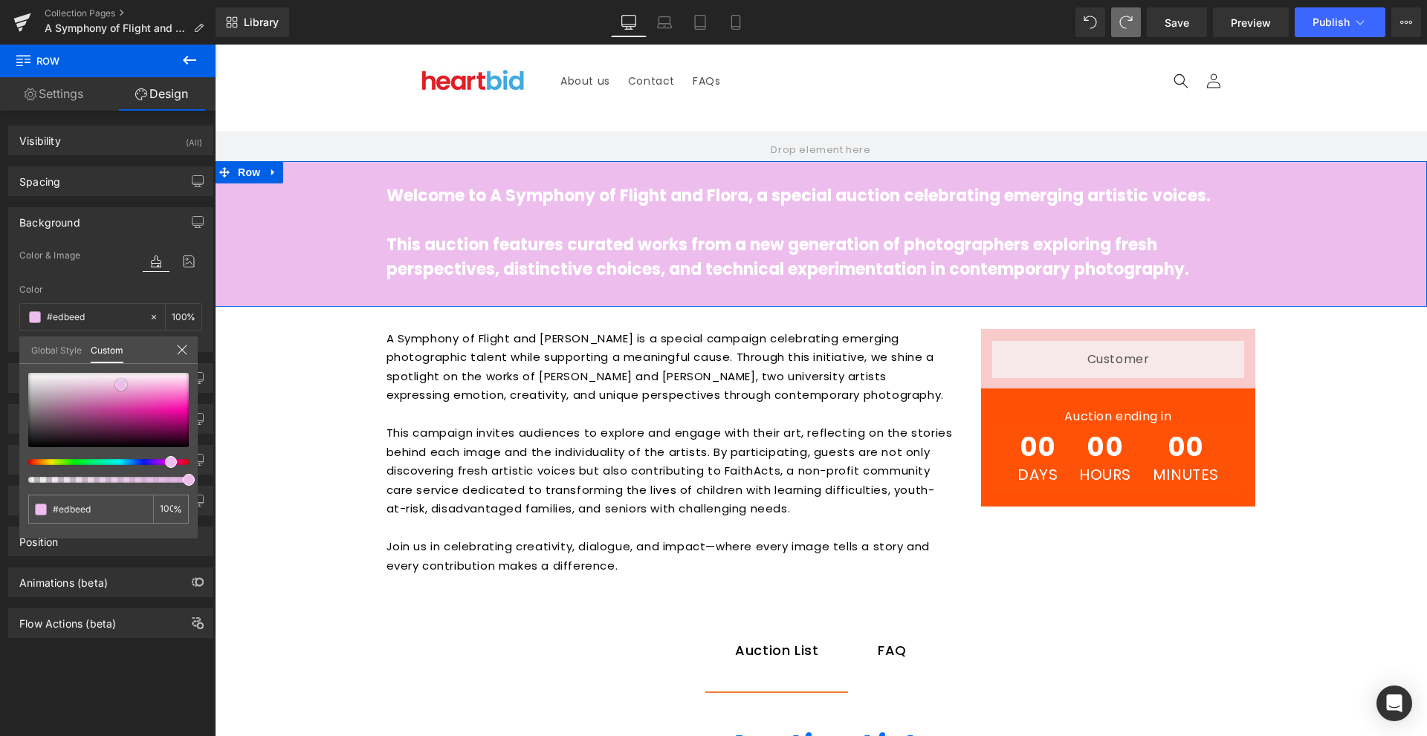
type input "#edbaed"
type input "#ebb1eb"
type input "#e7a5e7"
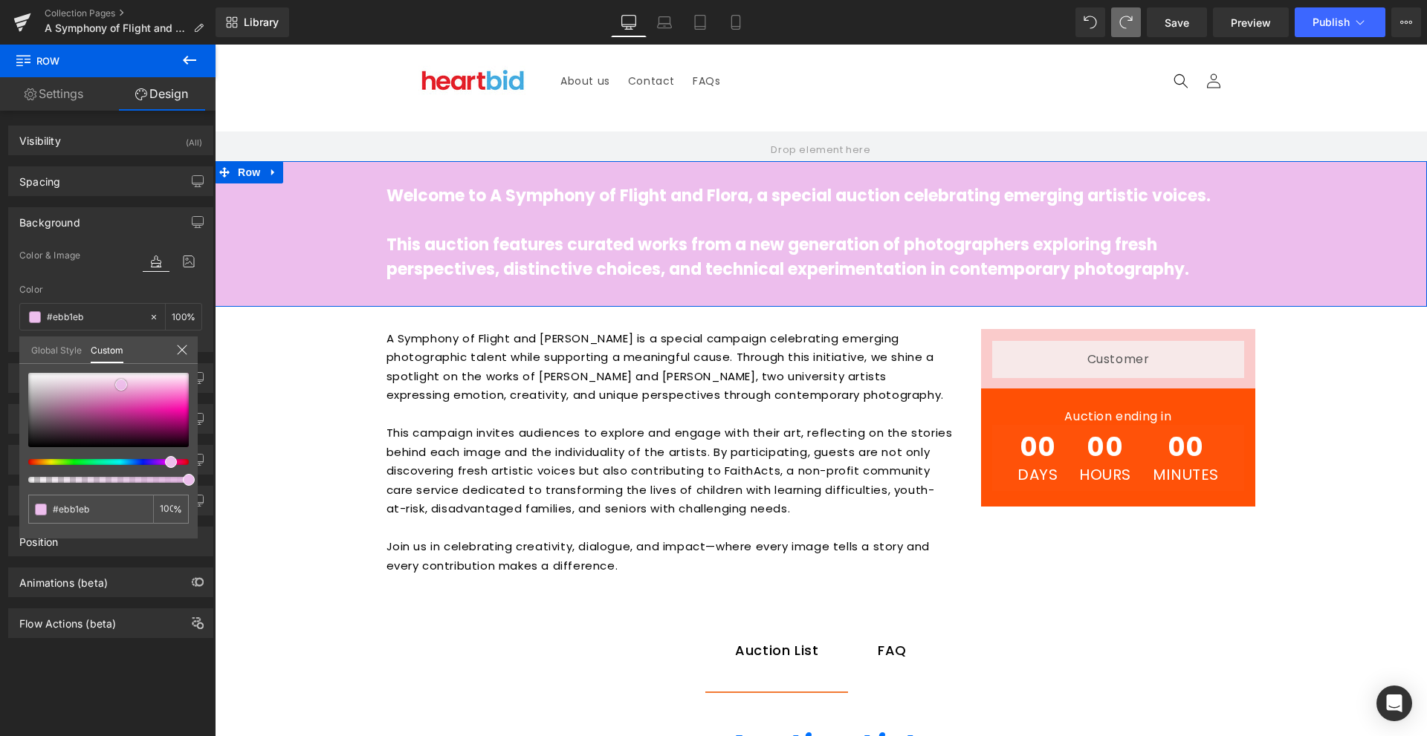
type input "#e7a5e7"
type input "#e6a1e6"
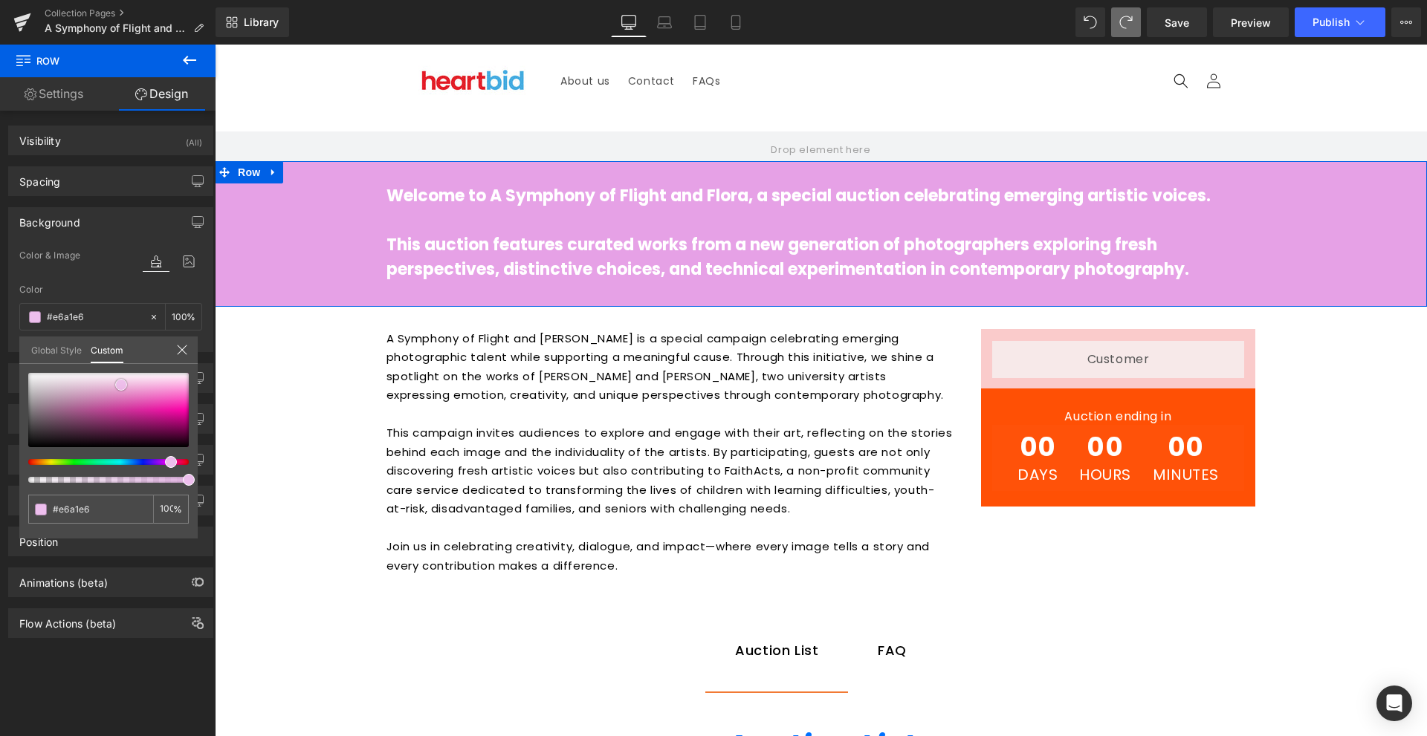
type input "#e59de5"
type input "#e494e4"
type input "#e390e3"
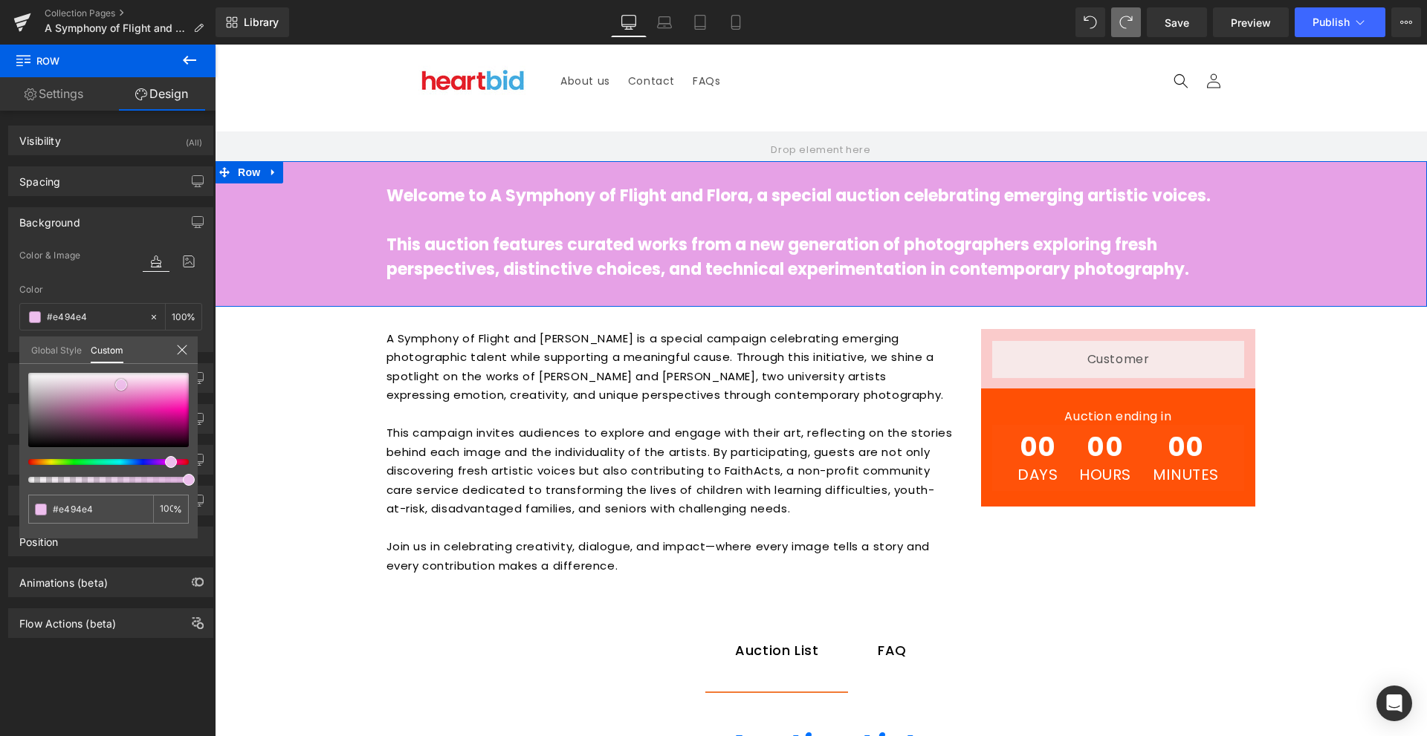
type input "#e390e3"
type input "#e28ce2"
type input "#e183e1"
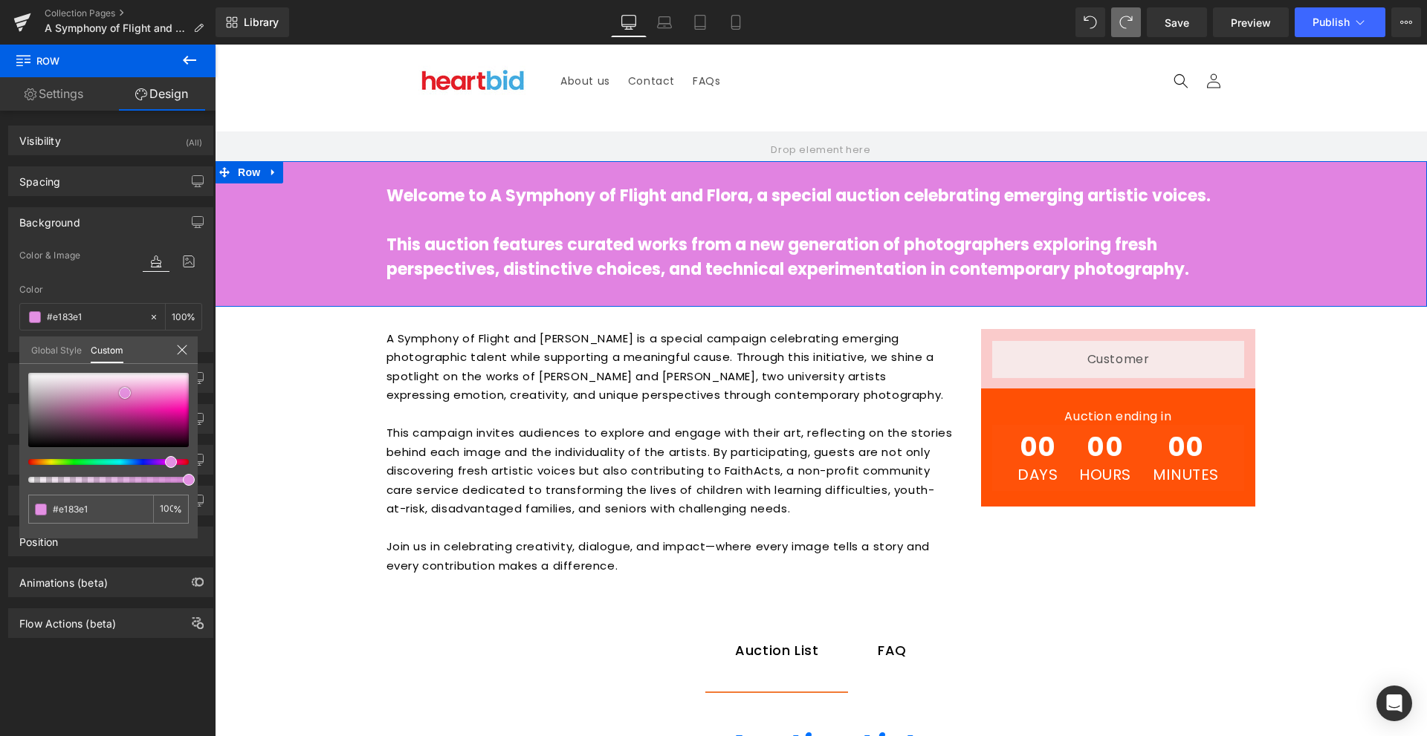
type input "#e07fe0"
drag, startPoint x: 152, startPoint y: 409, endPoint x: 126, endPoint y: 396, distance: 29.2
click at [126, 396] on div at bounding box center [108, 410] width 161 height 74
type input "#7face0"
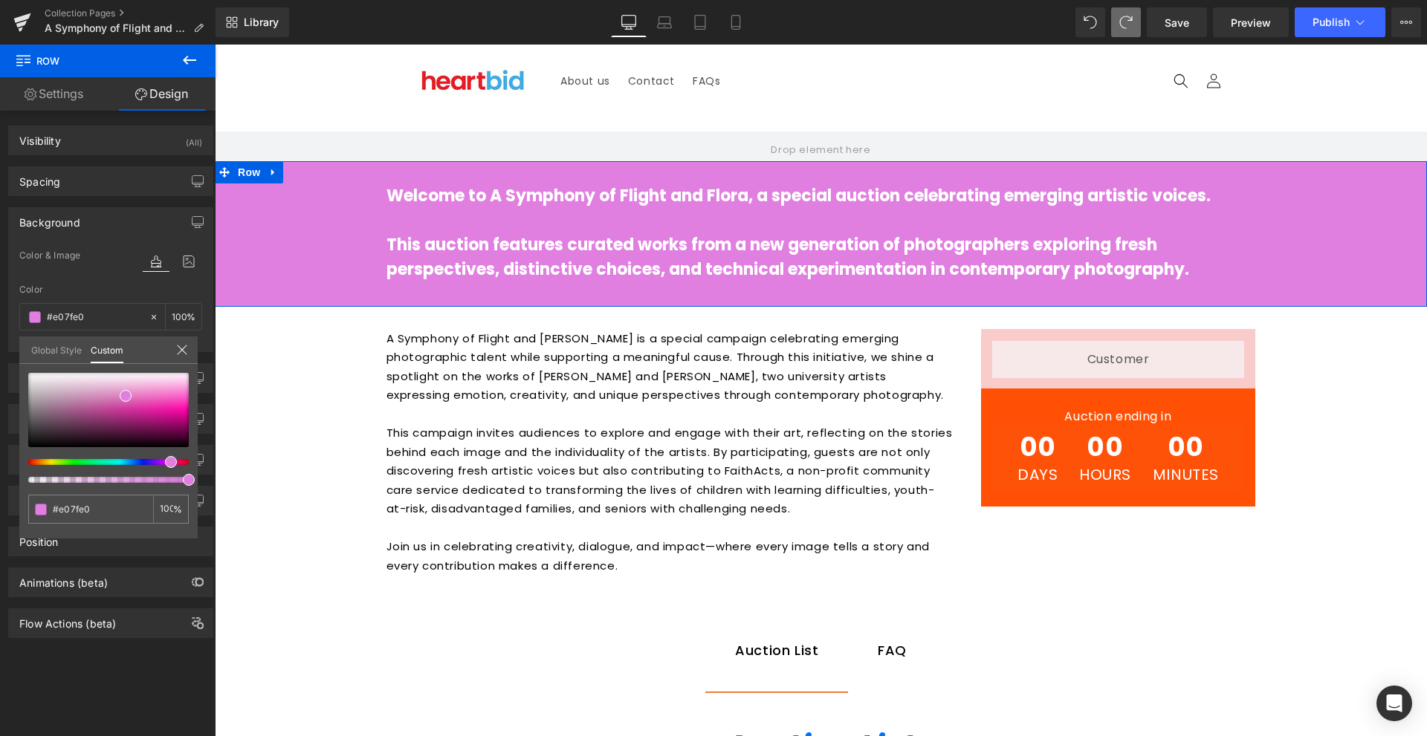
type input "#7face0"
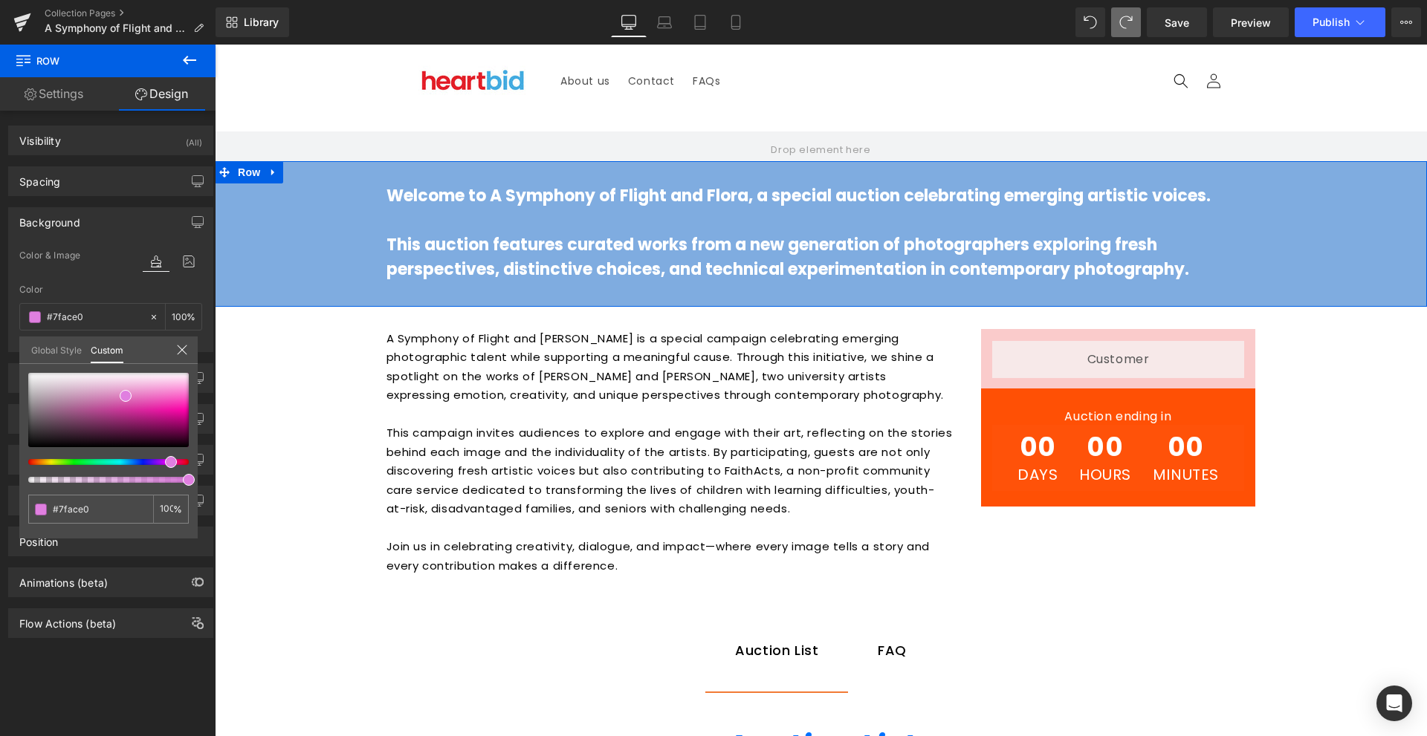
type input "#7fafe0"
type input "#7fe0dc"
type input "#7fe0b4"
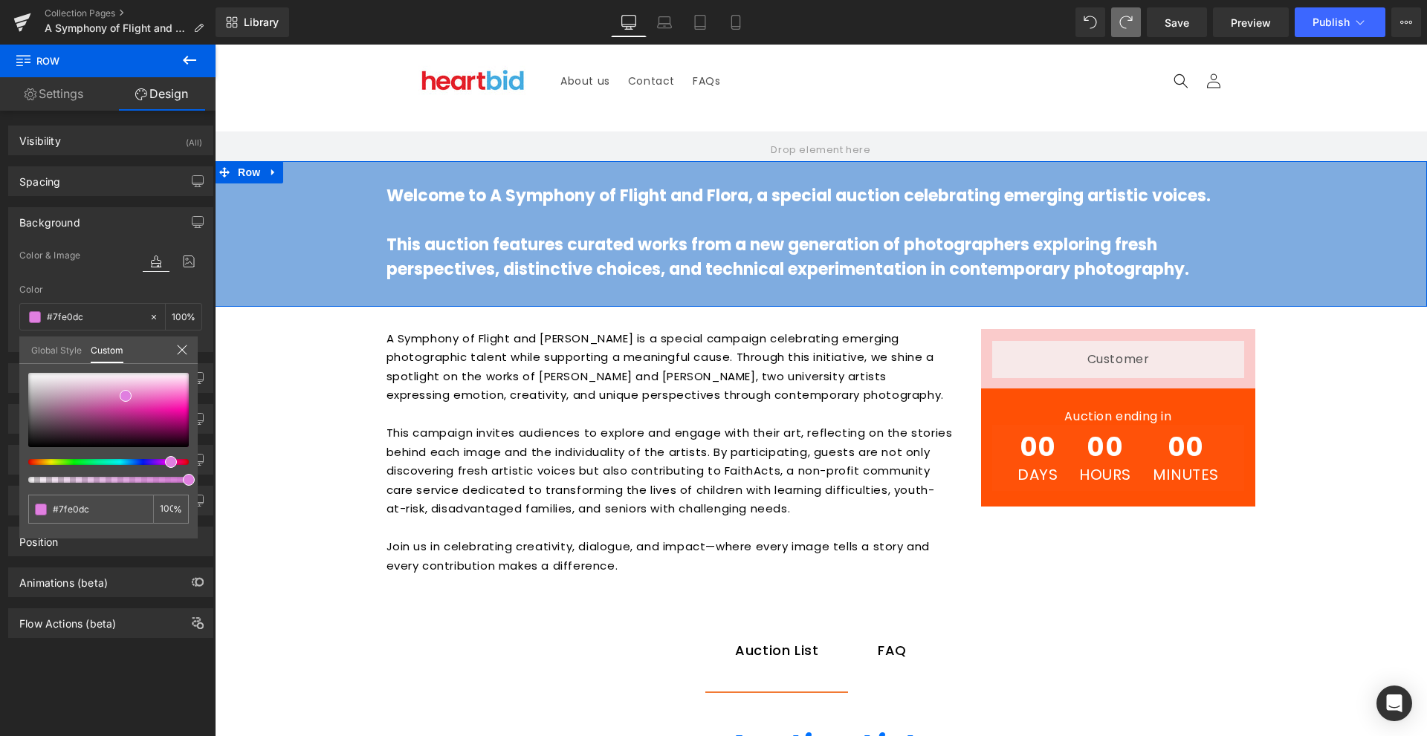
type input "#7fe0b4"
type input "#97e07f"
type input "#a7e07f"
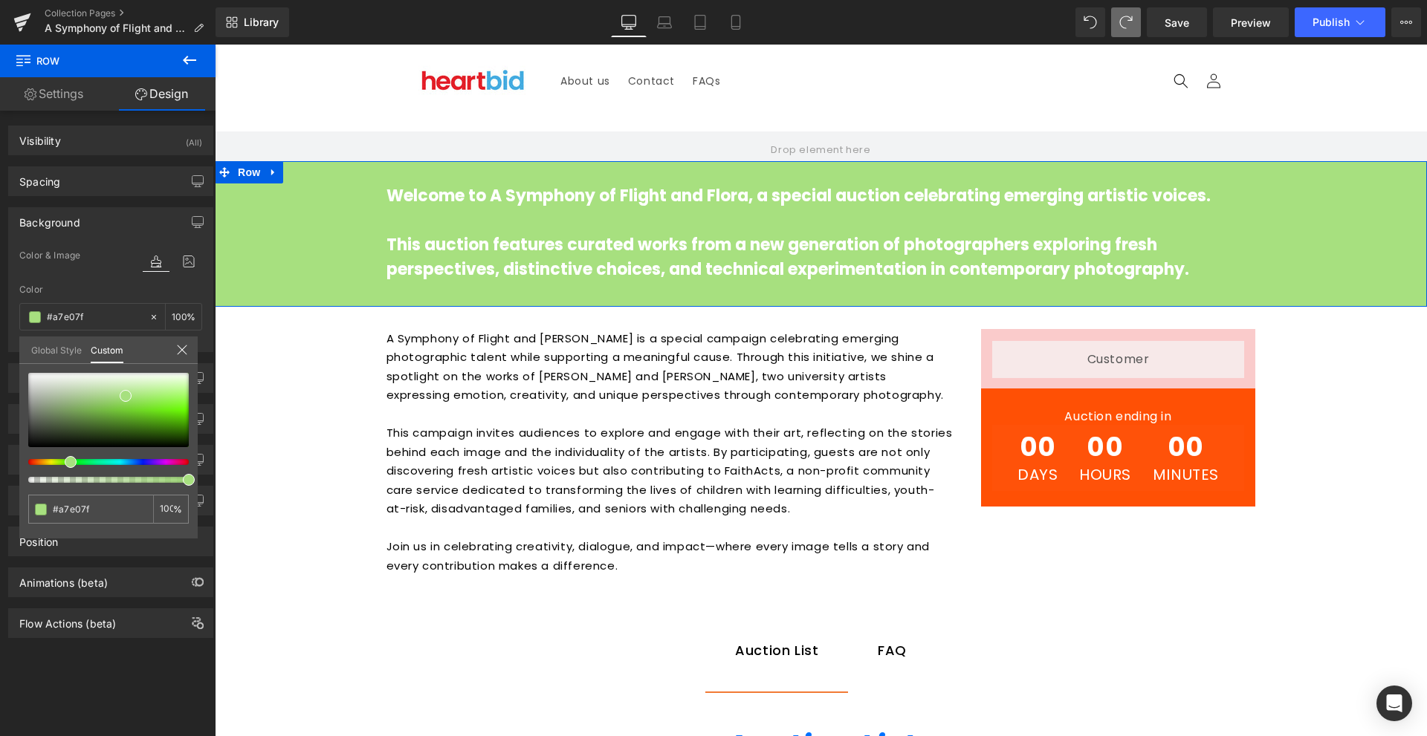
type input "#ace07f"
type input "#bbe07f"
type input "#c4e07f"
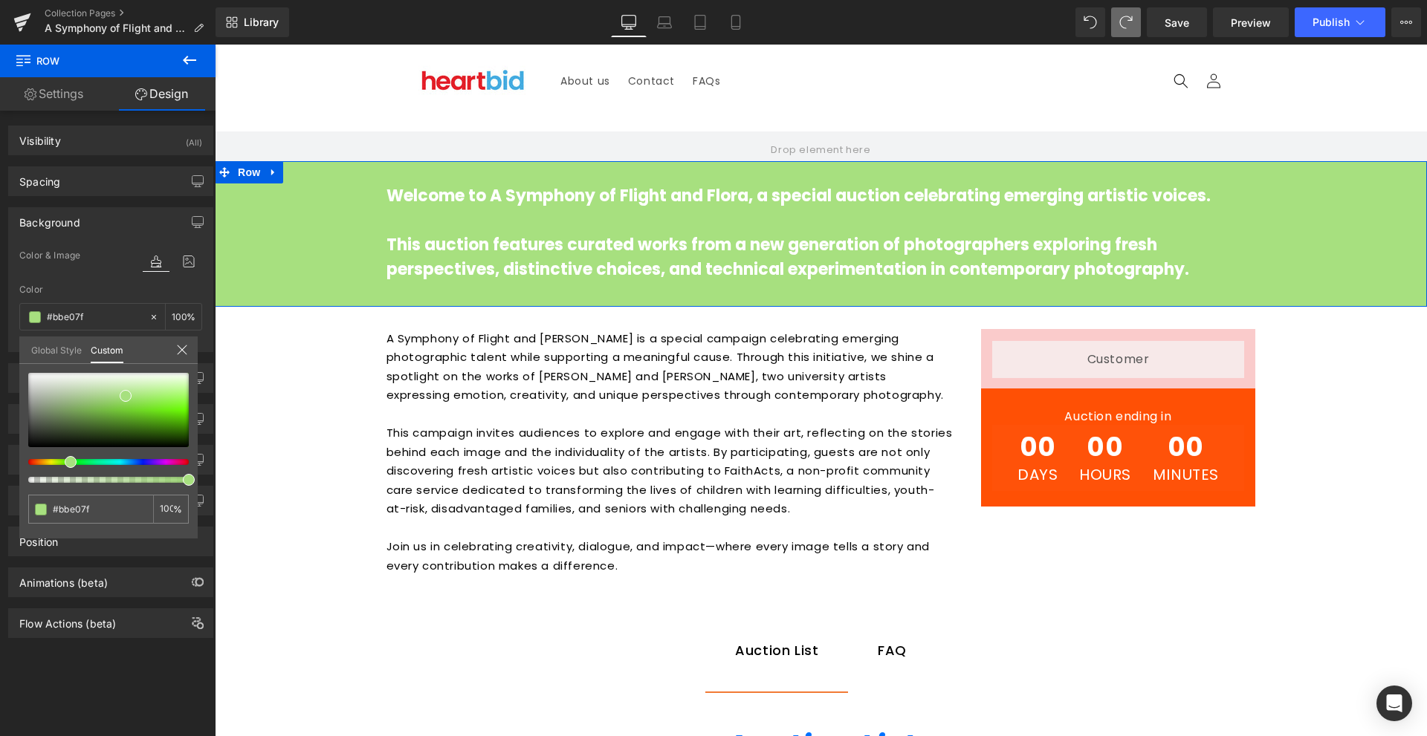
type input "#c4e07f"
type input "#d3e07f"
type input "#e0cc7f"
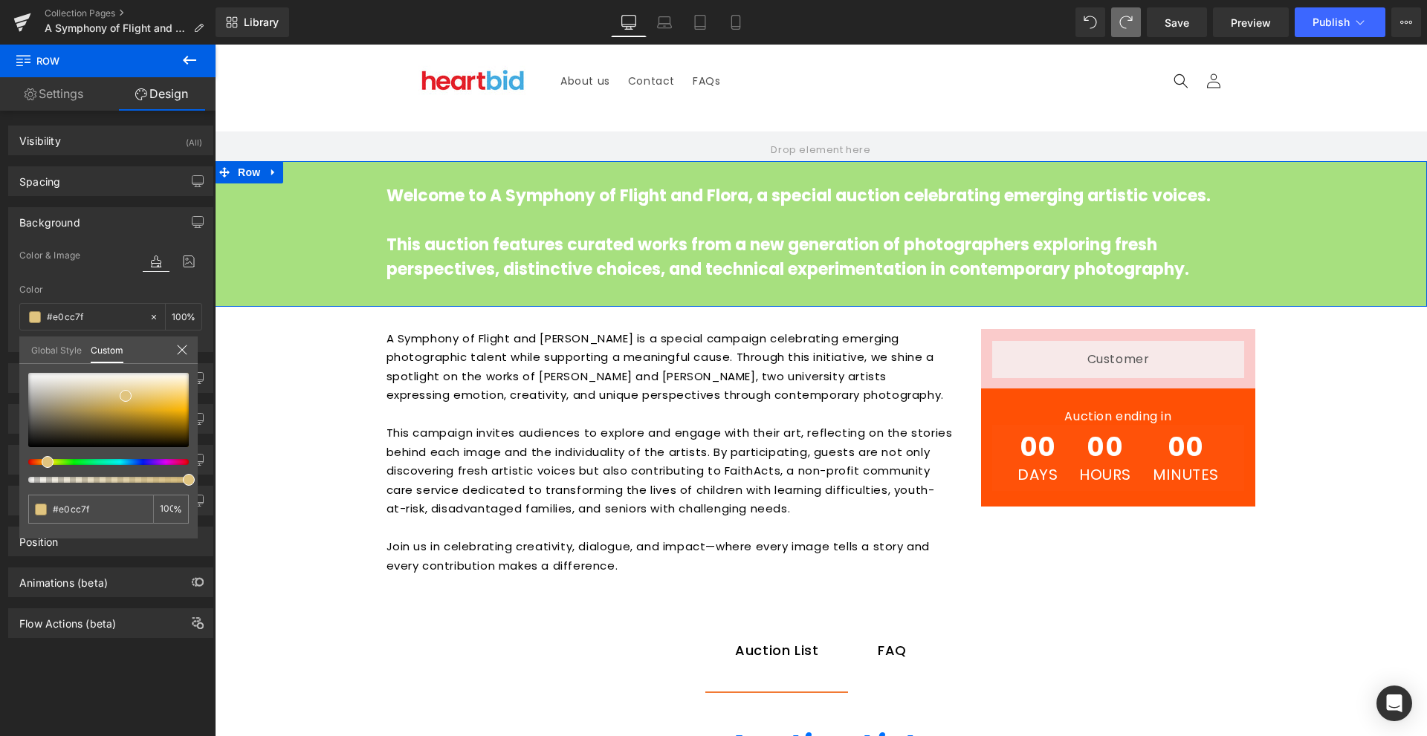
type input "#e0c07f"
type input "#e0bb7f"
type input "#e0a77f"
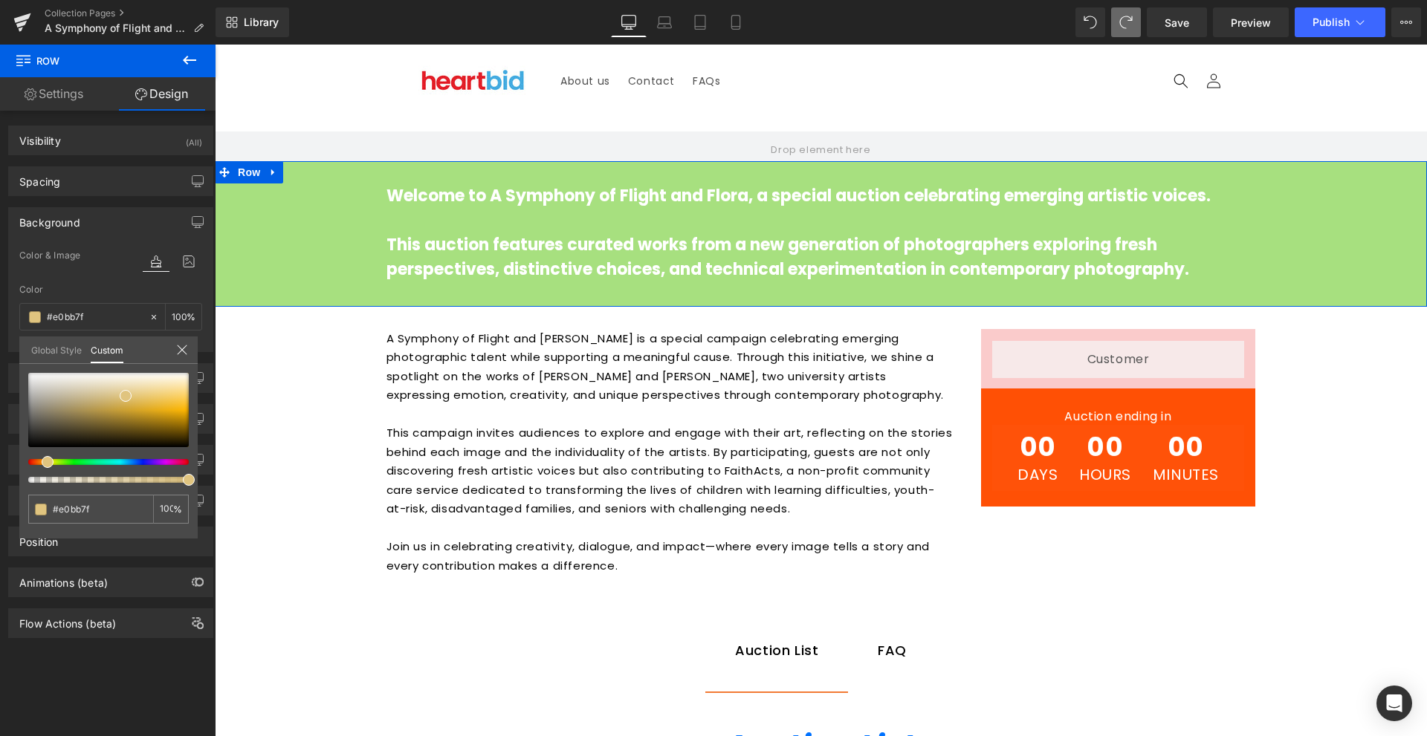
type input "#e0a77f"
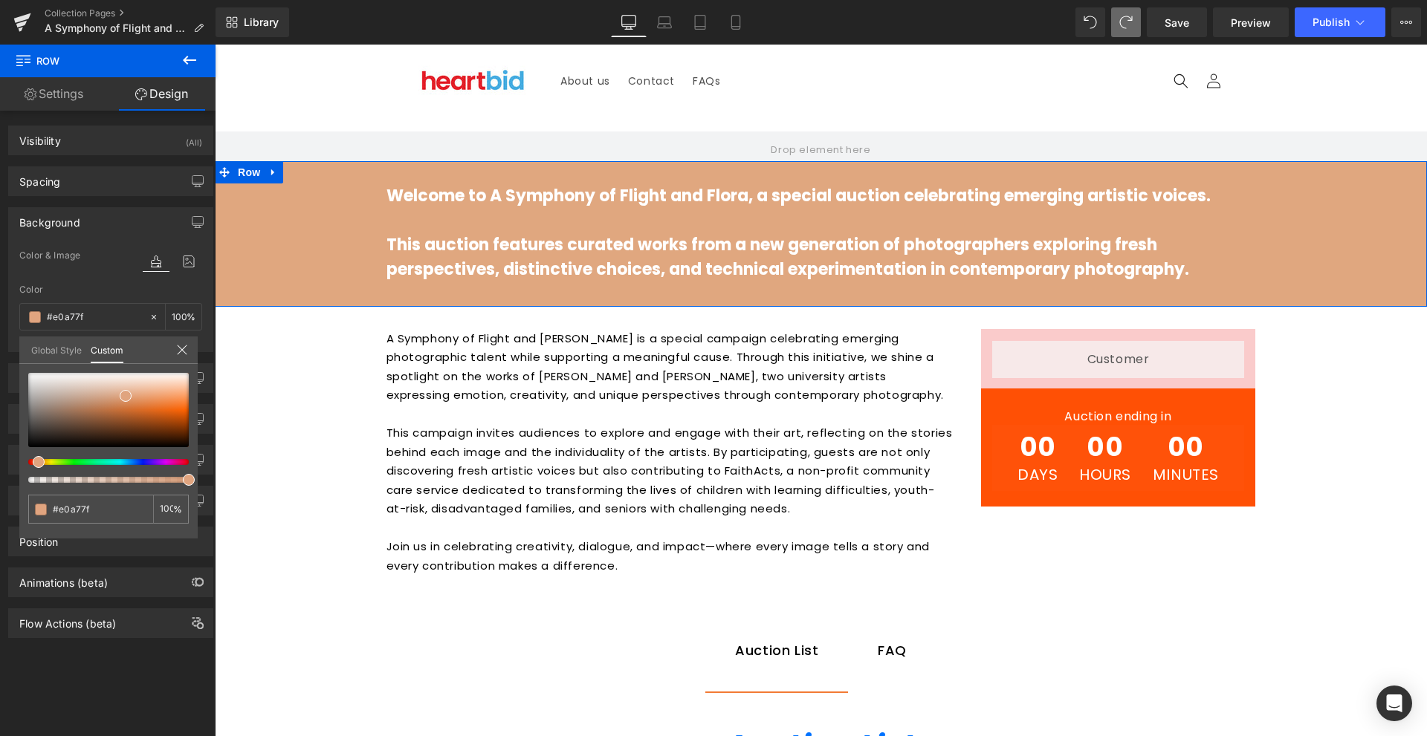
type input "#e0a37f"
type input "#e09f7f"
type input "#e0947f"
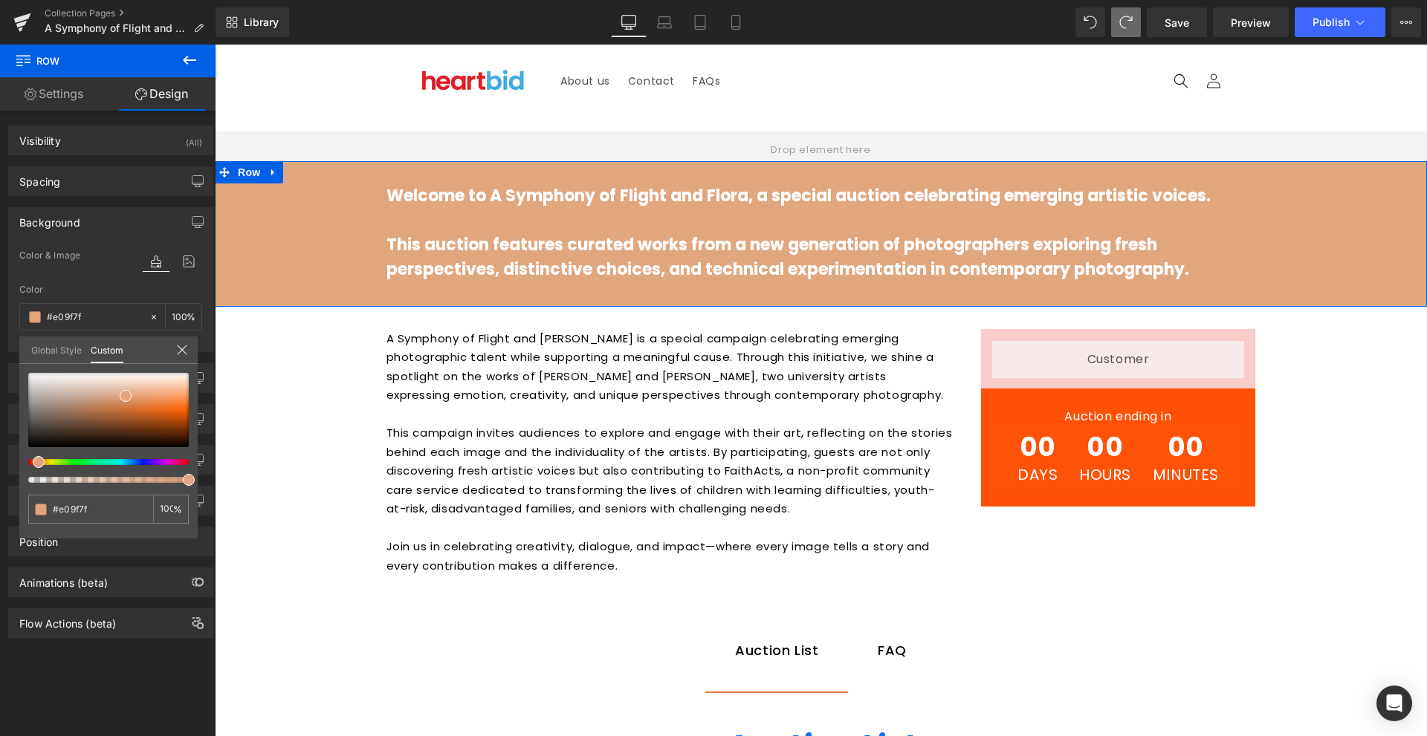
type input "#e0947f"
type input "#e0937f"
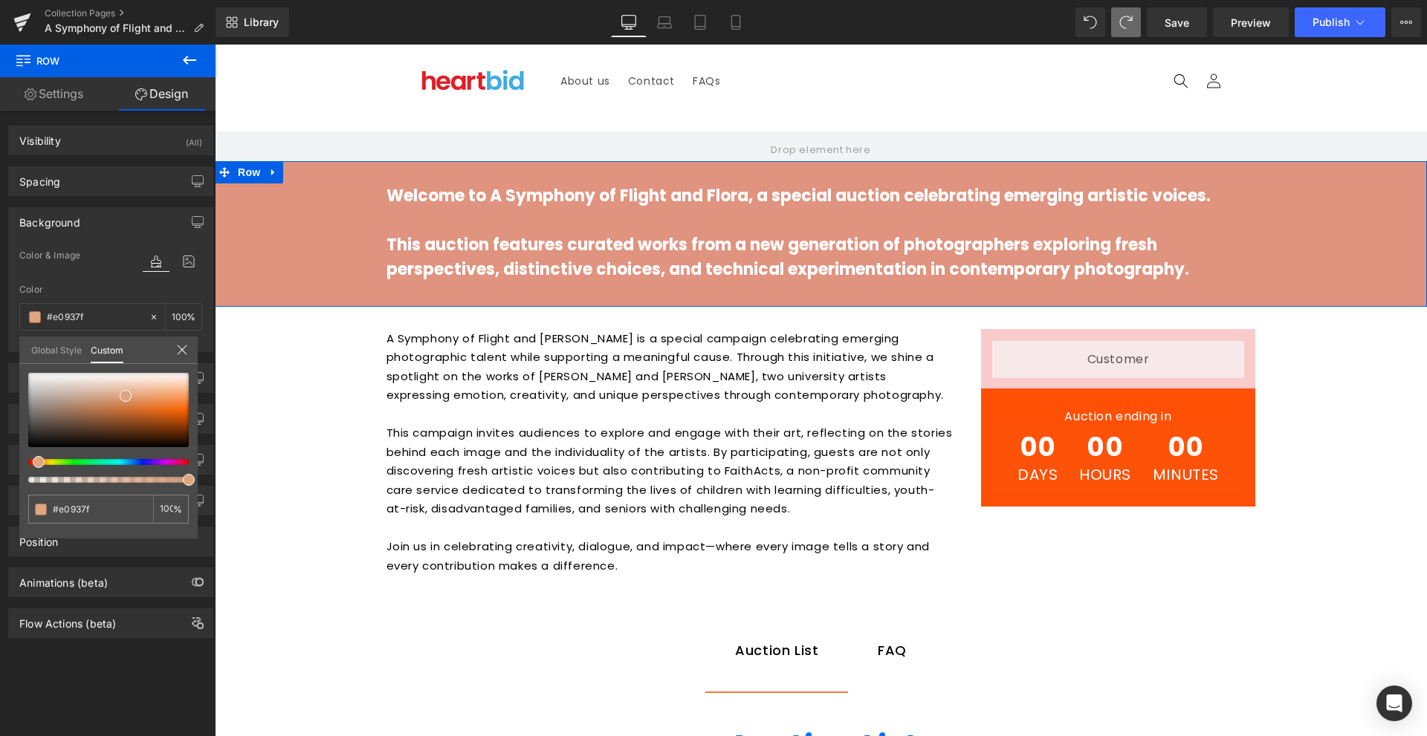
type input "#e08f7f"
type input "#e0847f"
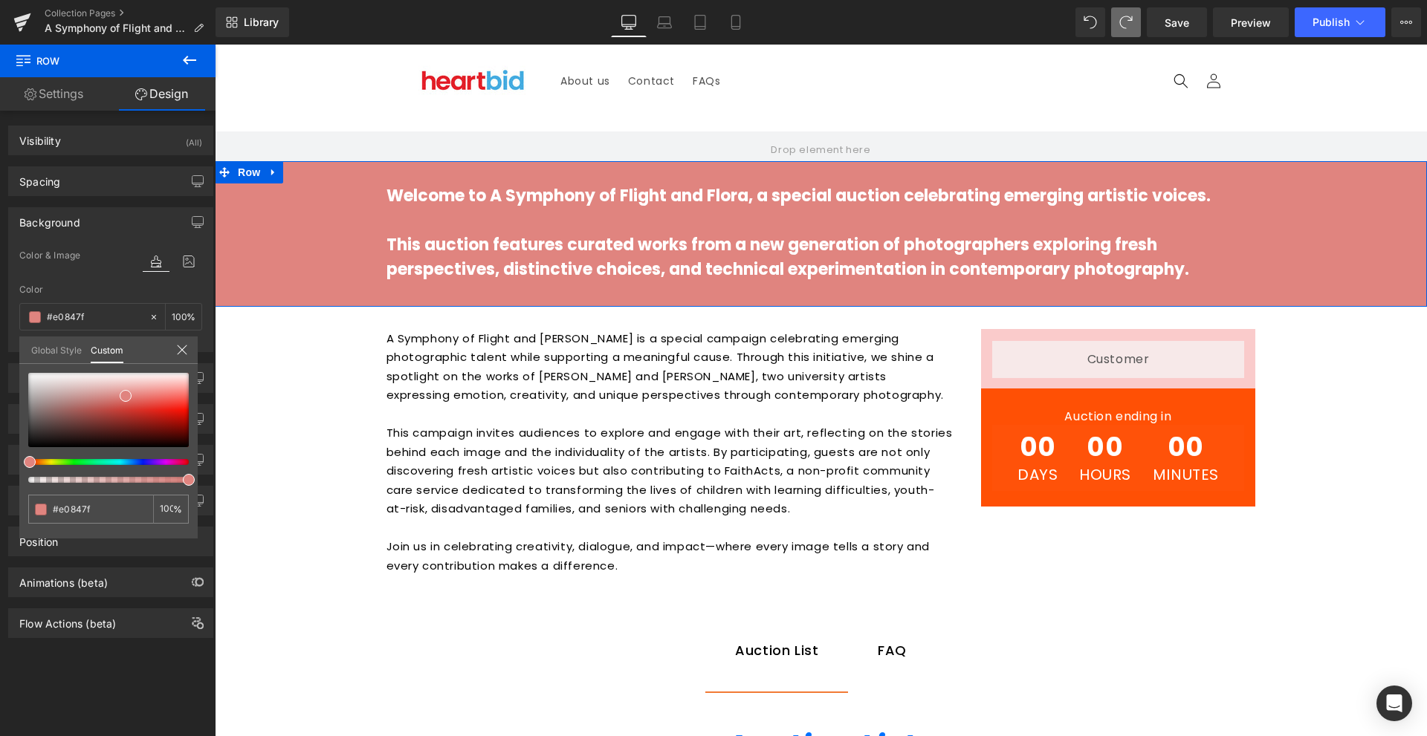
type input "#e0877f"
drag, startPoint x: 117, startPoint y: 463, endPoint x: 25, endPoint y: 470, distance: 92.4
click at [25, 470] on div "#e0877f 100 %" at bounding box center [108, 456] width 178 height 166
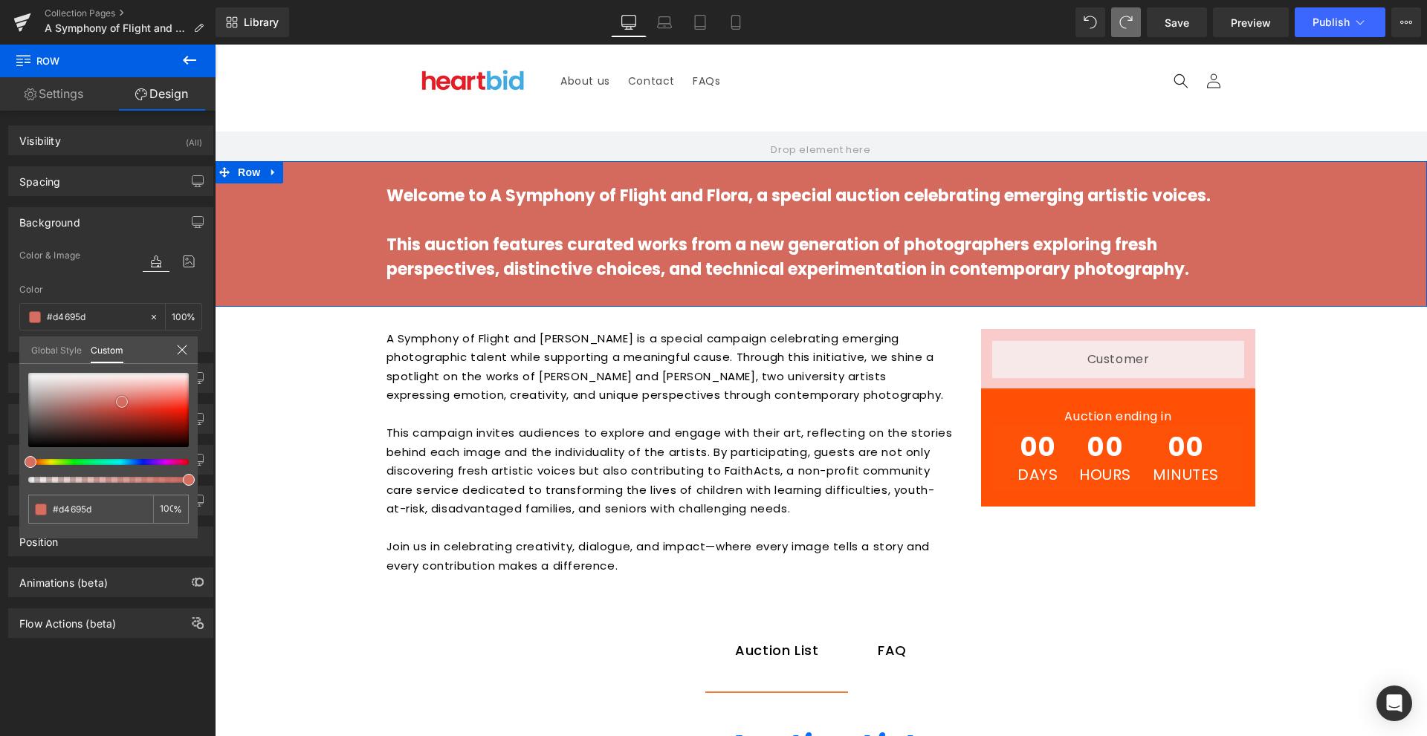
drag, startPoint x: 131, startPoint y: 403, endPoint x: 121, endPoint y: 403, distance: 9.7
click at [121, 403] on div at bounding box center [108, 410] width 161 height 74
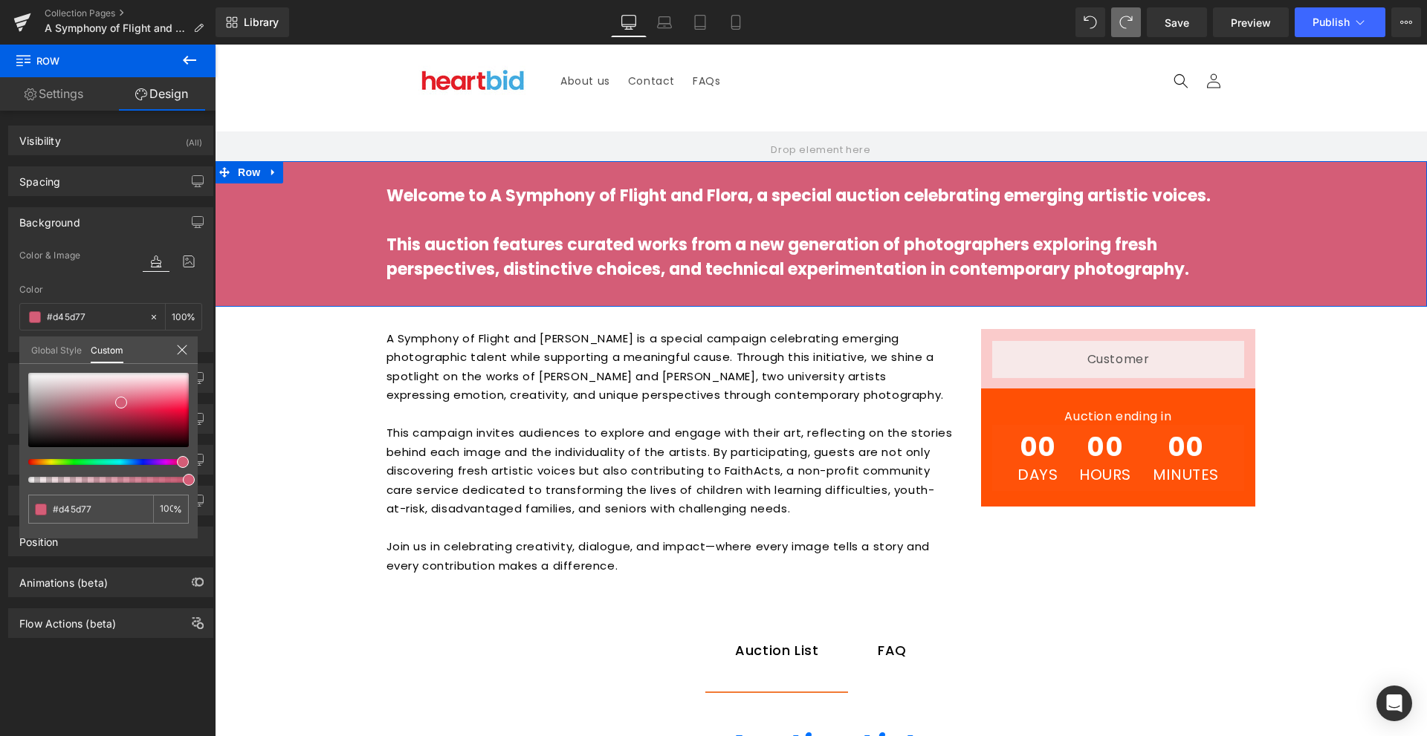
drag, startPoint x: 160, startPoint y: 461, endPoint x: 177, endPoint y: 462, distance: 17.1
click at [177, 462] on div at bounding box center [102, 462] width 161 height 6
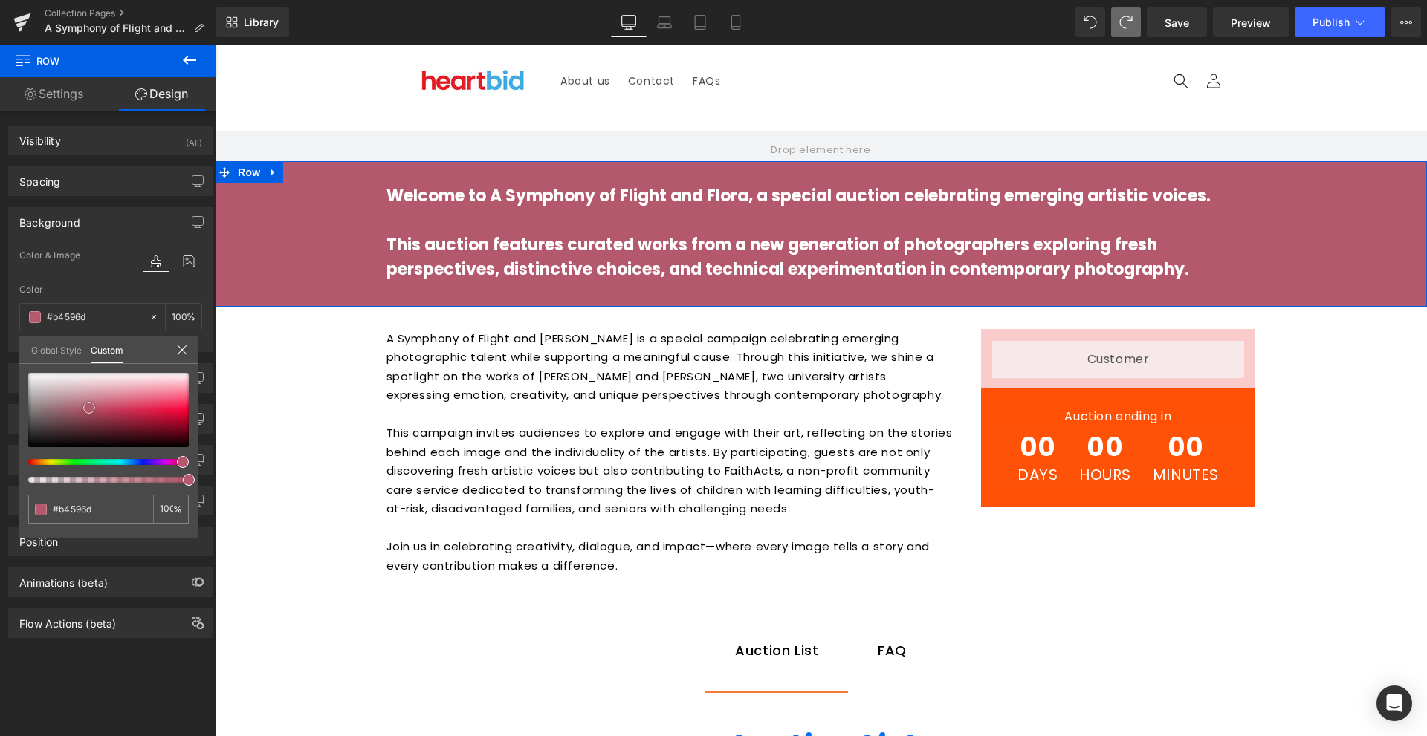
drag, startPoint x: 111, startPoint y: 400, endPoint x: 89, endPoint y: 408, distance: 23.7
click at [89, 408] on div at bounding box center [108, 410] width 161 height 74
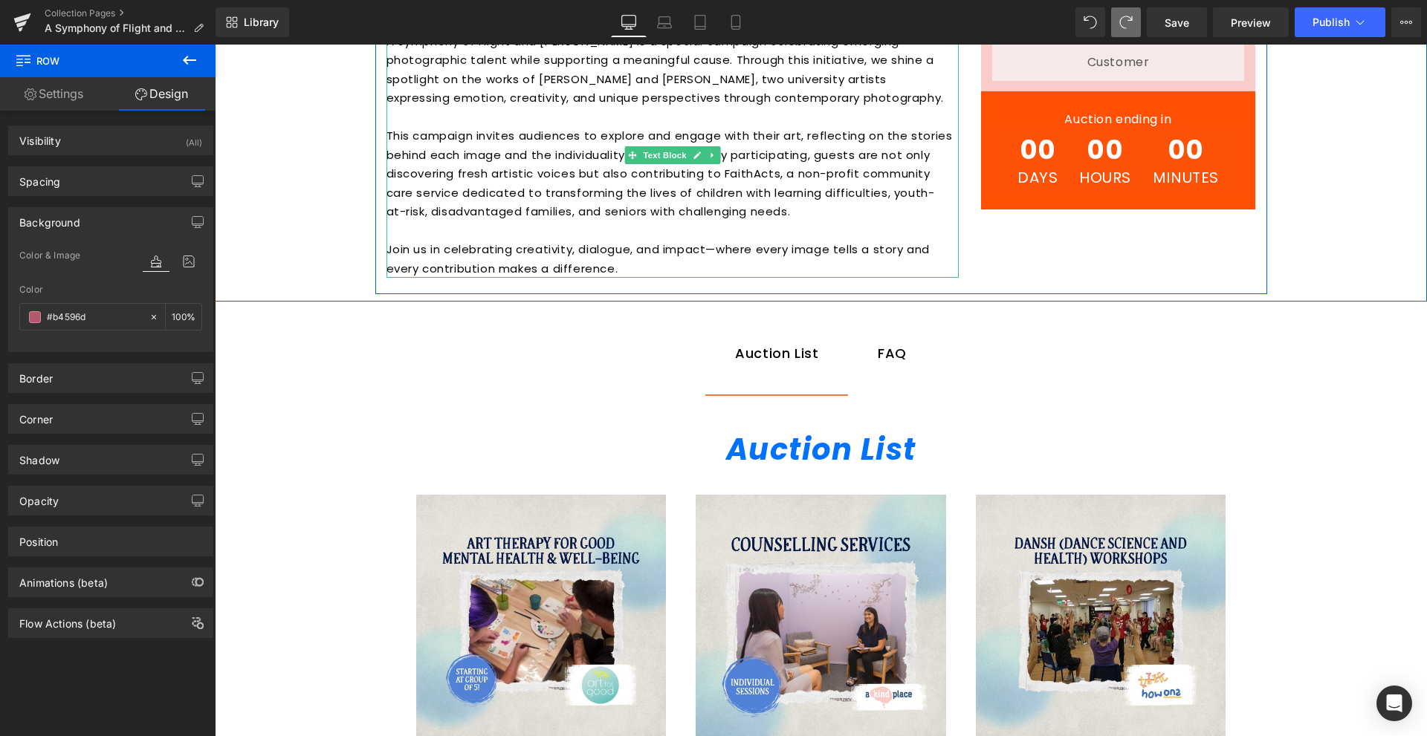
scroll to position [372, 0]
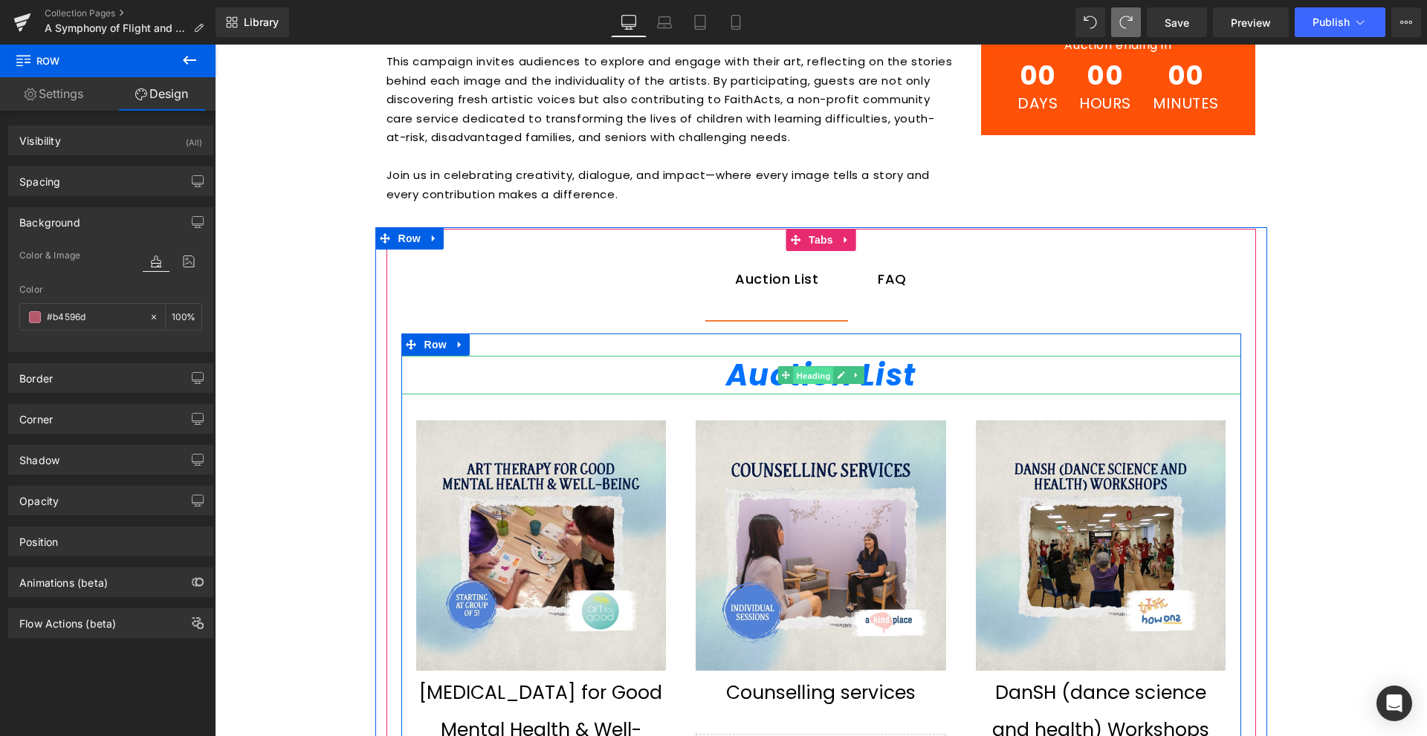
click at [823, 375] on span "Heading" at bounding box center [813, 376] width 40 height 18
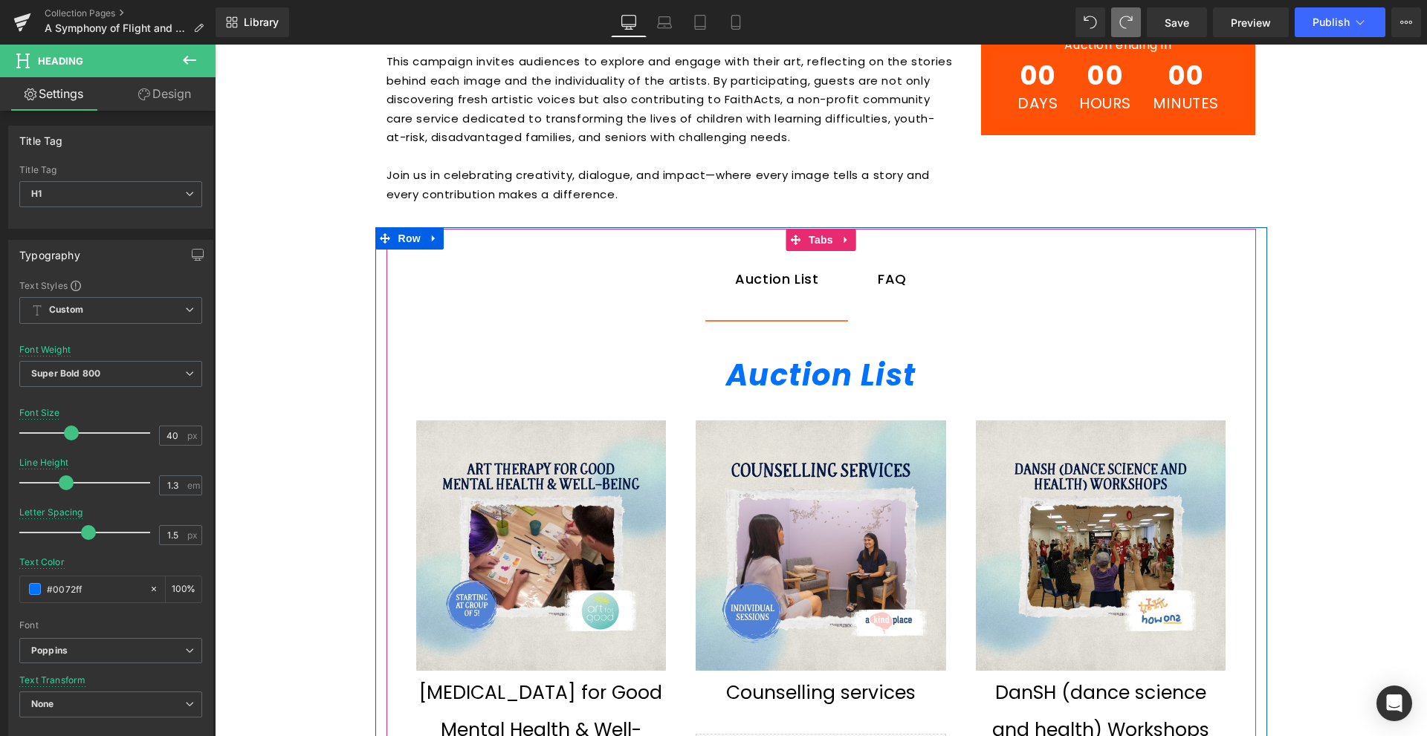
click at [902, 281] on span "FAQ Text Block" at bounding box center [892, 279] width 88 height 81
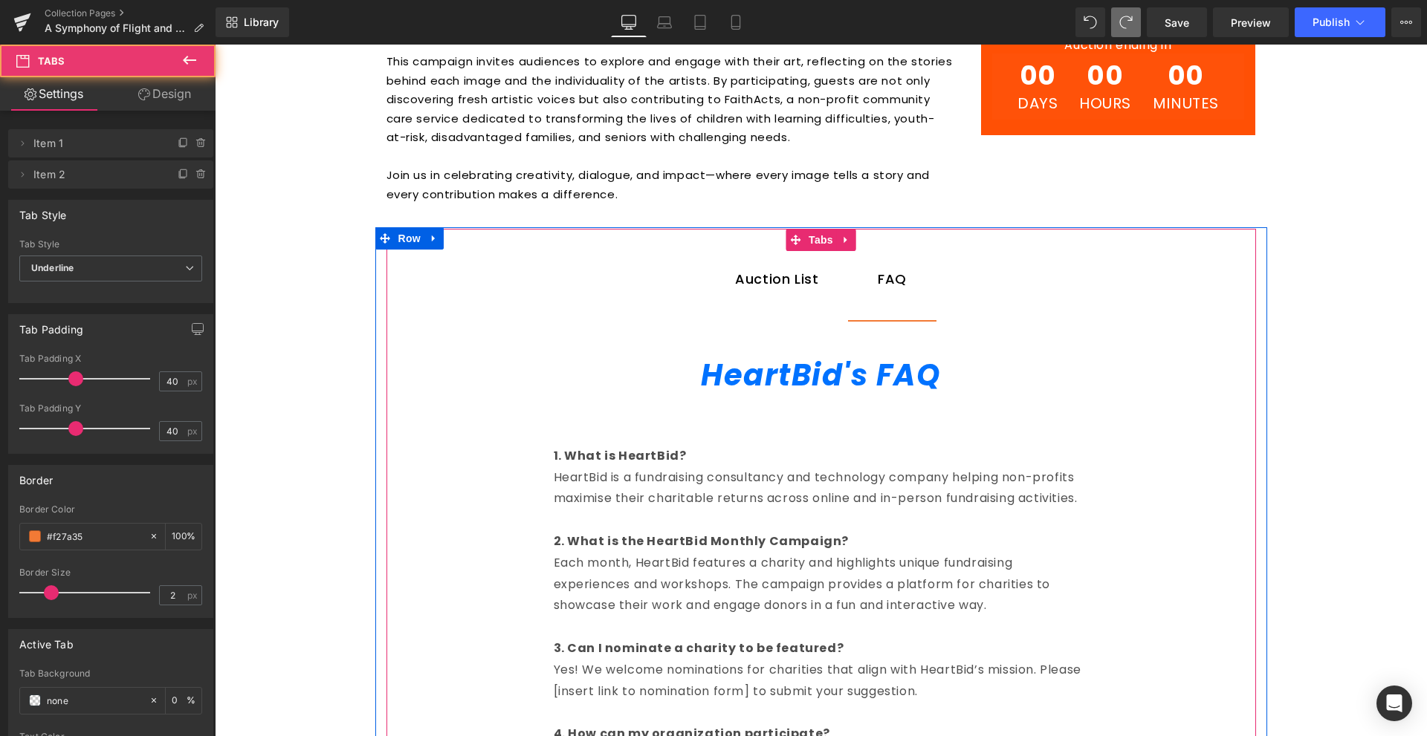
click at [789, 301] on span "Auction List Text Block" at bounding box center [776, 279] width 143 height 81
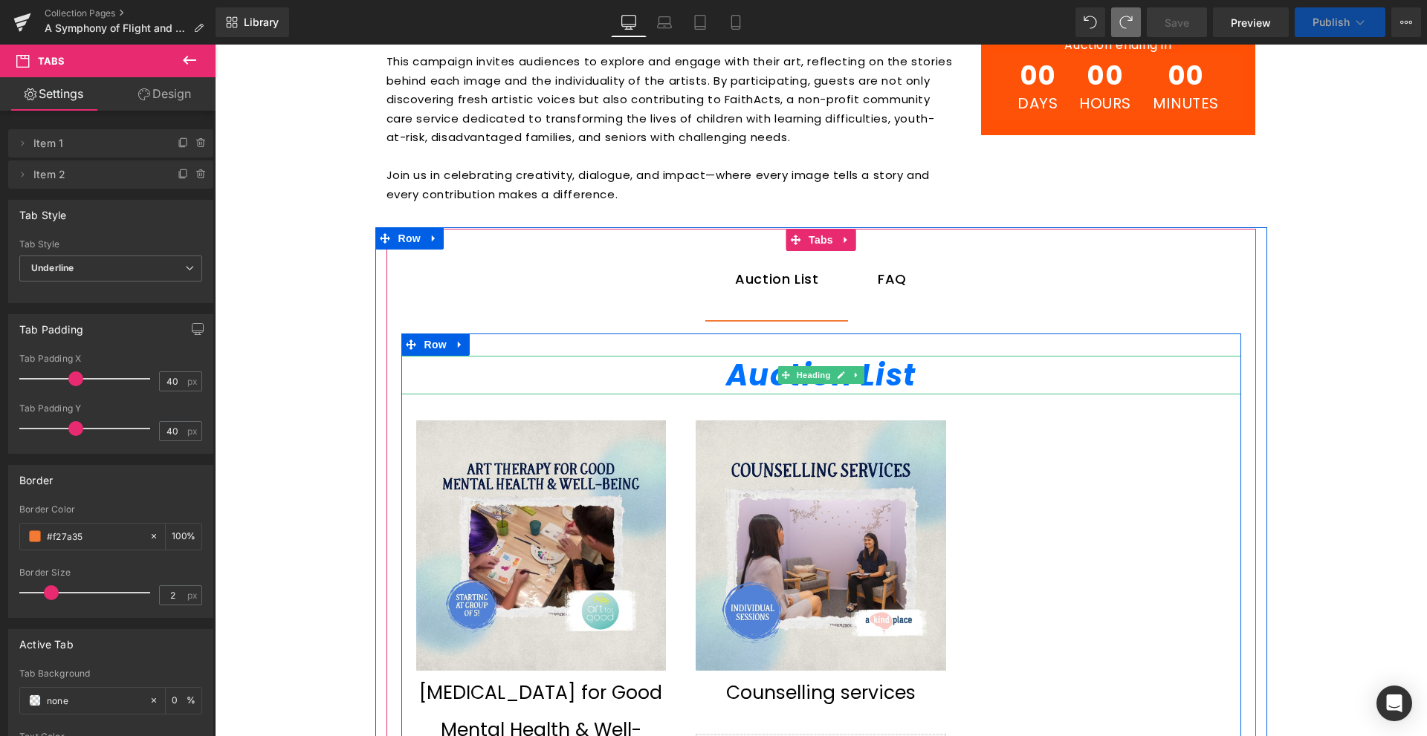
scroll to position [520, 0]
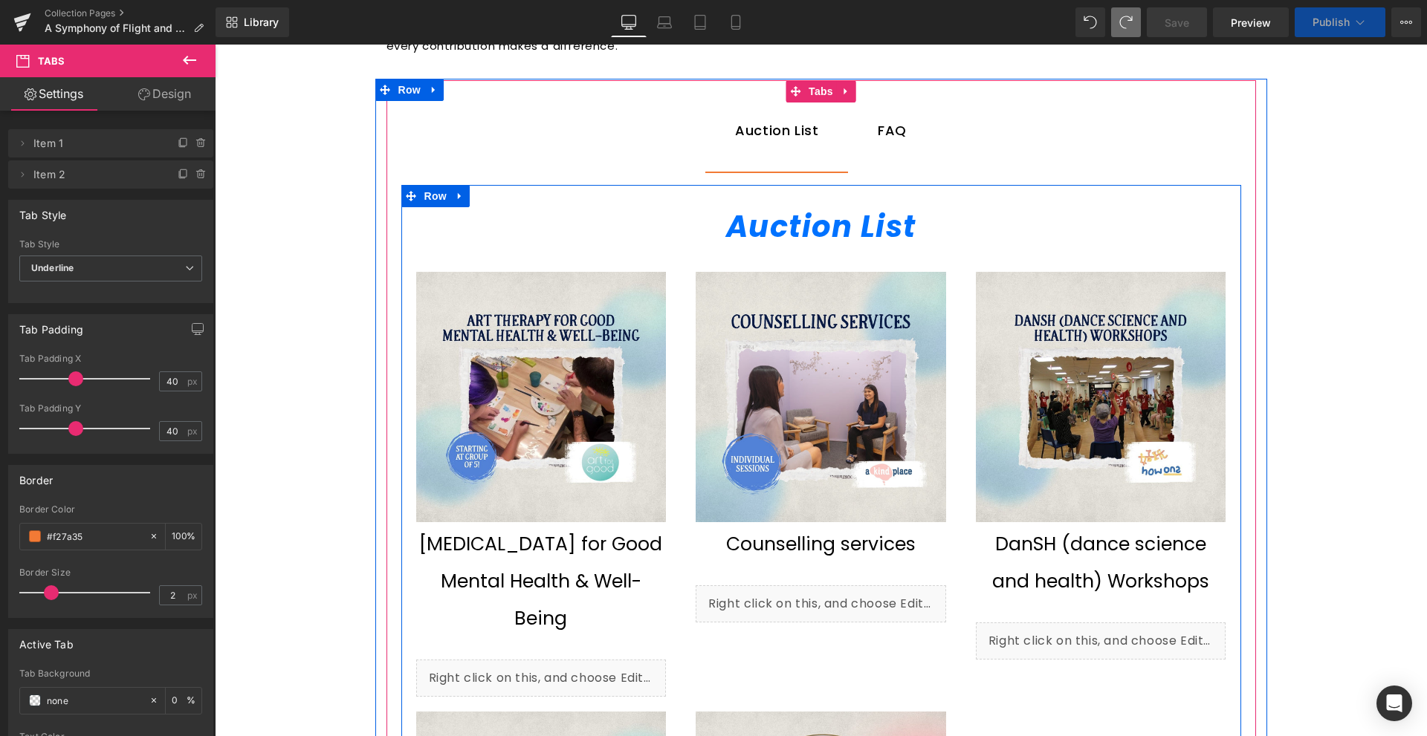
click at [615, 320] on img at bounding box center [541, 397] width 250 height 250
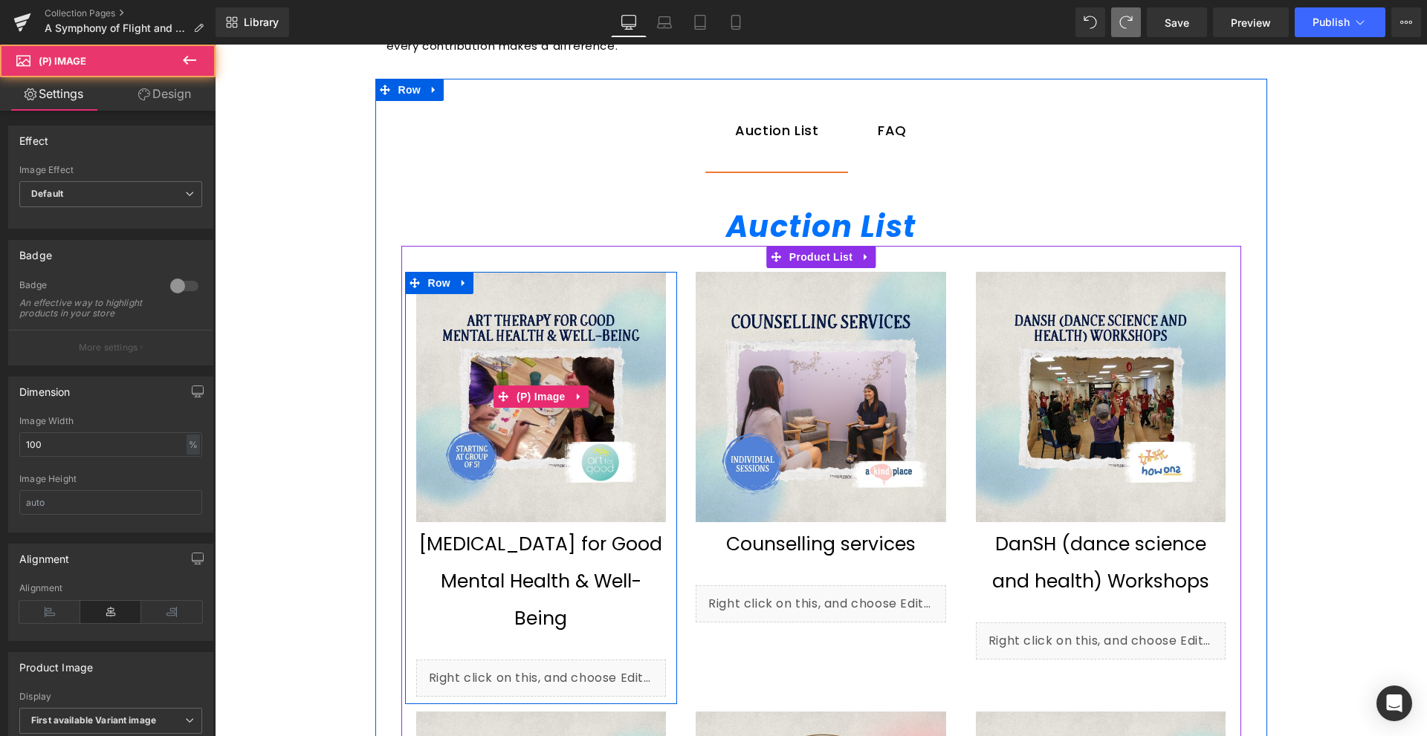
click at [538, 356] on img at bounding box center [541, 397] width 250 height 250
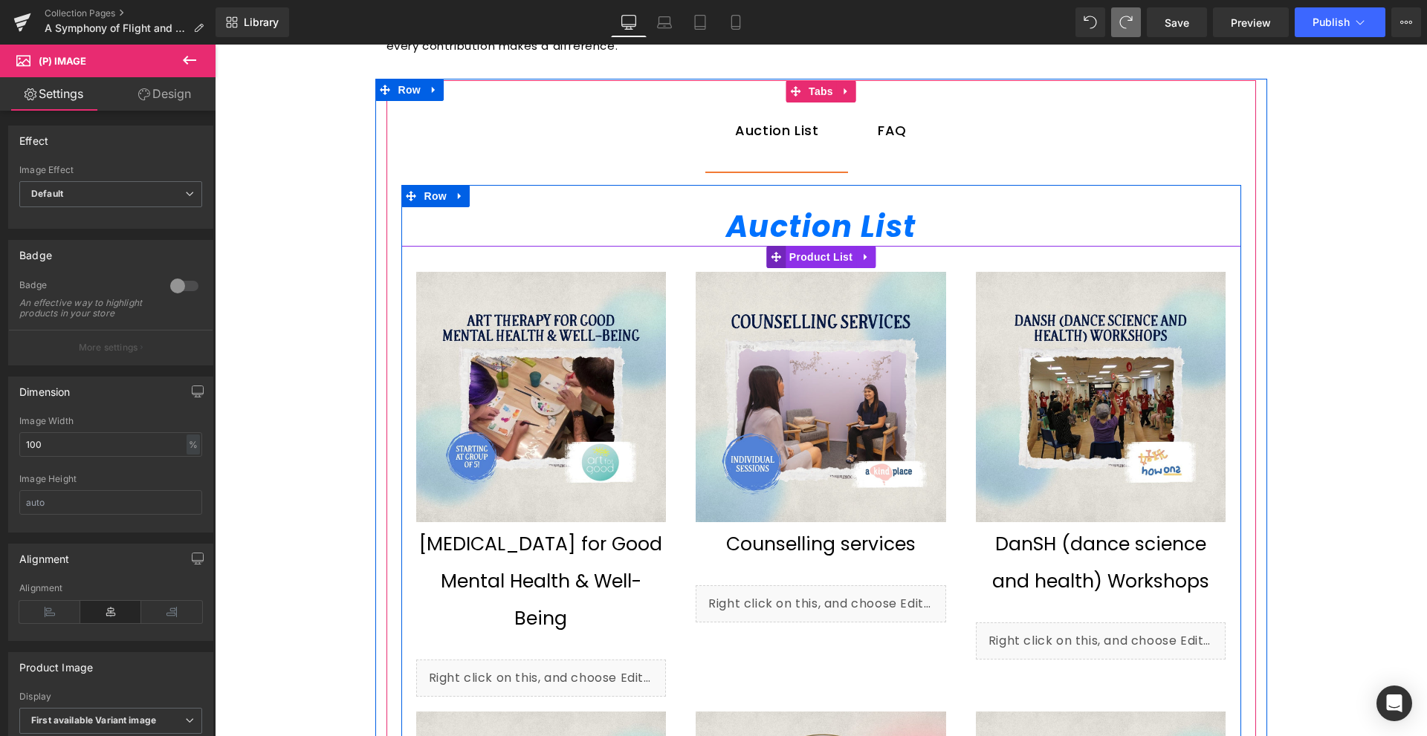
click at [771, 253] on icon at bounding box center [776, 257] width 10 height 11
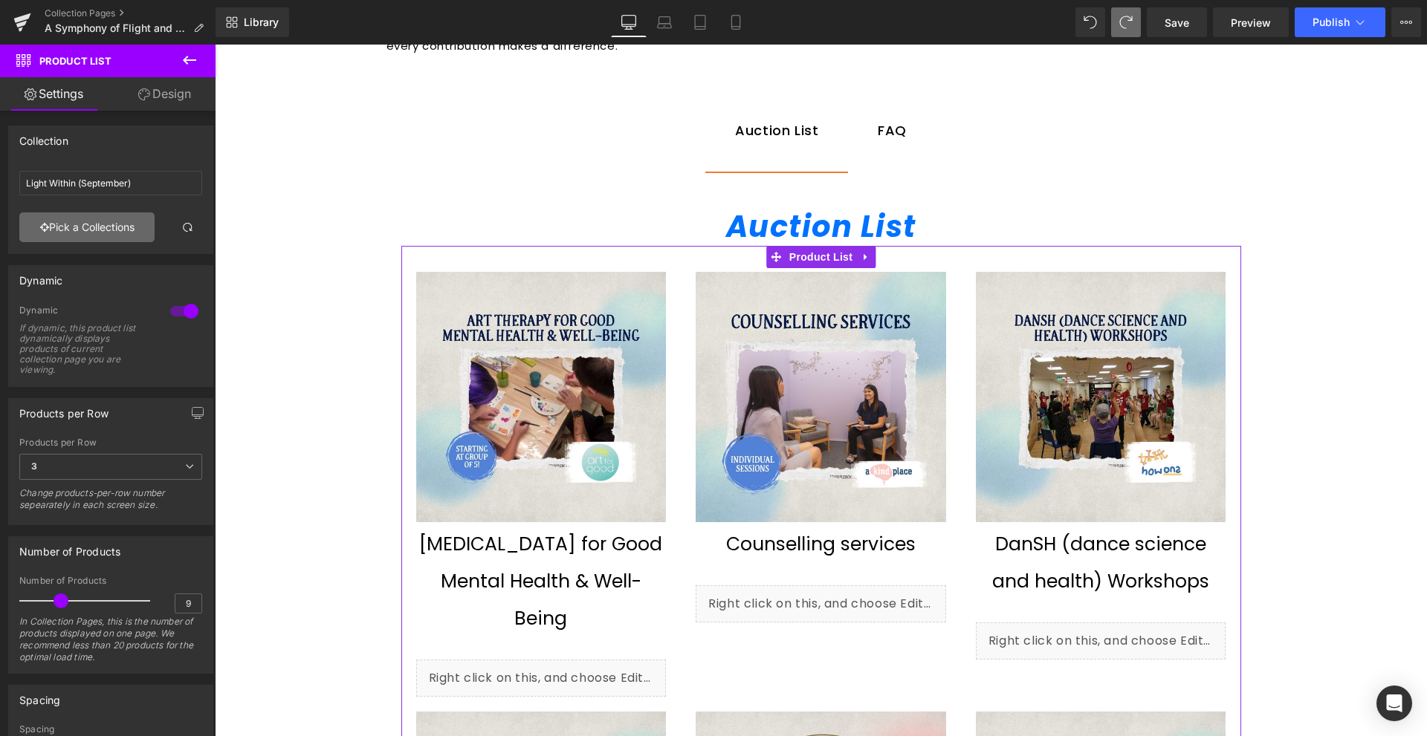
click at [43, 224] on icon at bounding box center [44, 227] width 9 height 10
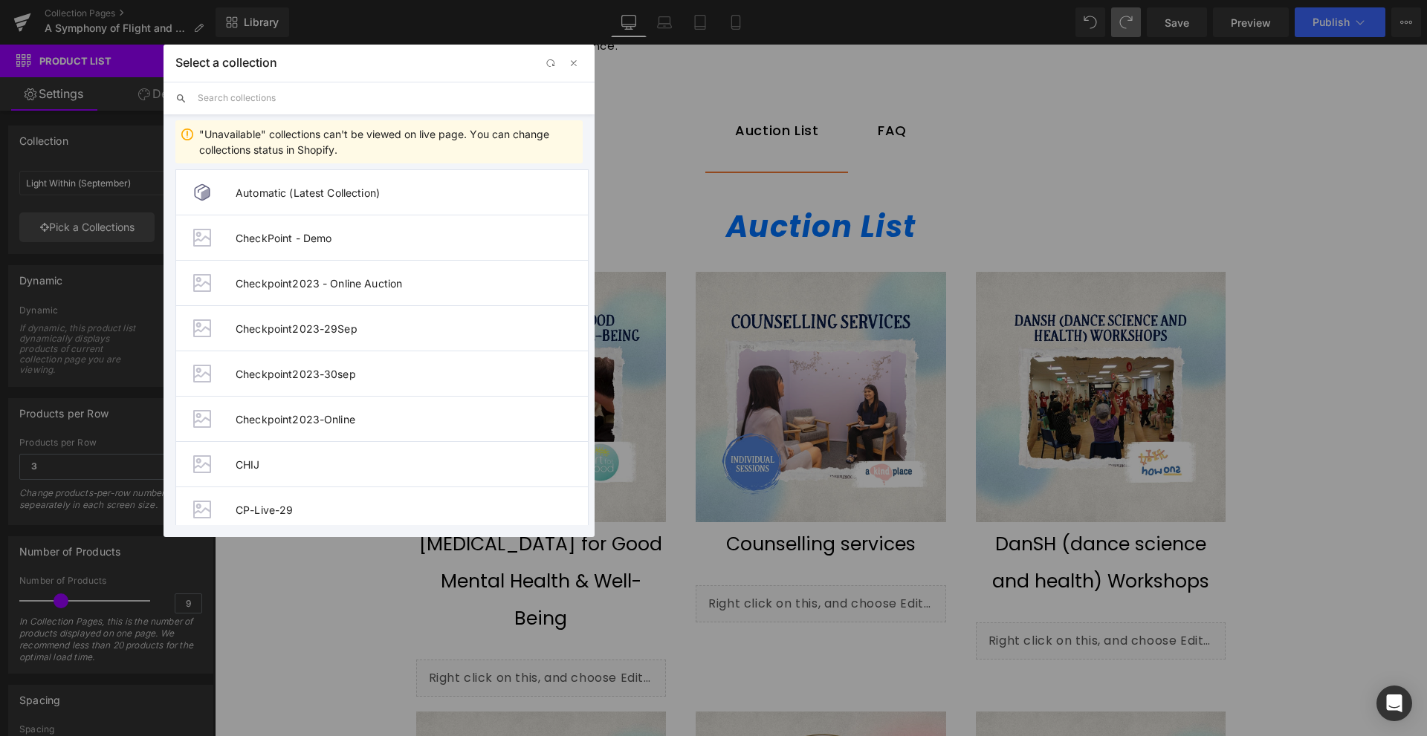
click at [577, 61] on span "button" at bounding box center [574, 63] width 12 height 12
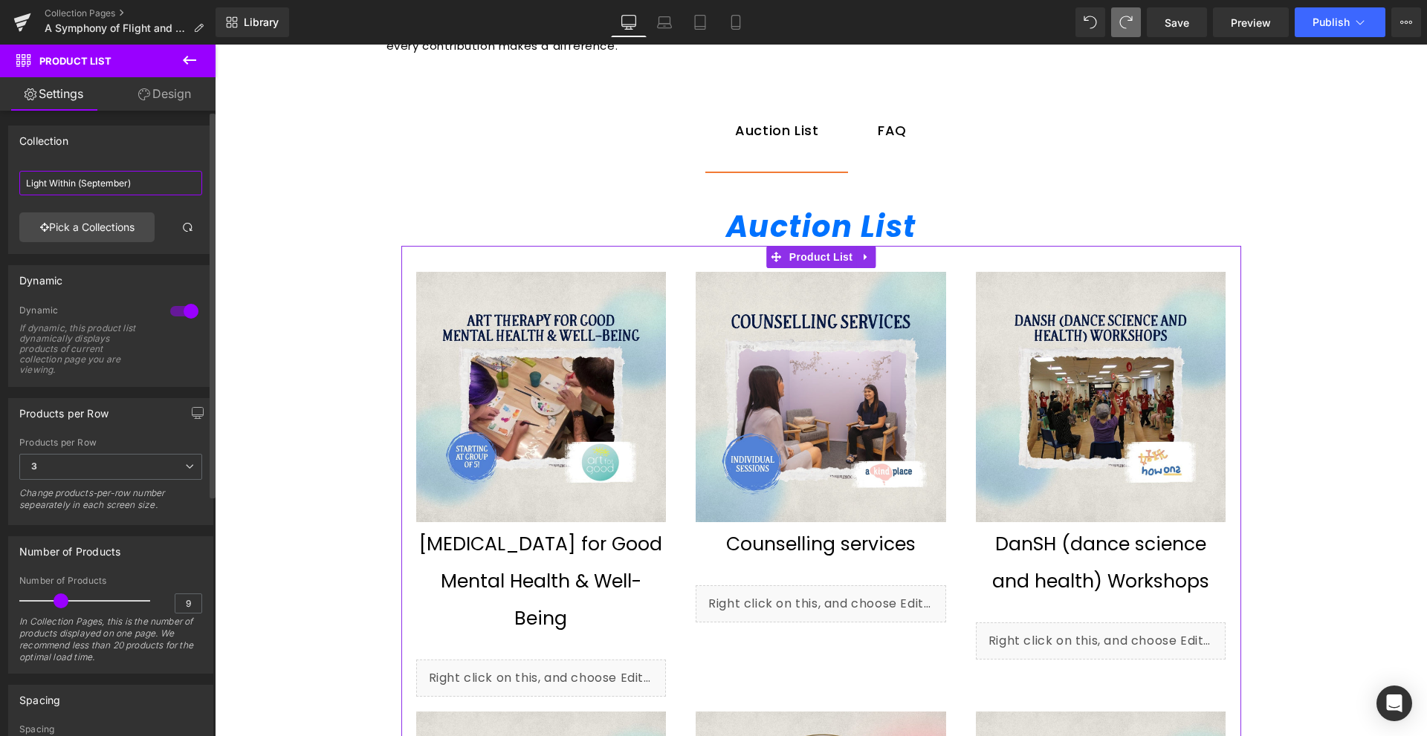
click at [146, 187] on input "Light Within (September)" at bounding box center [110, 183] width 183 height 25
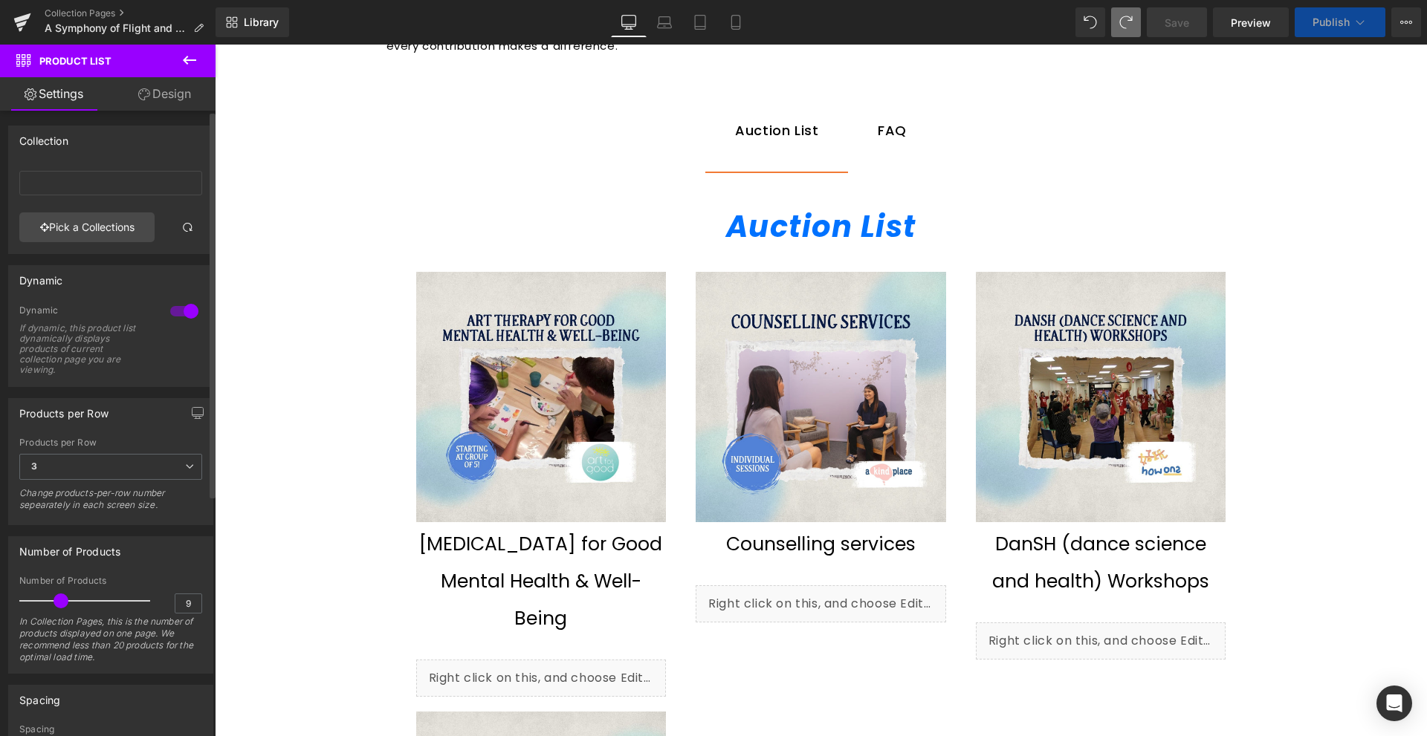
click at [137, 243] on div "Pick a Collections" at bounding box center [111, 209] width 204 height 88
click at [181, 231] on span at bounding box center [187, 227] width 12 height 12
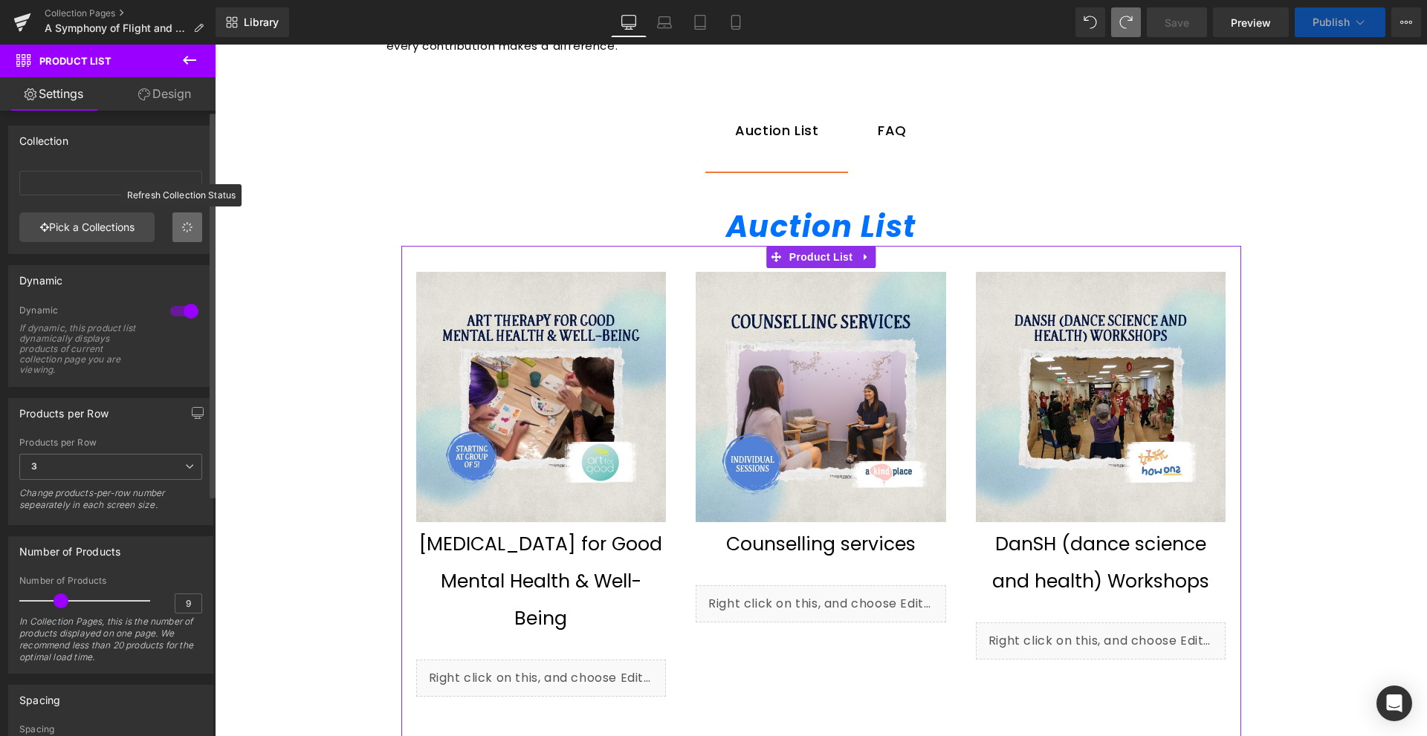
click at [178, 231] on div "Pick a Collections" at bounding box center [111, 209] width 204 height 88
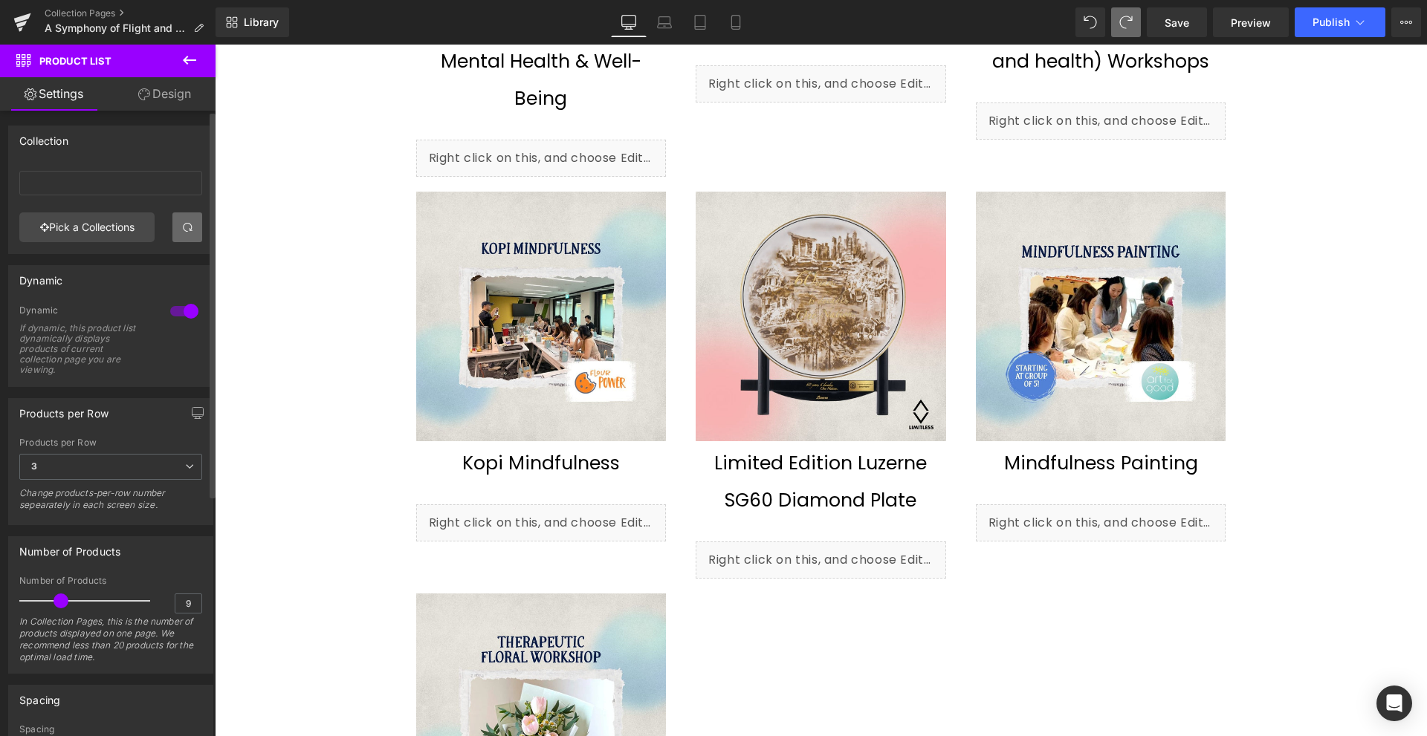
scroll to position [520, 0]
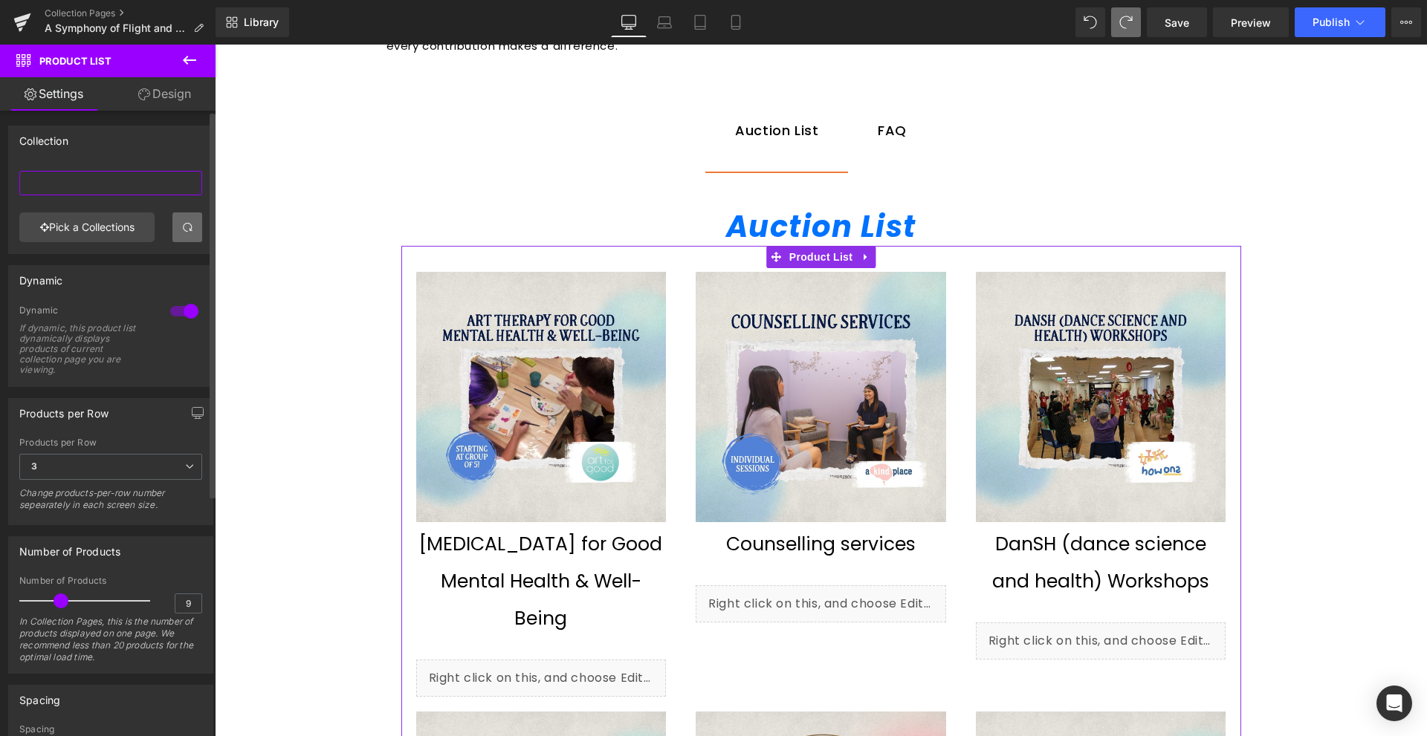
click at [63, 178] on input "text" at bounding box center [110, 183] width 183 height 25
click at [59, 216] on link "Pick a Collections" at bounding box center [86, 228] width 135 height 30
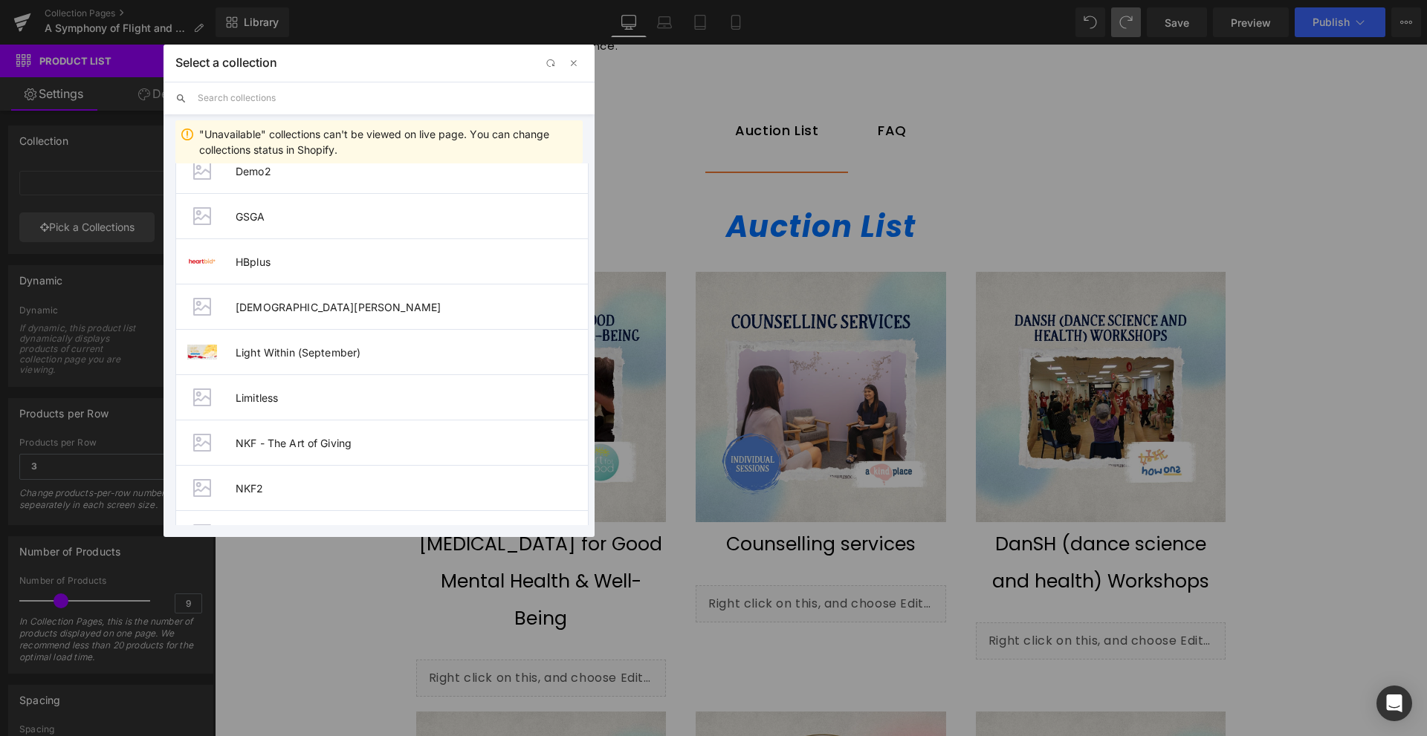
scroll to position [872, 0]
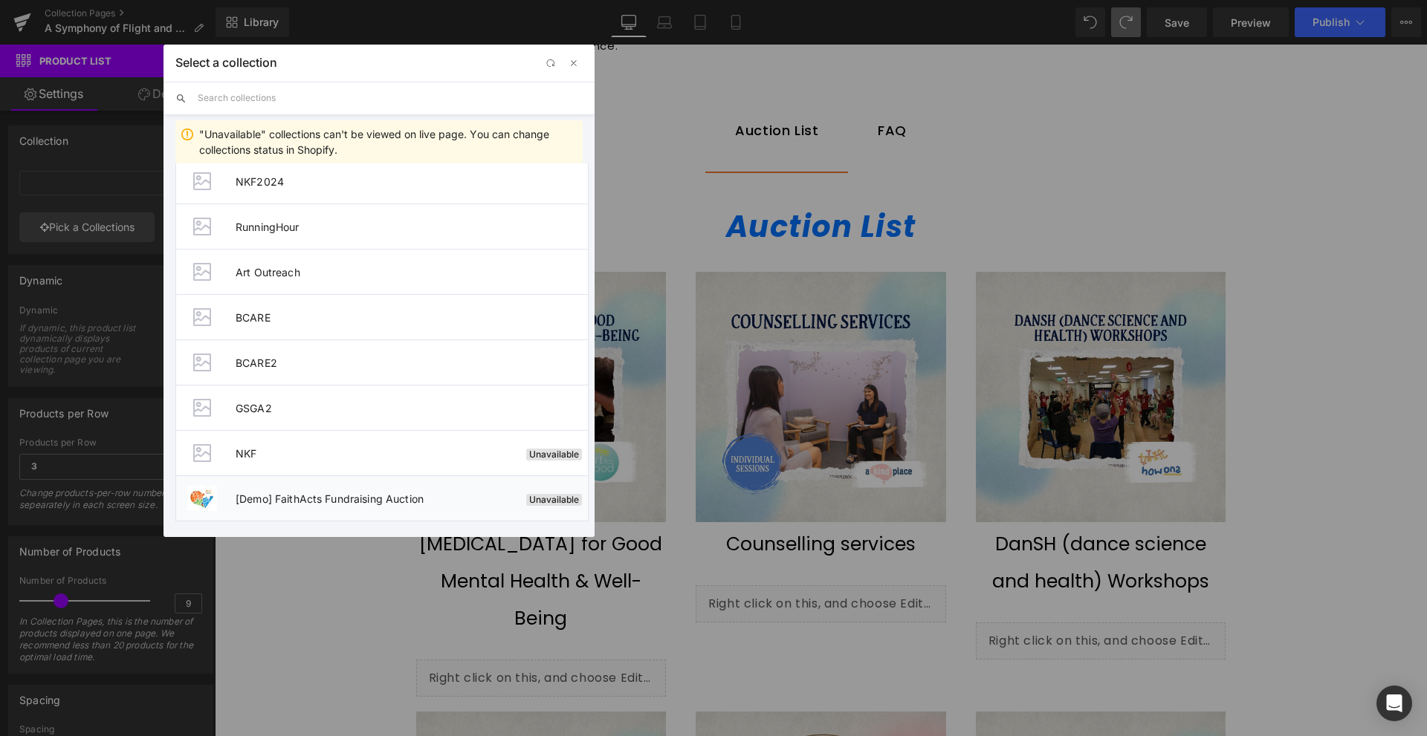
click at [460, 501] on span "[Demo] FaithActs Fundraising Auction" at bounding box center [378, 499] width 285 height 13
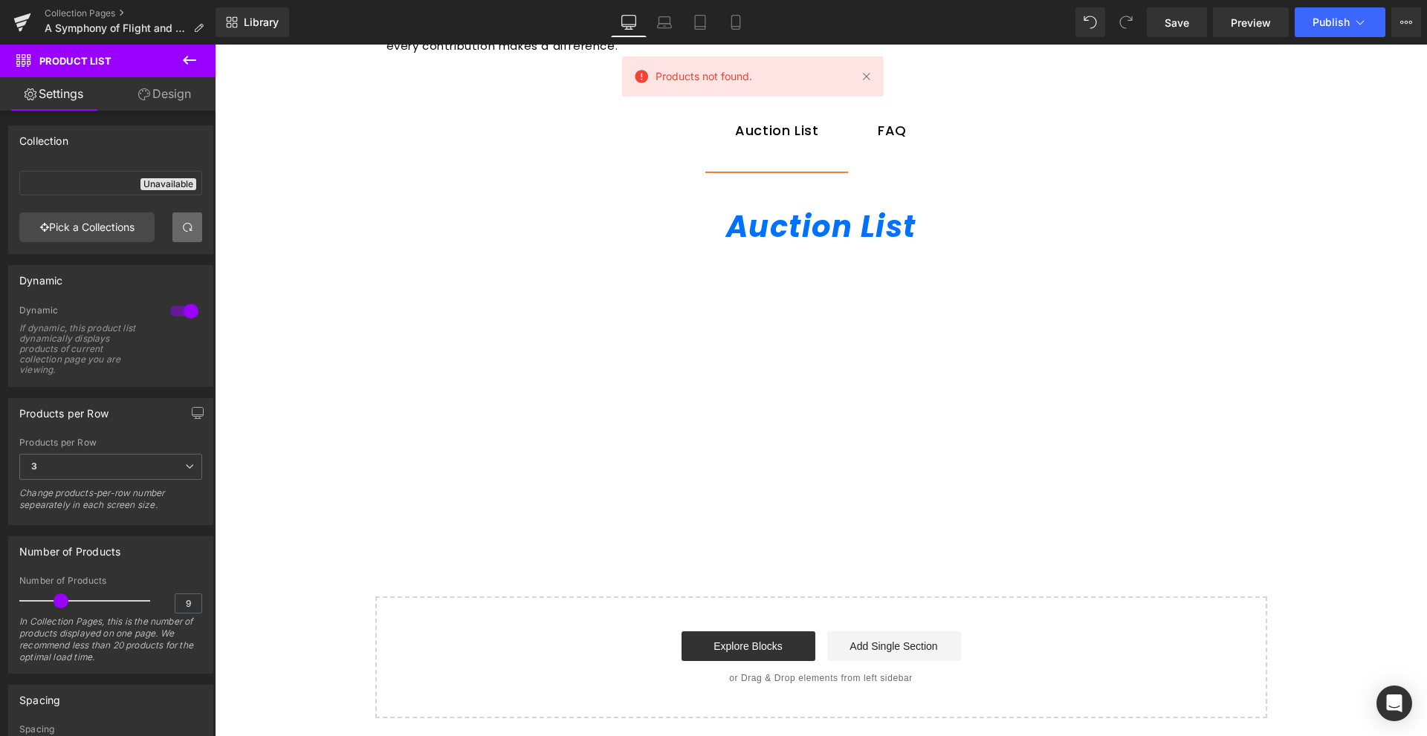
click at [713, 74] on span "Products not found." at bounding box center [703, 76] width 97 height 16
click at [873, 81] on link at bounding box center [866, 76] width 16 height 16
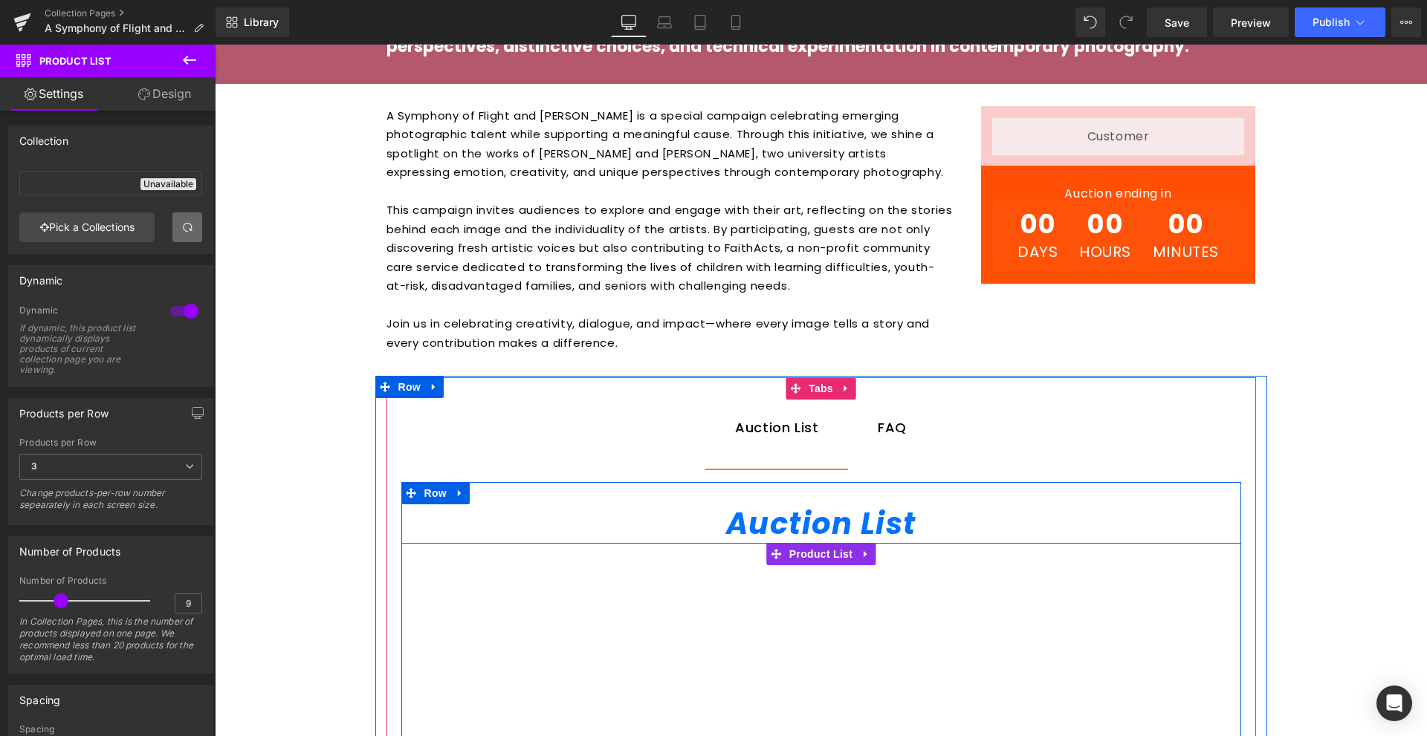
scroll to position [0, 0]
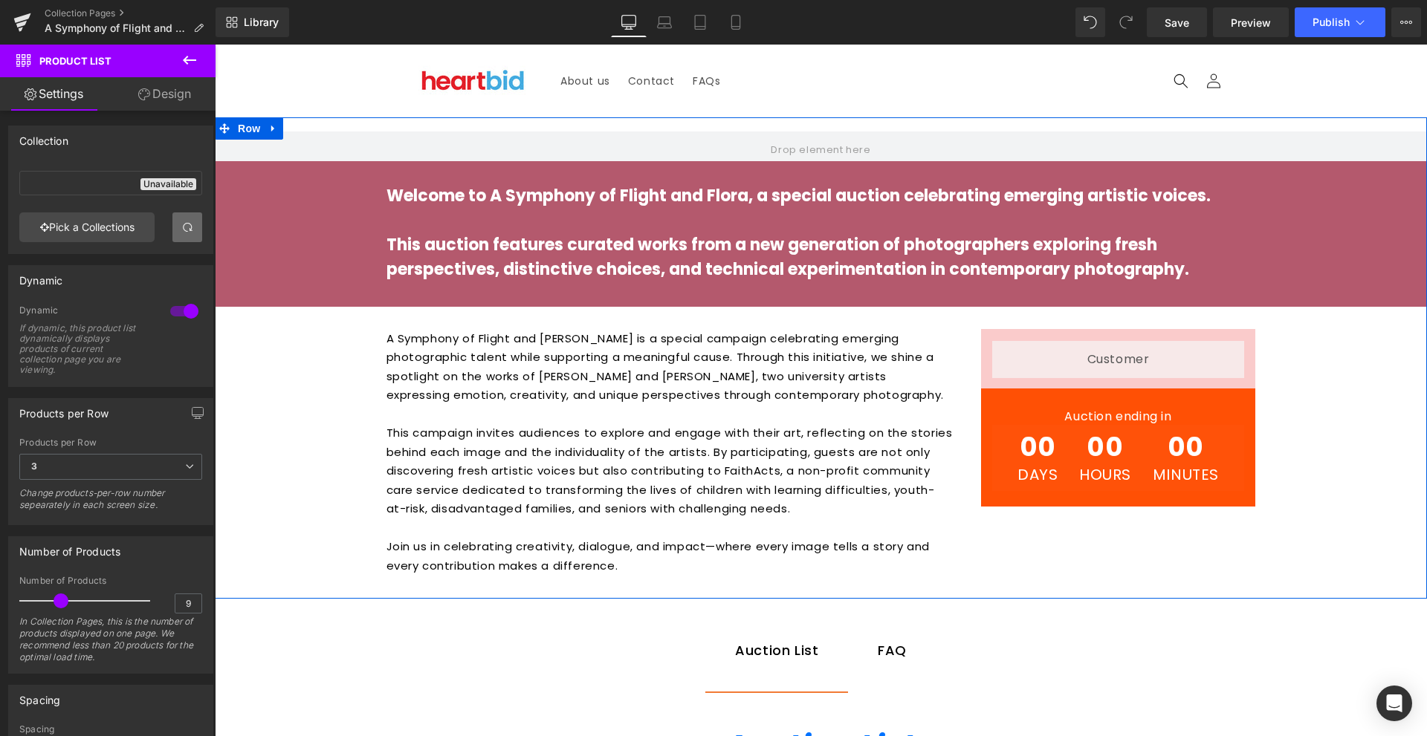
click at [1332, 375] on div "Hero Banner Welcome to A Symphony of Flight and Flora, a special auction celebr…" at bounding box center [821, 366] width 1212 height 452
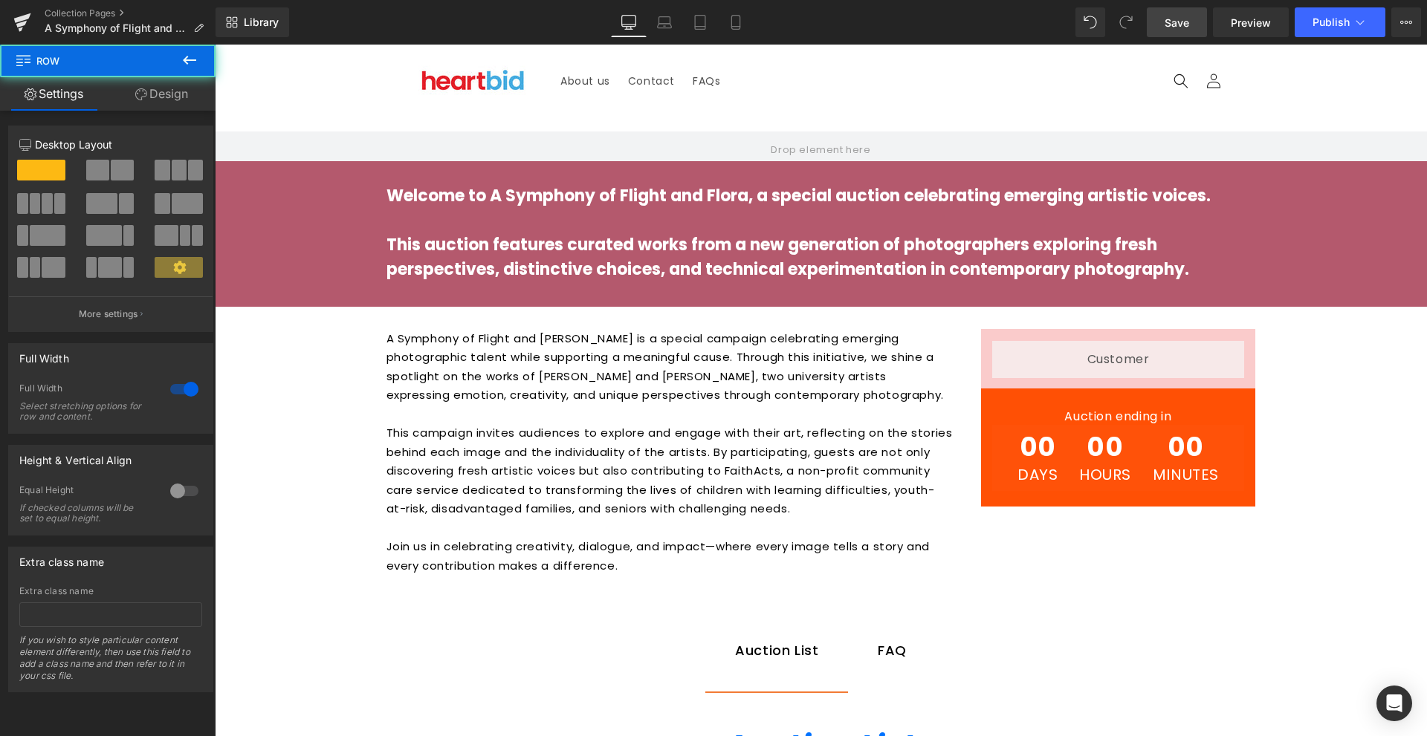
click at [1173, 33] on link "Save" at bounding box center [1177, 22] width 60 height 30
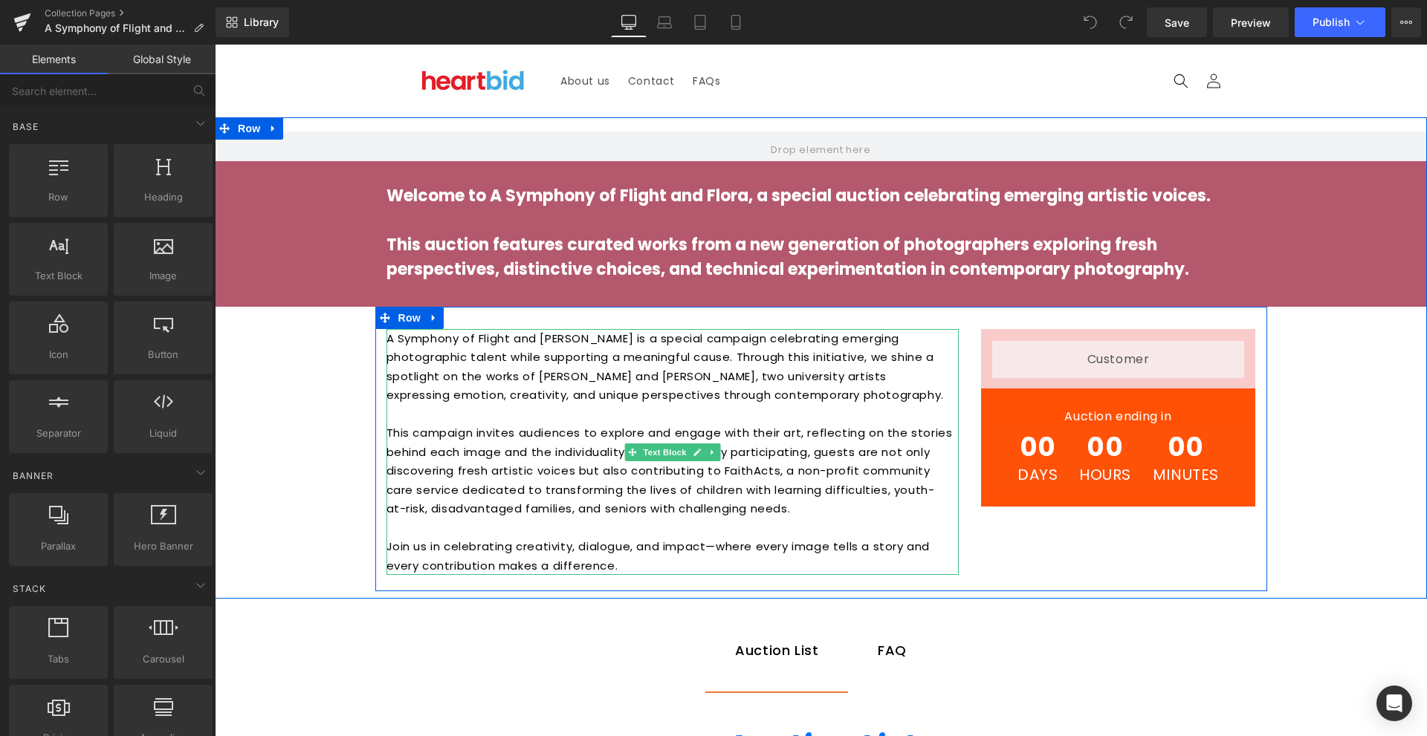
click at [506, 375] on p "A Symphony of Flight and [PERSON_NAME] is a special campaign celebrating emergi…" at bounding box center [669, 367] width 566 height 76
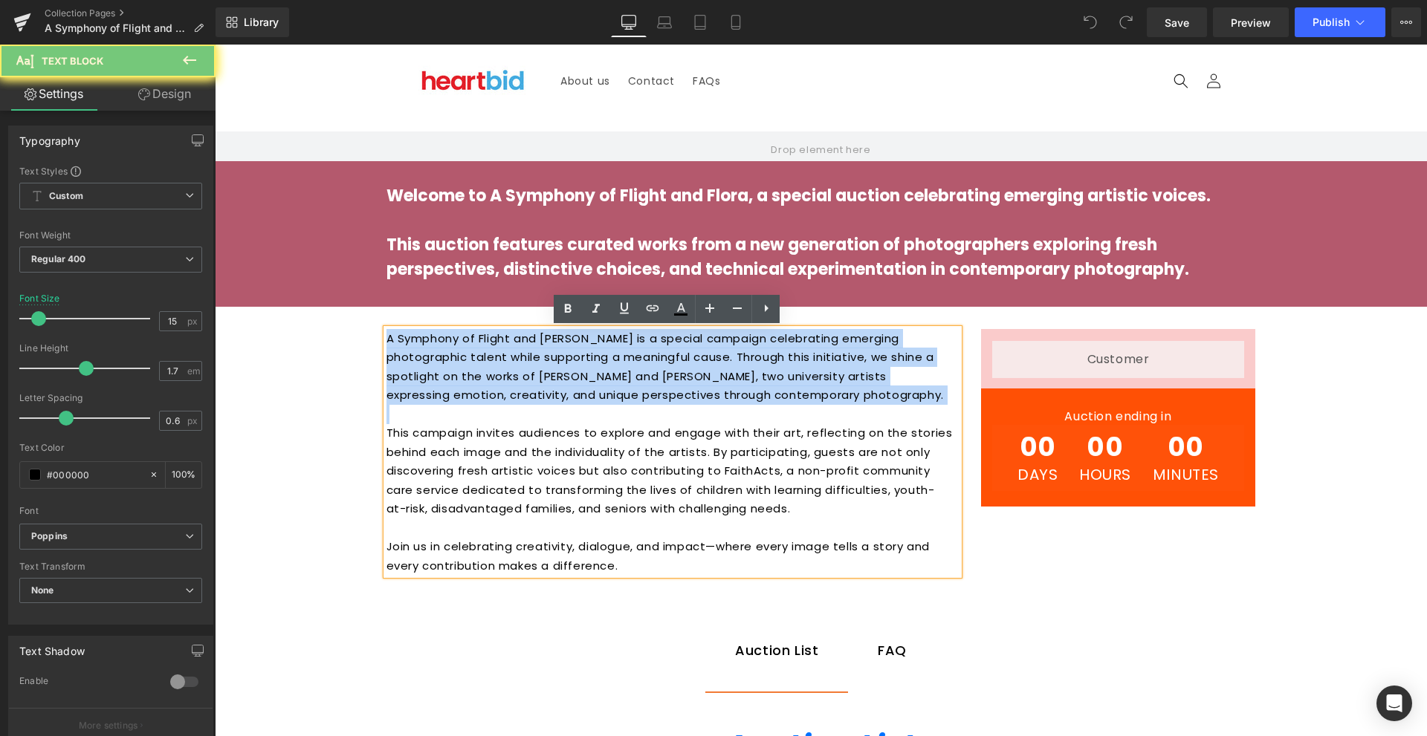
click at [506, 375] on p "A Symphony of Flight and [PERSON_NAME] is a special campaign celebrating emergi…" at bounding box center [669, 367] width 566 height 76
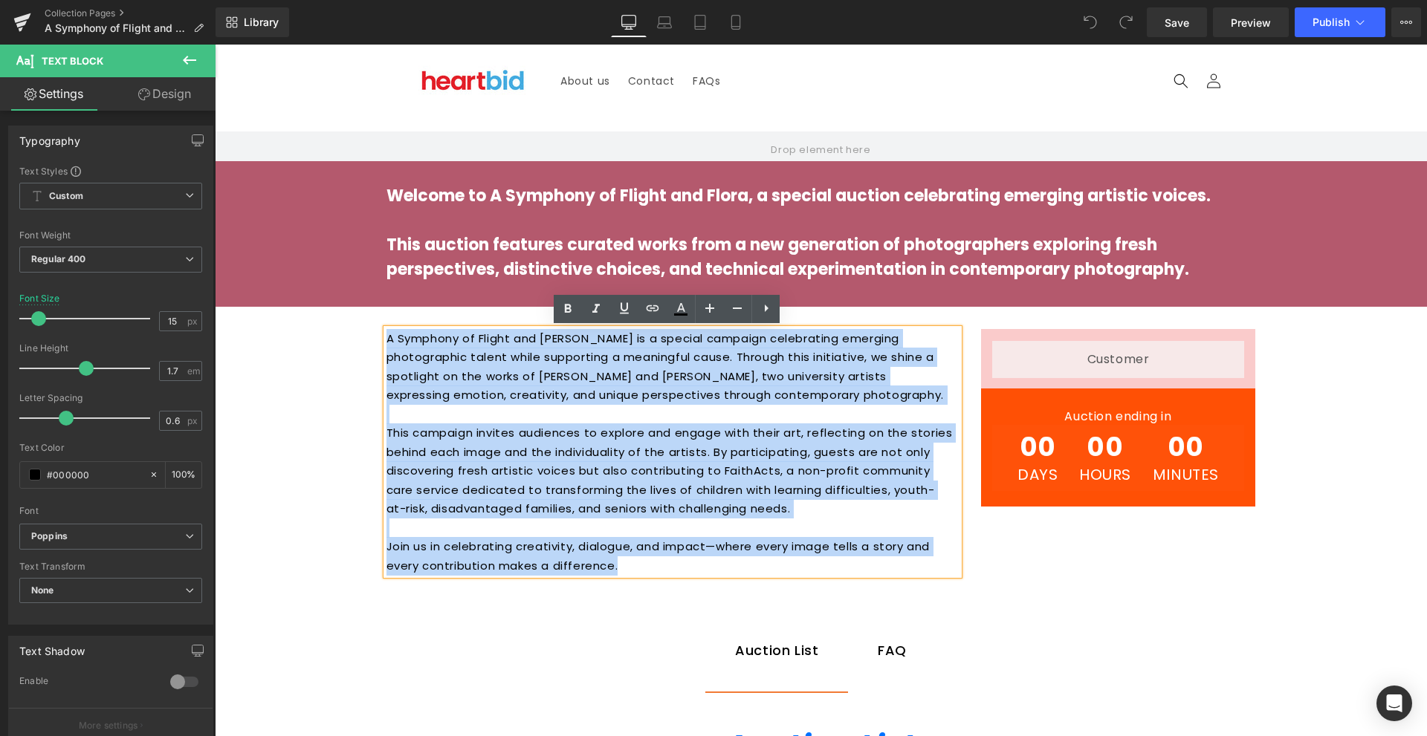
drag, startPoint x: 506, startPoint y: 375, endPoint x: 525, endPoint y: 548, distance: 175.0
click at [525, 548] on div "A Symphony of Flight and Flora is a special campaign celebrating emerging photo…" at bounding box center [672, 452] width 572 height 247
click at [525, 548] on p "Join us in celebrating creativity, dialogue, and impact—where every image tells…" at bounding box center [669, 556] width 566 height 38
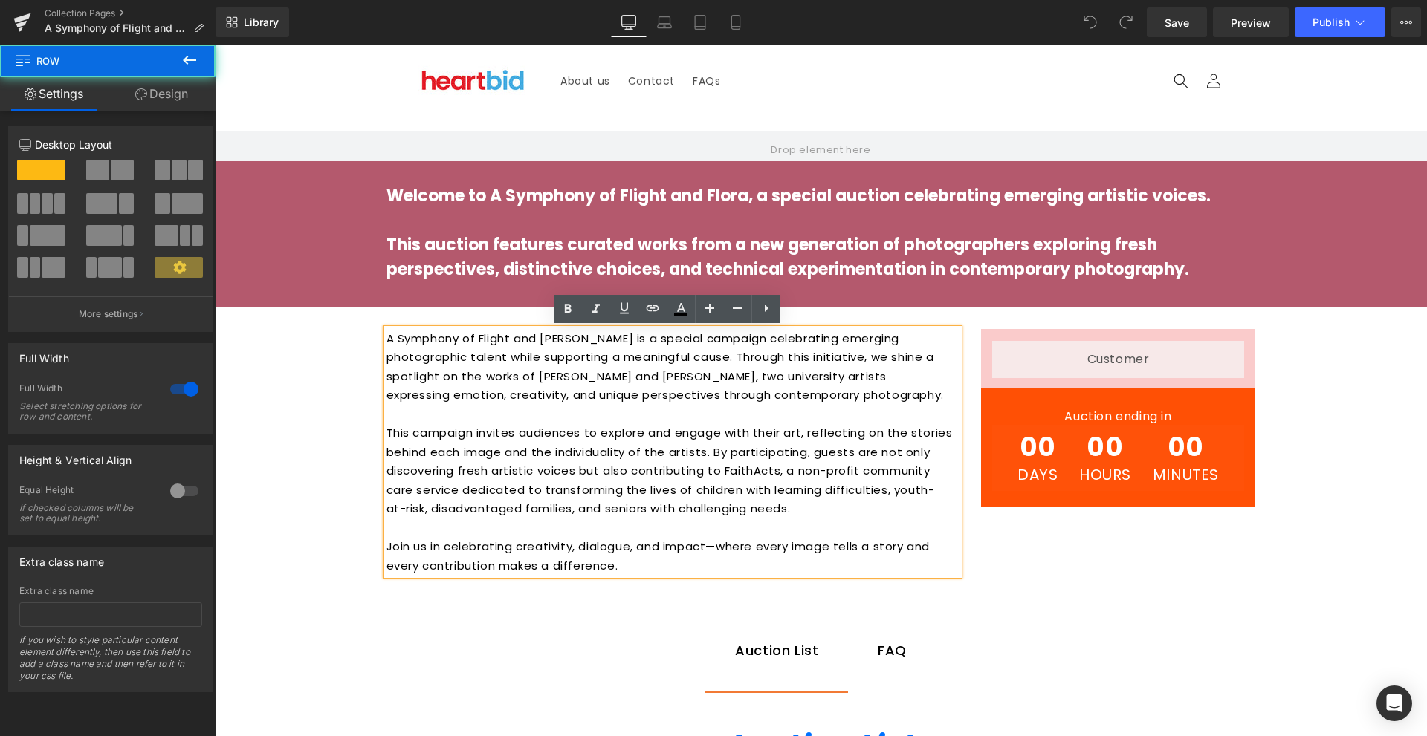
click at [1379, 459] on div "Hero Banner Welcome to A Symphony of Flight and Flora, a special auction celebr…" at bounding box center [821, 366] width 1212 height 452
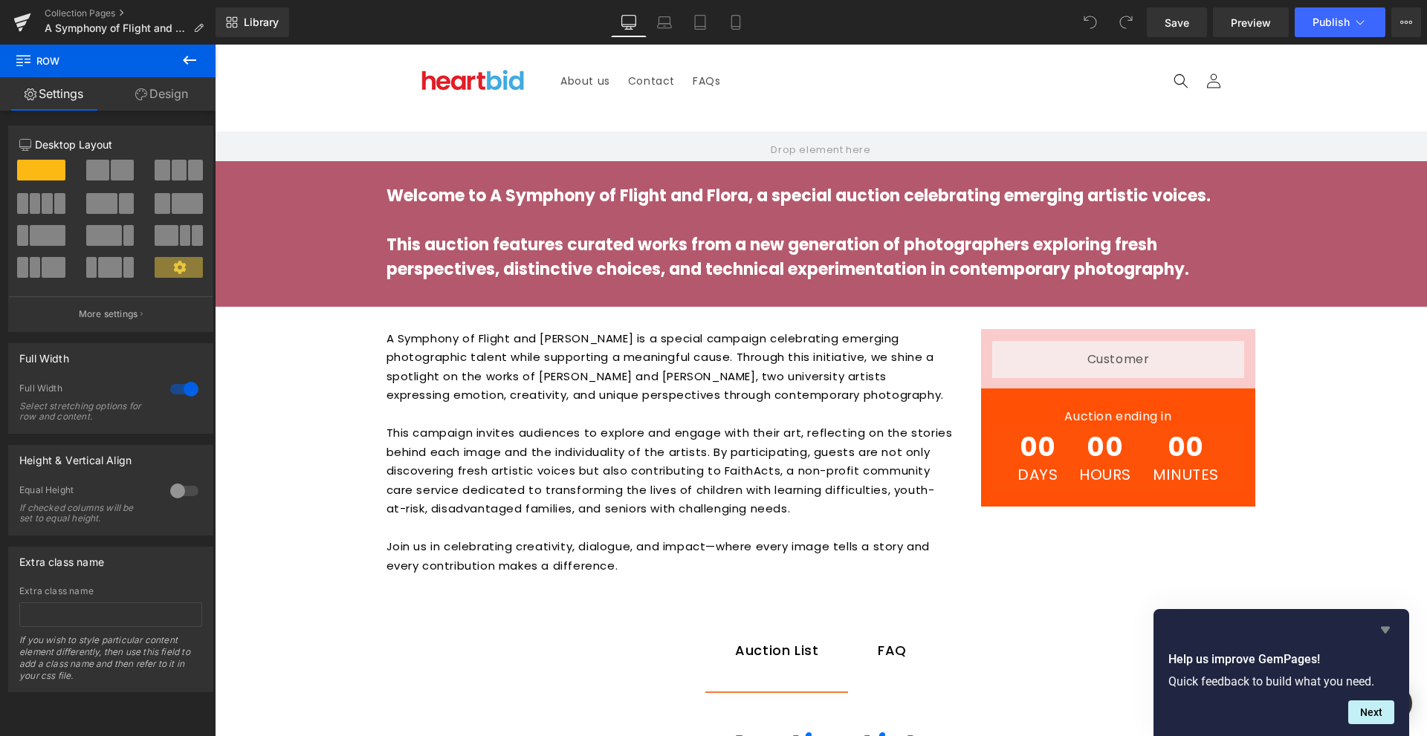
click at [1384, 625] on icon "Hide survey" at bounding box center [1385, 630] width 18 height 18
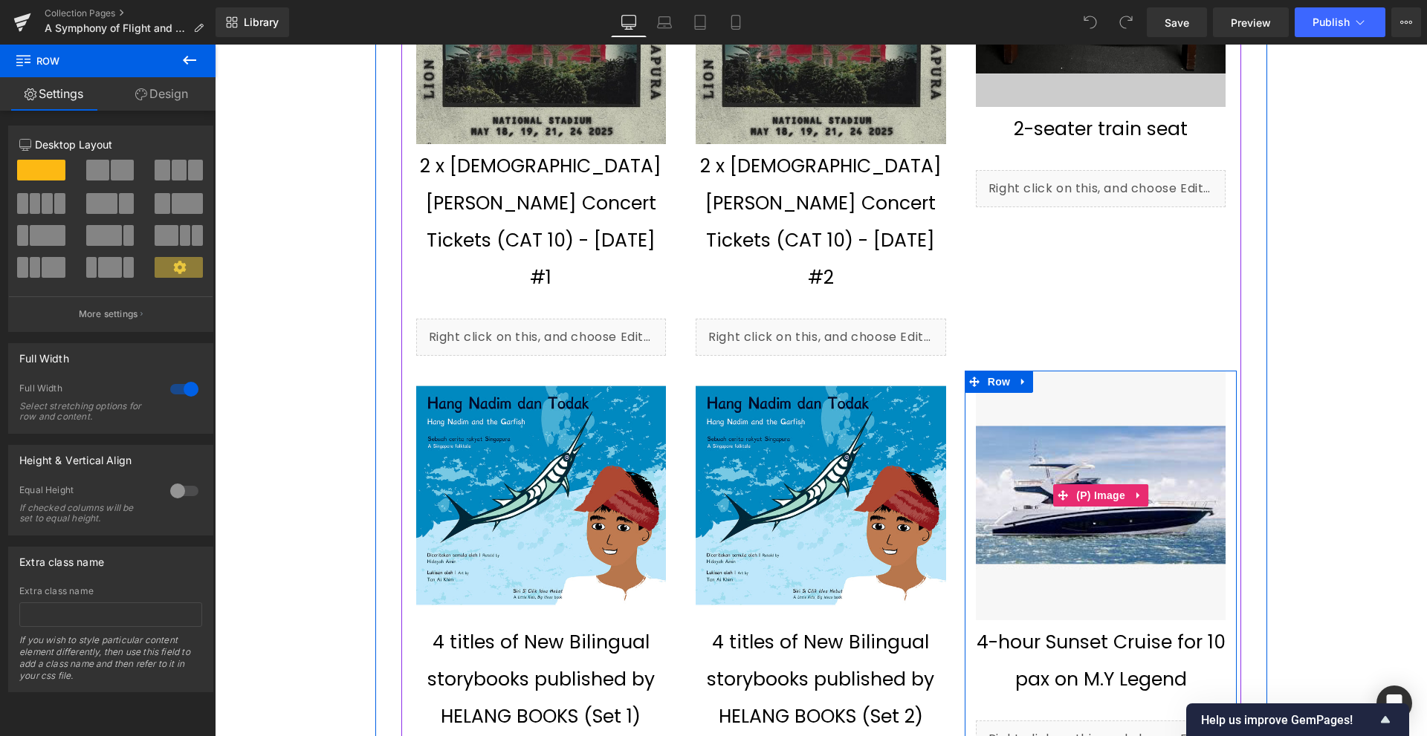
scroll to position [1561, 0]
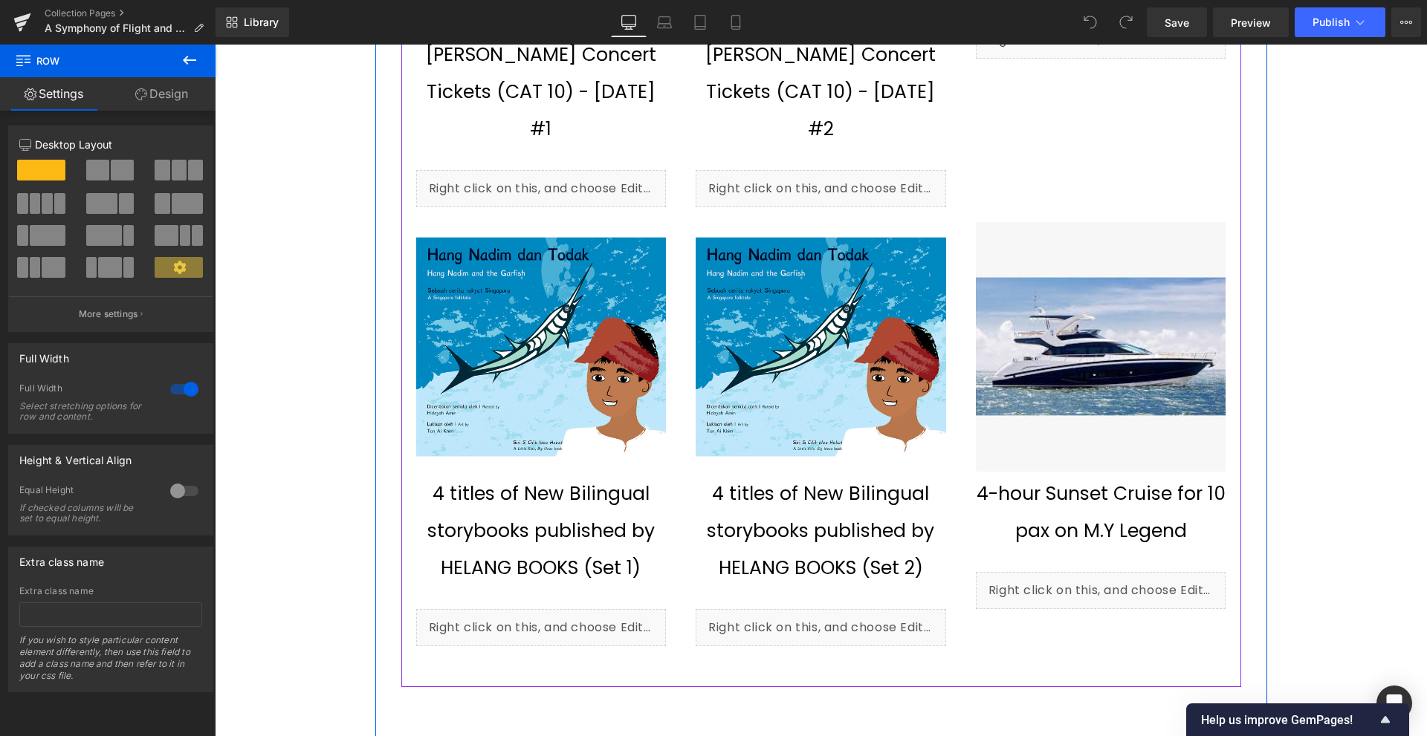
click at [779, 476] on div "4 titles of New Bilingual storybooks published by HELANG BOOKS (Set 2) (P) Title" at bounding box center [821, 535] width 250 height 119
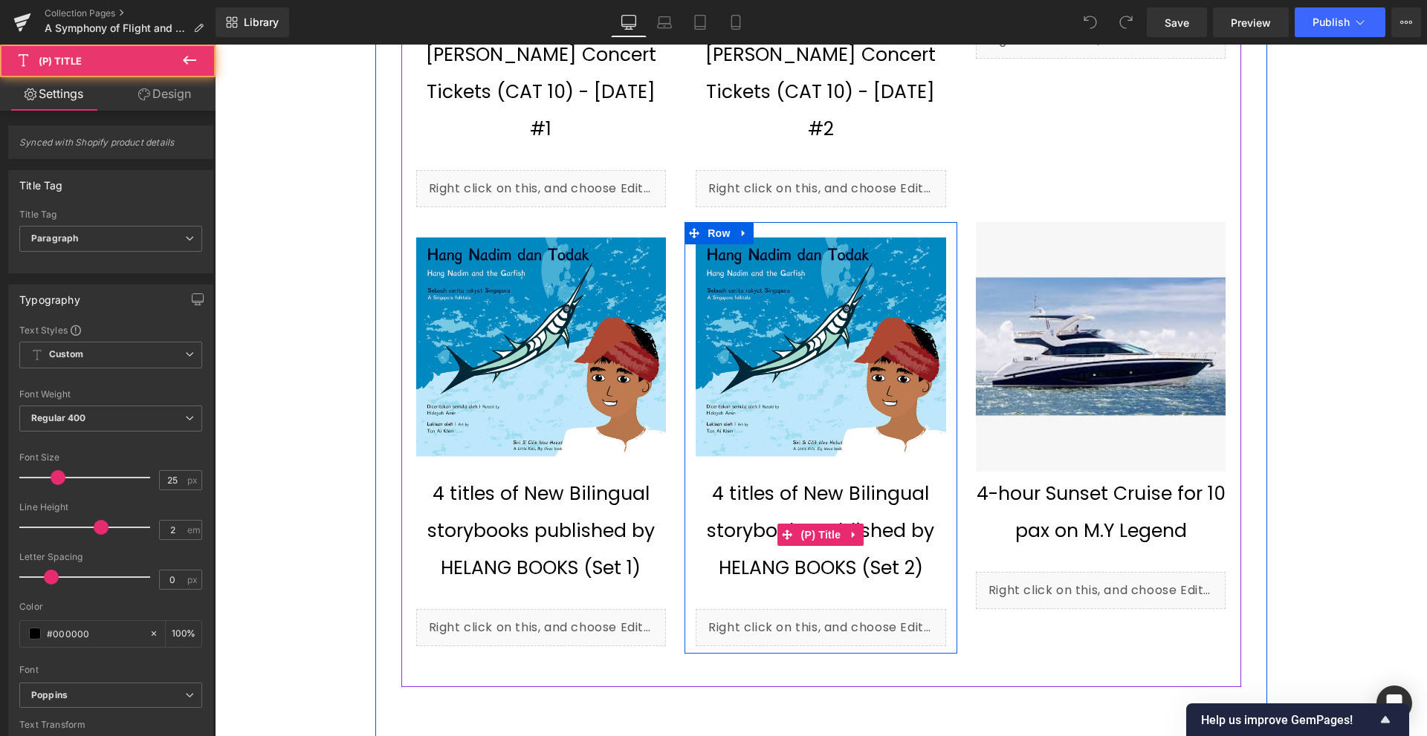
click at [731, 476] on span "4 titles of New Bilingual storybooks published by HELANG BOOKS (Set 2)" at bounding box center [821, 531] width 250 height 111
drag, startPoint x: 849, startPoint y: 476, endPoint x: 716, endPoint y: 486, distance: 133.4
click at [716, 486] on span "4 titles of New Bilingual storybooks published by HELANG BOOKS (Set 2)" at bounding box center [821, 531] width 250 height 111
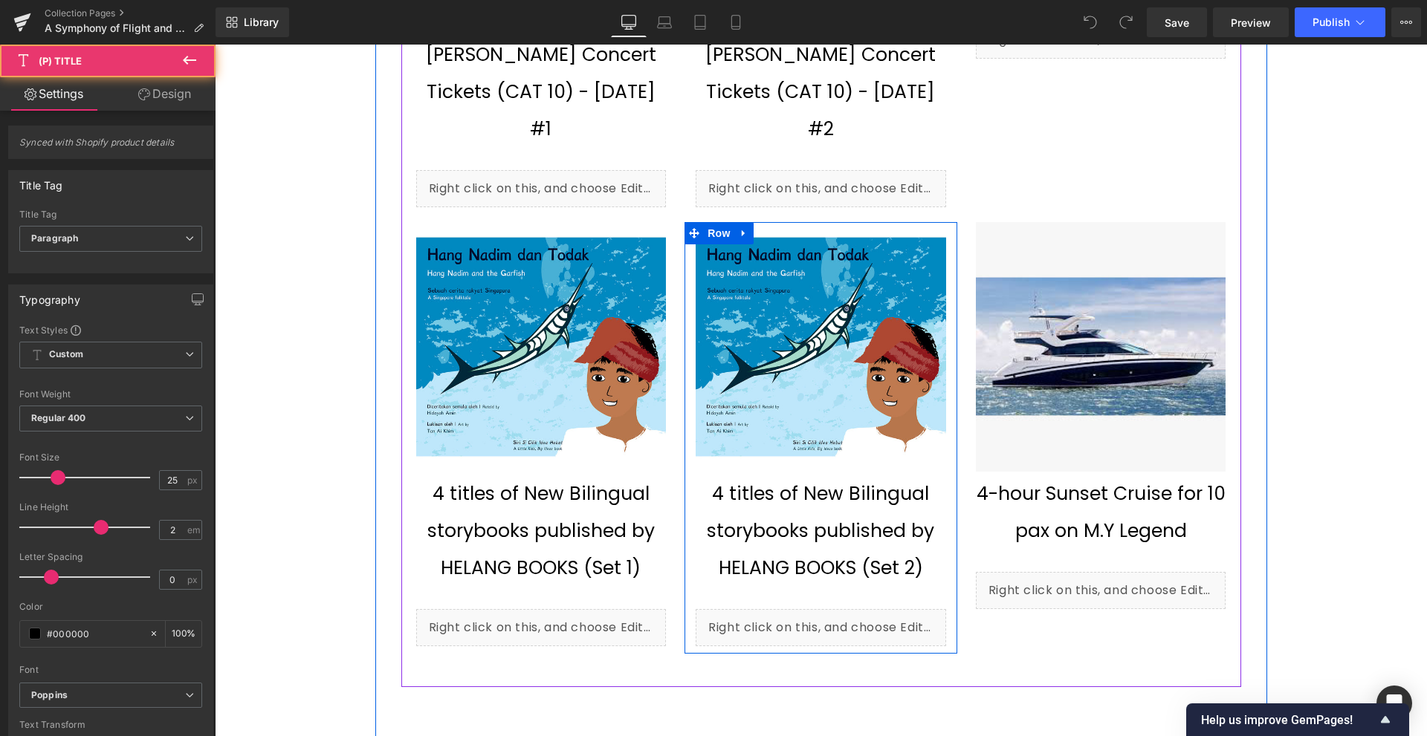
click at [855, 476] on span "4 titles of New Bilingual storybooks published by HELANG BOOKS (Set 2)" at bounding box center [821, 531] width 250 height 111
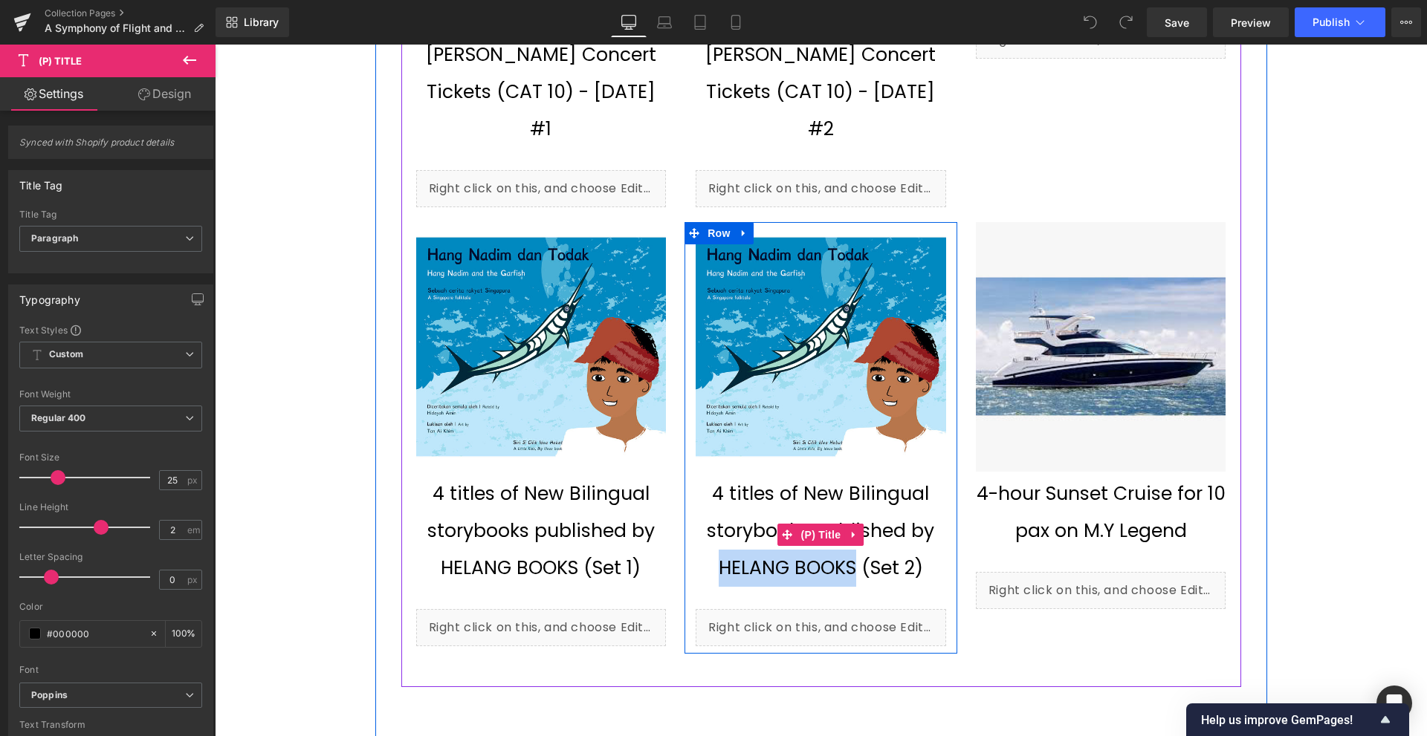
drag, startPoint x: 851, startPoint y: 477, endPoint x: 711, endPoint y: 473, distance: 139.8
click at [711, 476] on span "4 titles of New Bilingual storybooks published by HELANG BOOKS (Set 2)" at bounding box center [821, 531] width 250 height 111
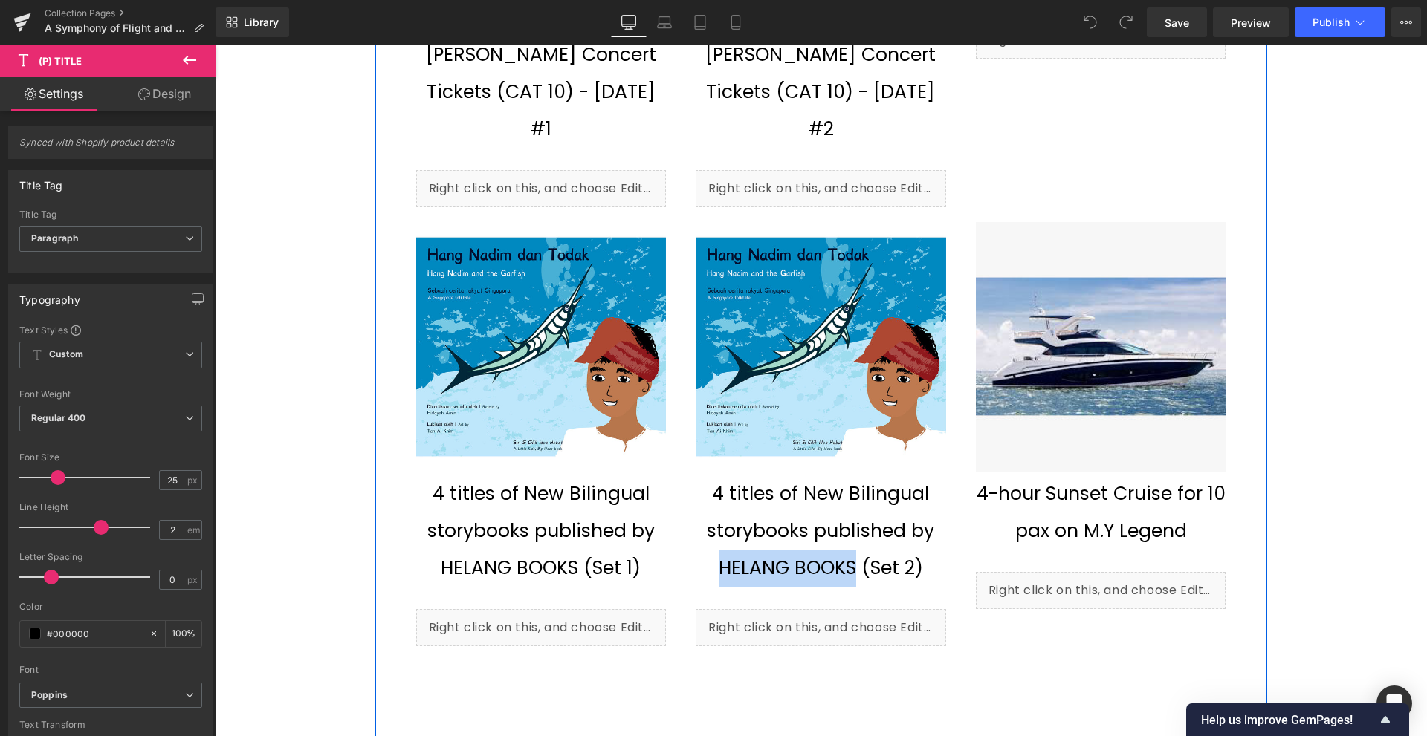
copy span "HELANG BOOKS"
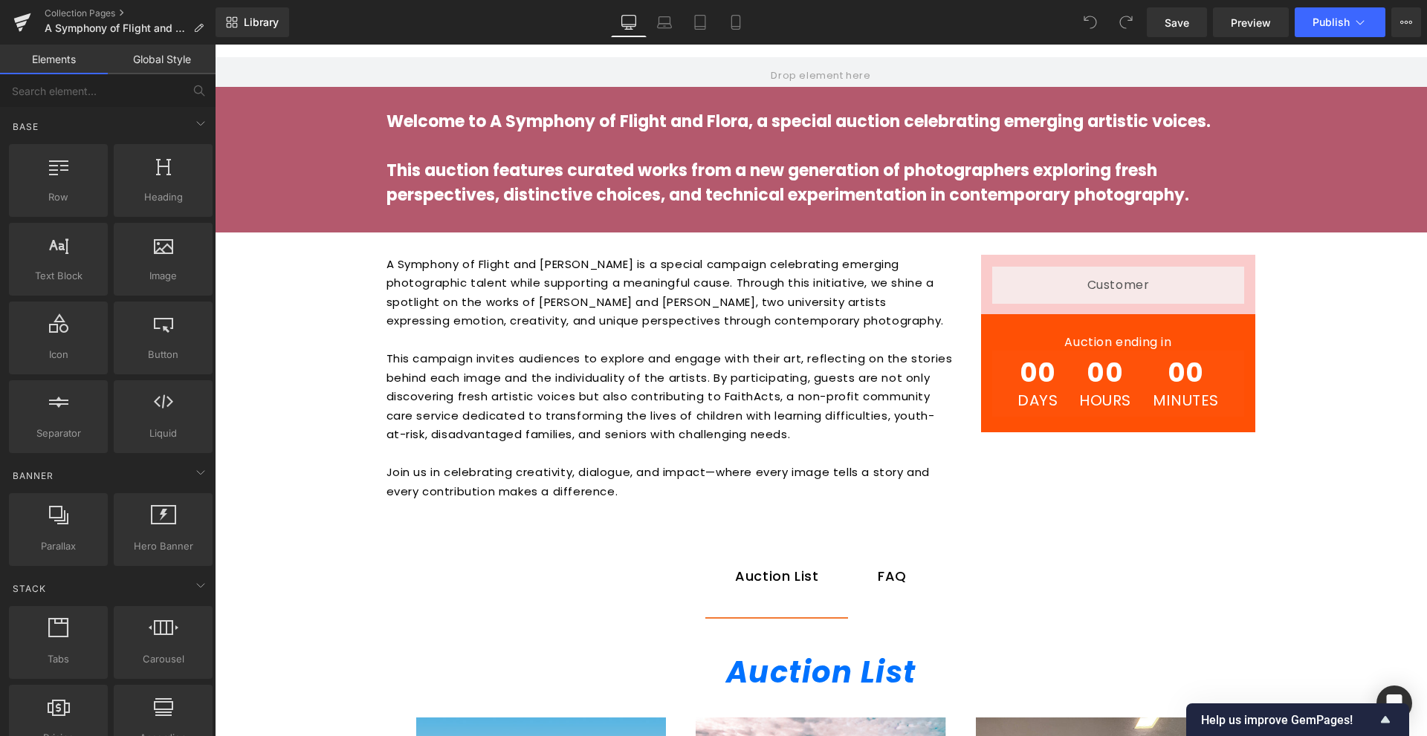
scroll to position [0, 0]
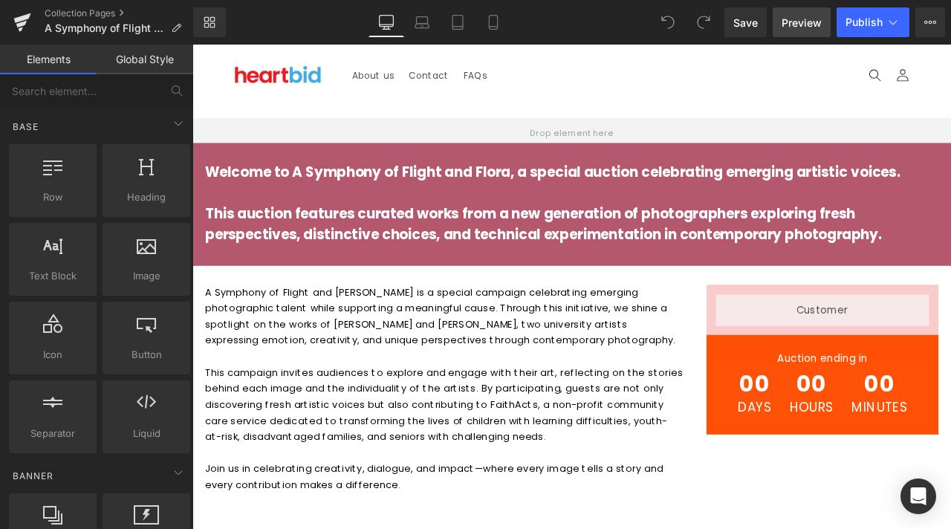
click at [791, 30] on link "Preview" at bounding box center [802, 22] width 58 height 30
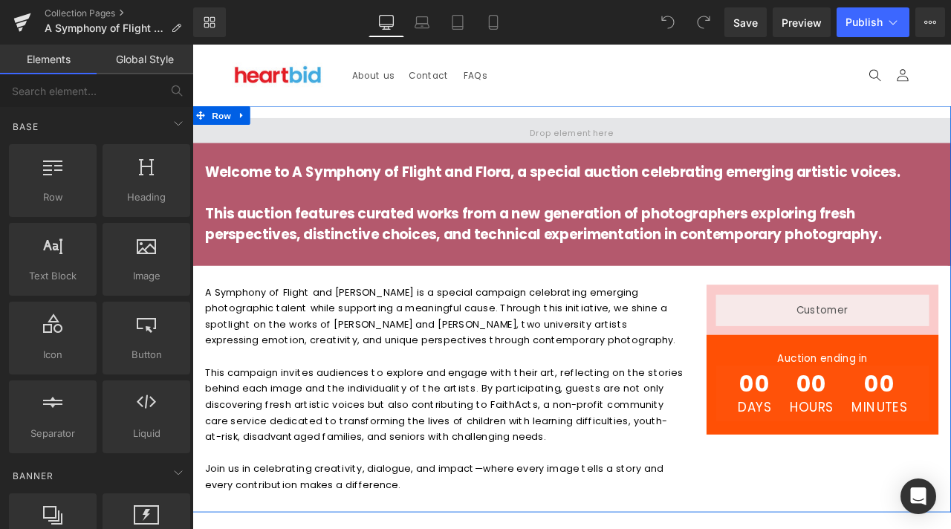
click at [508, 148] on span at bounding box center [641, 150] width 899 height 37
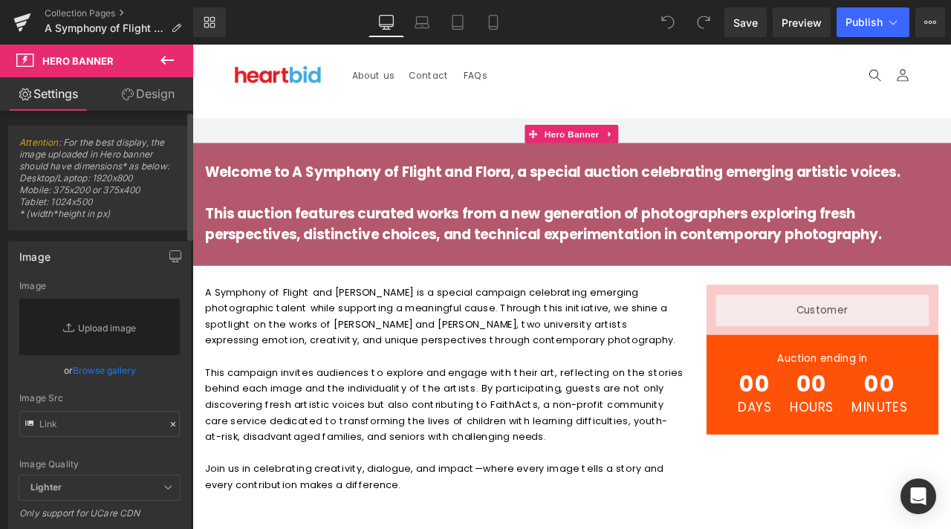
click at [100, 177] on span "Attention : For the best display, the image uploaded in Hero banner should have…" at bounding box center [99, 183] width 161 height 93
click at [114, 164] on span "Attention : For the best display, the image uploaded in Hero banner should have…" at bounding box center [99, 183] width 161 height 93
drag, startPoint x: 92, startPoint y: 179, endPoint x: 113, endPoint y: 178, distance: 20.8
click at [113, 178] on span "Attention : For the best display, the image uploaded in Hero banner should have…" at bounding box center [99, 183] width 161 height 93
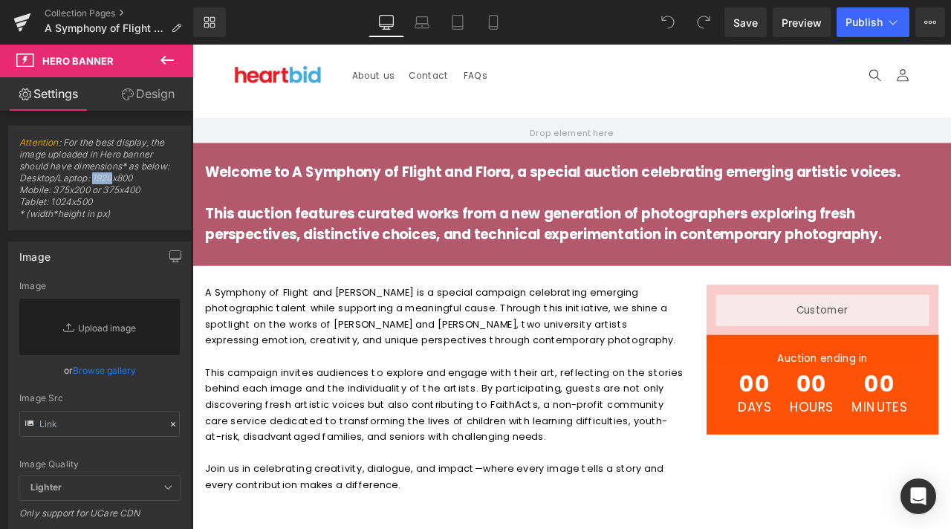
copy span "1920"
drag, startPoint x: 119, startPoint y: 176, endPoint x: 139, endPoint y: 176, distance: 20.1
click at [139, 176] on span "Attention : For the best display, the image uploaded in Hero banner should have…" at bounding box center [99, 183] width 161 height 93
copy span "800"
click at [92, 310] on link "Replace Image" at bounding box center [99, 327] width 161 height 56
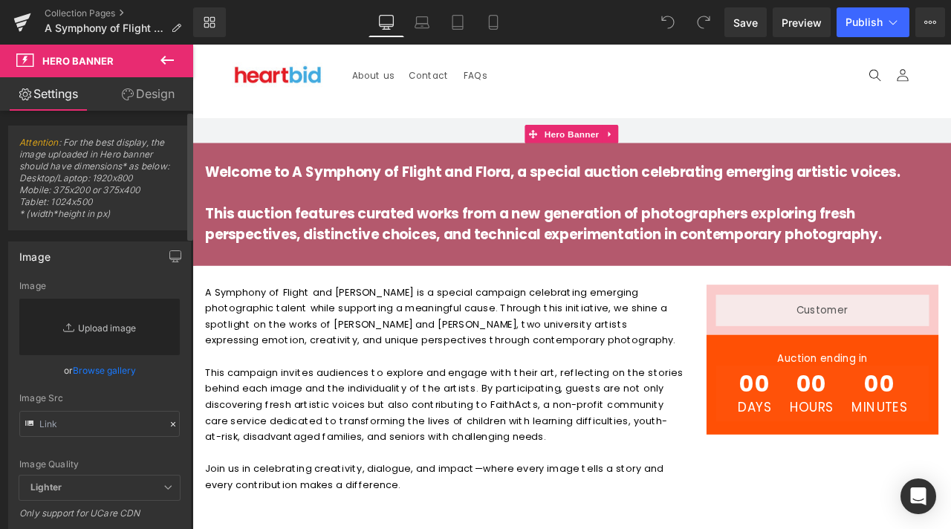
type input "C:\fakepath\Your paragraph text.jpg"
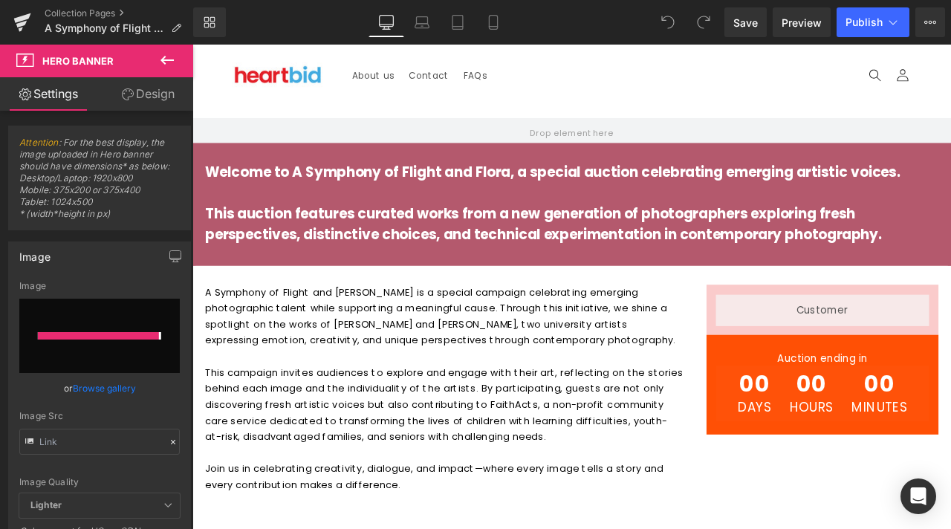
type input "[URL][DOMAIN_NAME]"
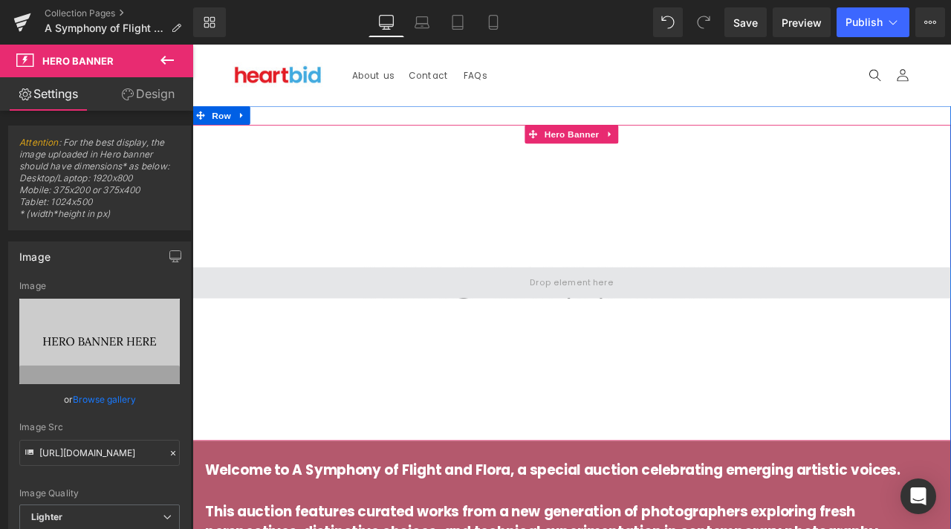
click at [762, 321] on span at bounding box center [641, 326] width 899 height 37
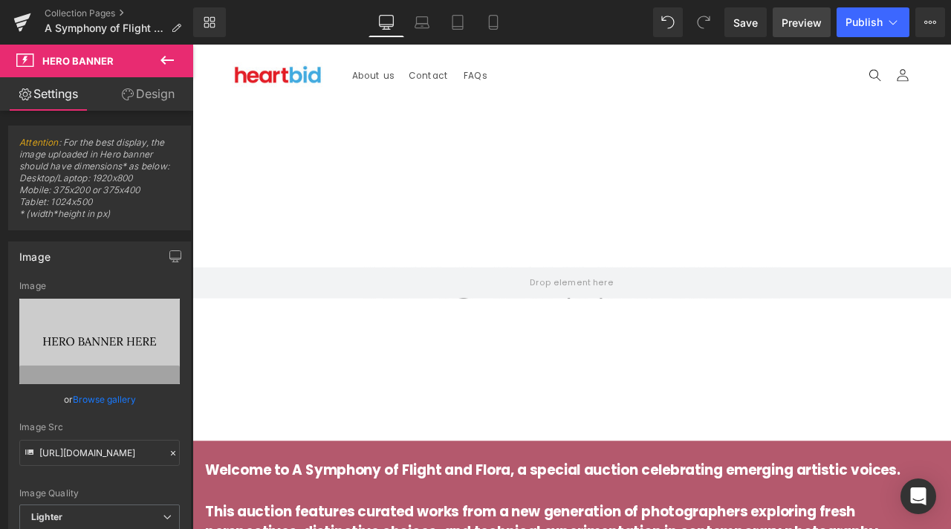
click at [793, 27] on span "Preview" at bounding box center [802, 23] width 40 height 16
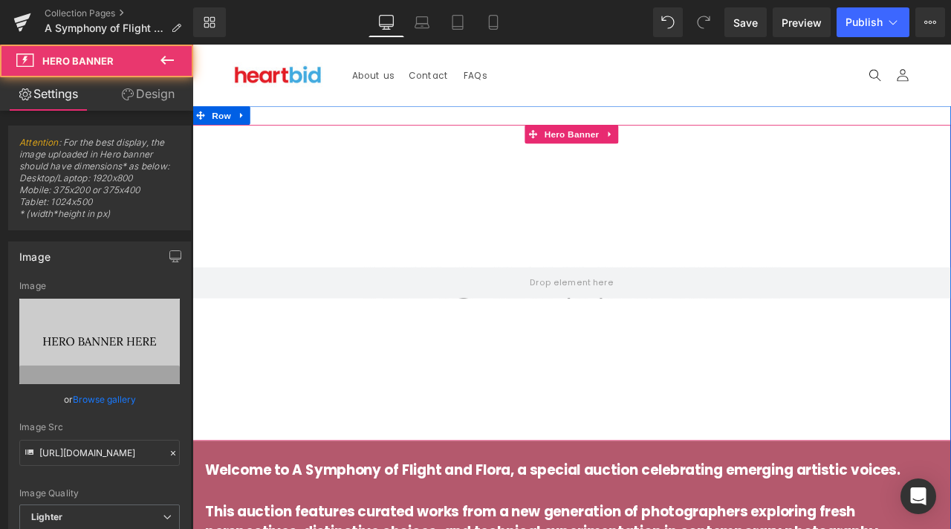
click at [628, 346] on div at bounding box center [641, 327] width 899 height 375
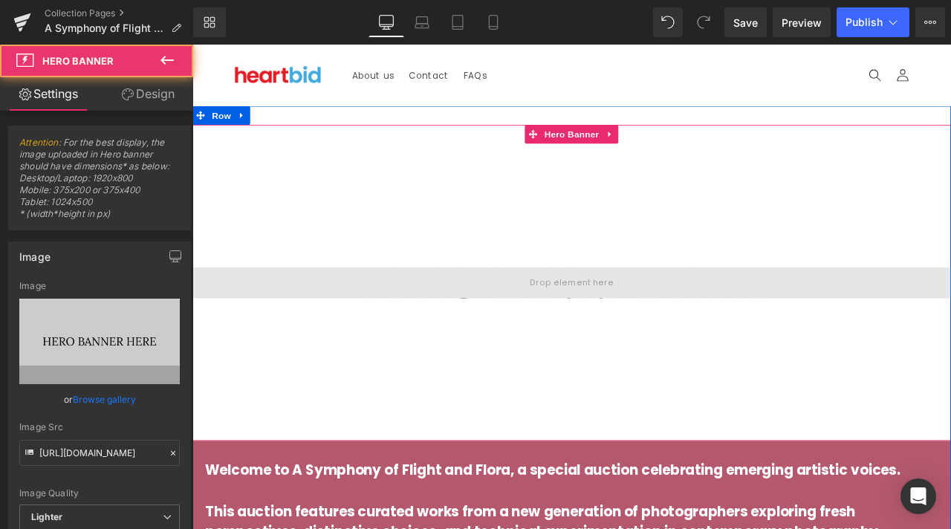
click at [614, 338] on span at bounding box center [642, 326] width 110 height 25
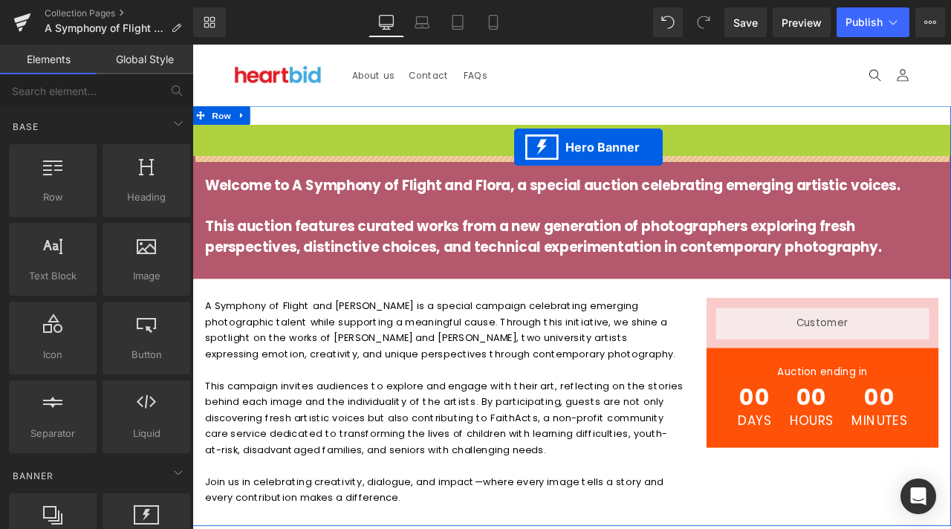
drag, startPoint x: 590, startPoint y: 149, endPoint x: 573, endPoint y: 166, distance: 23.7
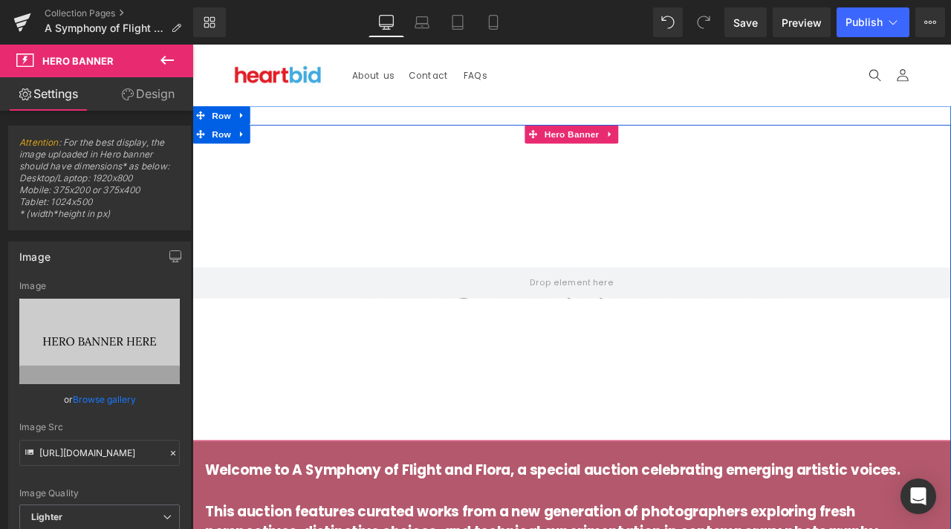
click at [599, 349] on div at bounding box center [641, 327] width 899 height 375
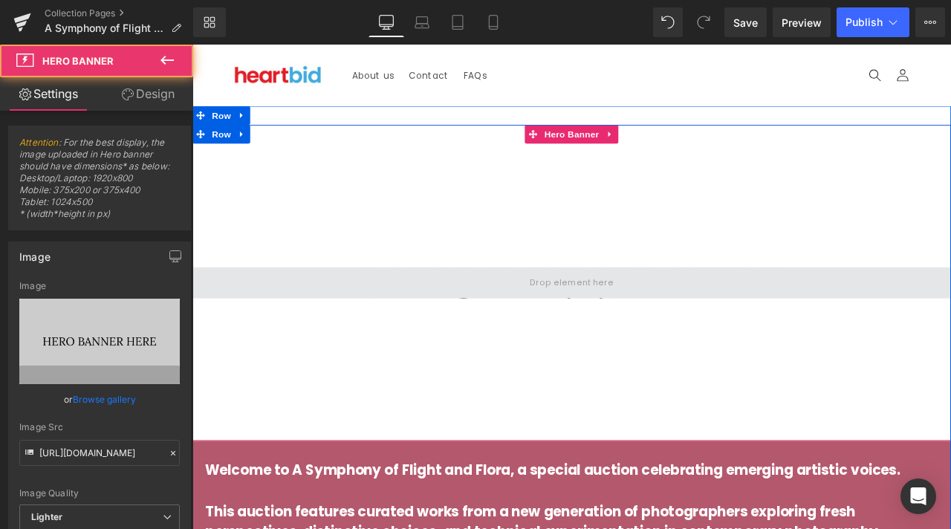
click at [617, 317] on span at bounding box center [642, 326] width 110 height 25
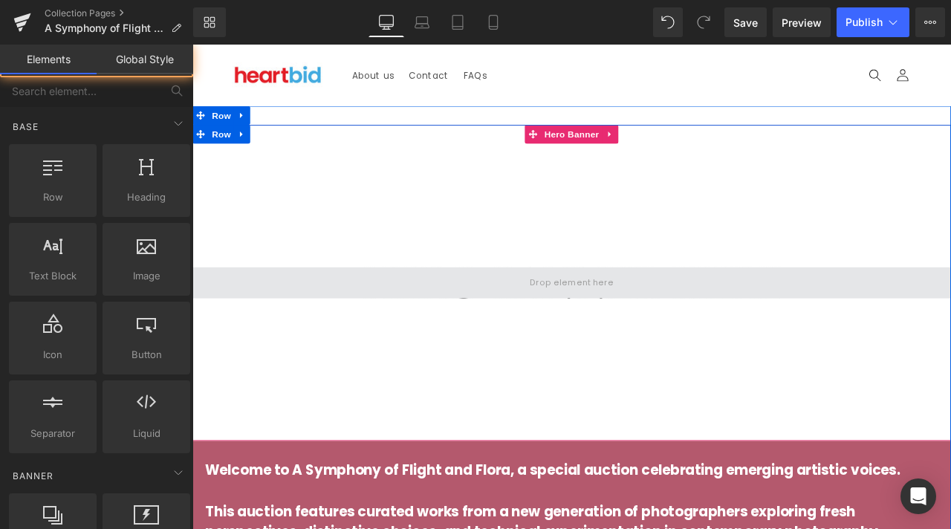
click at [617, 317] on span at bounding box center [642, 326] width 110 height 25
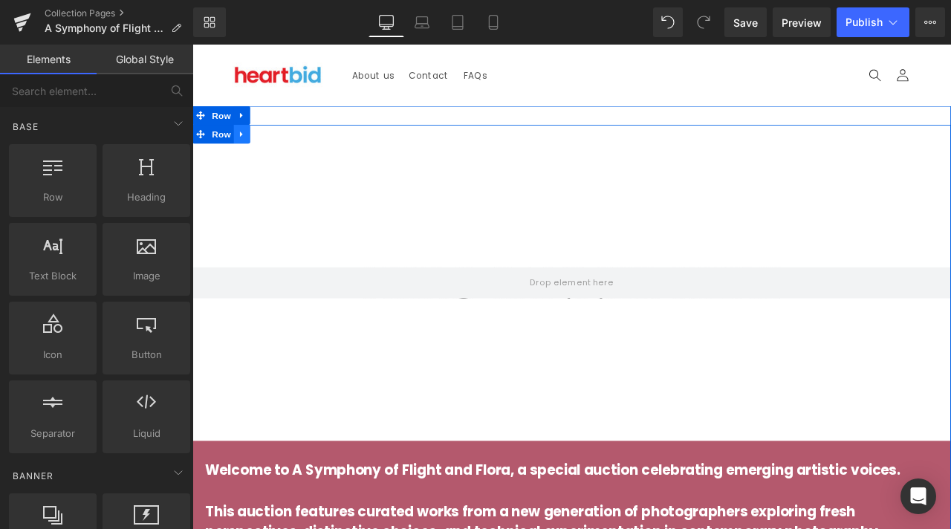
click at [242, 146] on link at bounding box center [251, 151] width 19 height 22
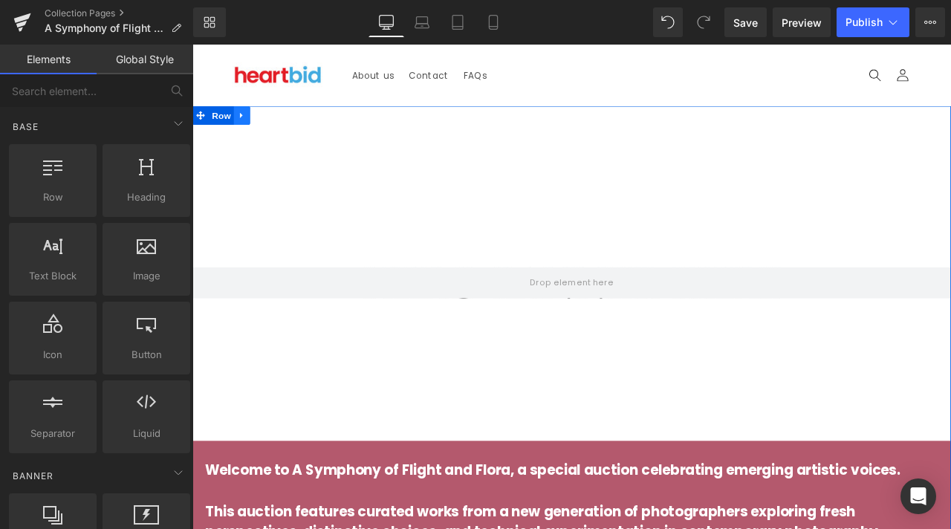
click at [253, 128] on link at bounding box center [251, 128] width 19 height 22
click at [288, 134] on icon at bounding box center [290, 128] width 10 height 11
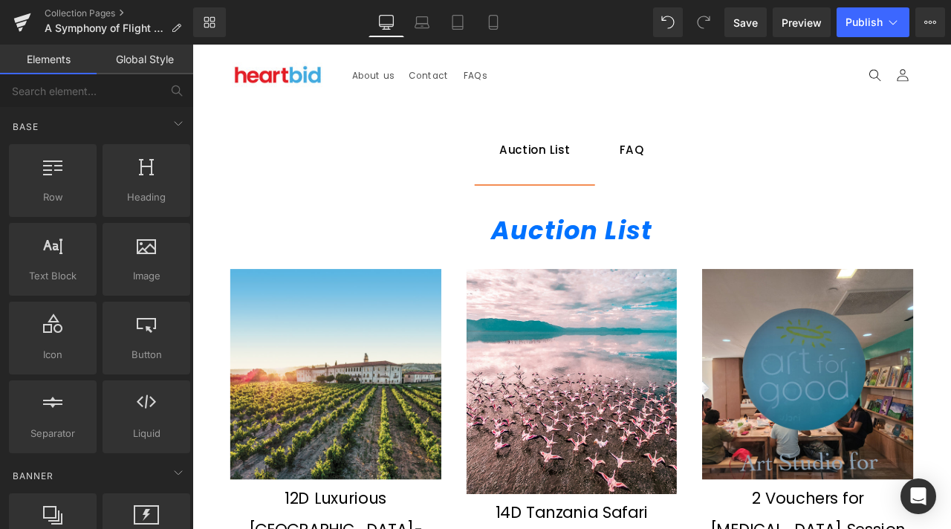
click at [60, 54] on link "Elements" at bounding box center [48, 60] width 97 height 30
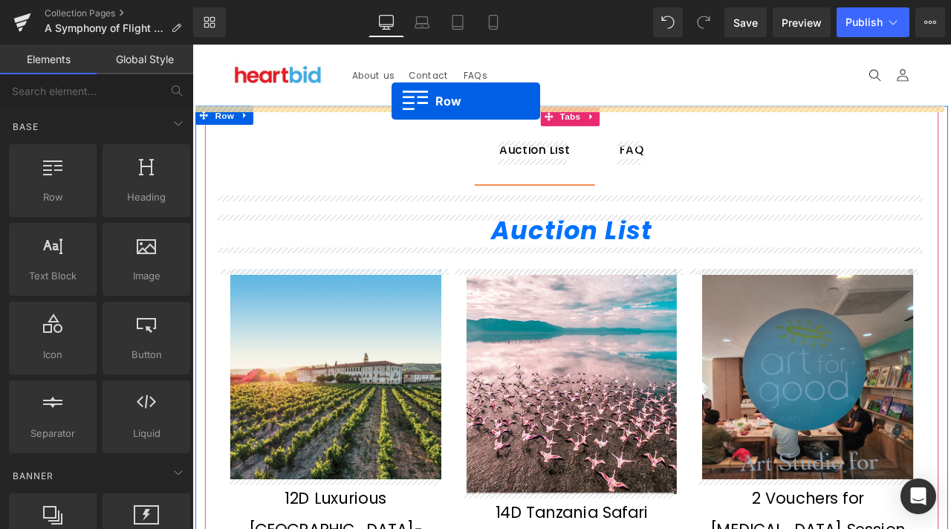
drag, startPoint x: 247, startPoint y: 230, endPoint x: 429, endPoint y: 111, distance: 217.4
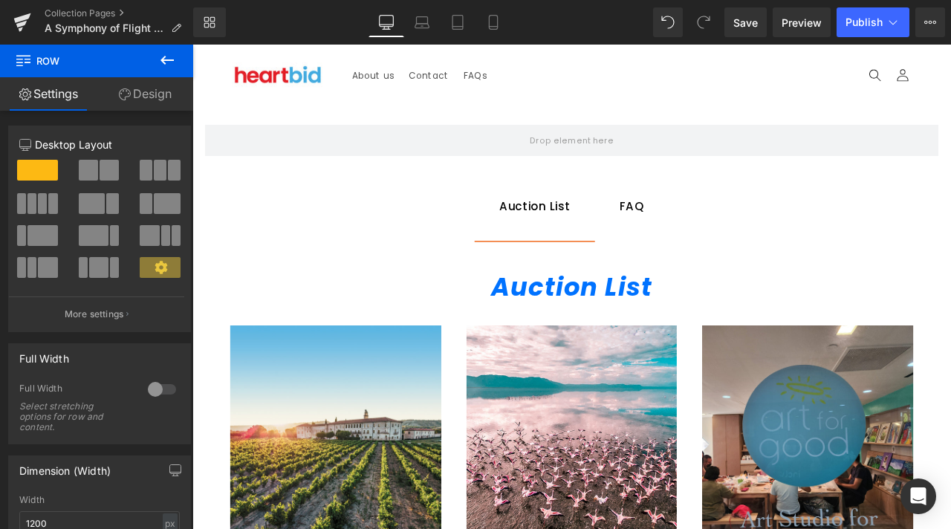
click at [168, 59] on icon at bounding box center [167, 60] width 18 height 18
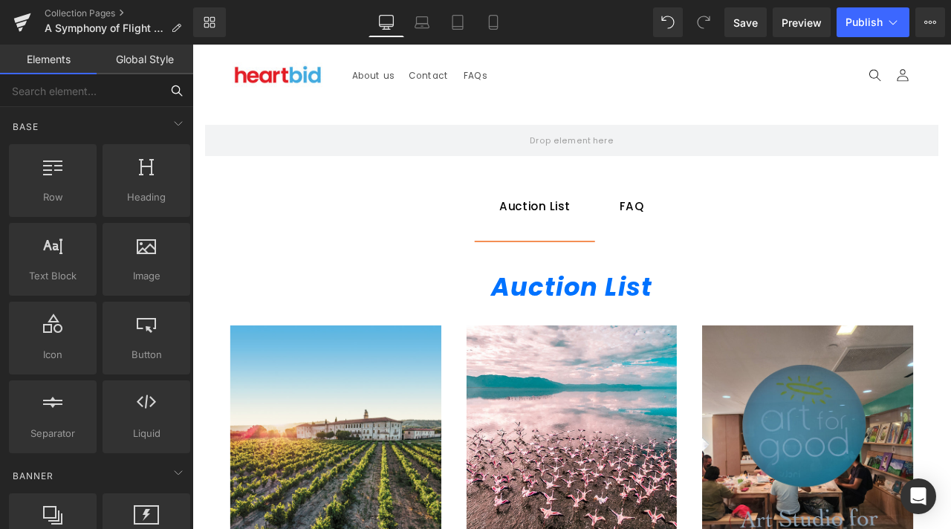
click at [96, 82] on input "text" at bounding box center [80, 90] width 161 height 33
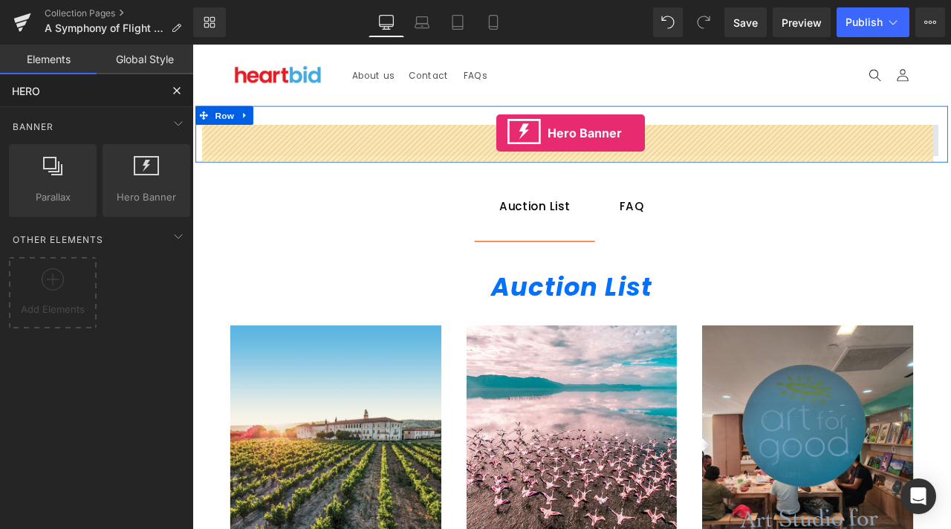
drag, startPoint x: 340, startPoint y: 238, endPoint x: 553, endPoint y: 152, distance: 229.1
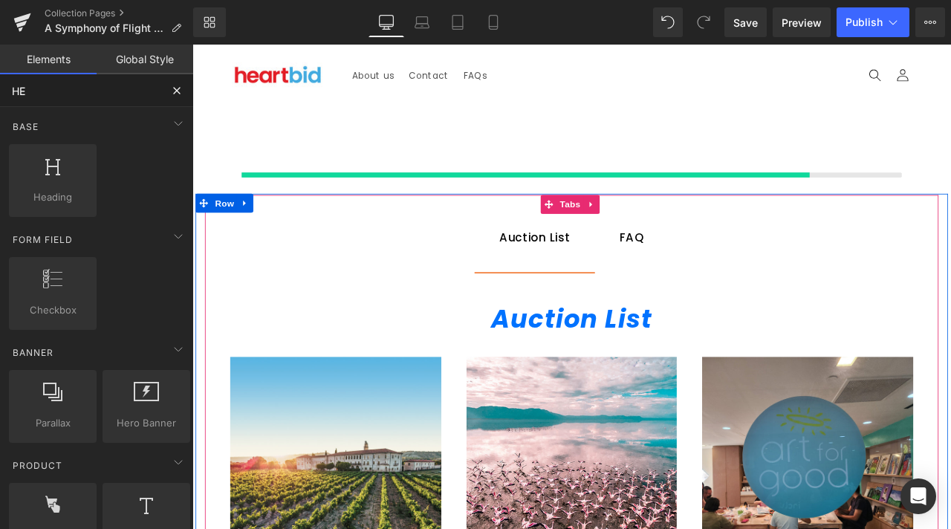
type input "H"
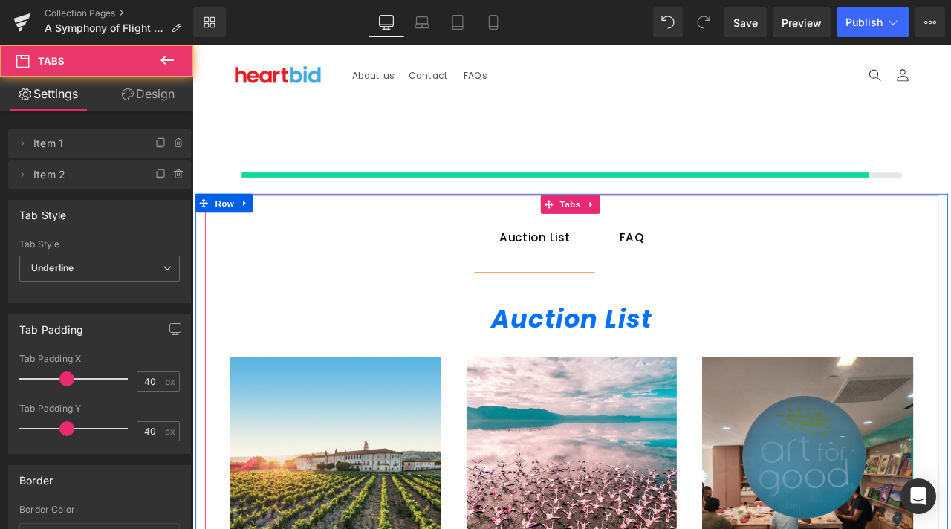
click at [518, 298] on ul "Auction List Text Block FAQ Text Block" at bounding box center [641, 273] width 869 height 81
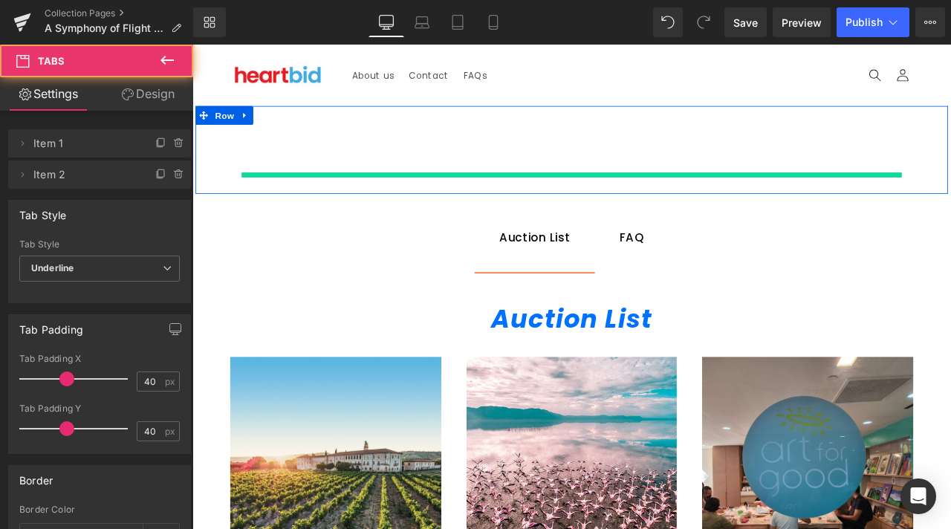
click at [534, 178] on div at bounding box center [641, 177] width 869 height 74
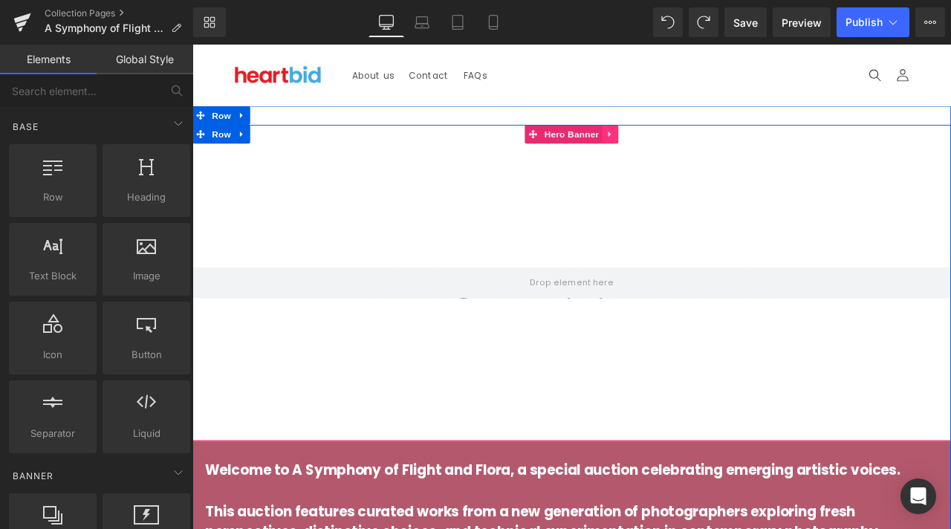
click at [683, 152] on icon at bounding box center [688, 151] width 10 height 11
click at [695, 151] on icon at bounding box center [698, 151] width 10 height 10
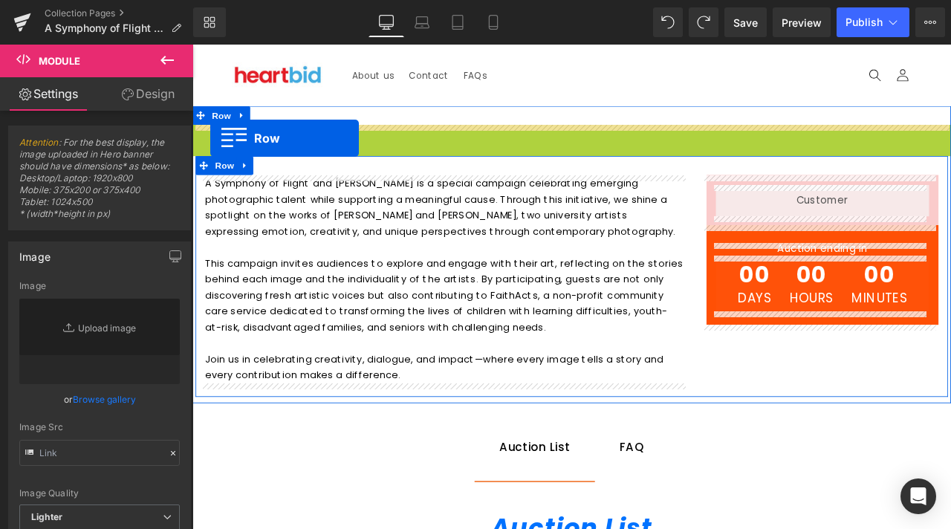
drag, startPoint x: 200, startPoint y: 147, endPoint x: 214, endPoint y: 155, distance: 16.3
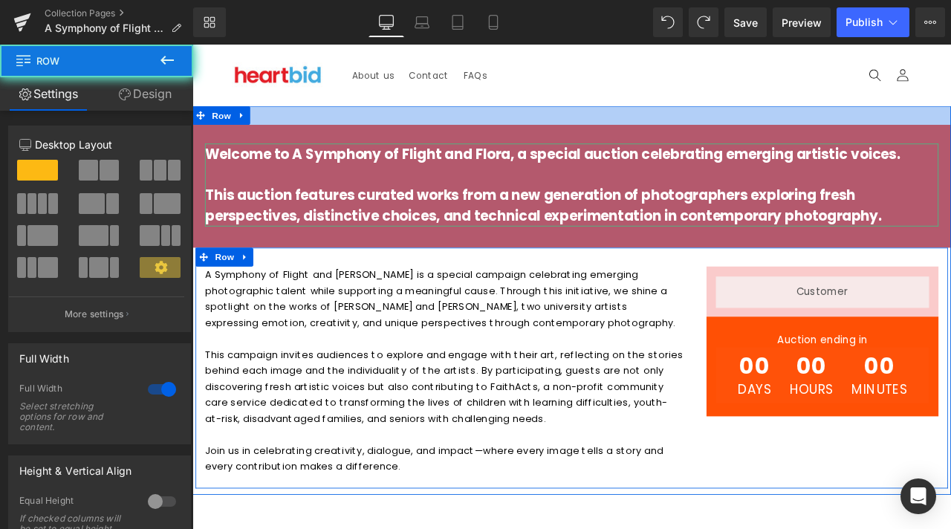
click at [294, 127] on div at bounding box center [641, 128] width 899 height 22
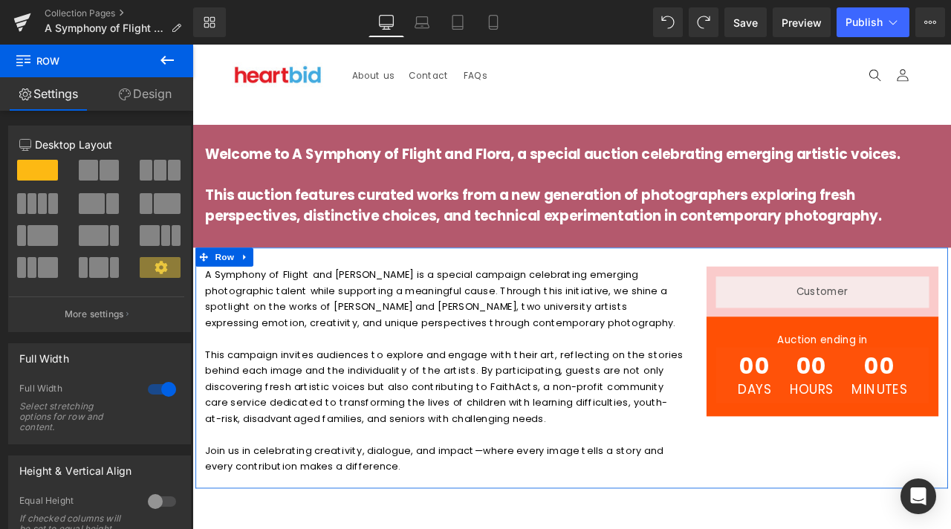
click at [164, 68] on icon at bounding box center [167, 60] width 18 height 18
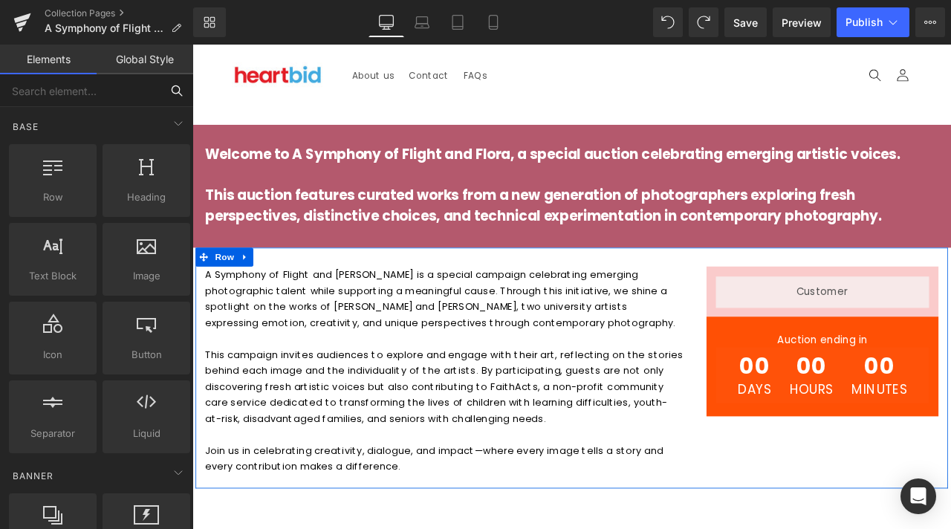
click at [106, 97] on input "text" at bounding box center [80, 90] width 161 height 33
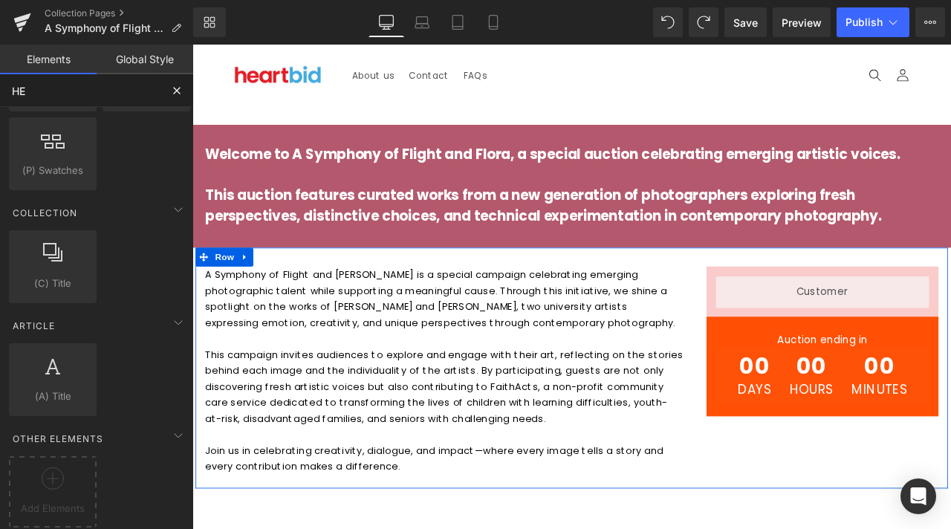
scroll to position [218, 0]
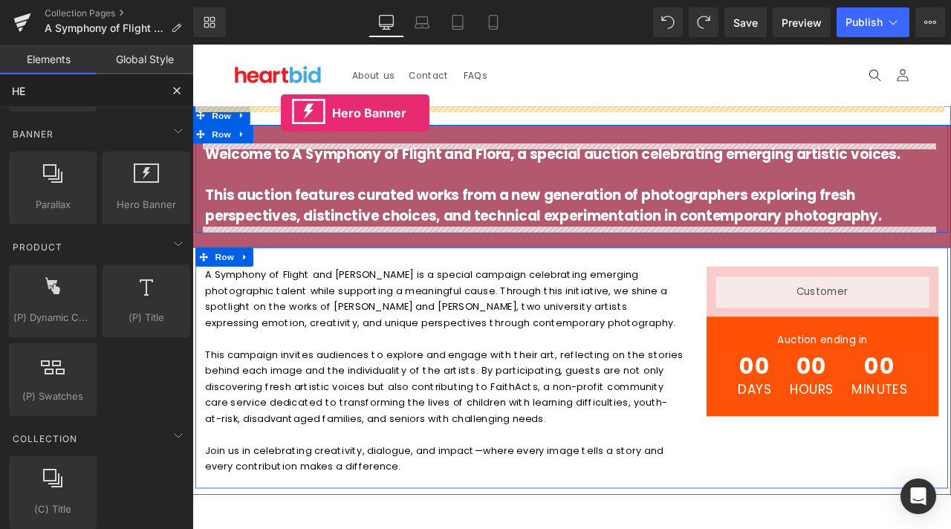
drag, startPoint x: 325, startPoint y: 239, endPoint x: 297, endPoint y: 126, distance: 117.2
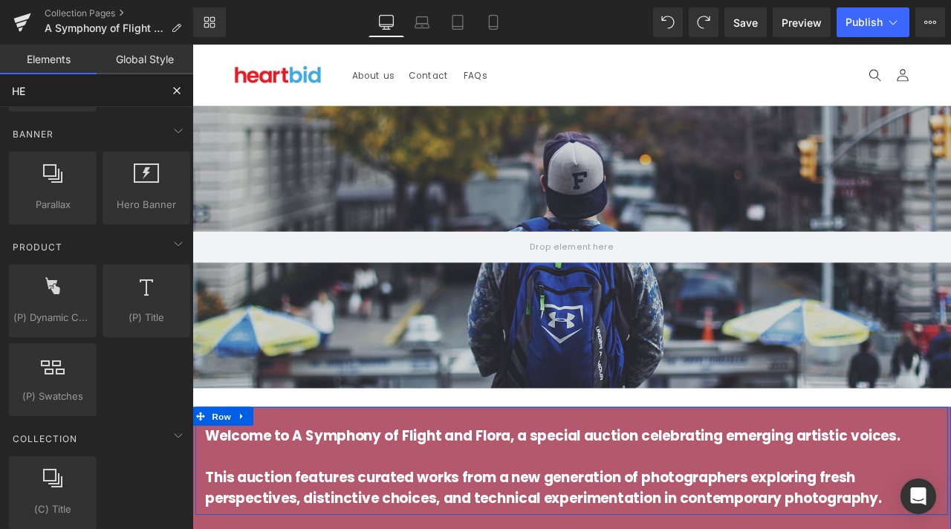
type input "HE"
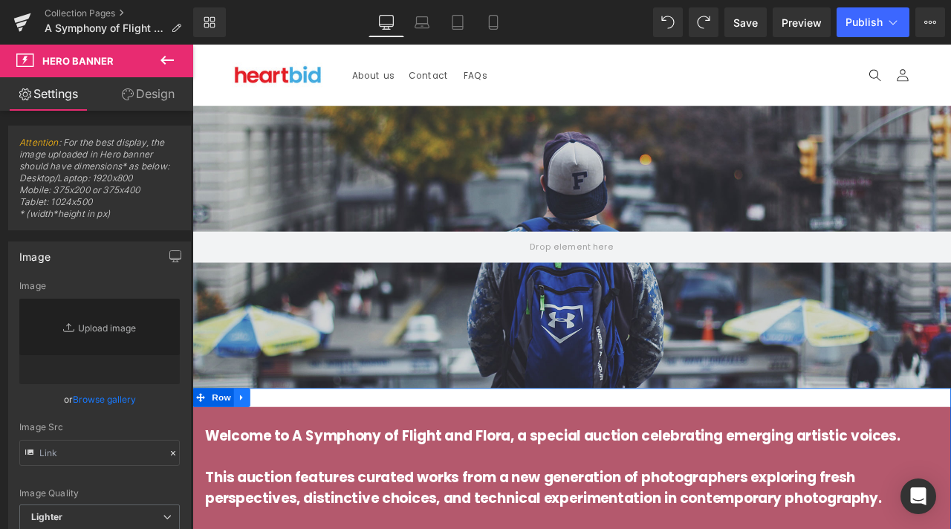
click at [249, 461] on icon at bounding box center [250, 463] width 3 height 7
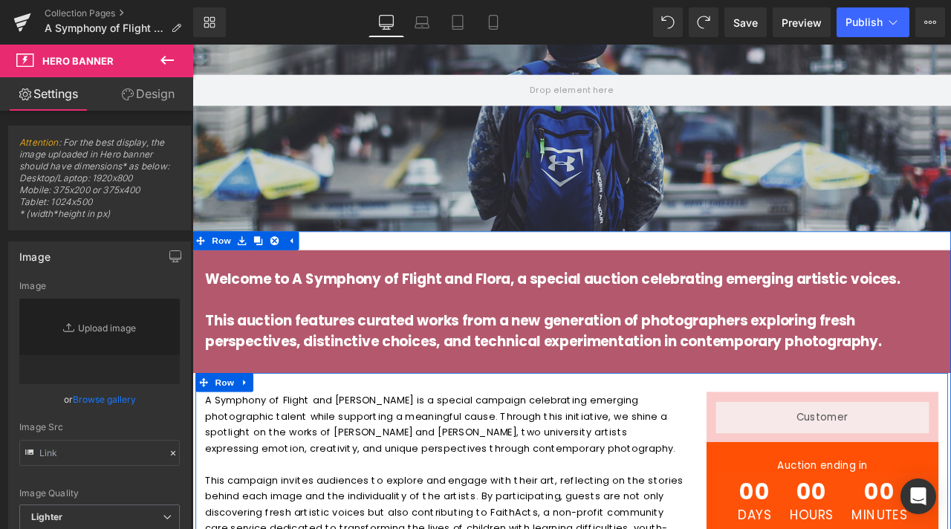
scroll to position [188, 0]
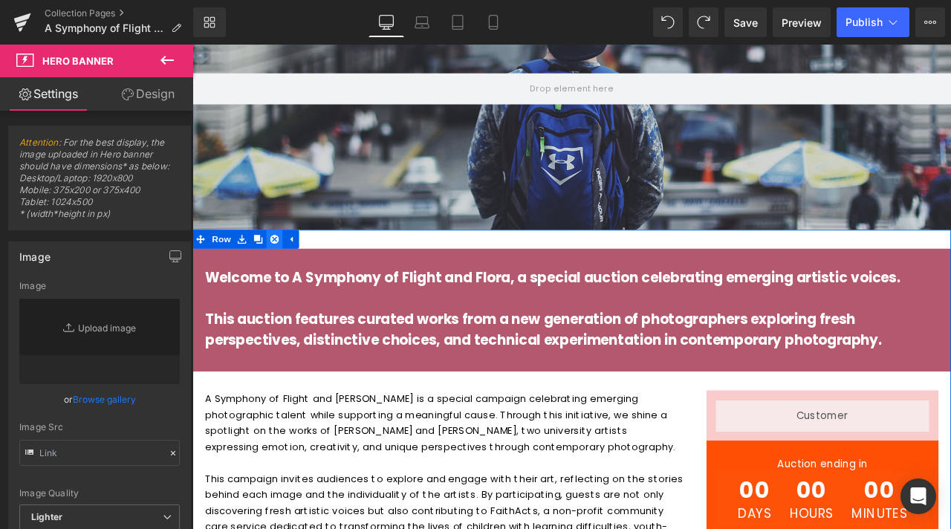
click at [285, 278] on icon at bounding box center [290, 275] width 10 height 10
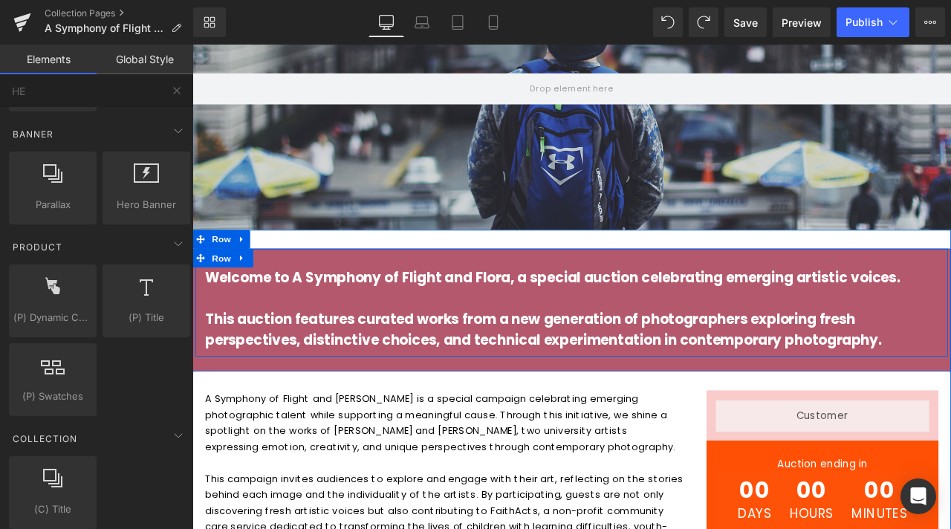
click at [289, 295] on div "Welcome to A Symphony of Flight and Flora, a special auction celebrating emergi…" at bounding box center [642, 350] width 892 height 128
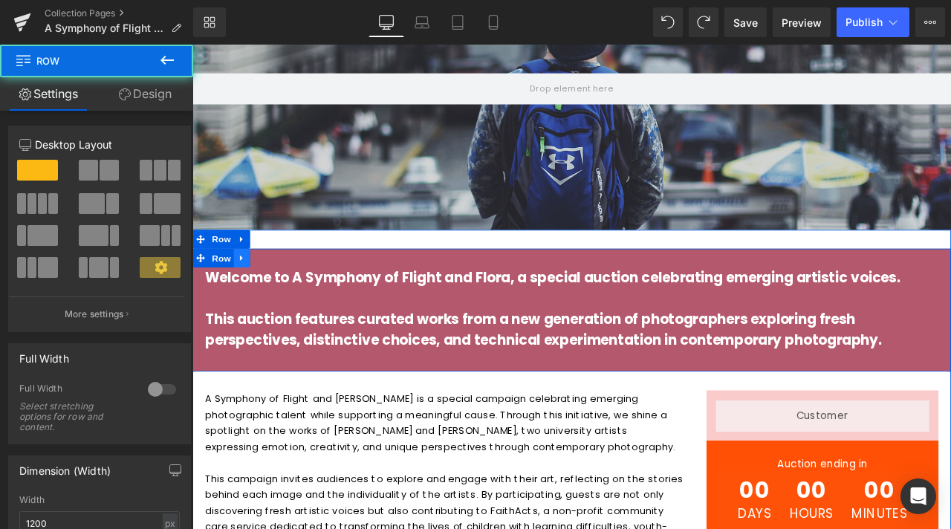
click at [246, 294] on icon at bounding box center [251, 297] width 10 height 11
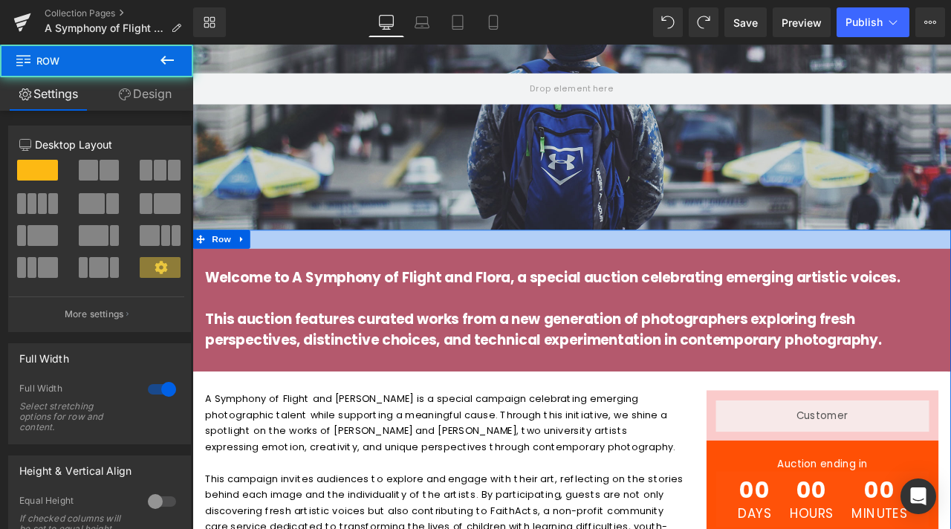
click at [328, 265] on div at bounding box center [641, 275] width 899 height 22
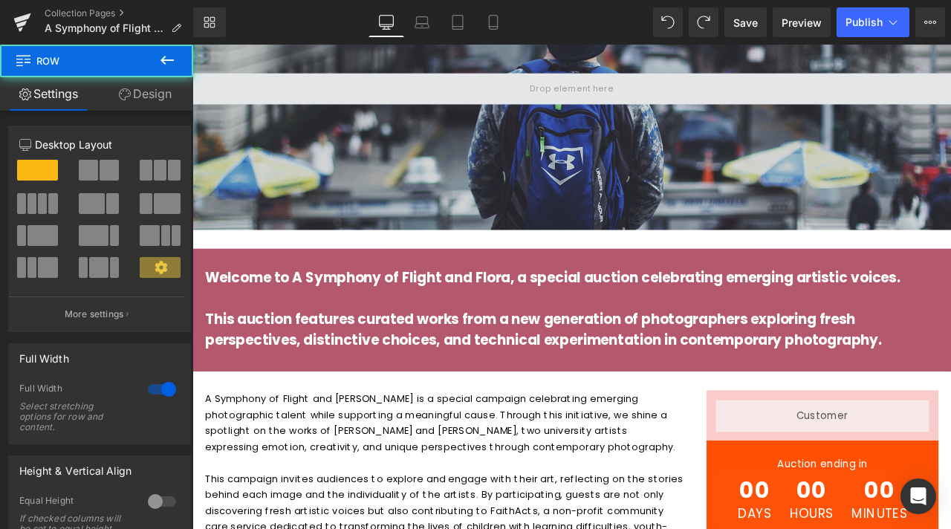
click at [514, 100] on span at bounding box center [641, 96] width 899 height 37
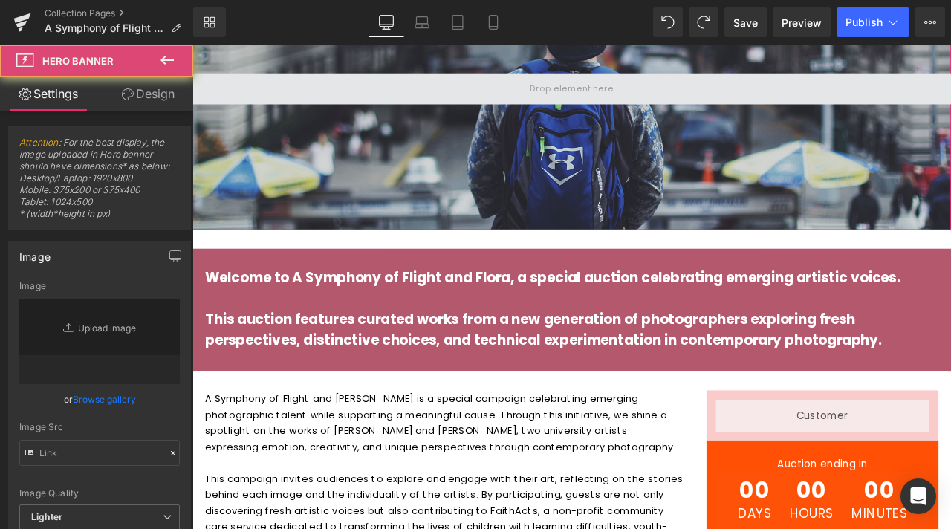
scroll to position [30, 0]
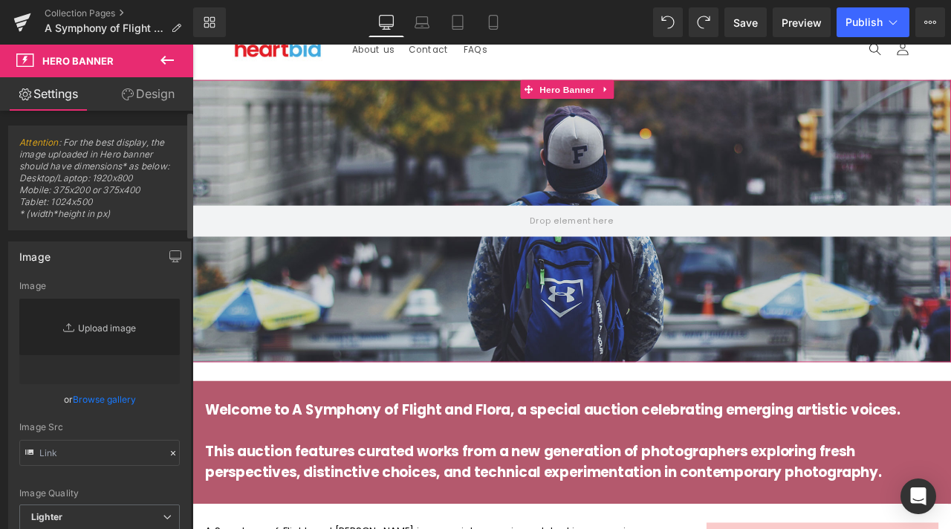
click at [82, 299] on link "Replace Image" at bounding box center [99, 341] width 161 height 85
type input "C:\fakepath\Your paragraph text.jpg"
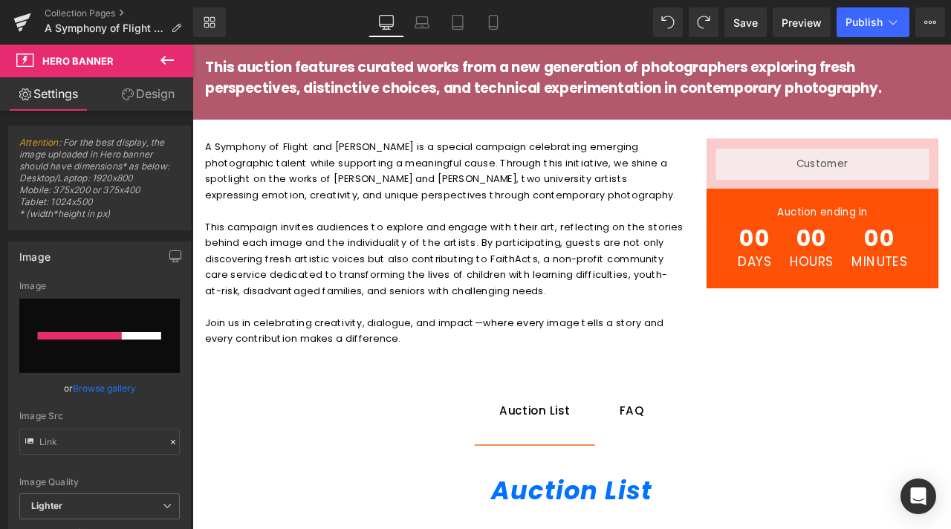
scroll to position [0, 0]
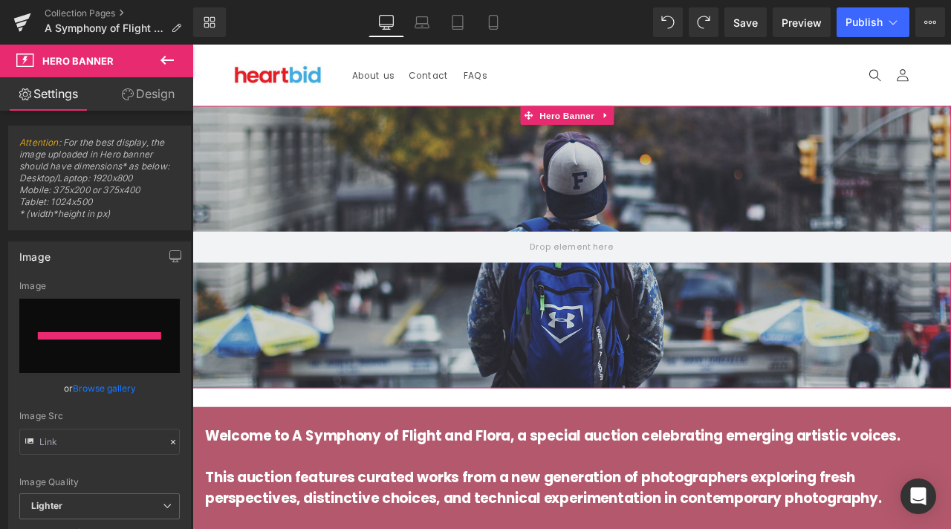
type input "https://ucarecdn.com/b5e1cc12-79bb-410b-82fd-e2f311f9b9a7/-/format/auto/-/previ…"
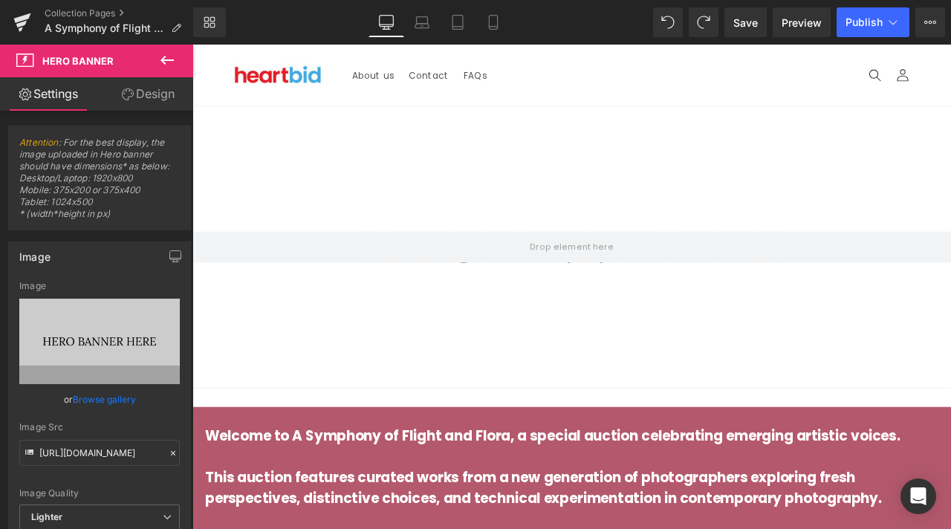
click at [176, 60] on button at bounding box center [167, 61] width 52 height 33
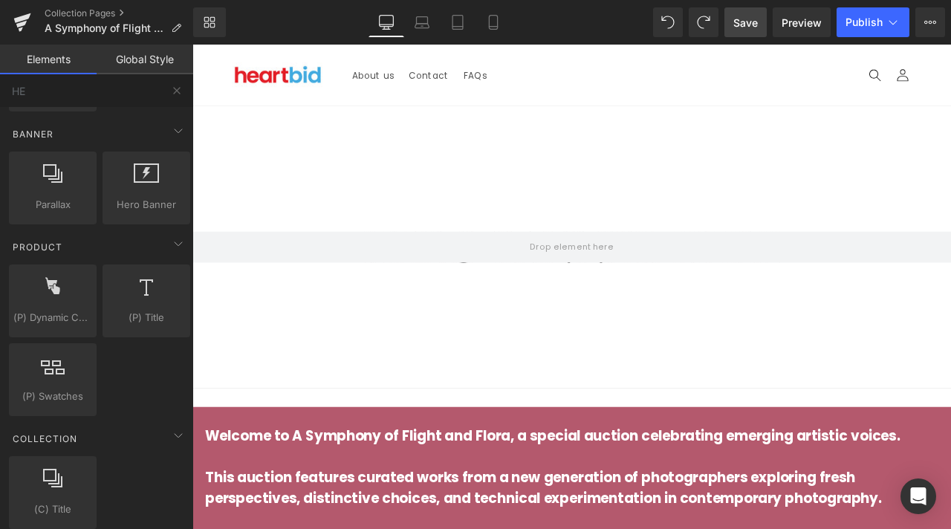
click at [749, 28] on span "Save" at bounding box center [745, 23] width 25 height 16
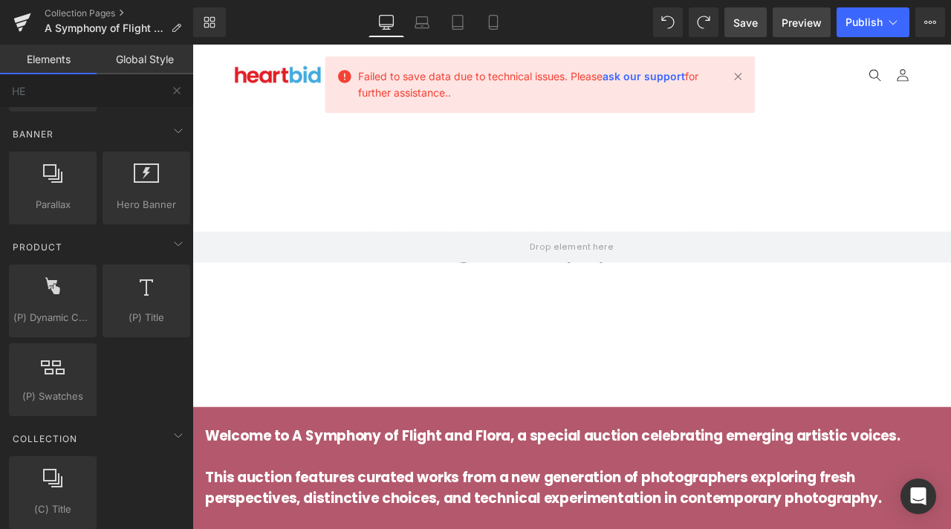
click at [811, 17] on span "Preview" at bounding box center [802, 23] width 40 height 16
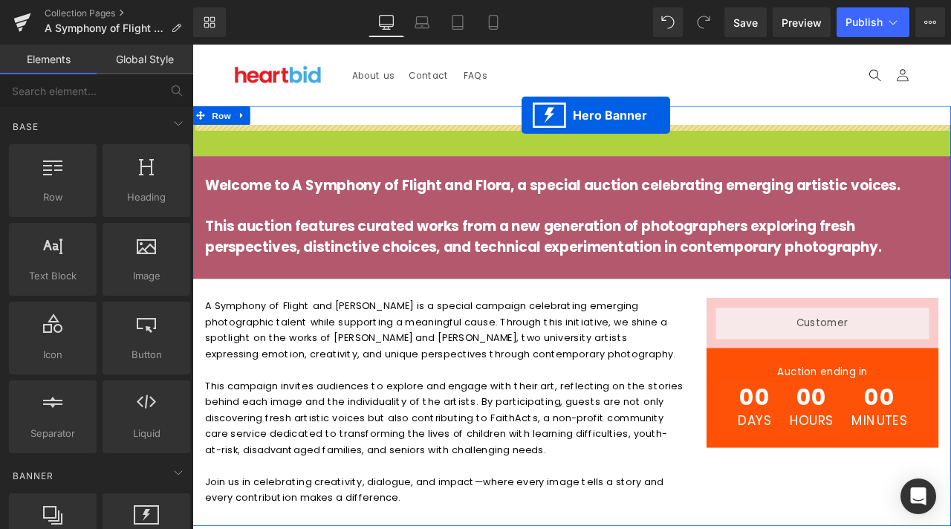
drag, startPoint x: 589, startPoint y: 146, endPoint x: 583, endPoint y: 131, distance: 17.0
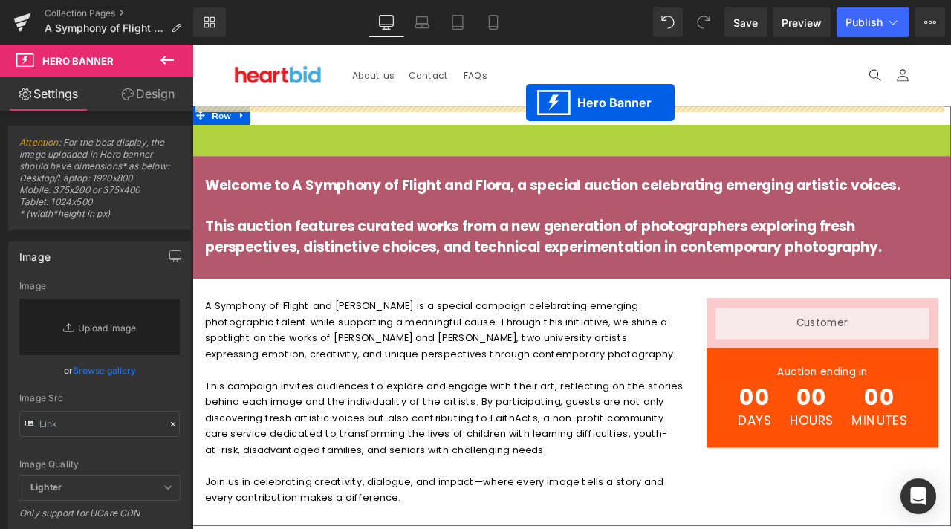
drag, startPoint x: 588, startPoint y: 149, endPoint x: 588, endPoint y: 114, distance: 34.9
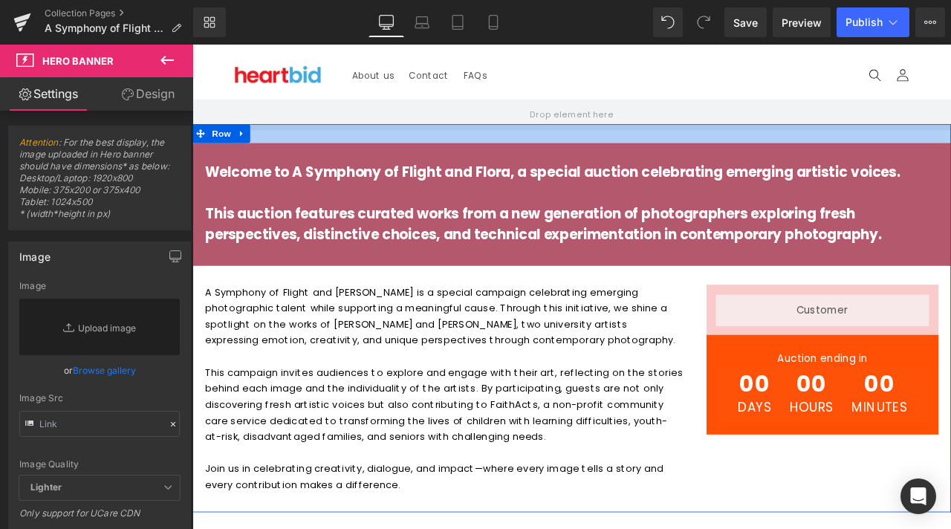
click at [560, 154] on div at bounding box center [641, 150] width 899 height 22
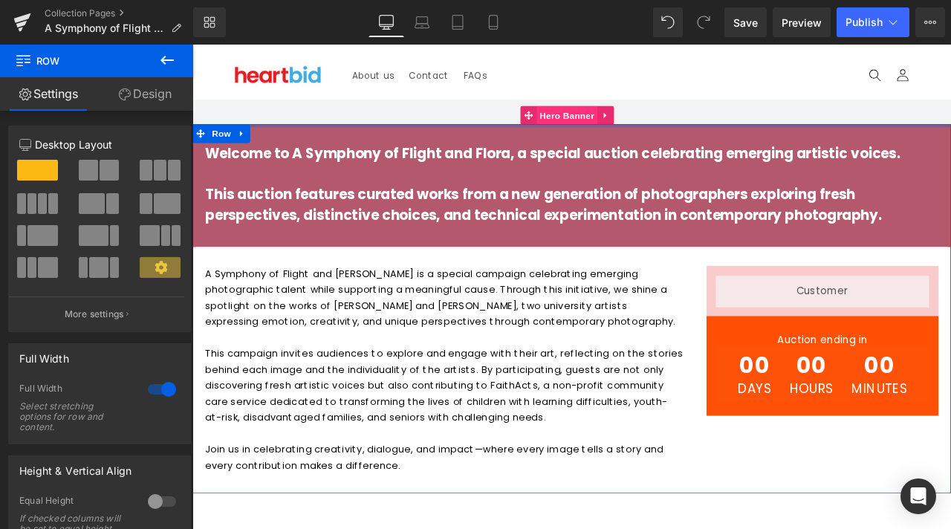
drag, startPoint x: 560, startPoint y: 154, endPoint x: 629, endPoint y: 125, distance: 74.9
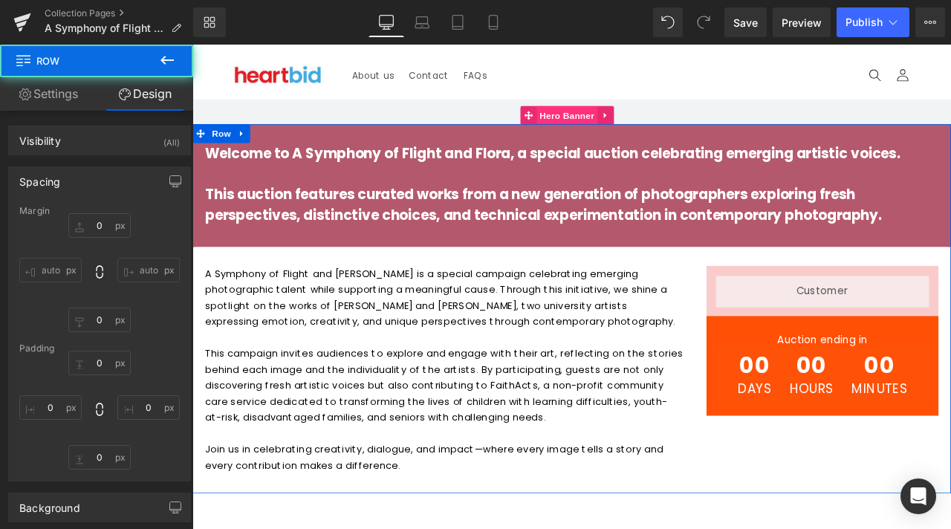
type input "0"
type input "10"
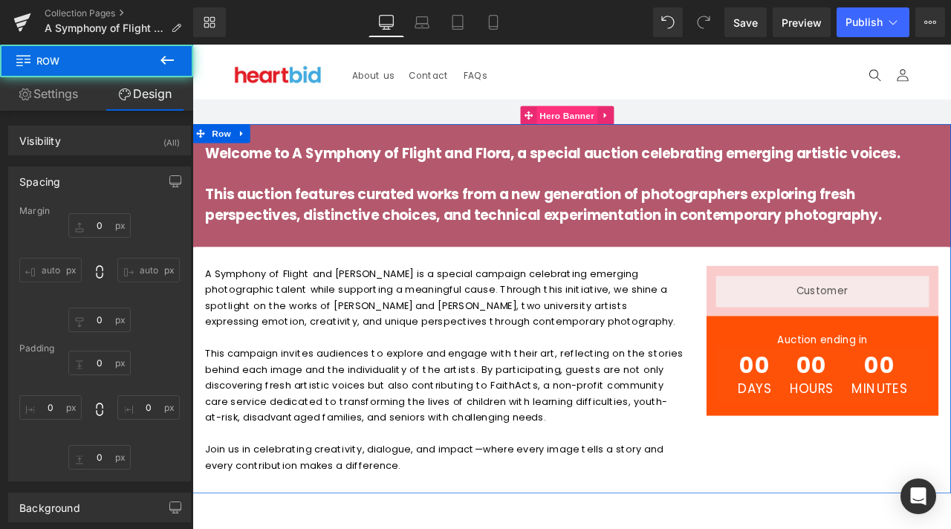
type input "0"
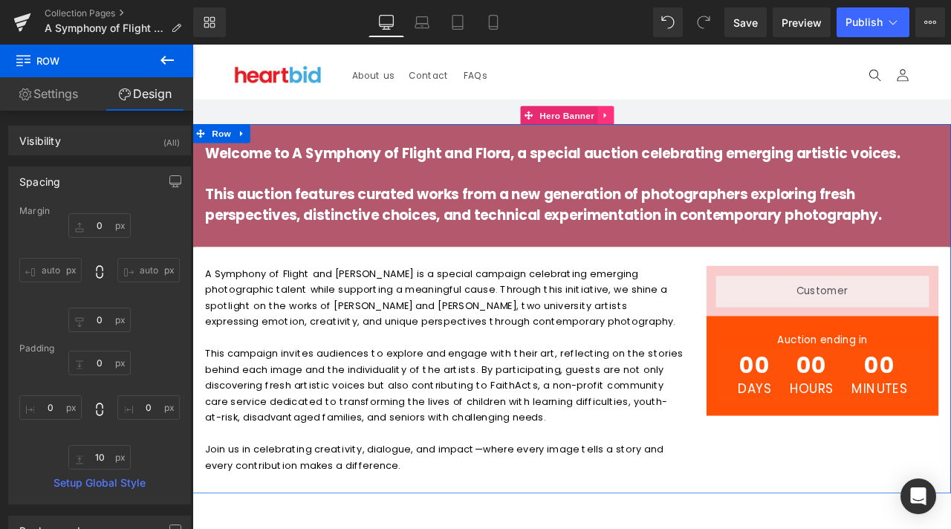
click at [688, 126] on link at bounding box center [682, 128] width 19 height 22
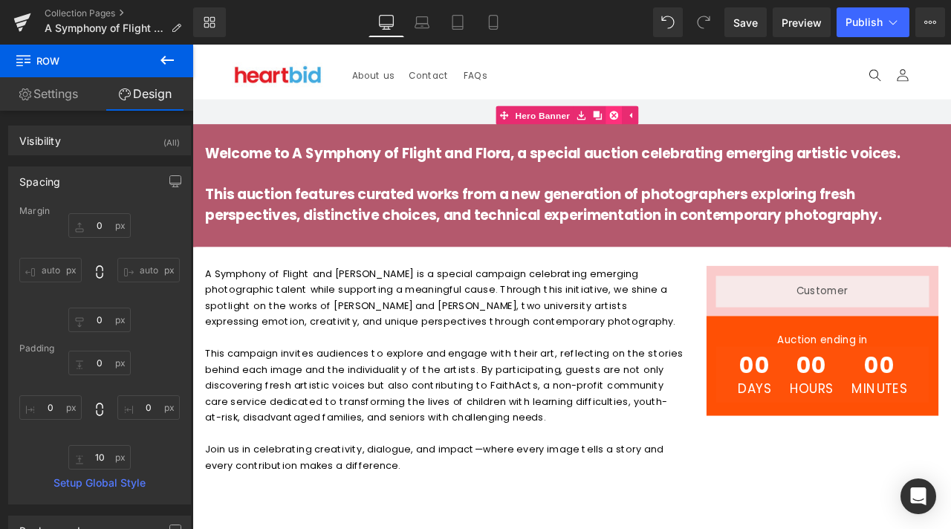
click at [691, 126] on icon at bounding box center [692, 128] width 10 height 10
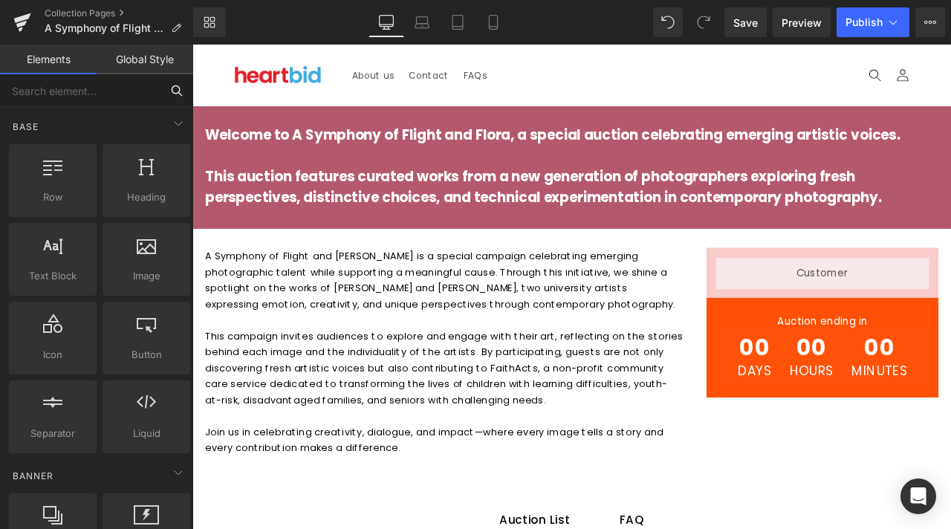
click at [116, 97] on input "text" at bounding box center [80, 90] width 161 height 33
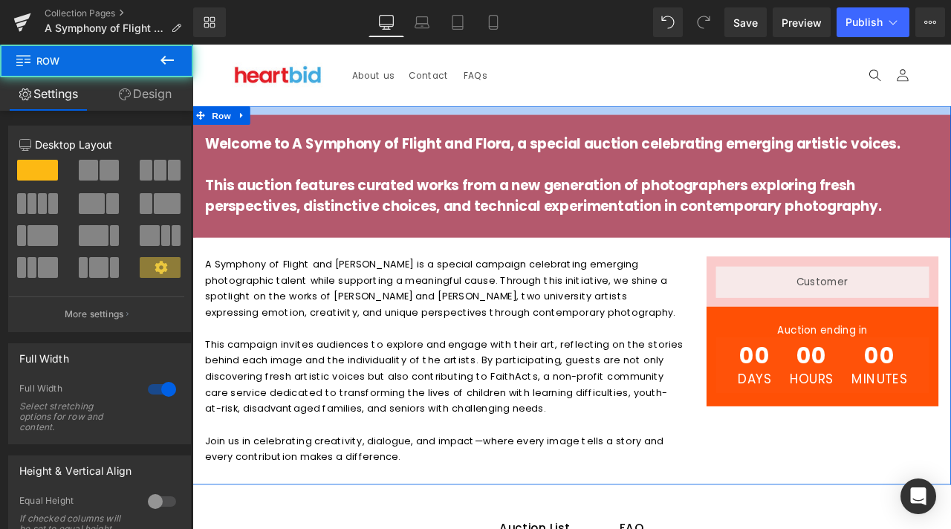
drag, startPoint x: 350, startPoint y: 120, endPoint x: 351, endPoint y: 136, distance: 16.4
click at [351, 136] on div "Welcome to A Symphony of Flight and Flora, a special auction celebrating emergi…" at bounding box center [641, 341] width 899 height 449
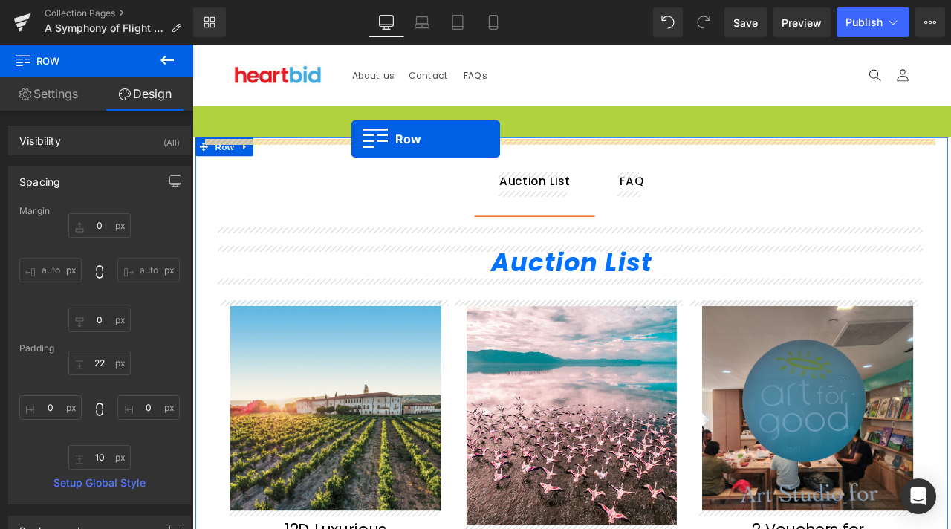
drag, startPoint x: 245, startPoint y: 153, endPoint x: 381, endPoint y: 162, distance: 136.3
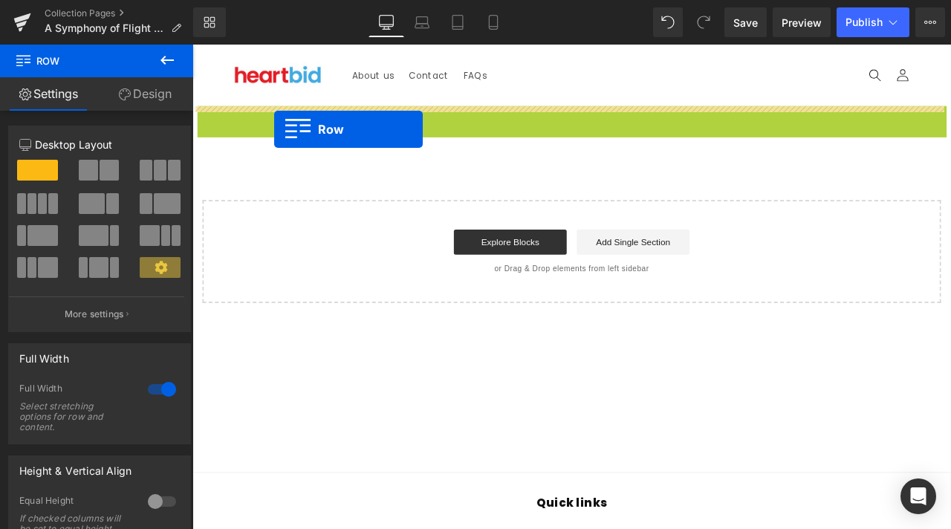
drag, startPoint x: 202, startPoint y: 131, endPoint x: 289, endPoint y: 158, distance: 91.0
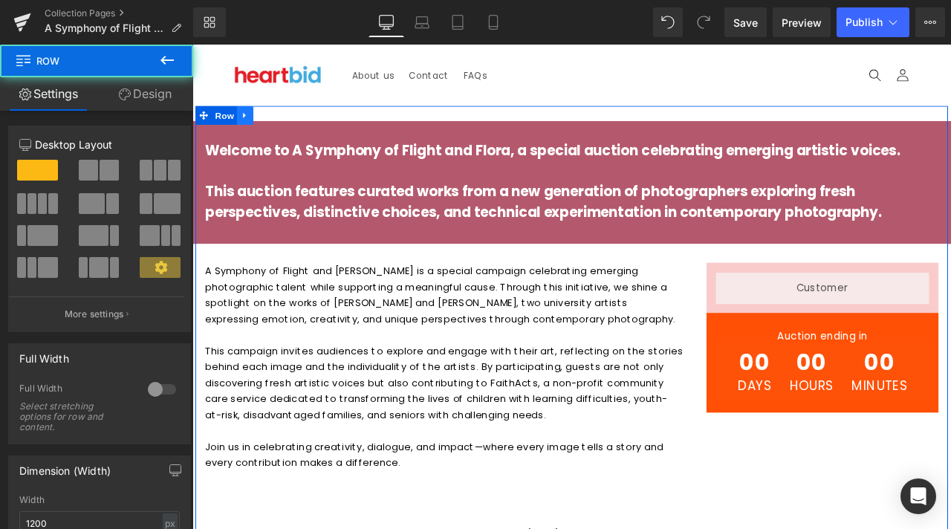
click at [250, 132] on icon at bounding box center [255, 128] width 10 height 11
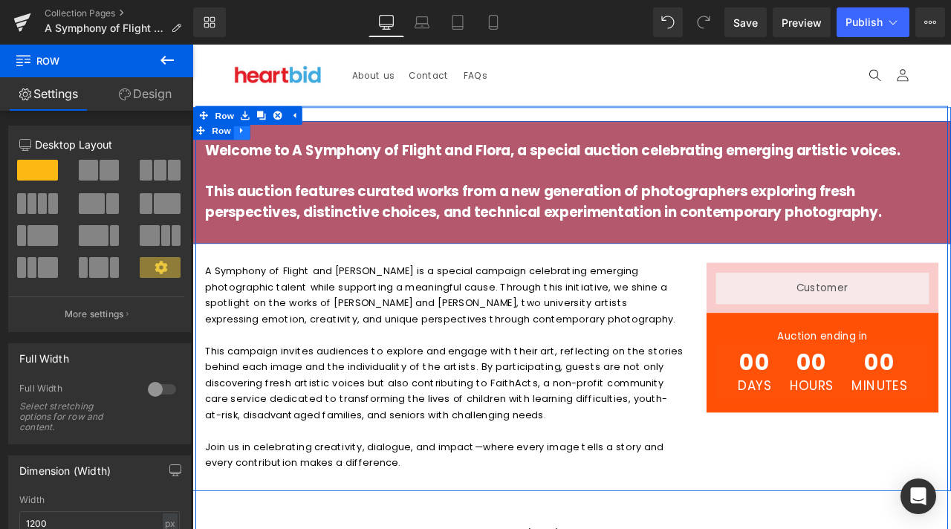
click at [246, 149] on icon at bounding box center [251, 146] width 10 height 11
click at [268, 150] on icon at bounding box center [270, 146] width 10 height 10
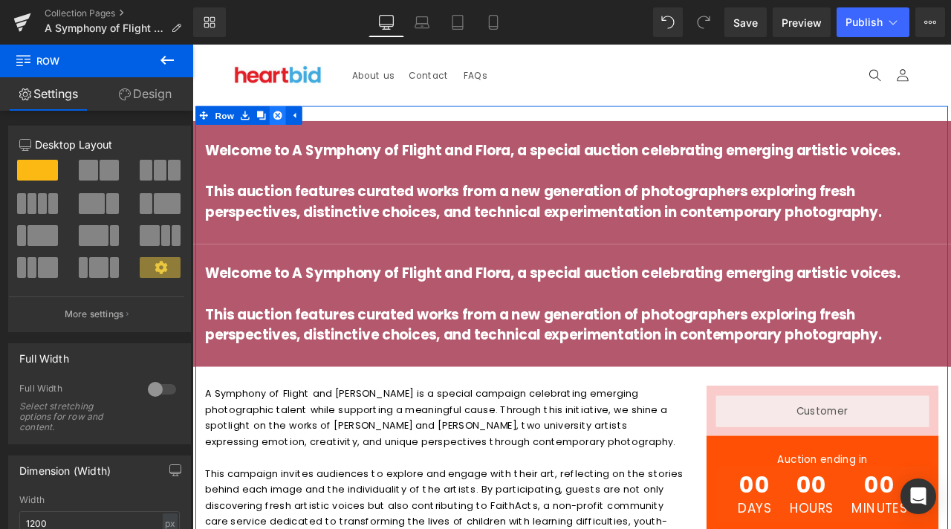
click at [284, 129] on link at bounding box center [293, 128] width 19 height 22
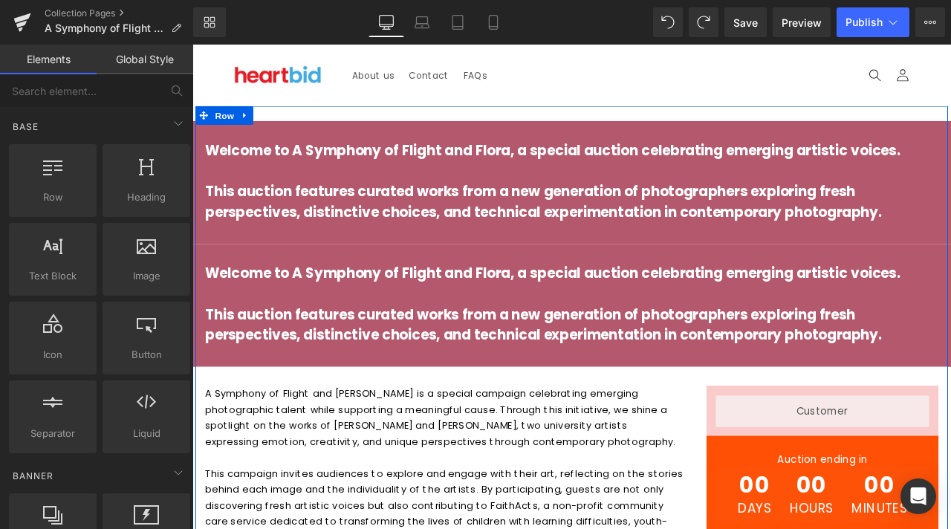
click at [262, 291] on div "Welcome to A Symphony of Flight and Flora, a special auction celebrating emergi…" at bounding box center [642, 345] width 892 height 128
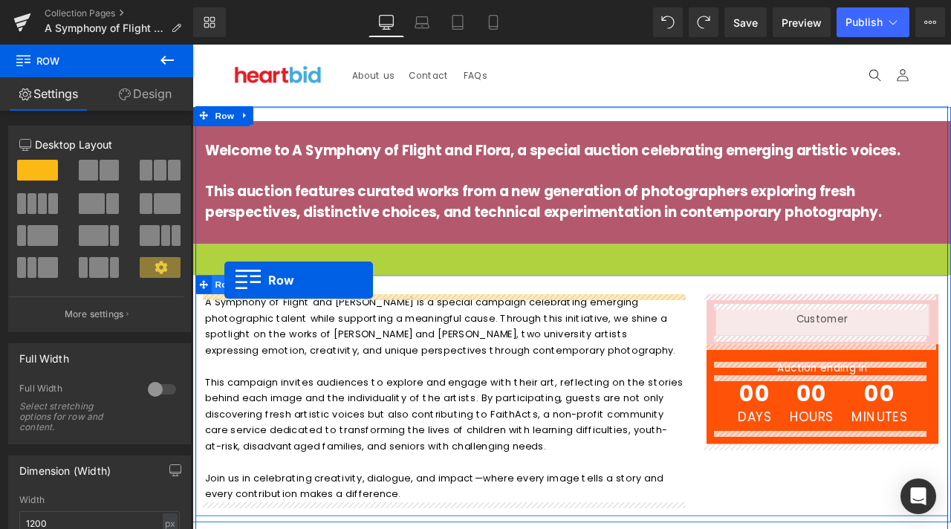
drag, startPoint x: 197, startPoint y: 291, endPoint x: 230, endPoint y: 324, distance: 46.8
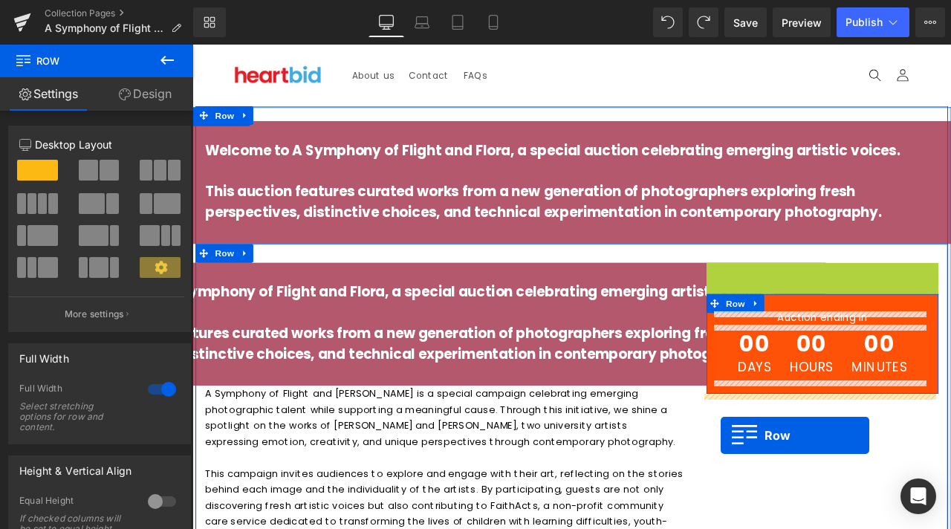
drag, startPoint x: 806, startPoint y: 314, endPoint x: 819, endPoint y: 505, distance: 192.1
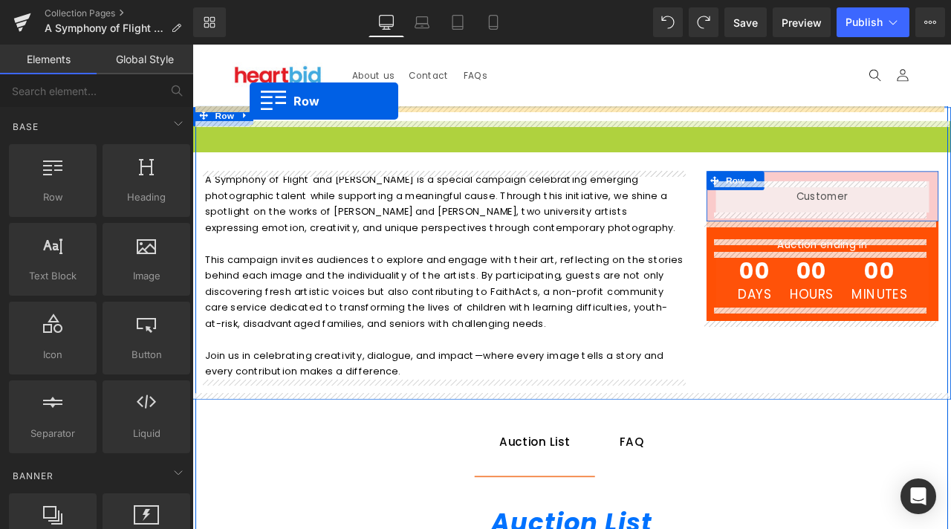
drag, startPoint x: 196, startPoint y: 146, endPoint x: 260, endPoint y: 111, distance: 72.5
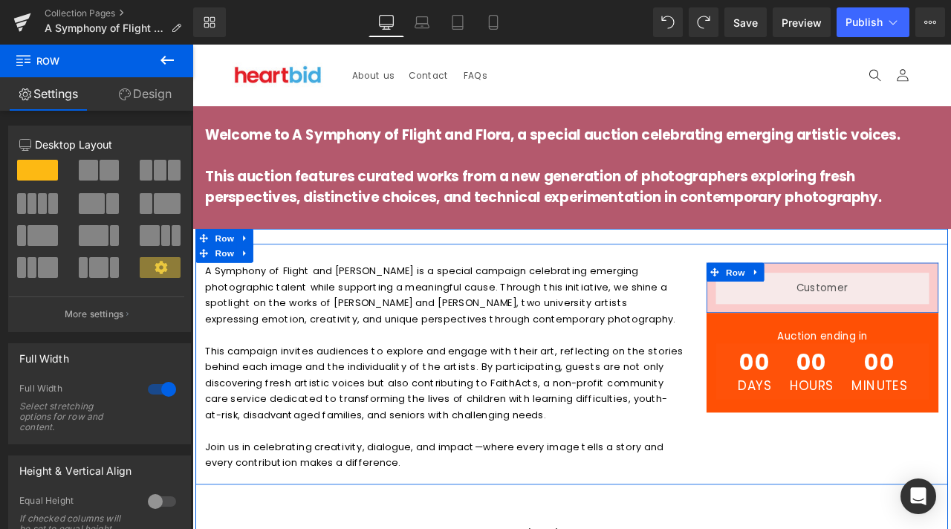
click at [289, 293] on div "A Symphony of Flight and [PERSON_NAME] is a special campaign celebrating emergi…" at bounding box center [642, 423] width 892 height 285
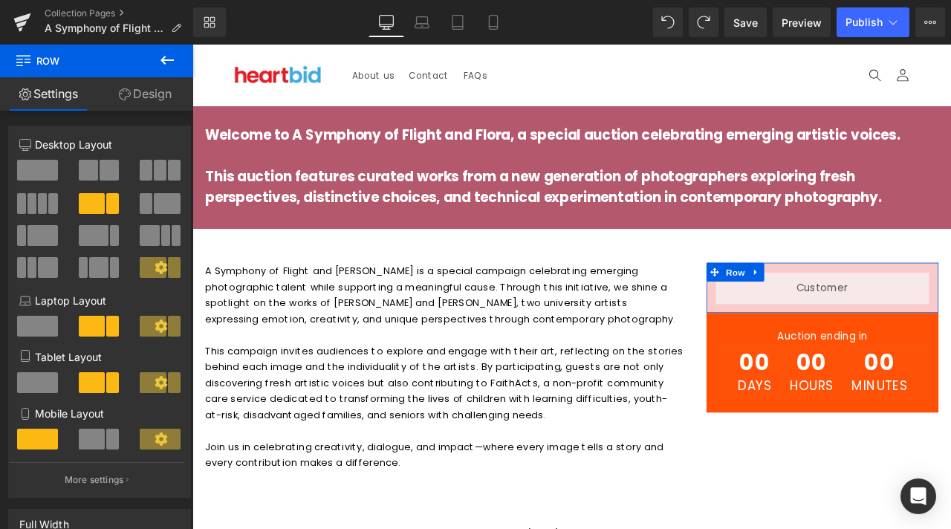
click at [163, 56] on icon at bounding box center [167, 60] width 18 height 18
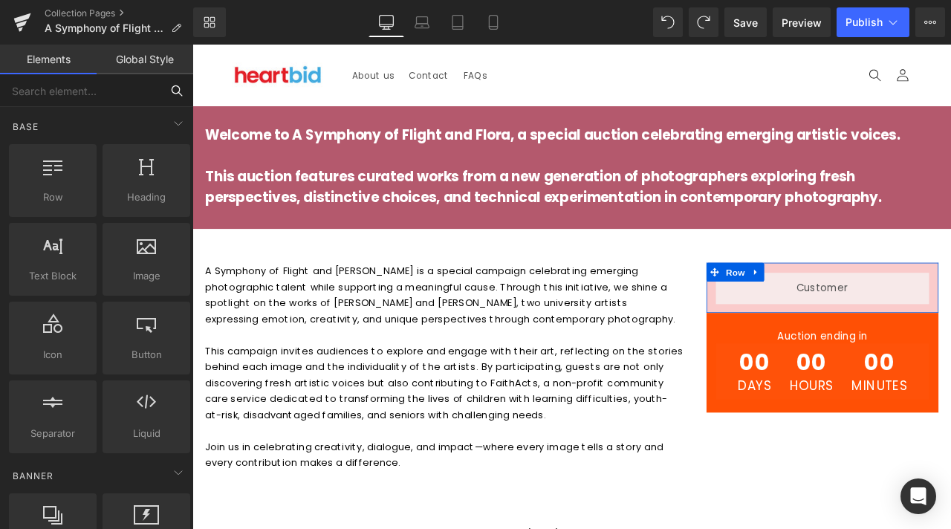
click at [103, 80] on input "text" at bounding box center [80, 90] width 161 height 33
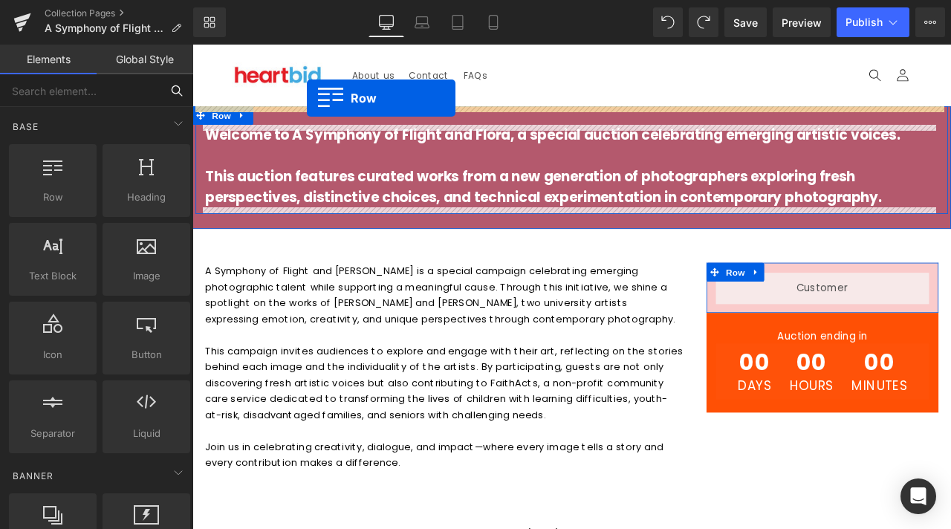
drag, startPoint x: 242, startPoint y: 233, endPoint x: 328, endPoint y: 110, distance: 150.5
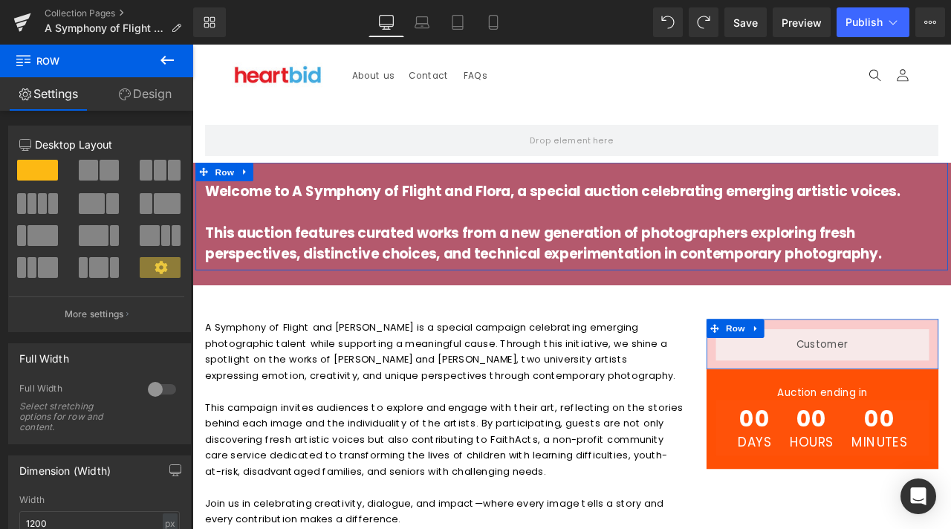
click at [168, 67] on icon at bounding box center [167, 60] width 18 height 18
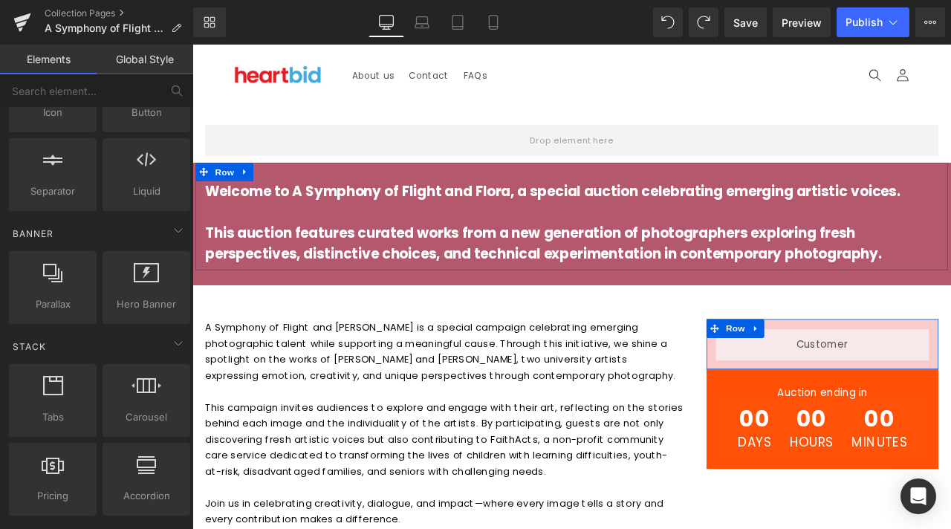
scroll to position [242, 0]
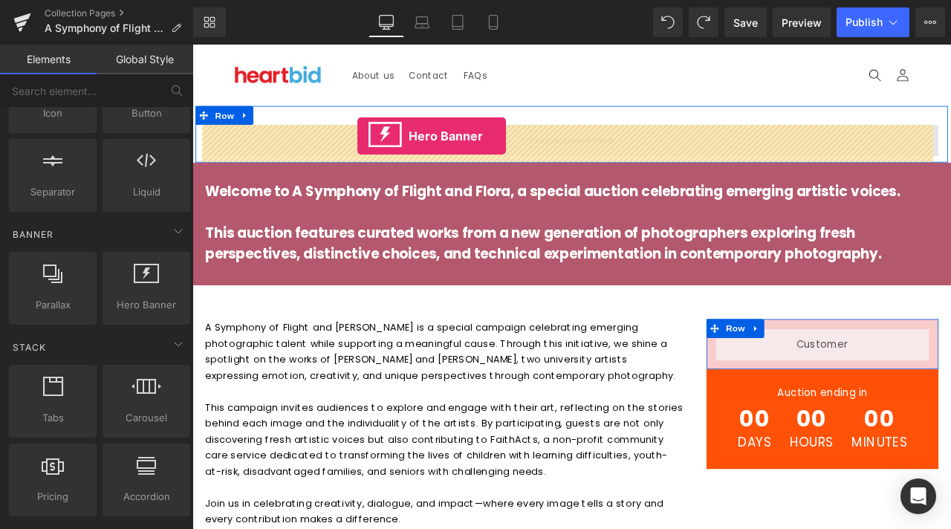
drag, startPoint x: 340, startPoint y: 329, endPoint x: 388, endPoint y: 155, distance: 181.2
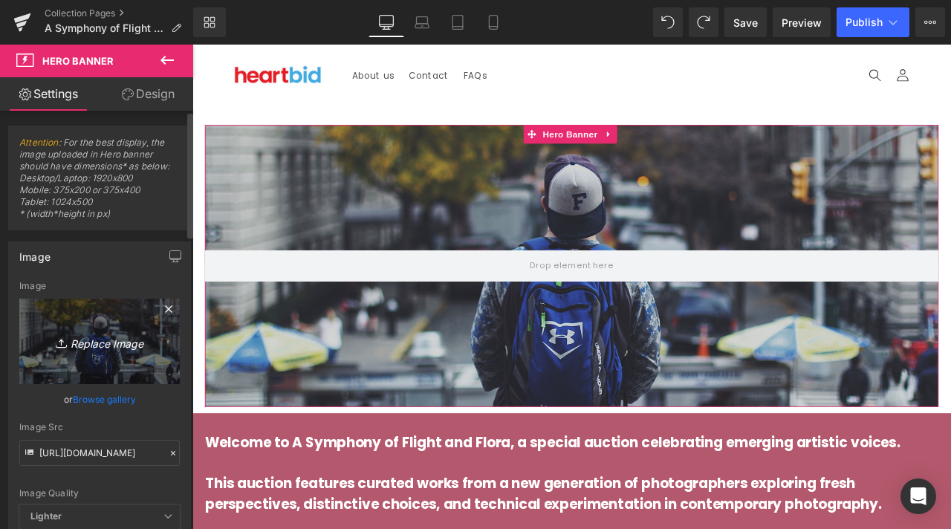
click at [88, 346] on icon "Replace Image" at bounding box center [99, 341] width 119 height 19
type input "C:\fakepath\Your paragraph text.jpg"
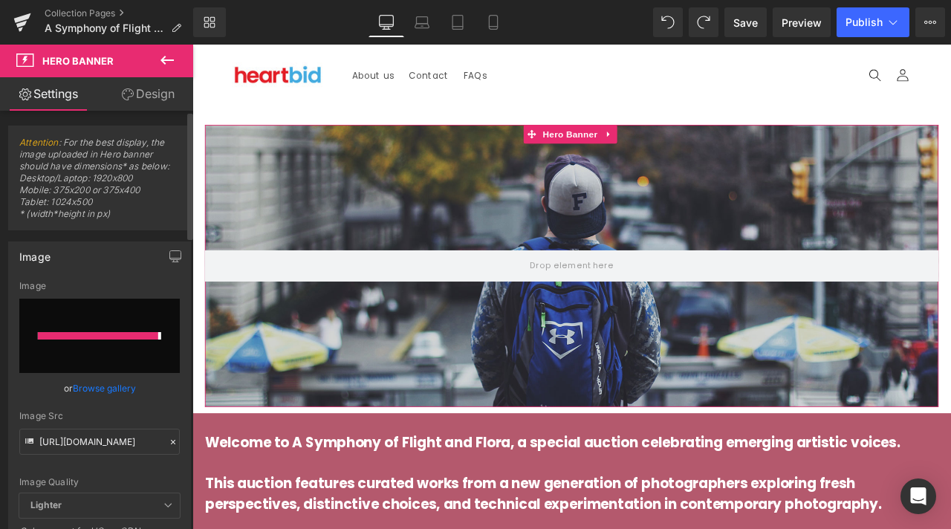
type input "[URL][DOMAIN_NAME]"
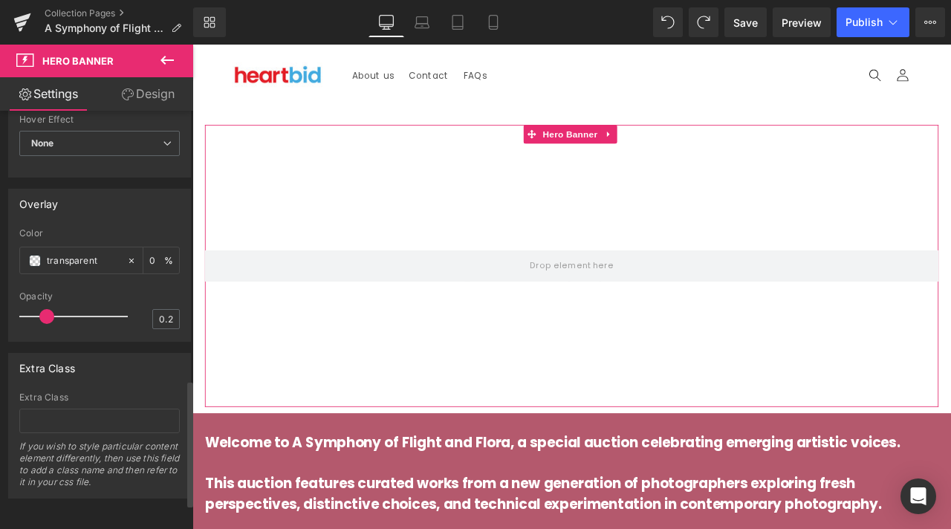
scroll to position [745, 0]
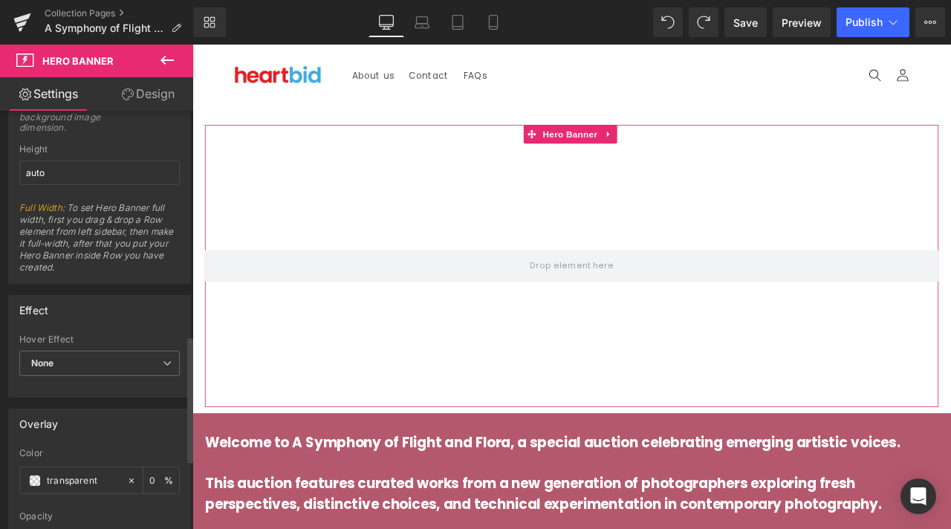
click at [149, 104] on link "Design" at bounding box center [148, 93] width 97 height 33
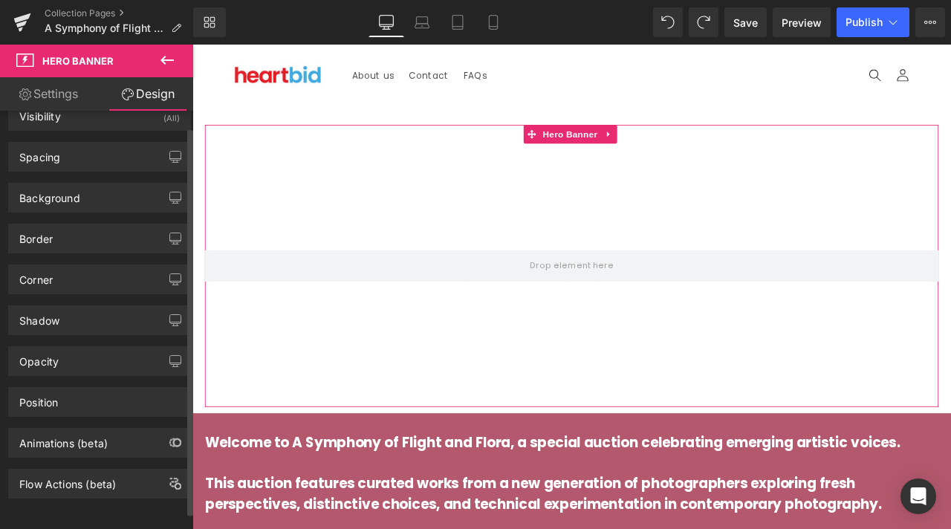
scroll to position [0, 0]
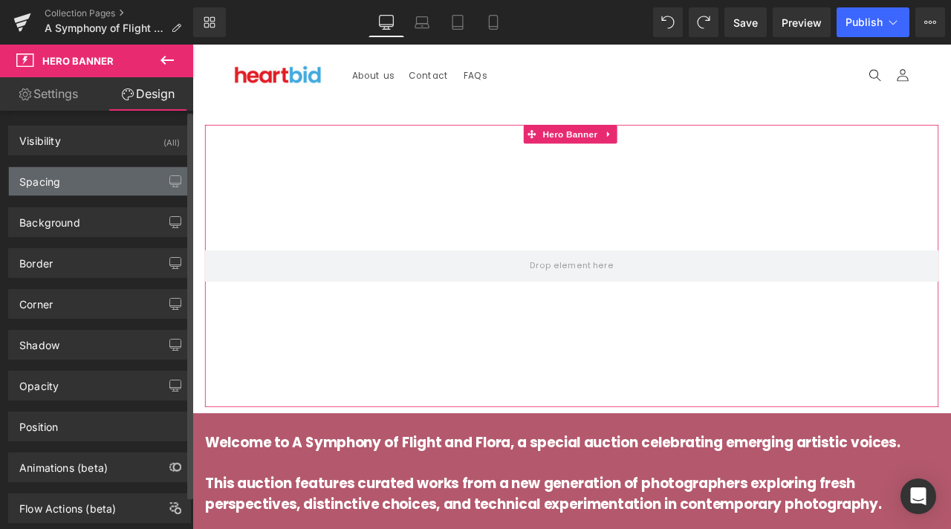
click at [106, 184] on div "Spacing" at bounding box center [99, 181] width 181 height 28
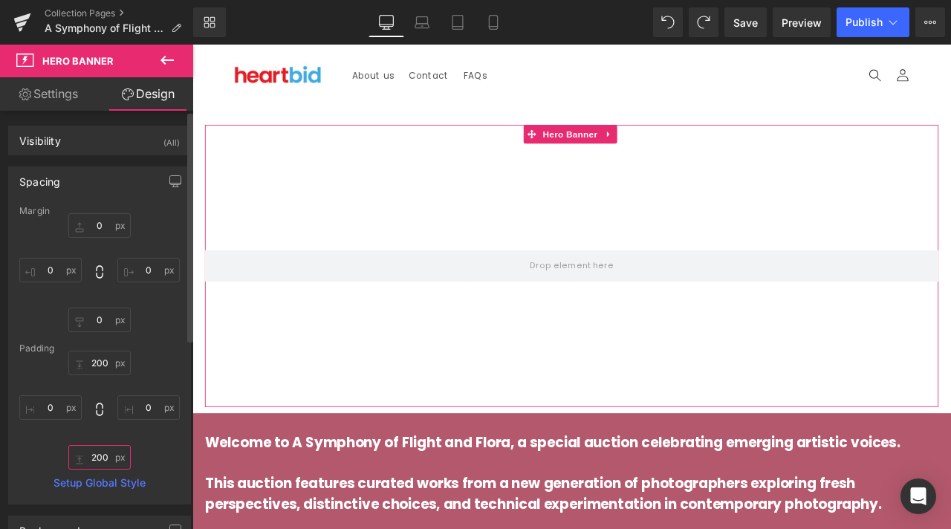
click at [99, 456] on input "200" at bounding box center [99, 457] width 62 height 25
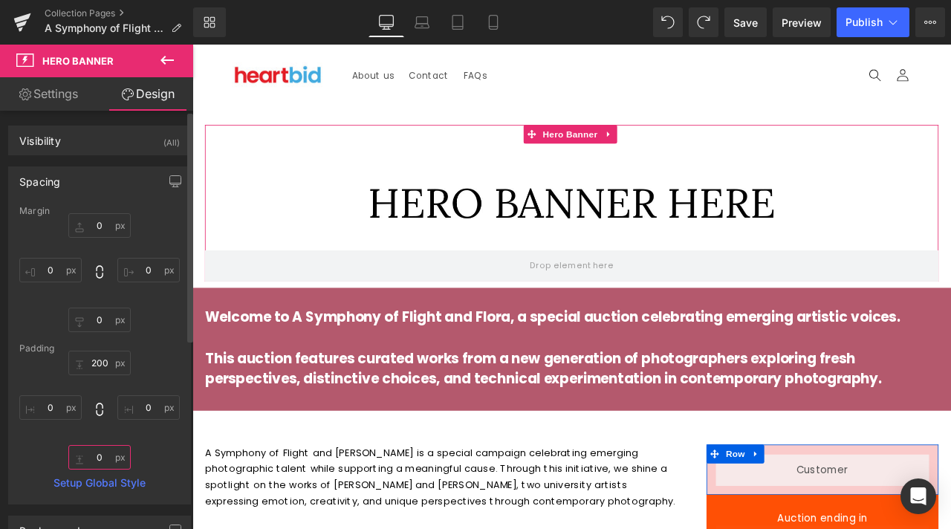
type input "0"
click at [103, 354] on input "200" at bounding box center [99, 363] width 62 height 25
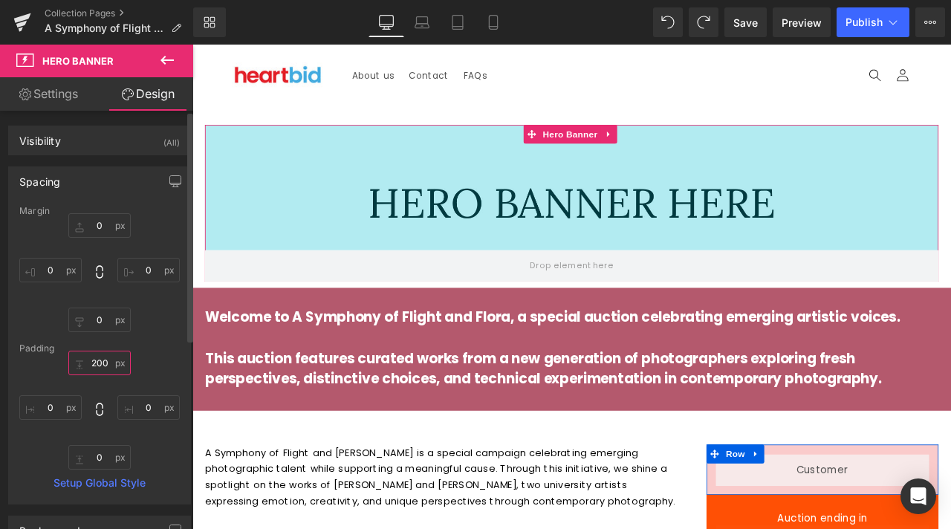
click at [103, 354] on input "200" at bounding box center [99, 363] width 62 height 25
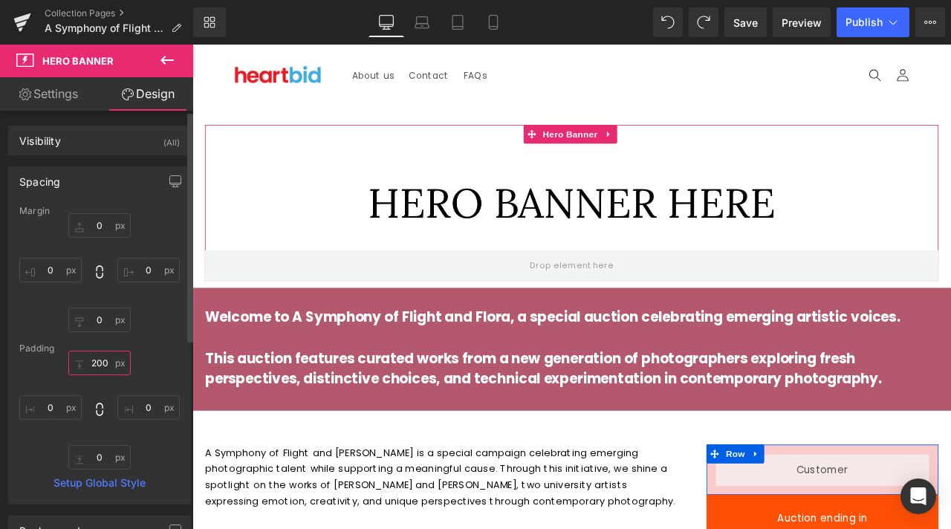
type input "0"
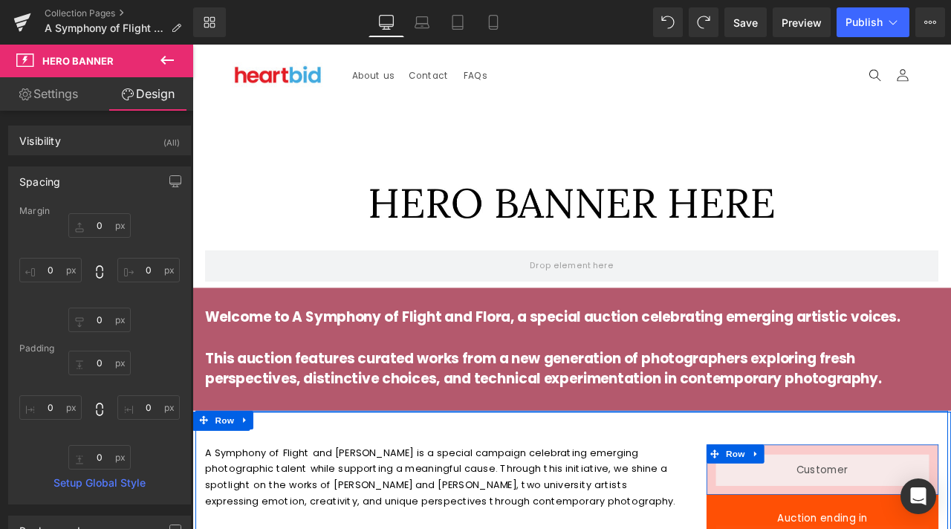
click at [360, 484] on div at bounding box center [641, 482] width 899 height 4
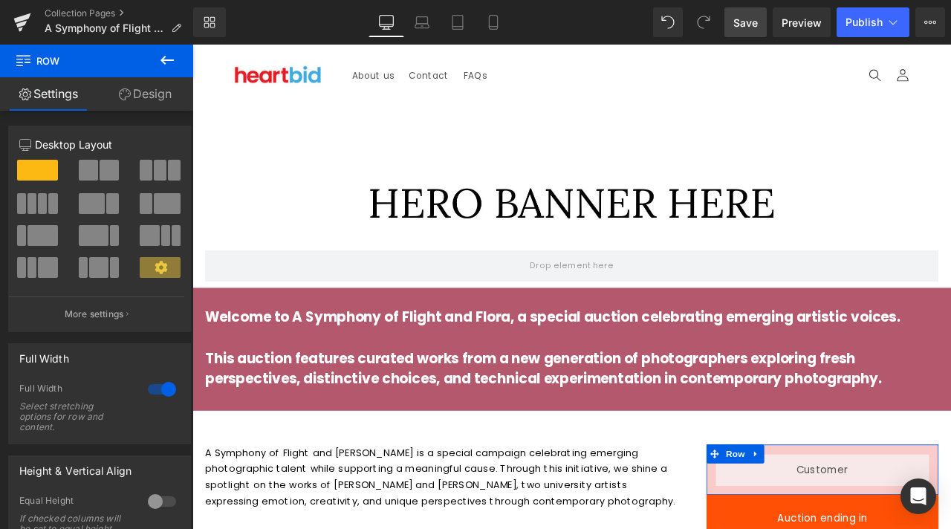
click at [758, 30] on link "Save" at bounding box center [746, 22] width 42 height 30
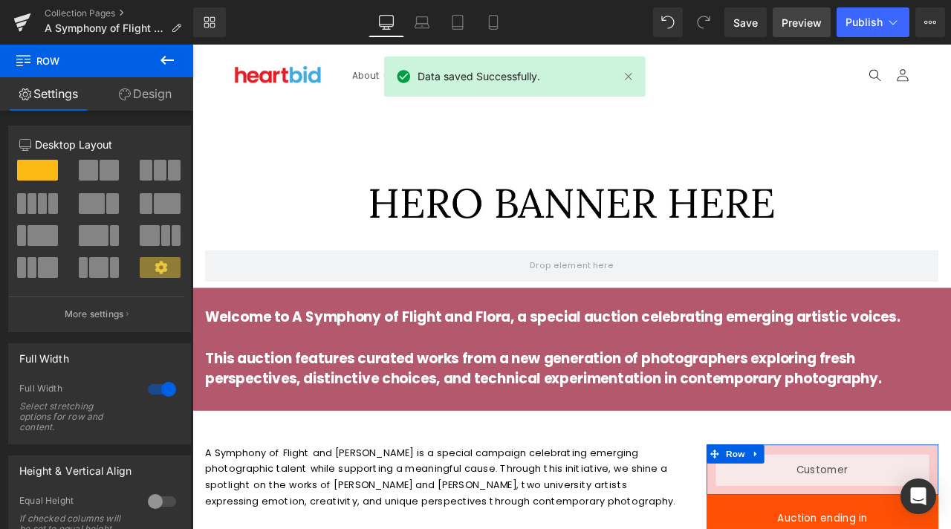
click at [811, 15] on span "Preview" at bounding box center [802, 23] width 40 height 16
